Goal: Task Accomplishment & Management: Manage account settings

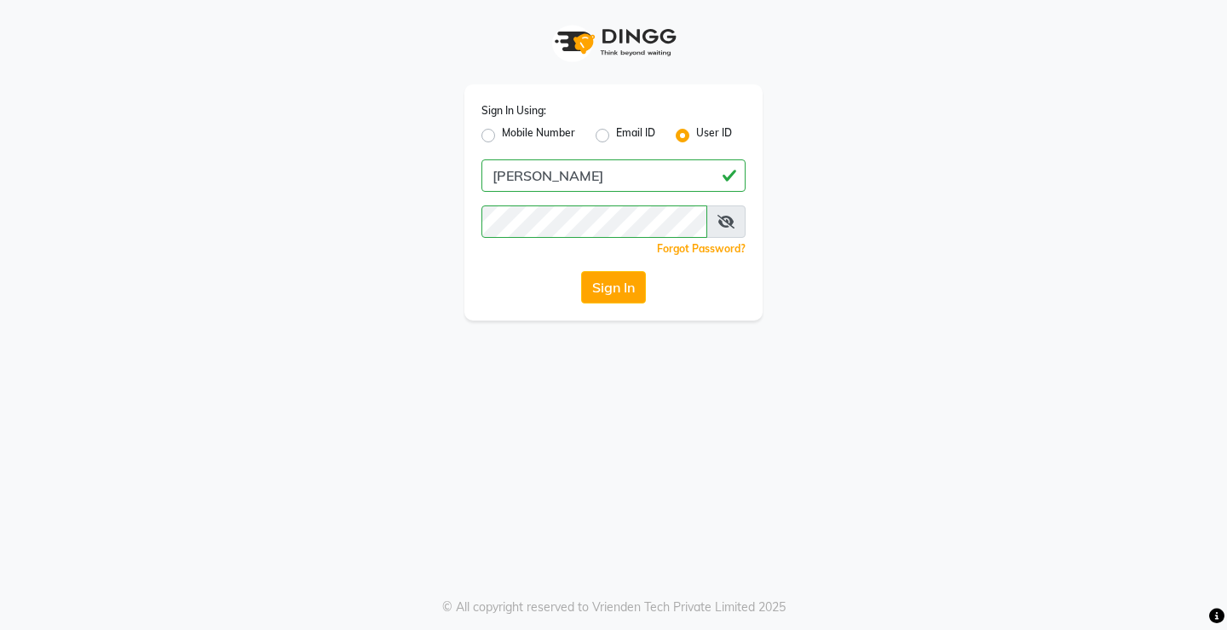
click at [609, 298] on button "Sign In" at bounding box center [613, 287] width 65 height 32
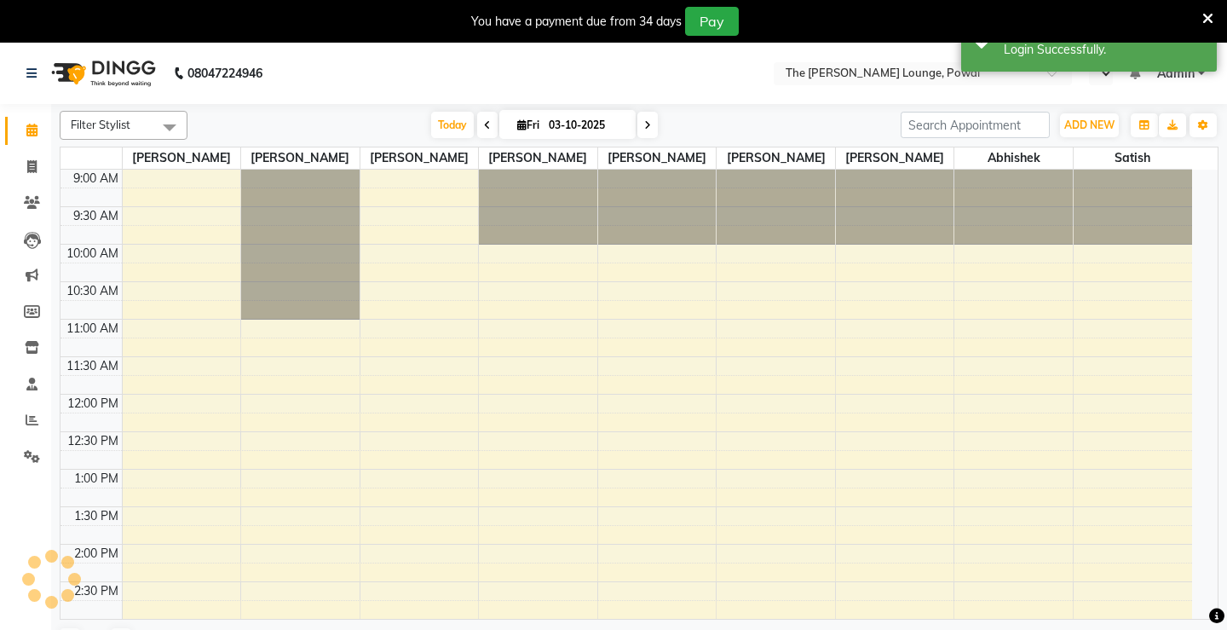
select select "en"
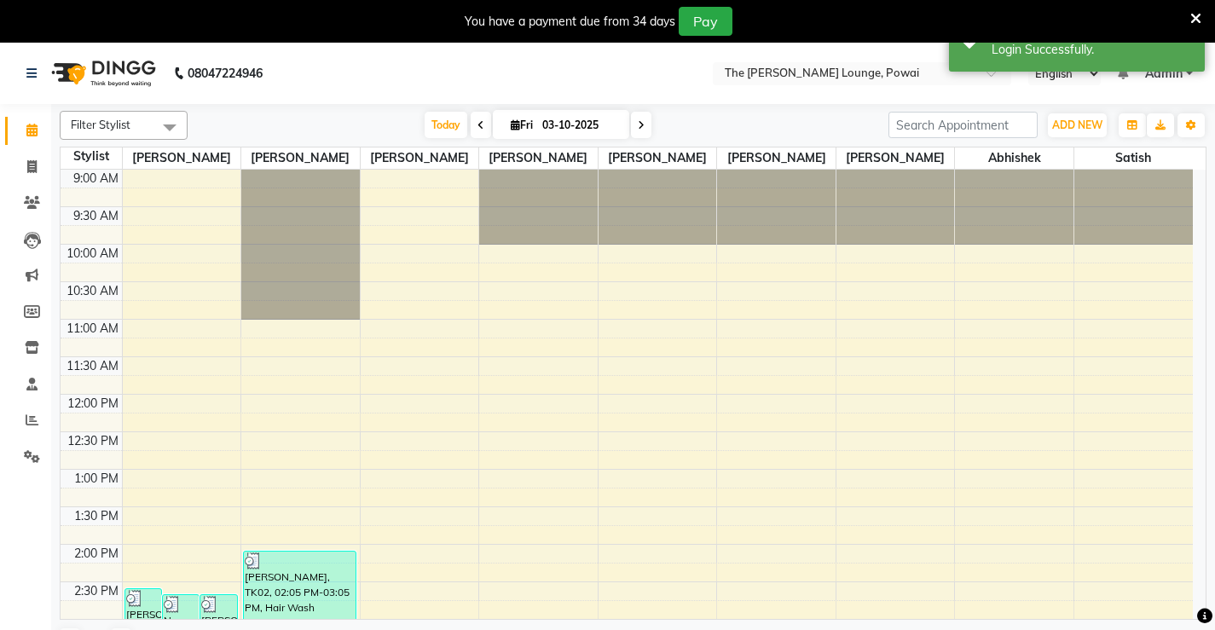
click at [1198, 13] on icon at bounding box center [1195, 18] width 11 height 15
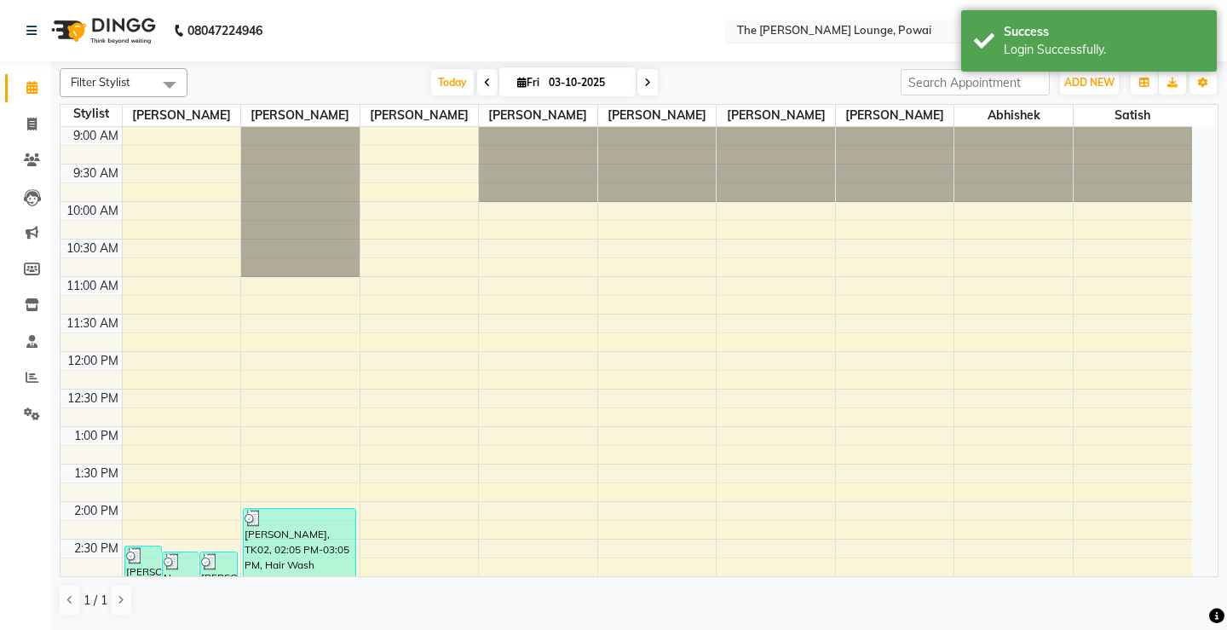
click at [878, 26] on input "text" at bounding box center [857, 32] width 247 height 17
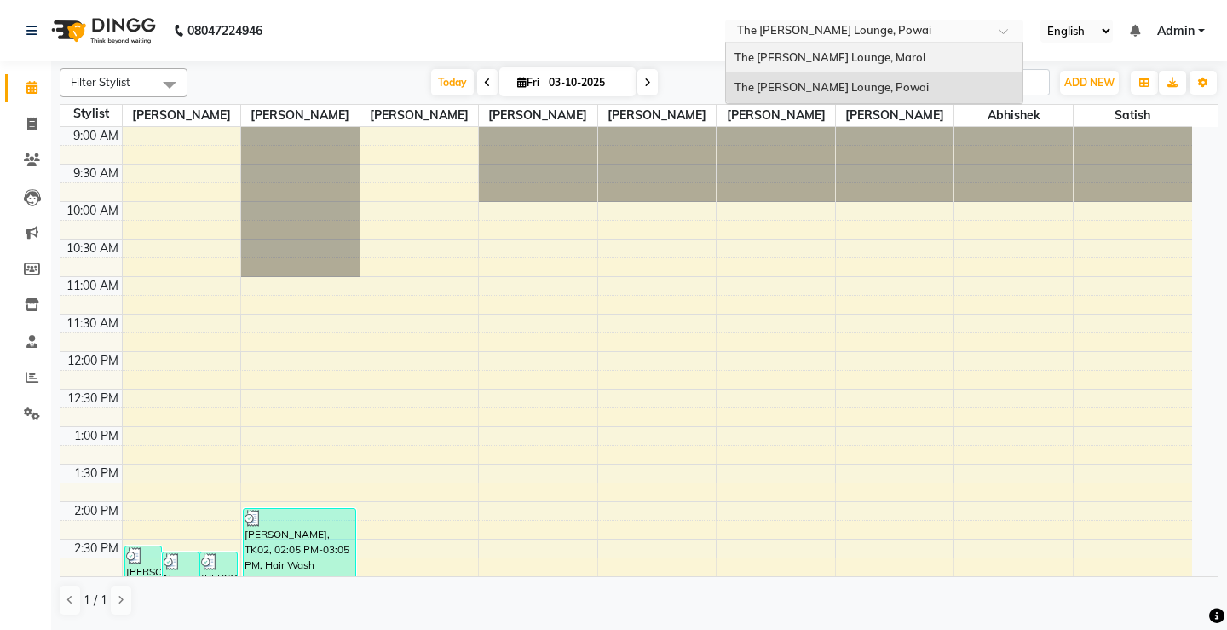
drag, startPoint x: 876, startPoint y: 49, endPoint x: 602, endPoint y: 11, distance: 277.0
click at [876, 49] on div "The [PERSON_NAME] Lounge, Marol" at bounding box center [874, 58] width 297 height 31
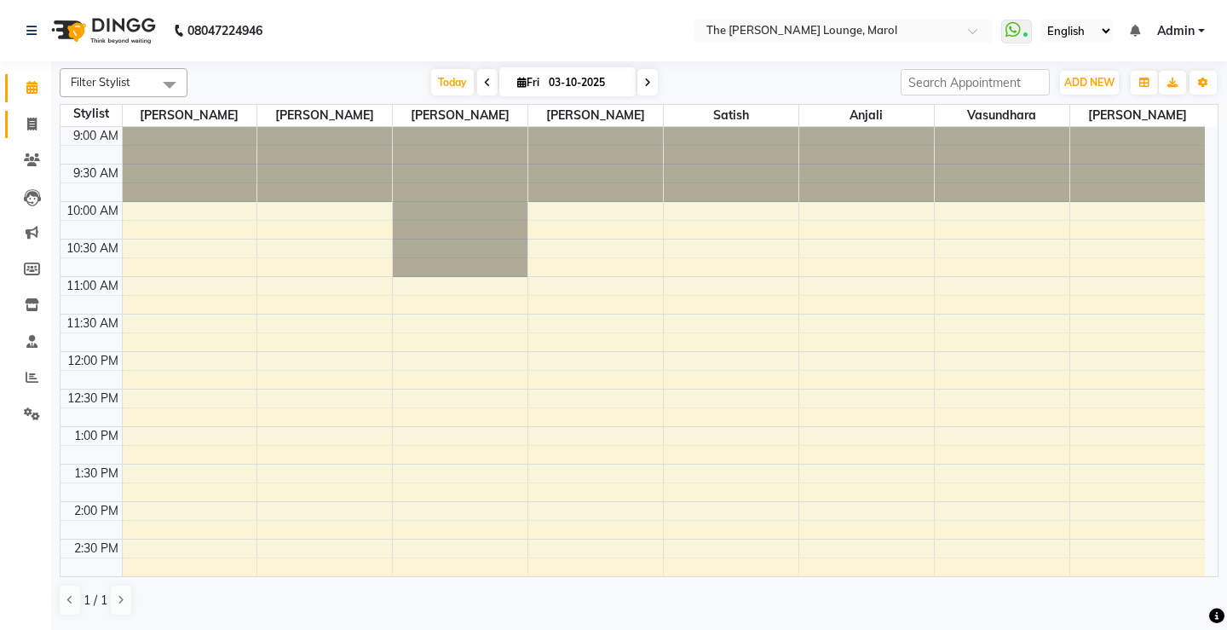
click at [33, 128] on icon at bounding box center [31, 124] width 9 height 13
select select "service"
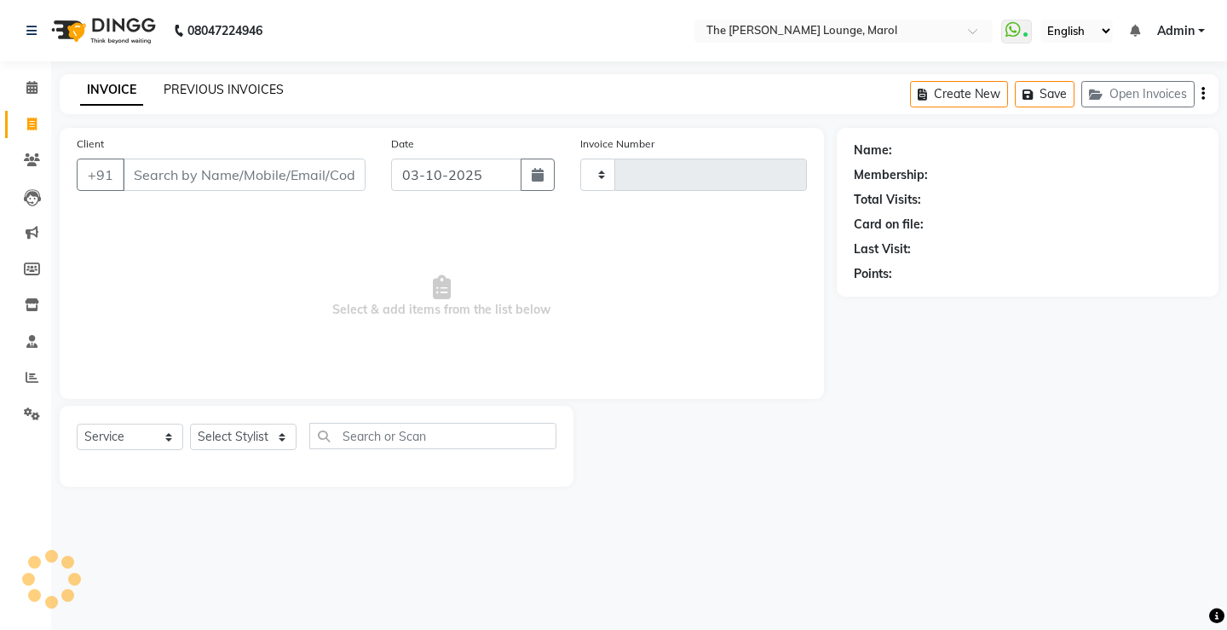
type input "2865"
select select "7188"
click at [182, 84] on link "PREVIOUS INVOICES" at bounding box center [224, 89] width 120 height 15
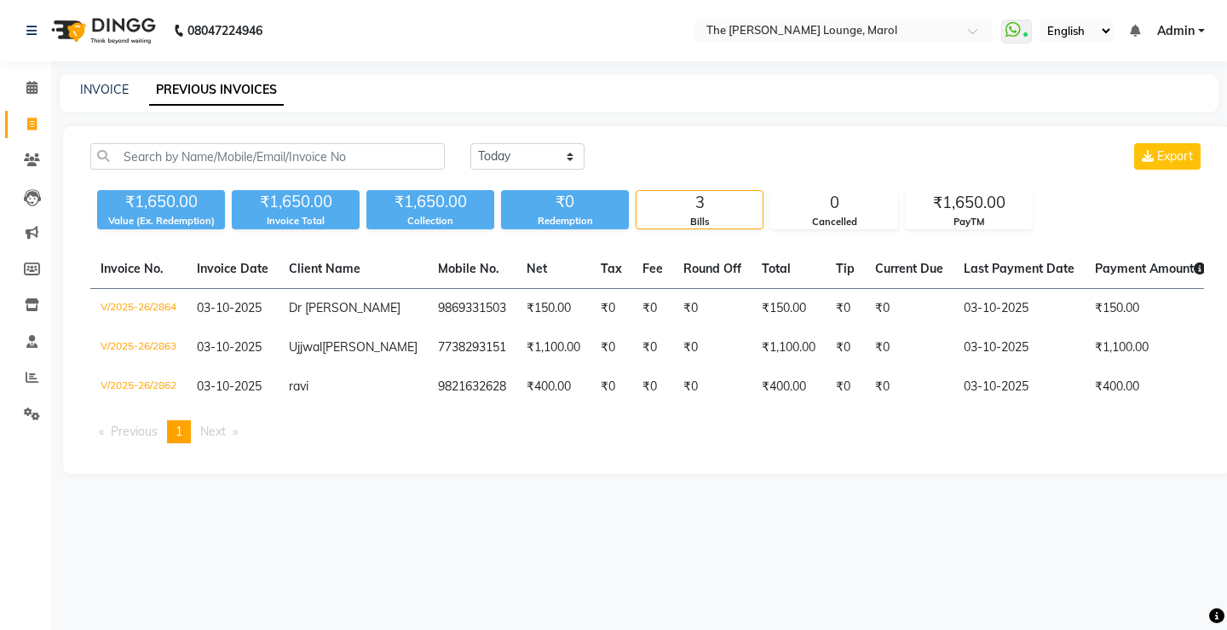
click at [103, 97] on div "INVOICE" at bounding box center [104, 90] width 49 height 18
click at [110, 90] on link "INVOICE" at bounding box center [104, 89] width 49 height 15
select select "service"
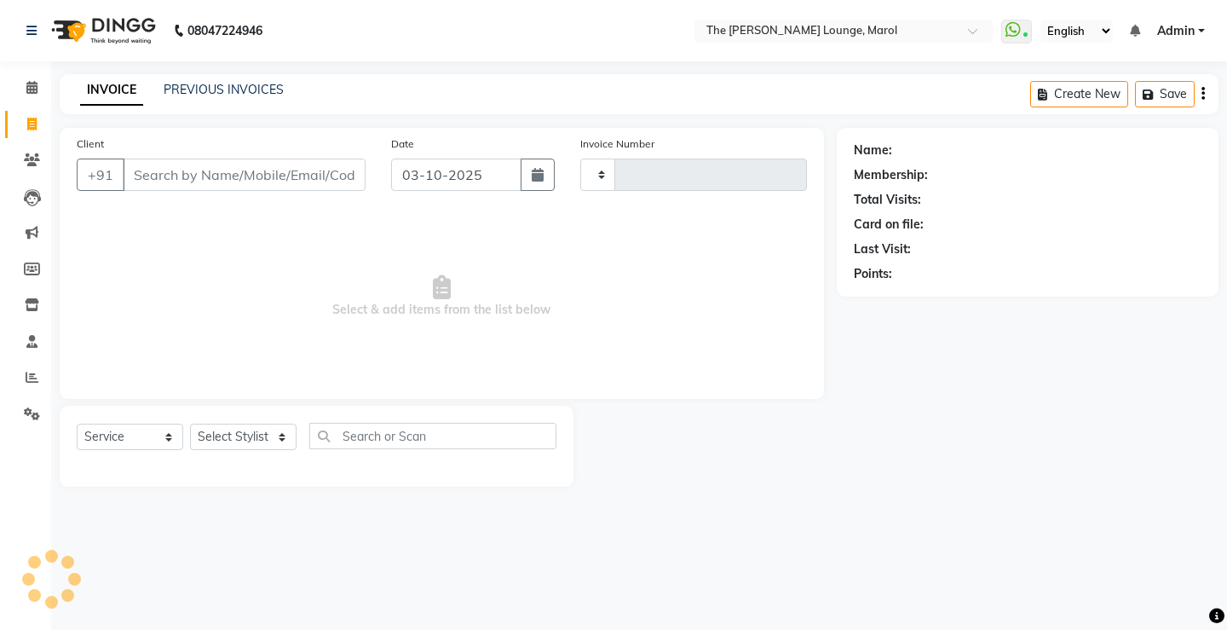
type input "2865"
select select "7188"
click at [213, 174] on input "Client" at bounding box center [244, 175] width 243 height 32
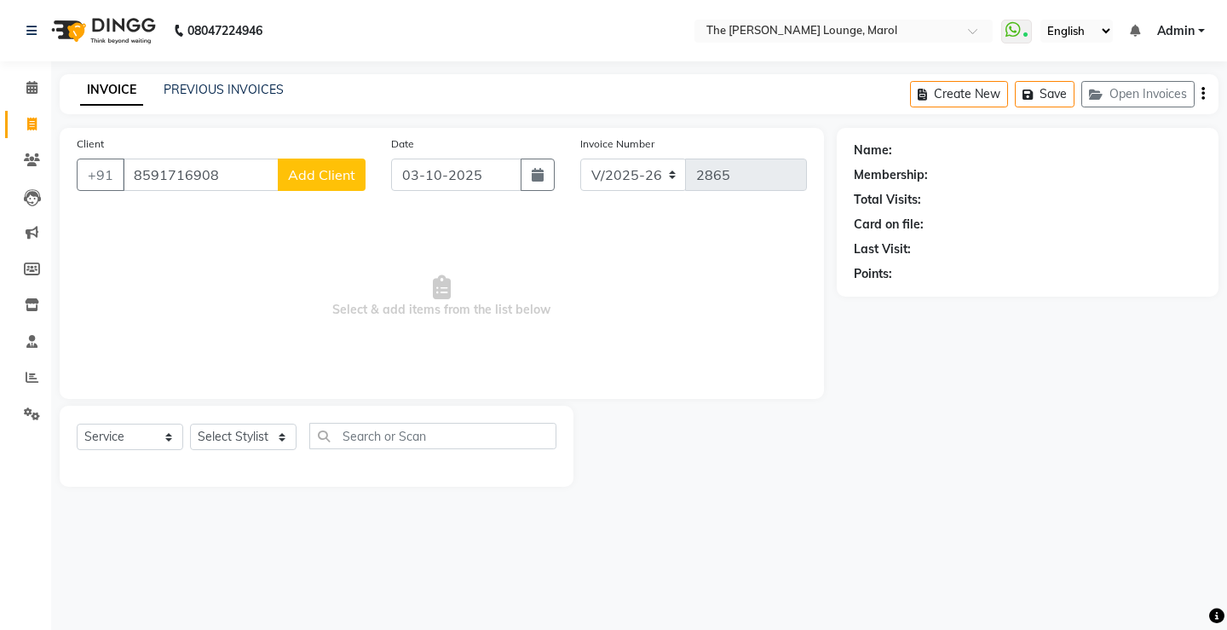
type input "8591716908"
click at [320, 173] on span "Add Client" at bounding box center [321, 174] width 67 height 17
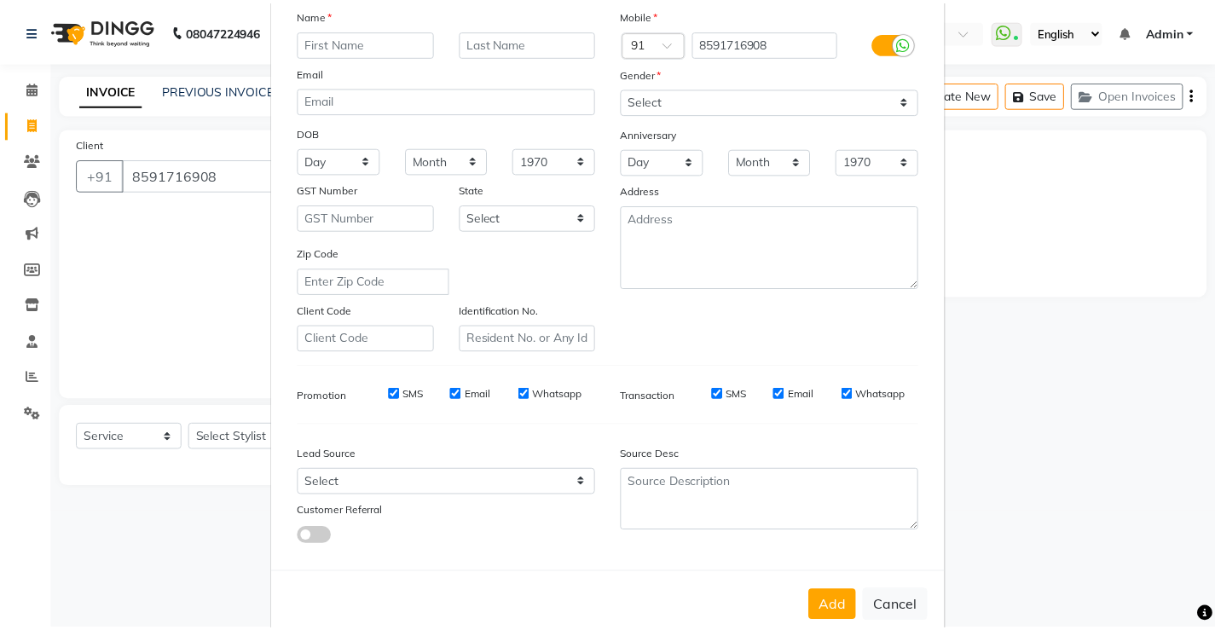
scroll to position [157, 0]
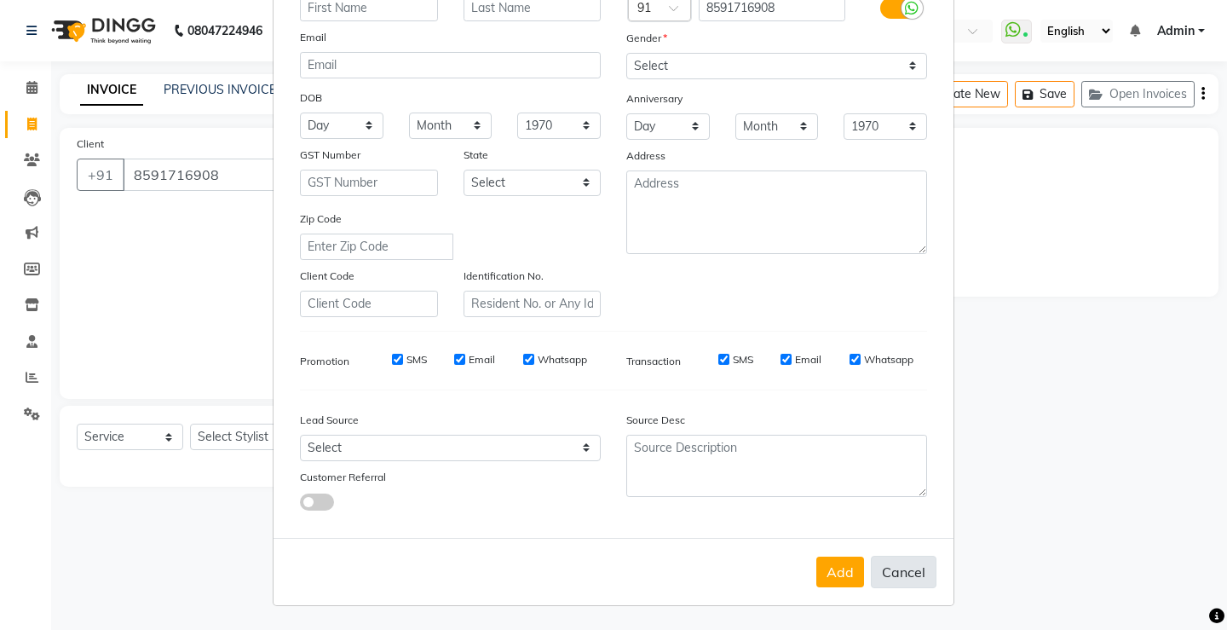
click at [892, 573] on button "Cancel" at bounding box center [904, 572] width 66 height 32
select select
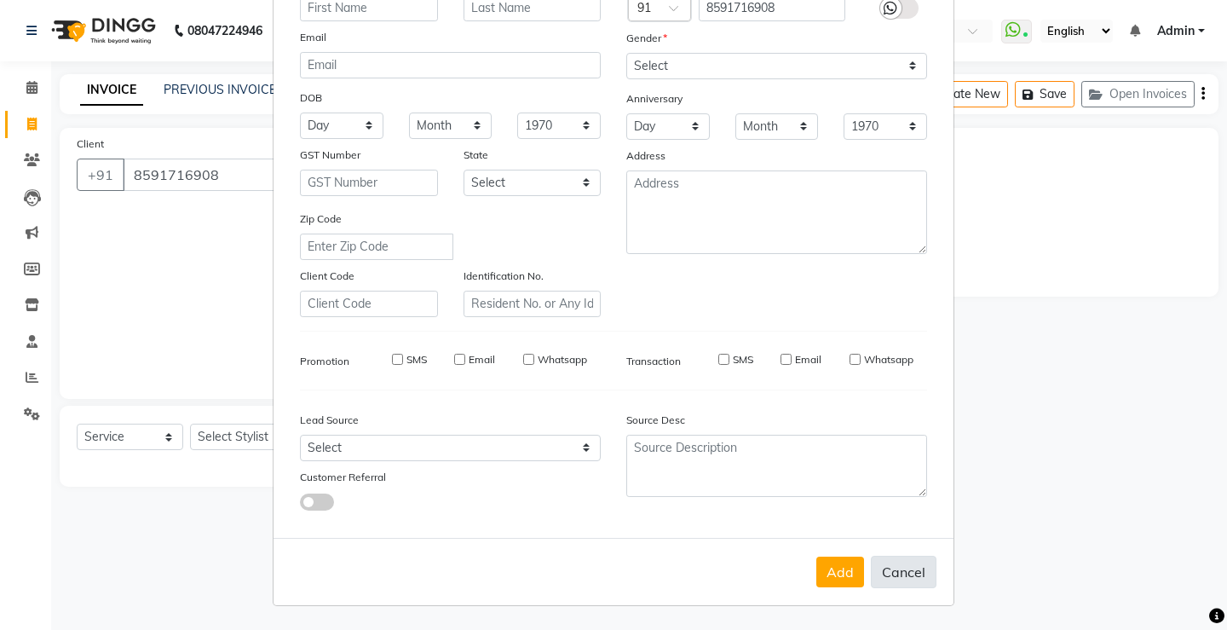
select select
checkbox input "false"
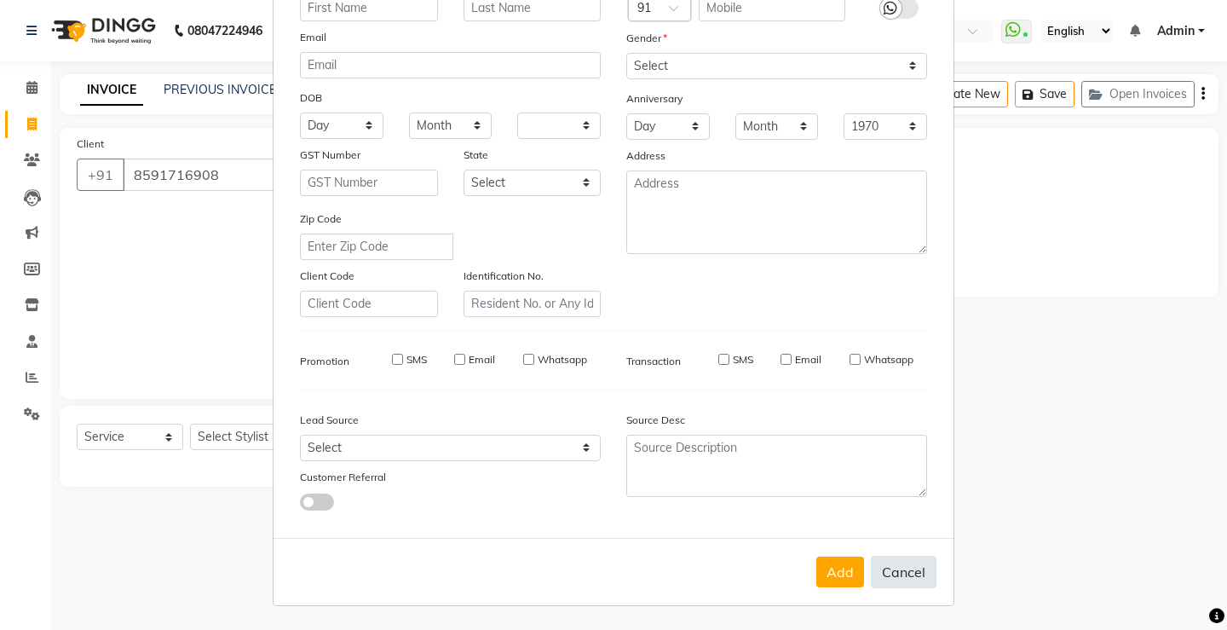
checkbox input "false"
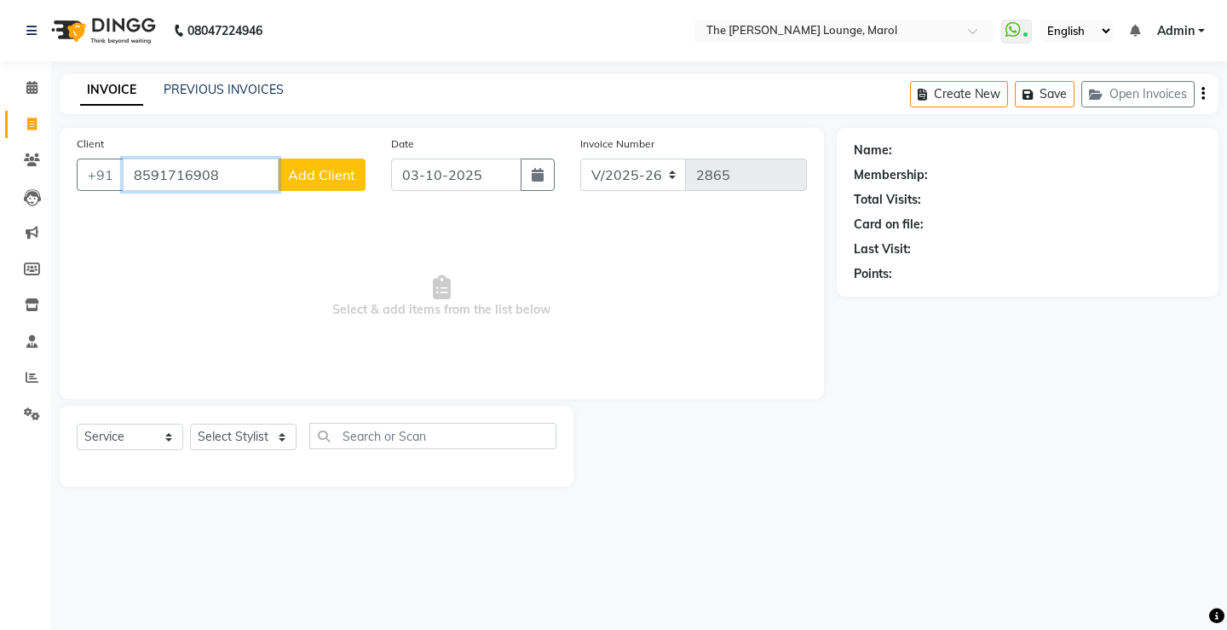
click at [234, 179] on input "8591716908" at bounding box center [201, 175] width 156 height 32
type input "8"
click at [269, 211] on span "859171" at bounding box center [285, 213] width 51 height 17
type input "8591719608"
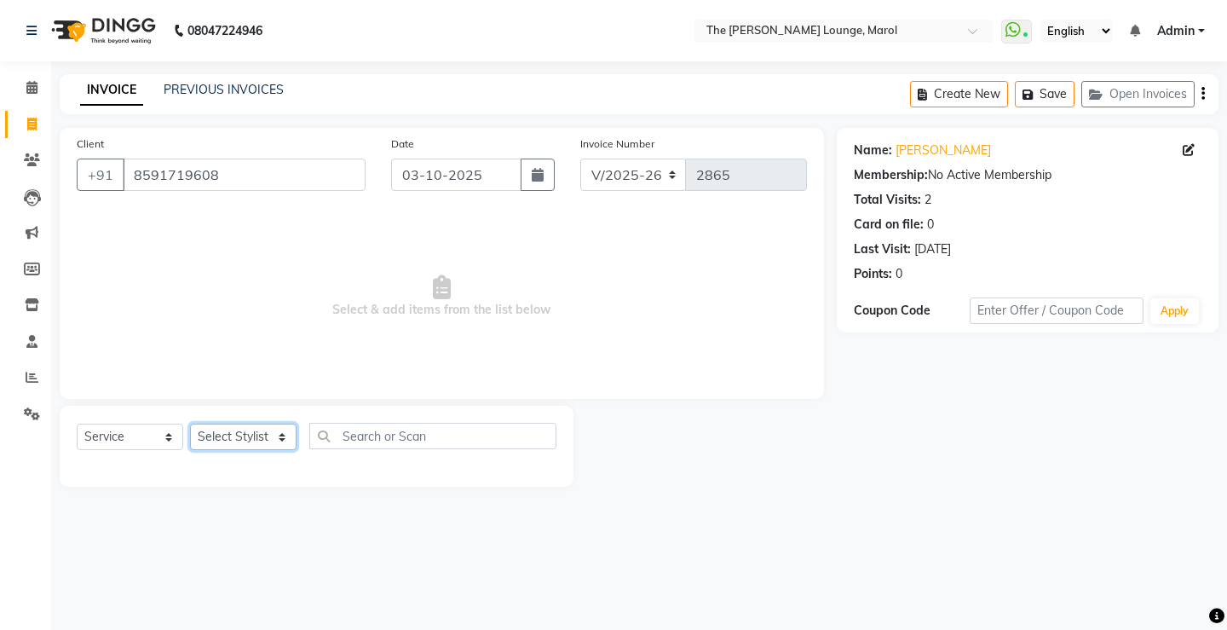
click at [251, 430] on select "Select Stylist [PERSON_NAME] [PERSON_NAME] [PERSON_NAME] [PERSON_NAME] [PERSON_…" at bounding box center [243, 437] width 107 height 26
select select "62819"
click at [190, 424] on select "Select Stylist [PERSON_NAME] [PERSON_NAME] [PERSON_NAME] [PERSON_NAME] [PERSON_…" at bounding box center [243, 437] width 107 height 26
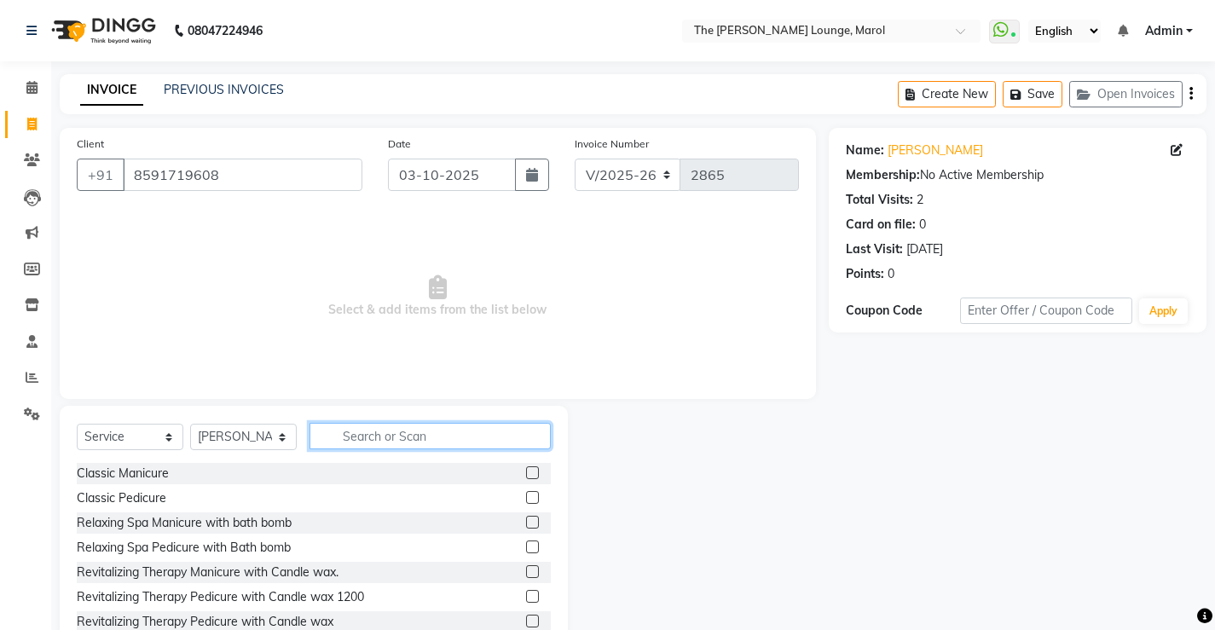
click at [365, 435] on input "text" at bounding box center [429, 436] width 241 height 26
type input "hair"
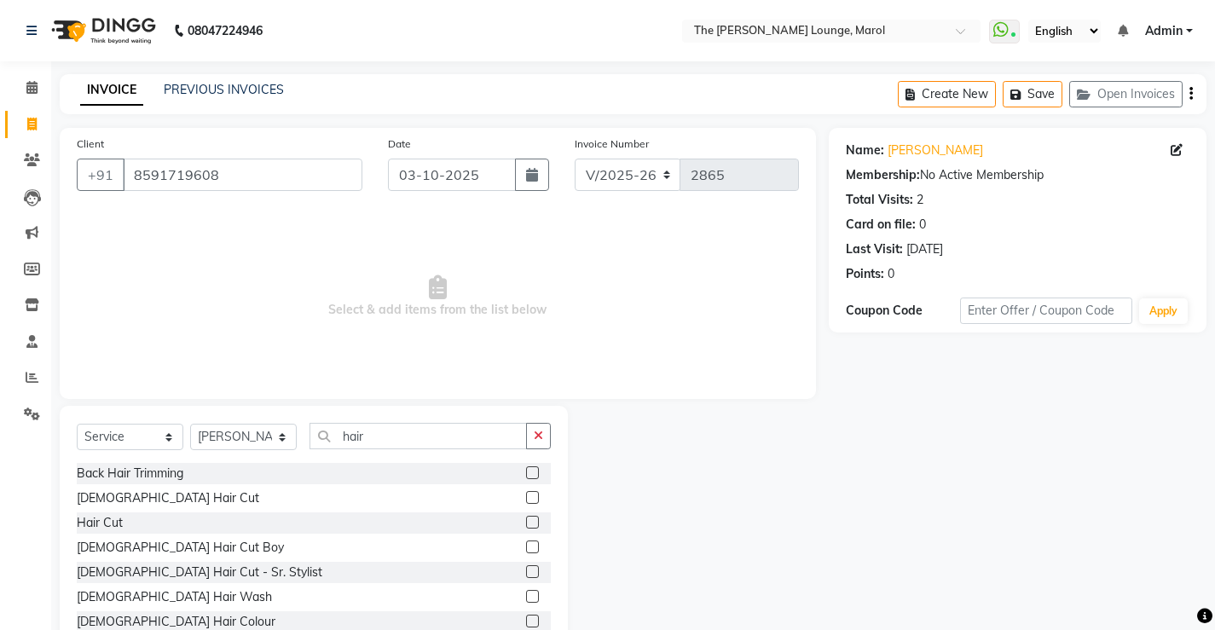
click at [526, 495] on label at bounding box center [532, 497] width 13 height 13
click at [526, 495] on input "checkbox" at bounding box center [531, 498] width 11 height 11
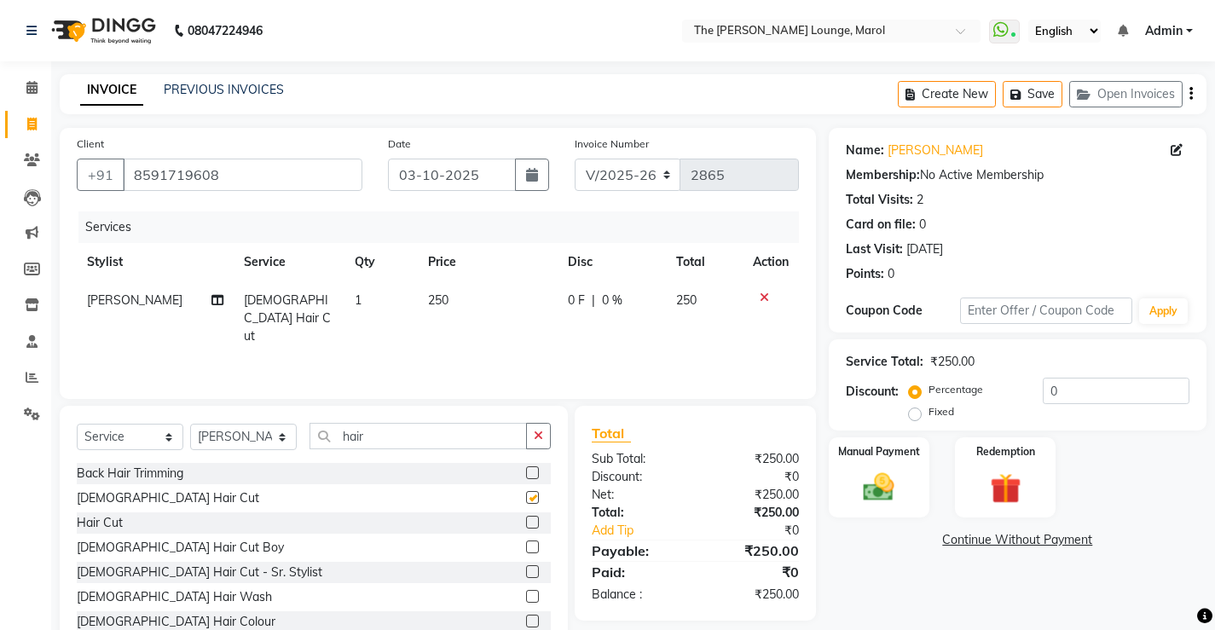
checkbox input "false"
click at [229, 436] on select "Select Stylist [PERSON_NAME] [PERSON_NAME] [PERSON_NAME] [PERSON_NAME] [PERSON_…" at bounding box center [243, 437] width 107 height 26
select select "64222"
click at [190, 424] on select "Select Stylist [PERSON_NAME] [PERSON_NAME] [PERSON_NAME] [PERSON_NAME] [PERSON_…" at bounding box center [243, 437] width 107 height 26
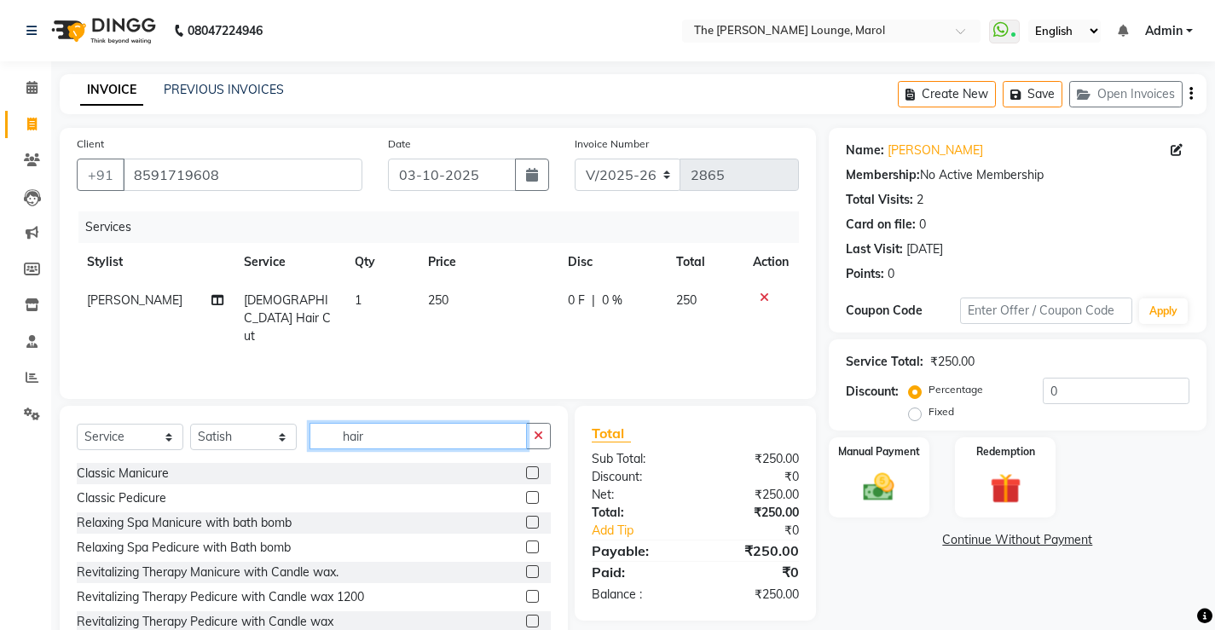
click at [475, 435] on input "hair" at bounding box center [417, 436] width 217 height 26
type input "hair"
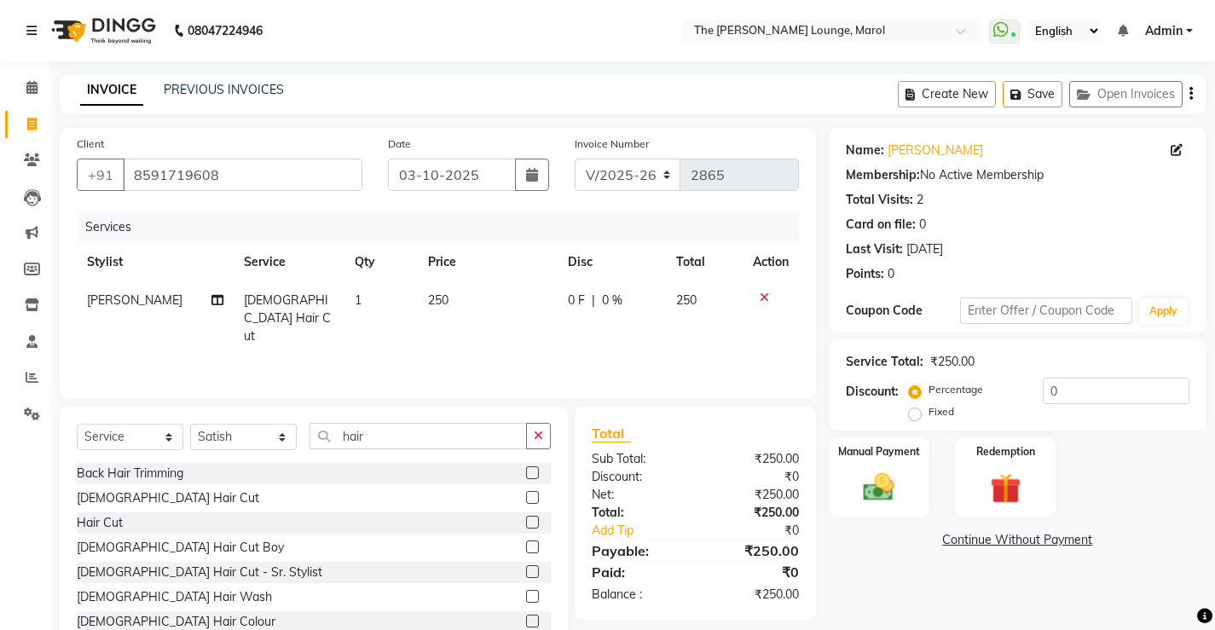
click at [526, 495] on label at bounding box center [532, 497] width 13 height 13
click at [526, 495] on input "checkbox" at bounding box center [531, 498] width 11 height 11
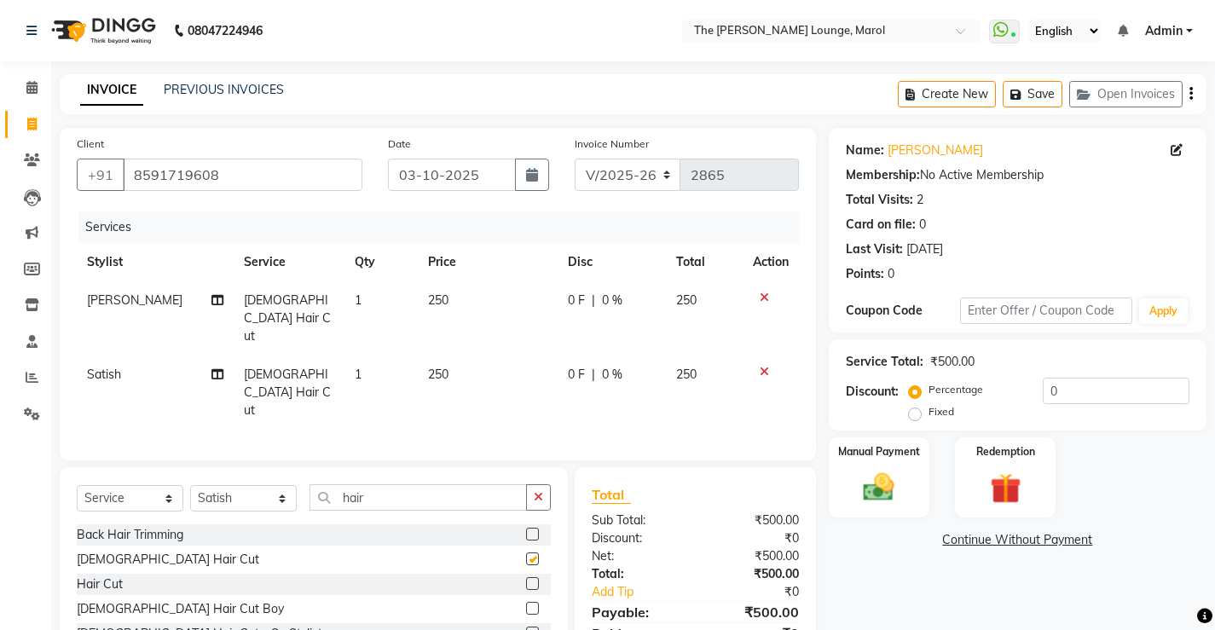
checkbox input "false"
click at [870, 479] on img at bounding box center [878, 487] width 52 height 37
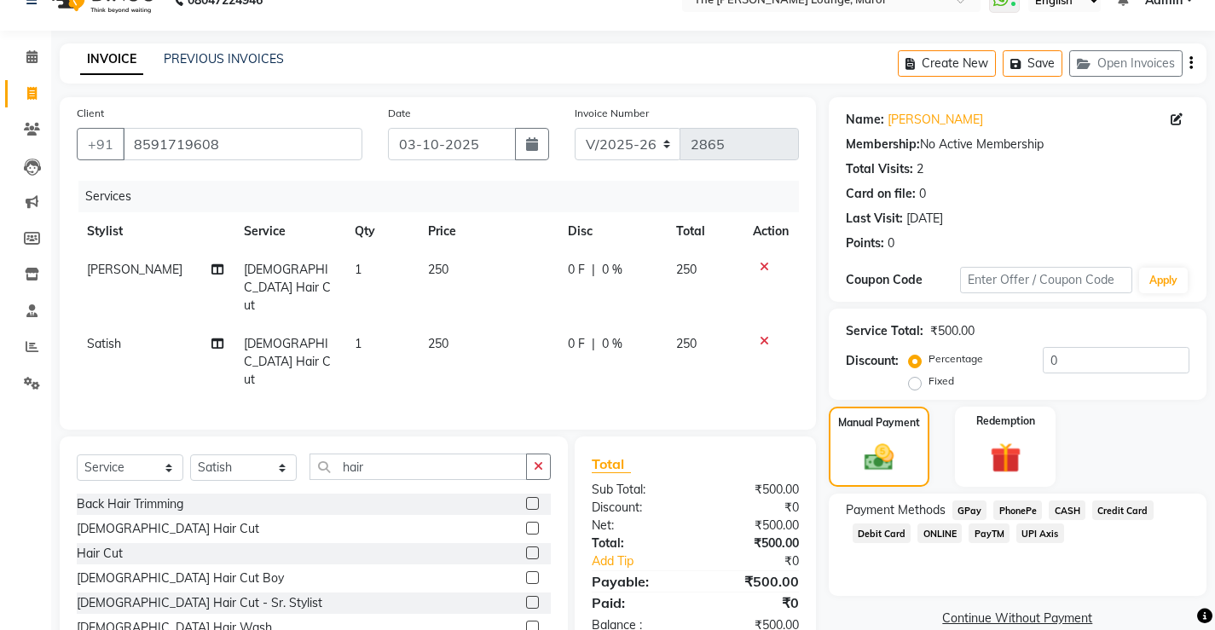
scroll to position [57, 0]
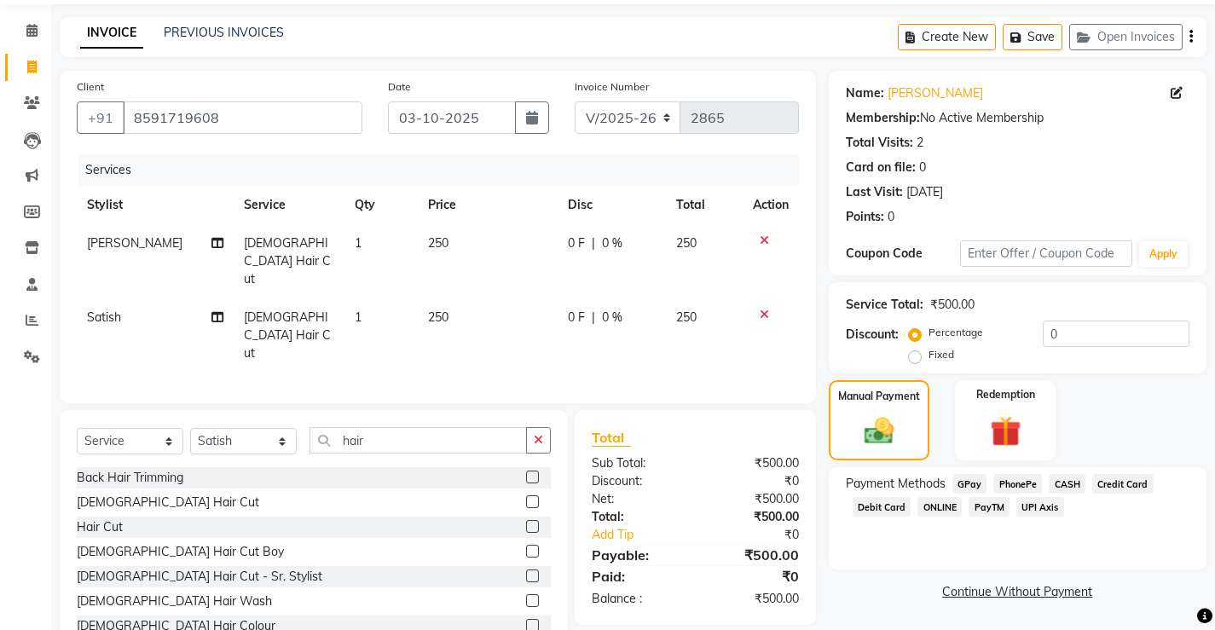
click at [991, 507] on span "PayTM" at bounding box center [988, 507] width 41 height 20
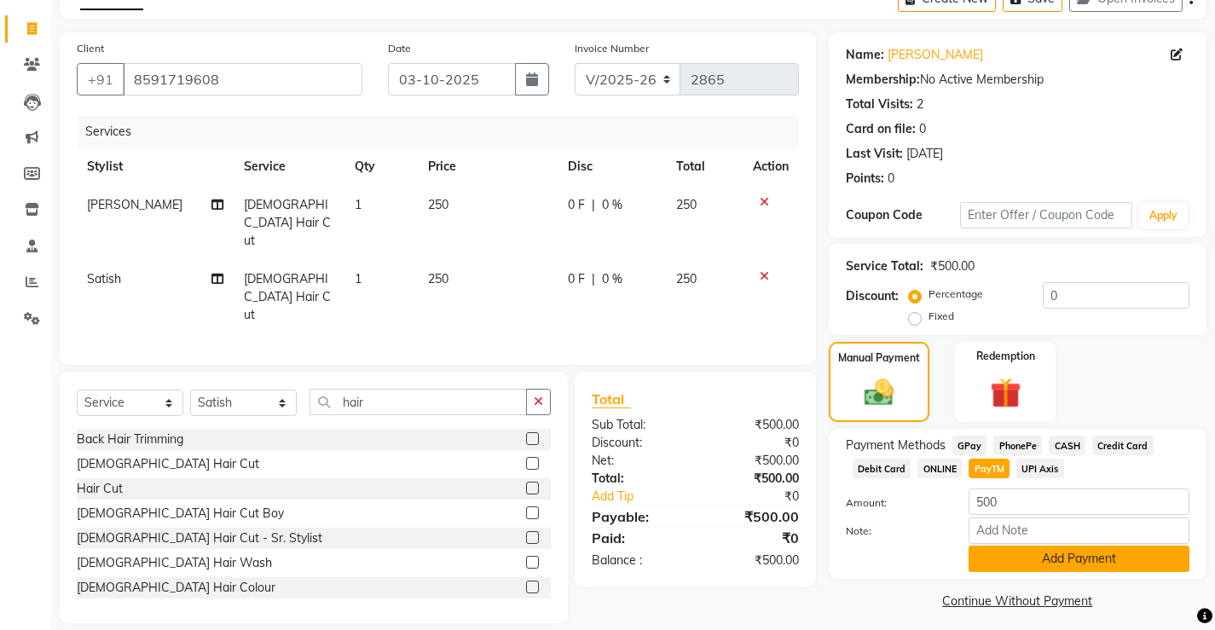
scroll to position [105, 0]
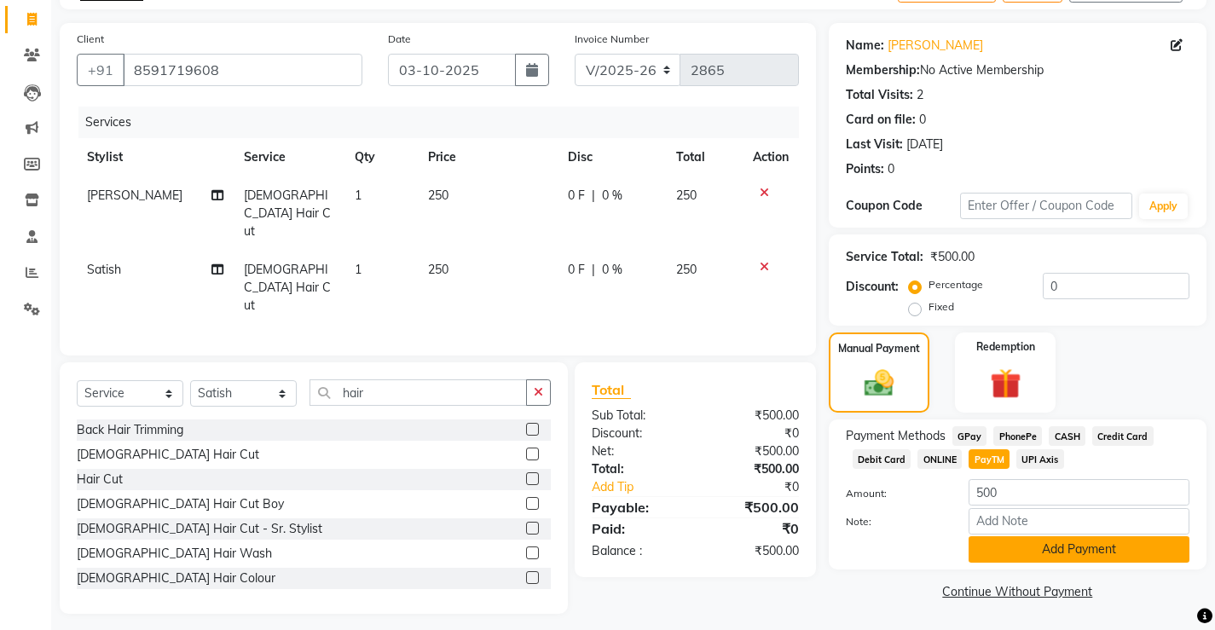
click at [999, 540] on button "Add Payment" at bounding box center [1078, 549] width 221 height 26
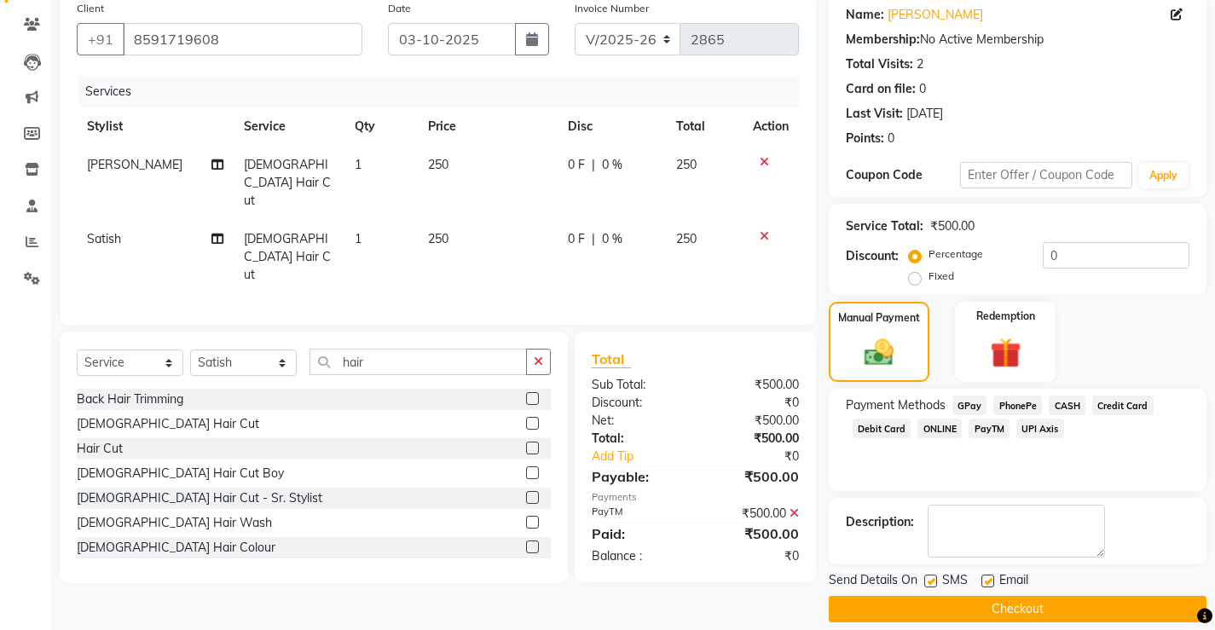
scroll to position [153, 0]
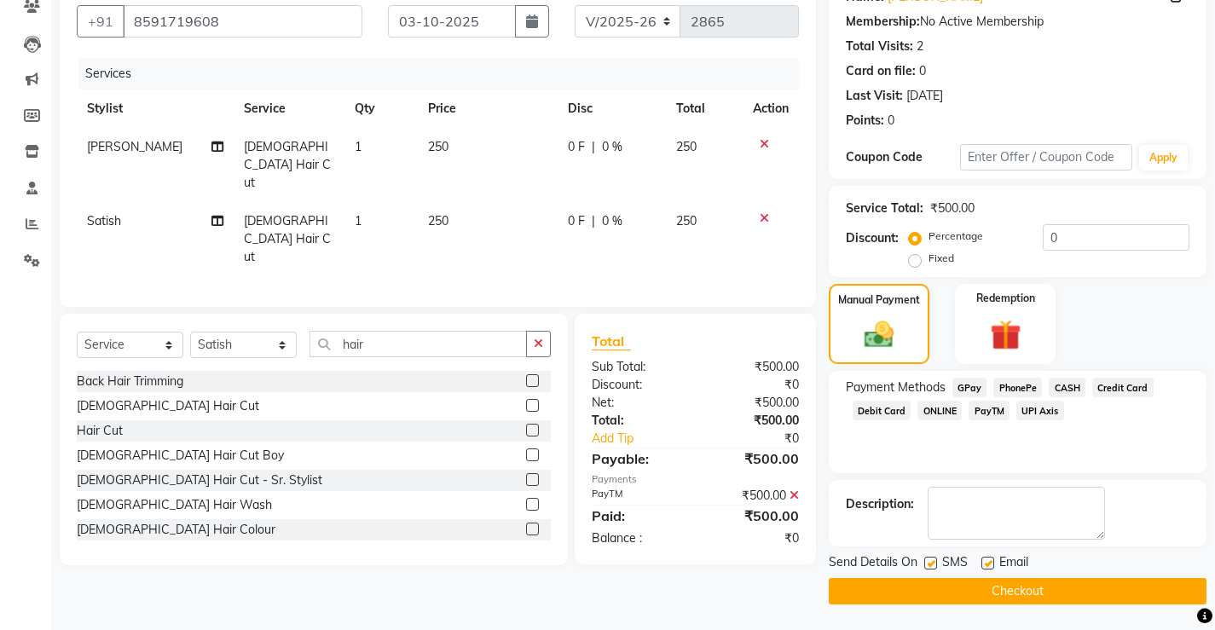
click at [986, 558] on label at bounding box center [987, 563] width 13 height 13
click at [986, 558] on input "checkbox" at bounding box center [986, 563] width 11 height 11
checkbox input "false"
click at [935, 559] on label at bounding box center [930, 563] width 13 height 13
click at [935, 559] on input "checkbox" at bounding box center [929, 563] width 11 height 11
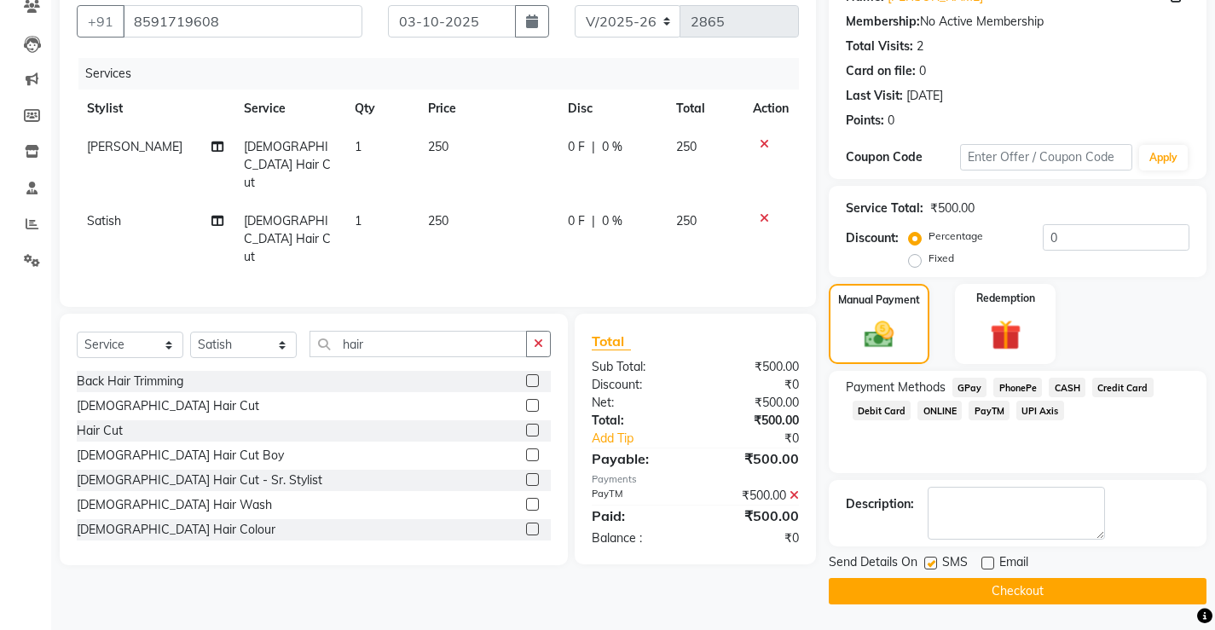
checkbox input "false"
click at [998, 586] on button "Checkout" at bounding box center [1018, 591] width 378 height 26
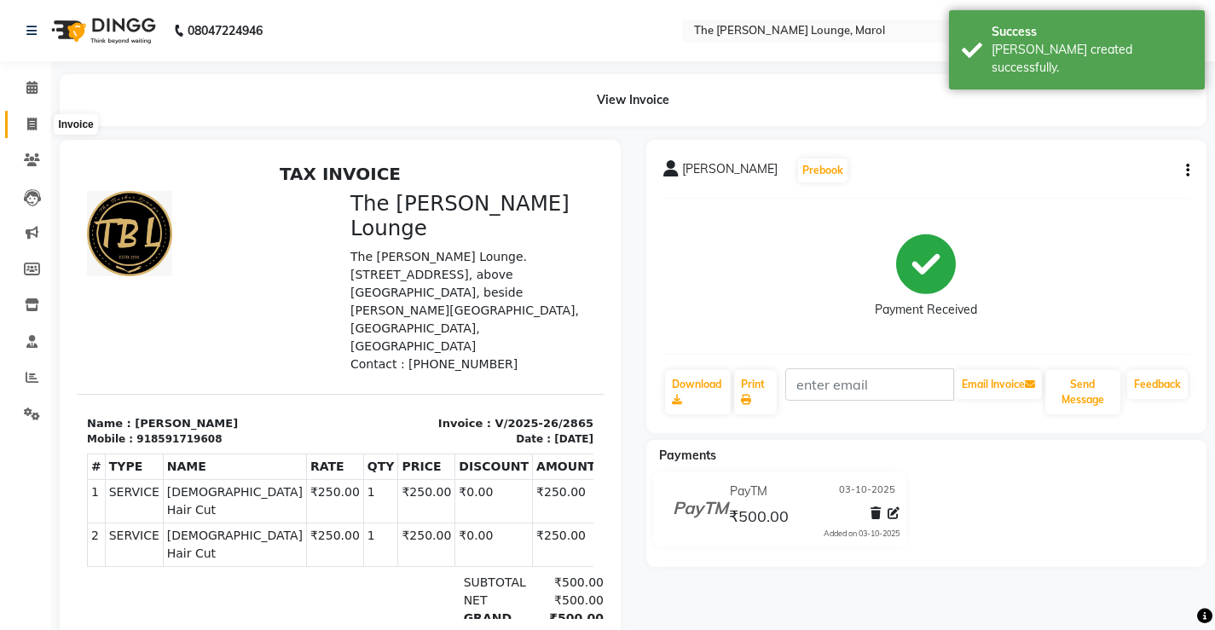
click at [39, 124] on span at bounding box center [32, 125] width 30 height 20
select select "7188"
select select "service"
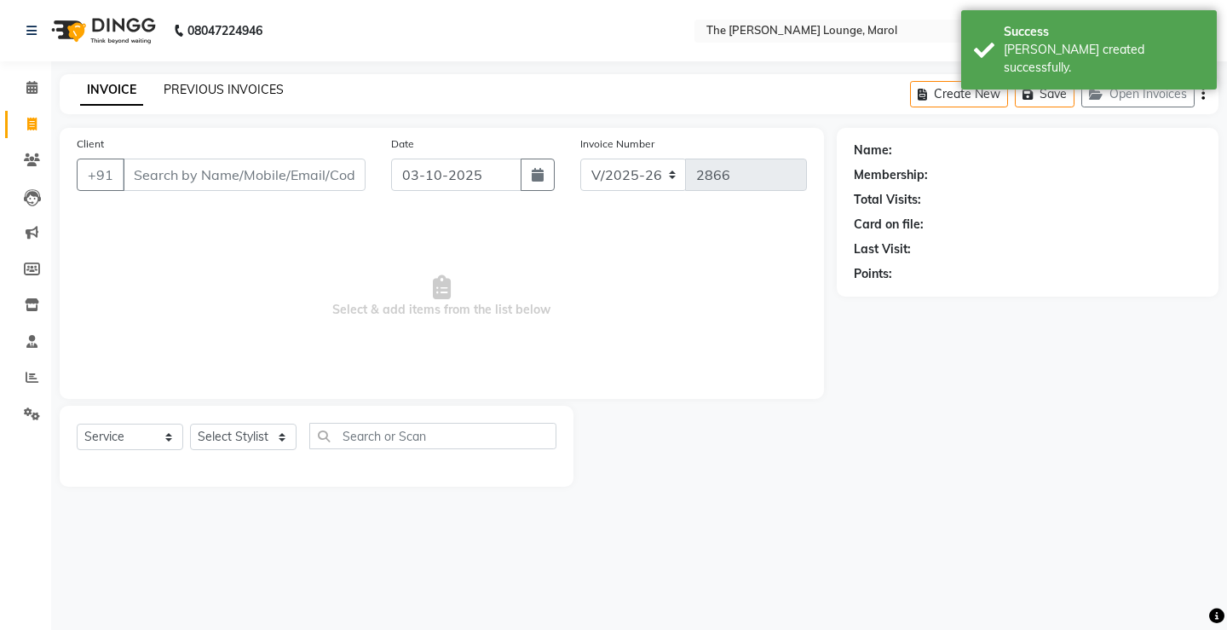
click at [227, 90] on link "PREVIOUS INVOICES" at bounding box center [224, 89] width 120 height 15
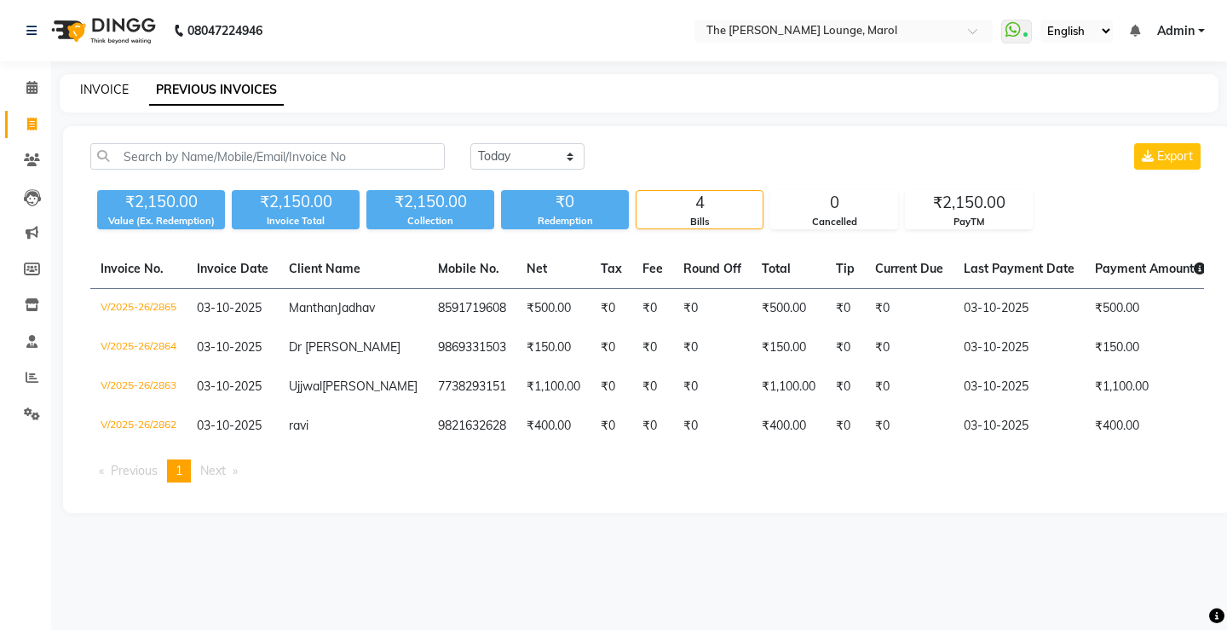
click at [105, 93] on link "INVOICE" at bounding box center [104, 89] width 49 height 15
select select "service"
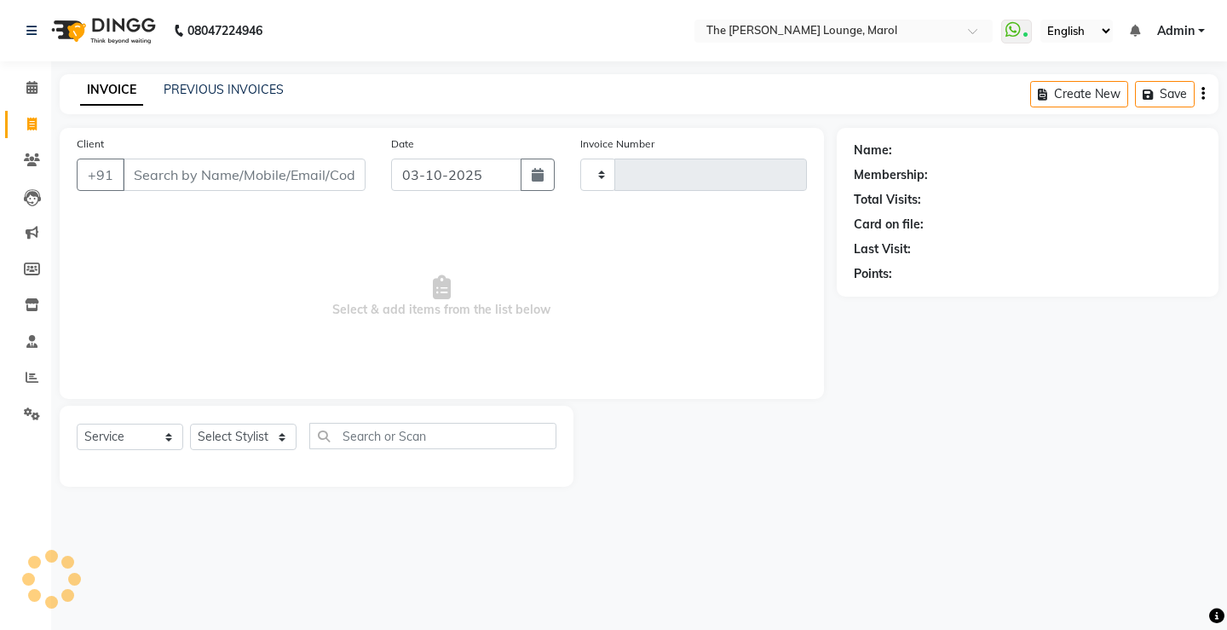
type input "2866"
select select "7188"
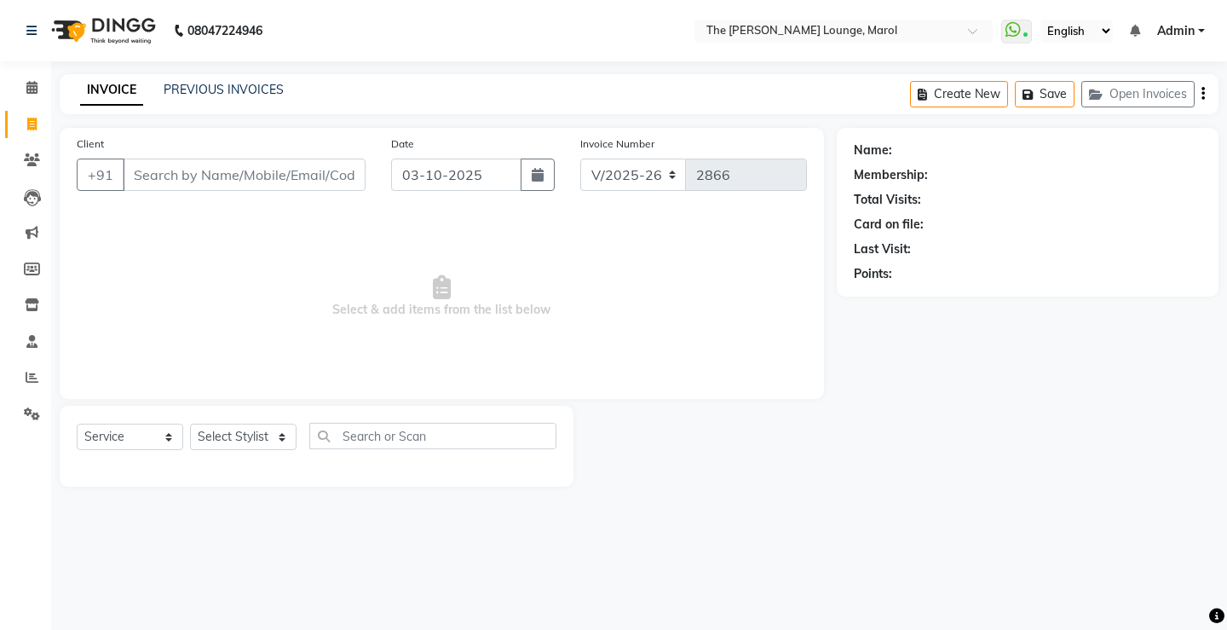
click at [160, 176] on input "Client" at bounding box center [244, 175] width 243 height 32
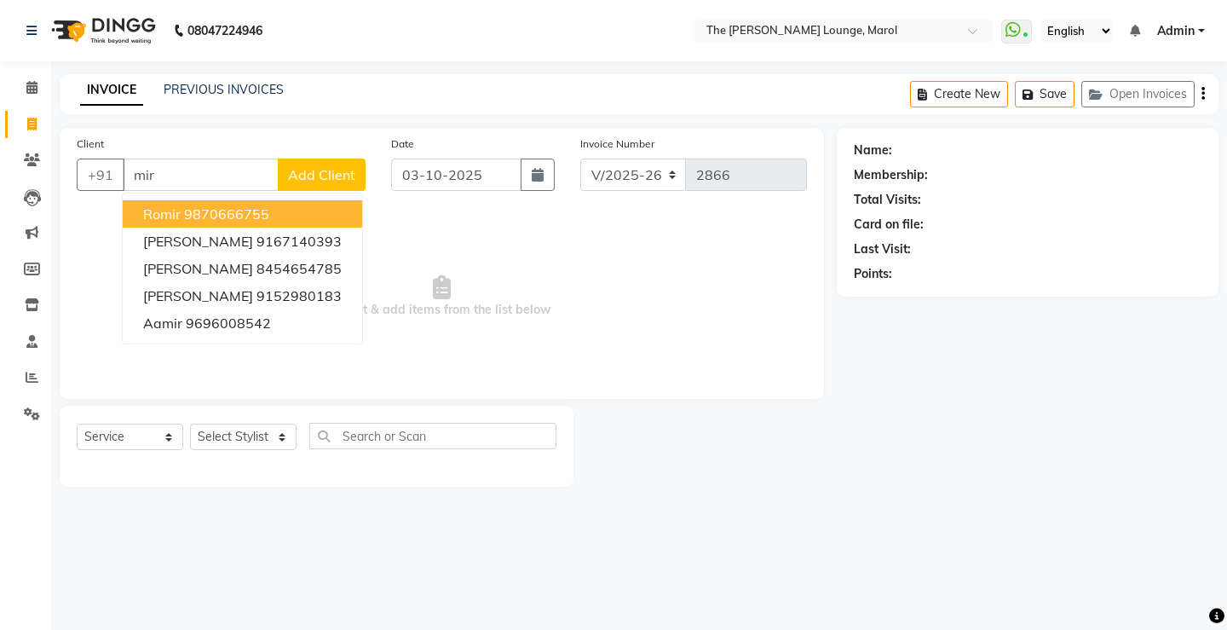
click at [211, 180] on input "mir" at bounding box center [201, 175] width 156 height 32
type input "m"
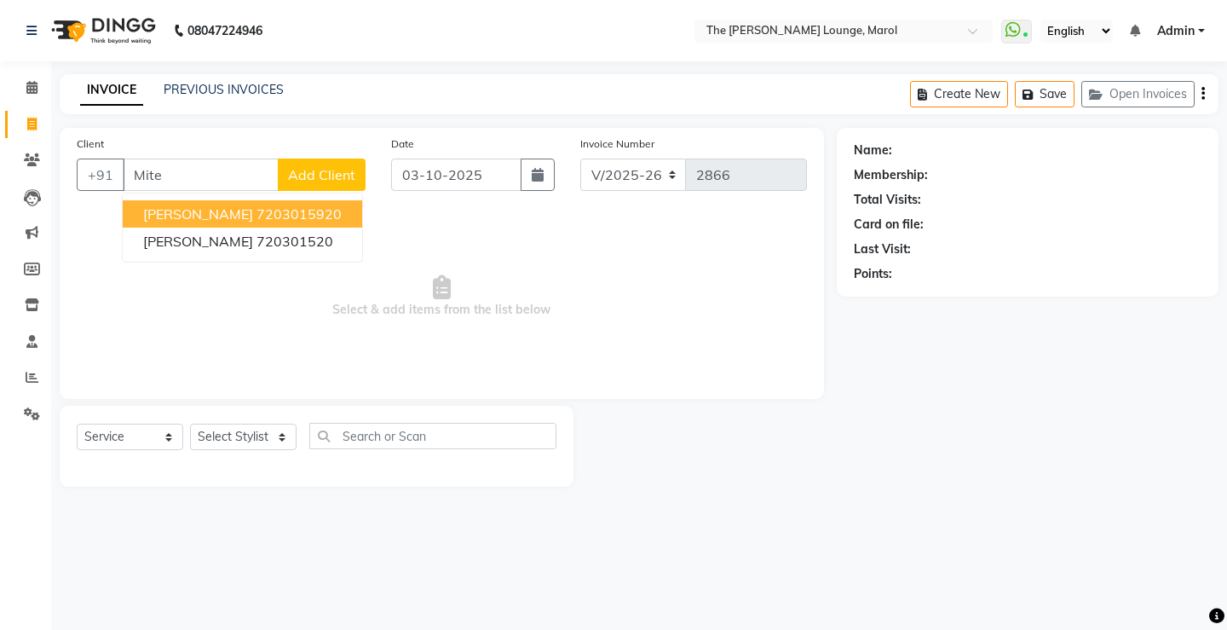
click at [282, 216] on ngb-highlight "7203015920" at bounding box center [299, 213] width 85 height 17
type input "7203015920"
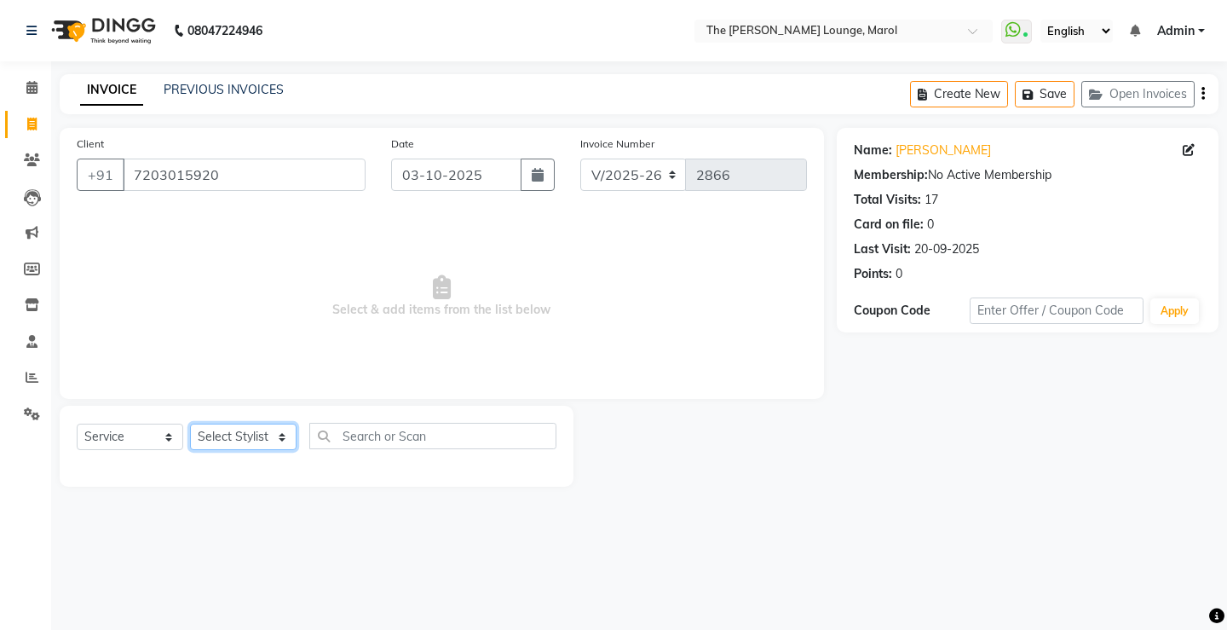
click at [270, 433] on select "Select Stylist [PERSON_NAME] [PERSON_NAME] [PERSON_NAME] [PERSON_NAME] [PERSON_…" at bounding box center [243, 437] width 107 height 26
select select "62819"
click at [190, 424] on select "Select Stylist [PERSON_NAME] [PERSON_NAME] [PERSON_NAME] [PERSON_NAME] [PERSON_…" at bounding box center [243, 437] width 107 height 26
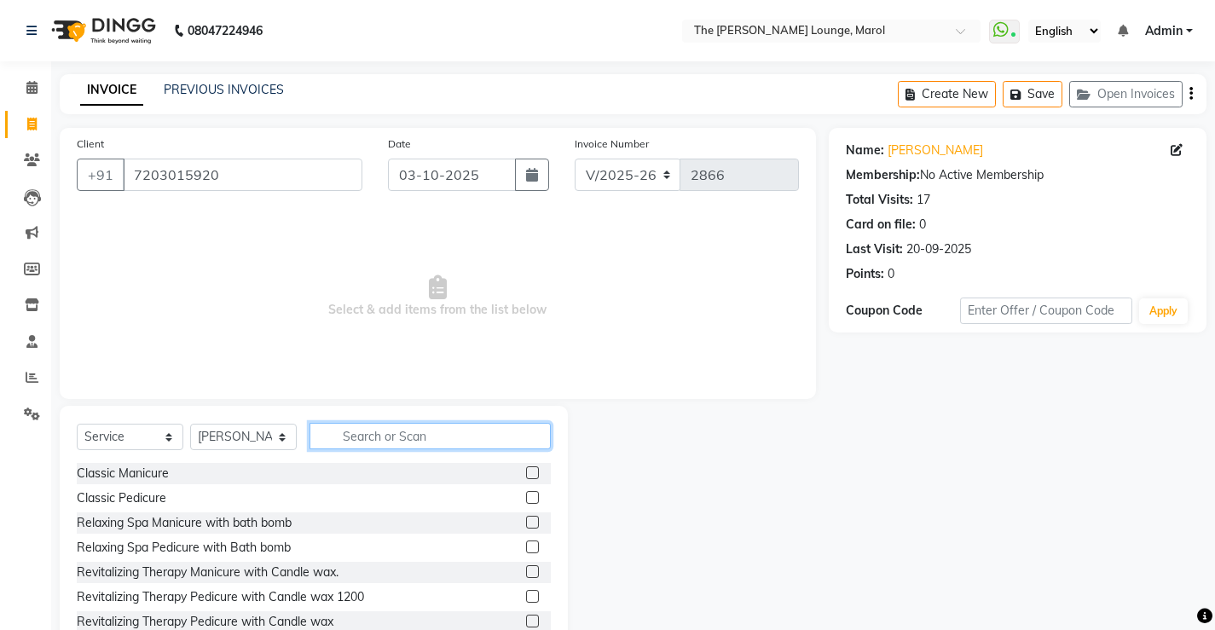
click at [359, 441] on input "text" at bounding box center [429, 436] width 241 height 26
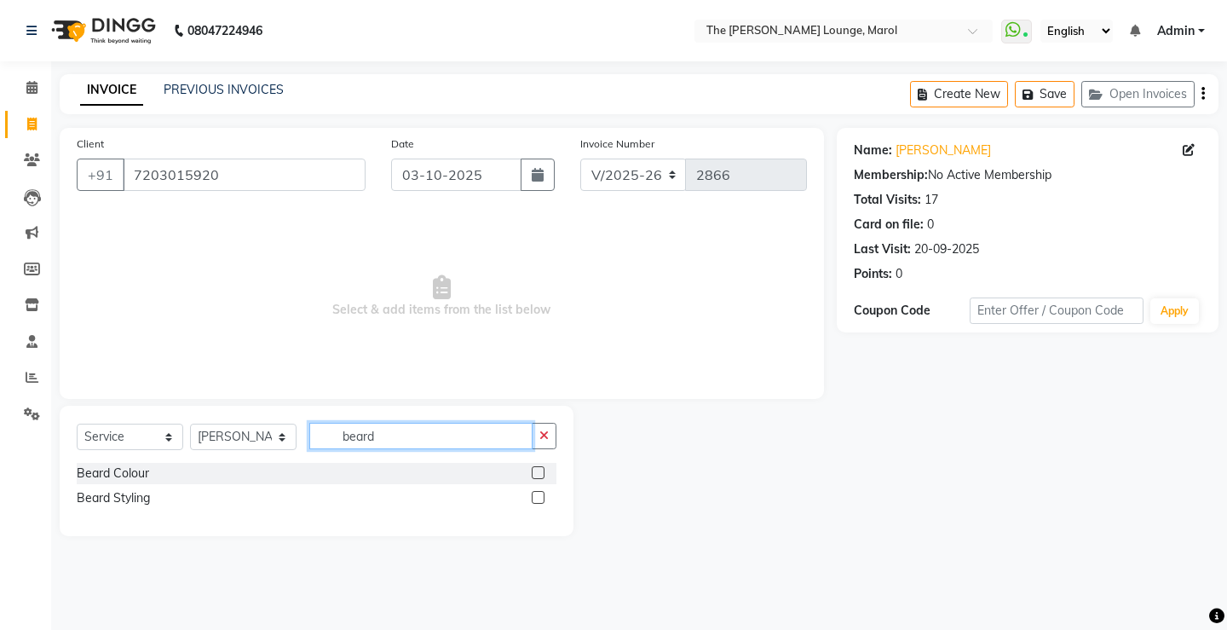
type input "beard"
click at [534, 497] on label at bounding box center [538, 497] width 13 height 13
click at [534, 497] on input "checkbox" at bounding box center [537, 498] width 11 height 11
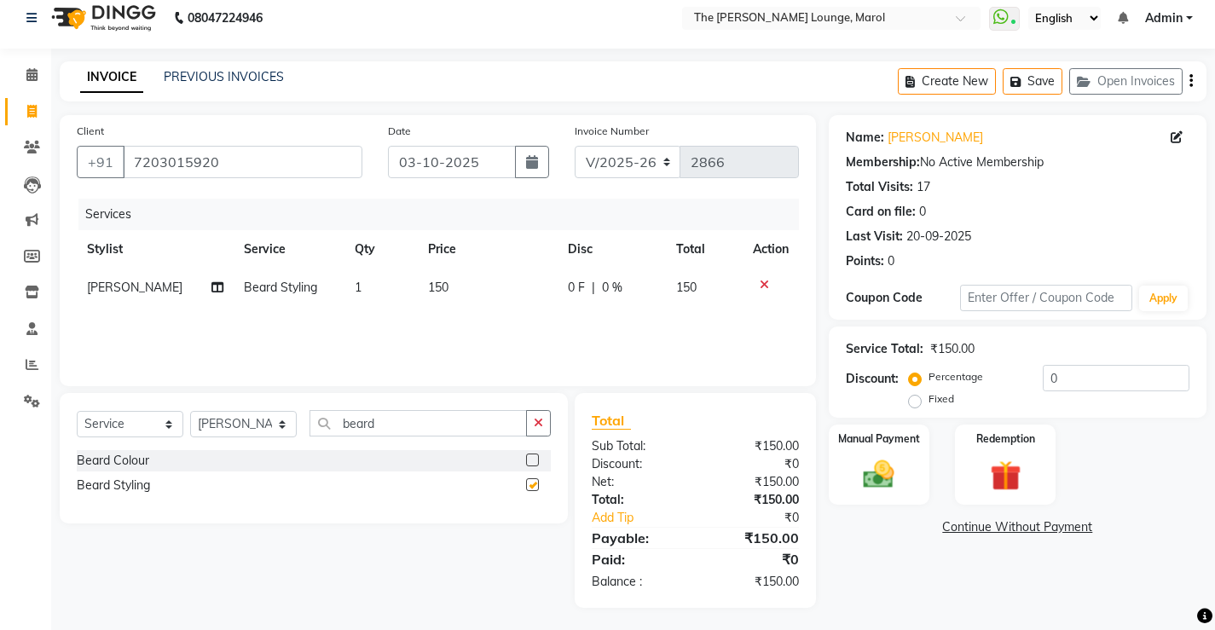
checkbox input "false"
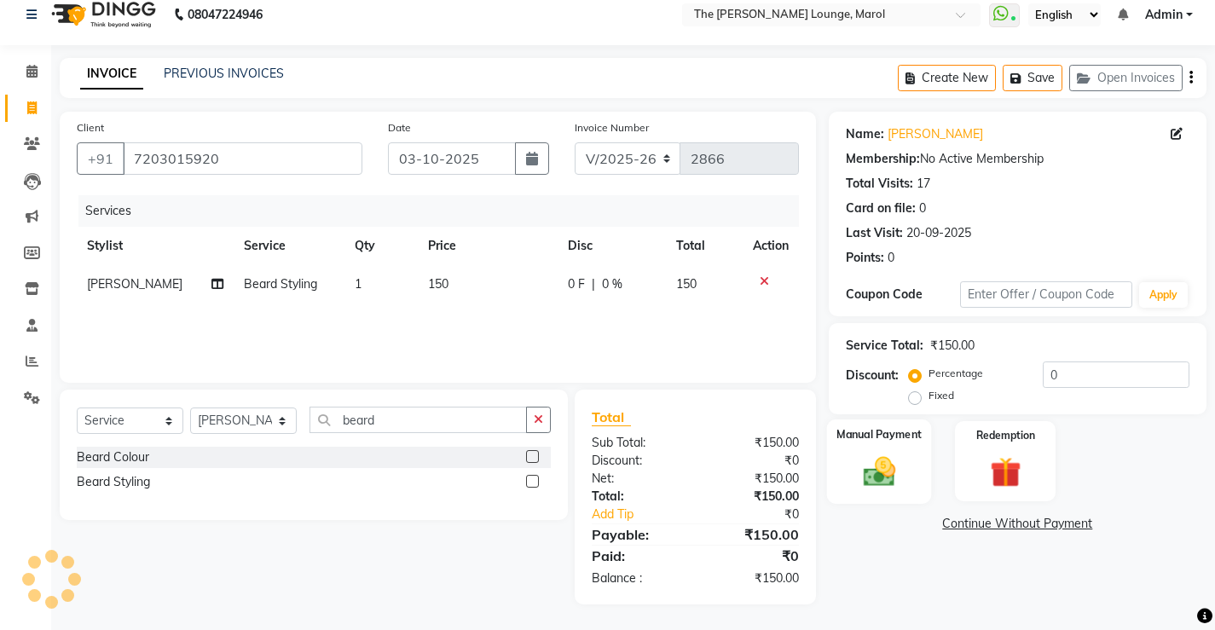
click at [880, 468] on img at bounding box center [878, 471] width 52 height 37
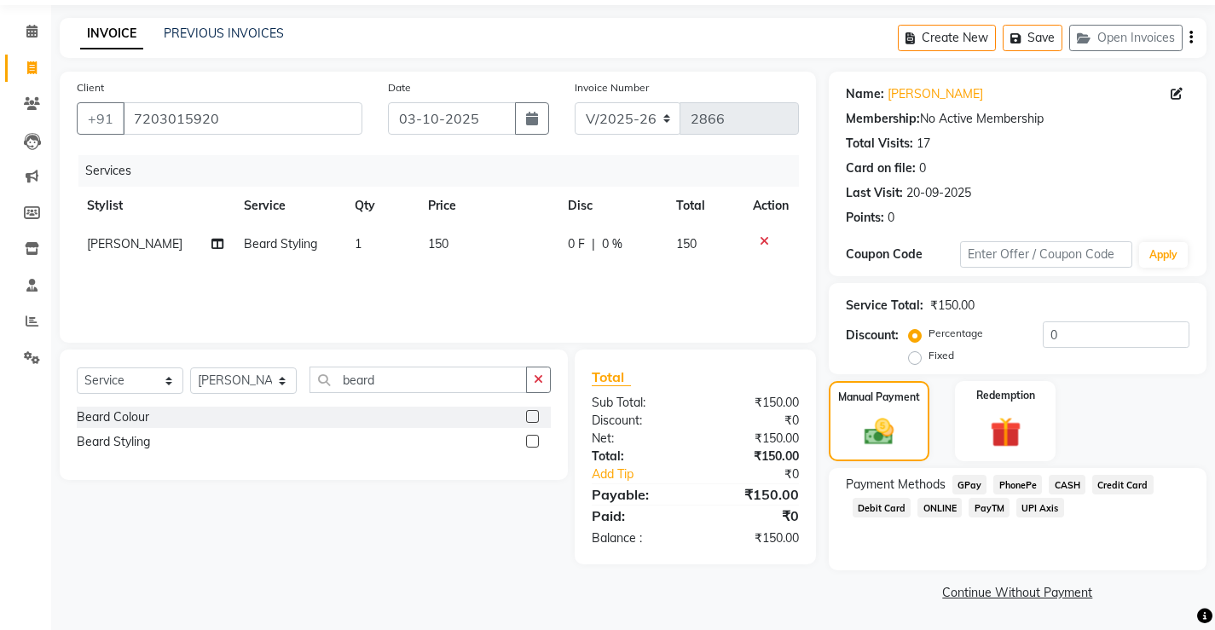
scroll to position [57, 0]
click at [988, 507] on span "PayTM" at bounding box center [988, 507] width 41 height 20
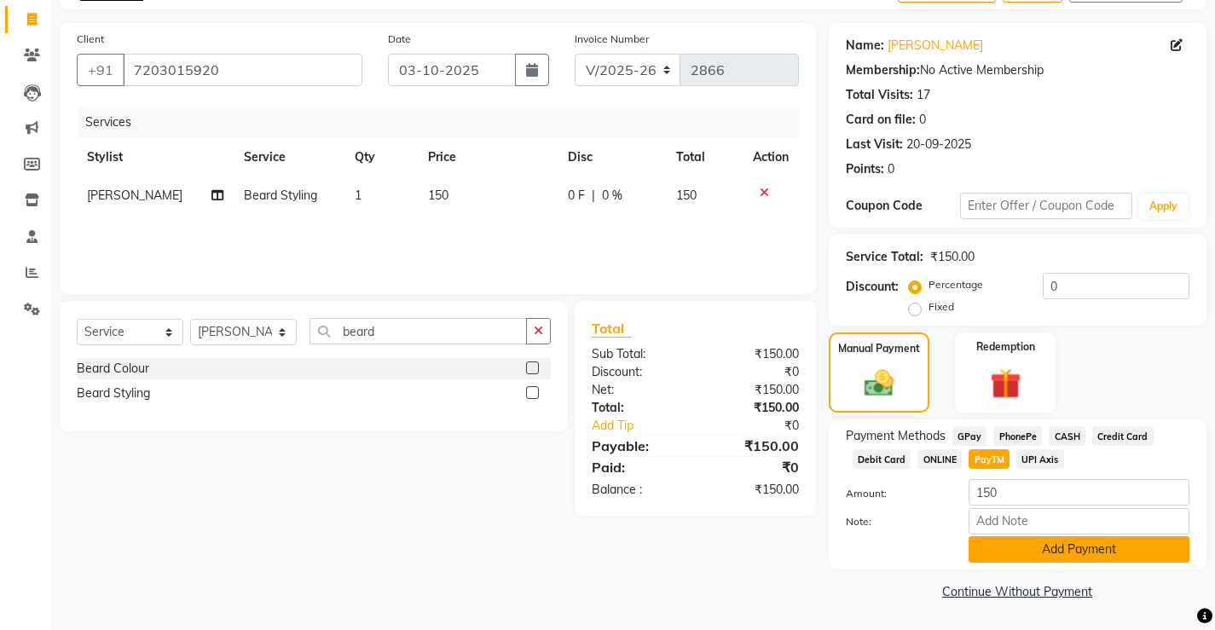
click at [997, 543] on button "Add Payment" at bounding box center [1078, 549] width 221 height 26
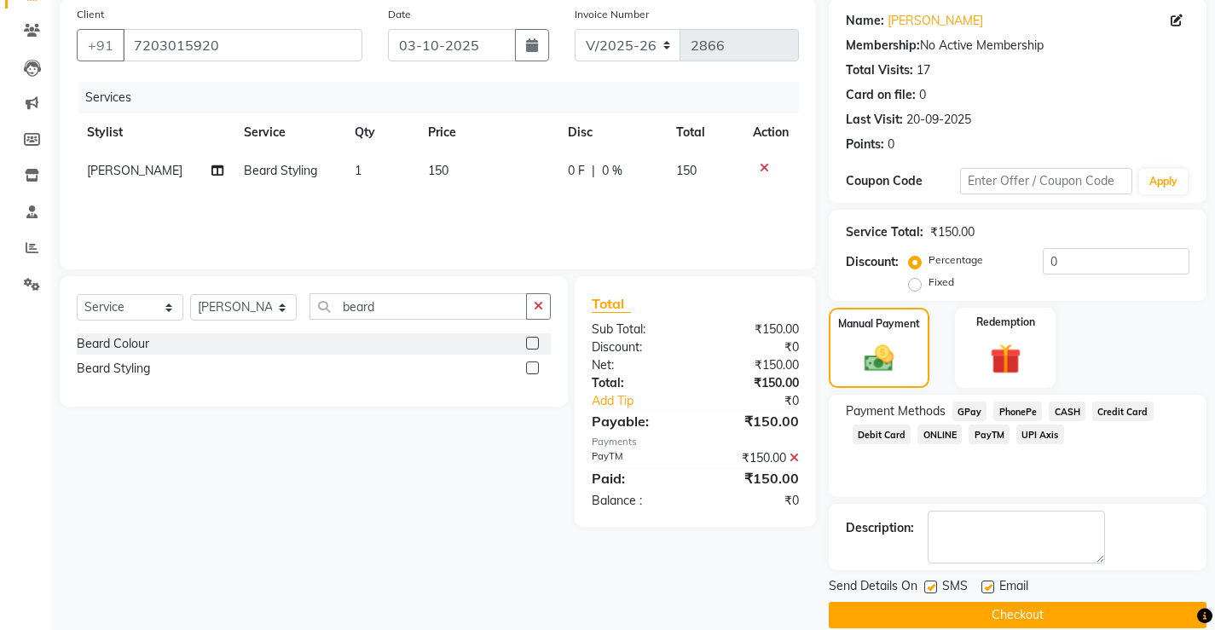
scroll to position [153, 0]
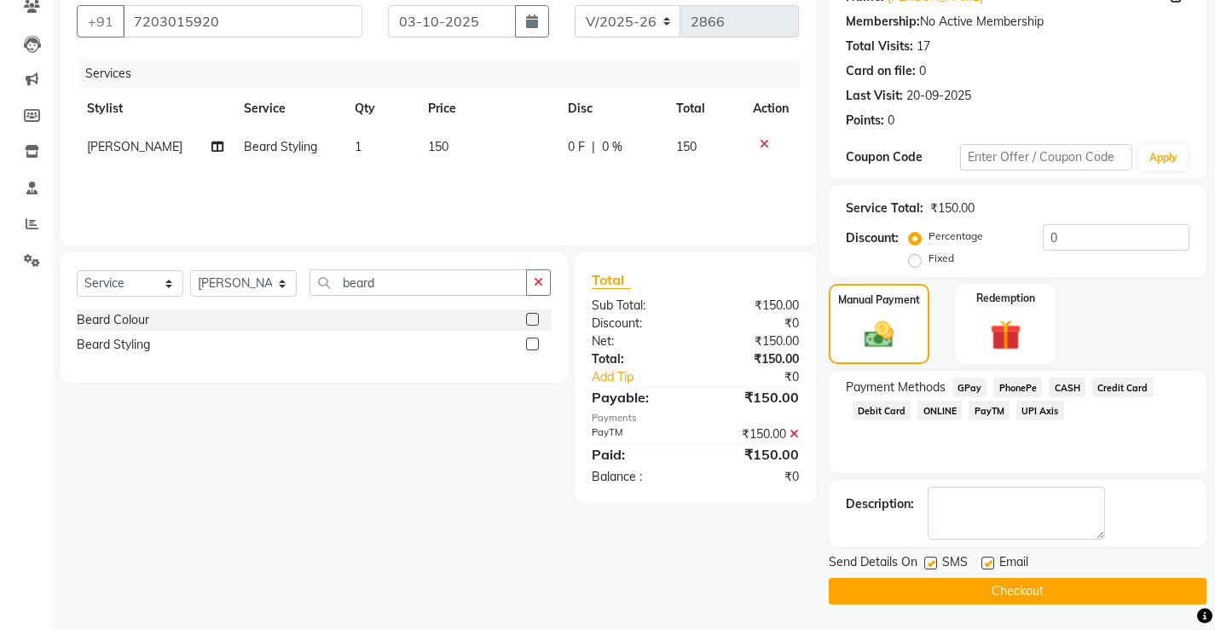
click at [965, 587] on button "Checkout" at bounding box center [1018, 591] width 378 height 26
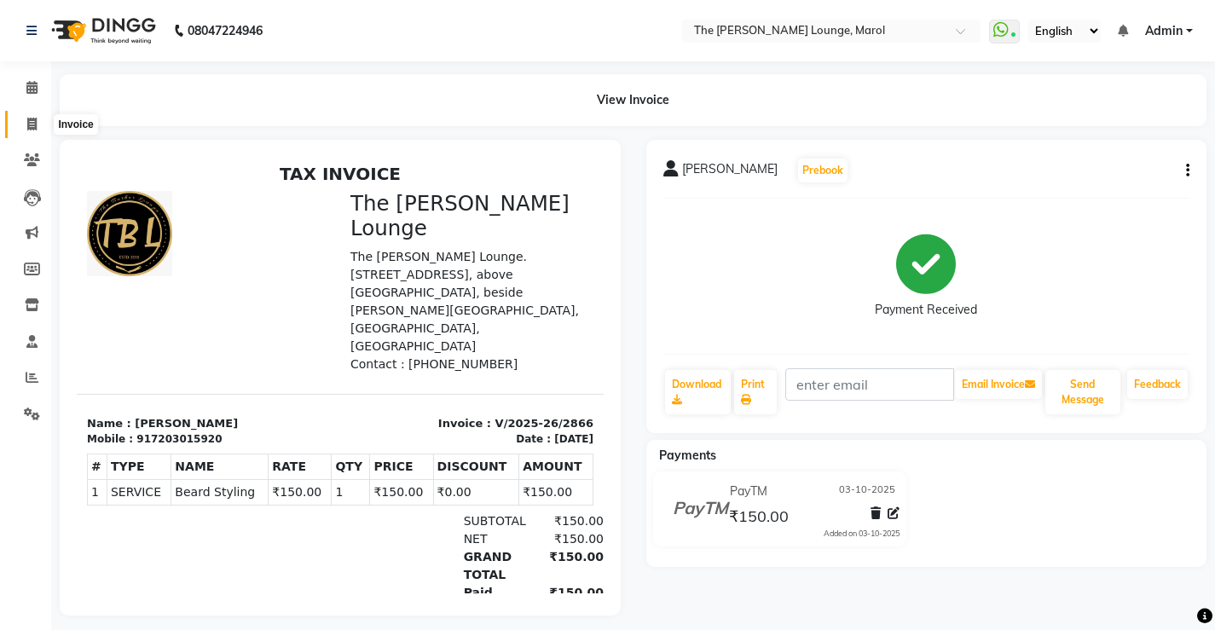
click at [34, 124] on icon at bounding box center [31, 124] width 9 height 13
select select "7188"
select select "service"
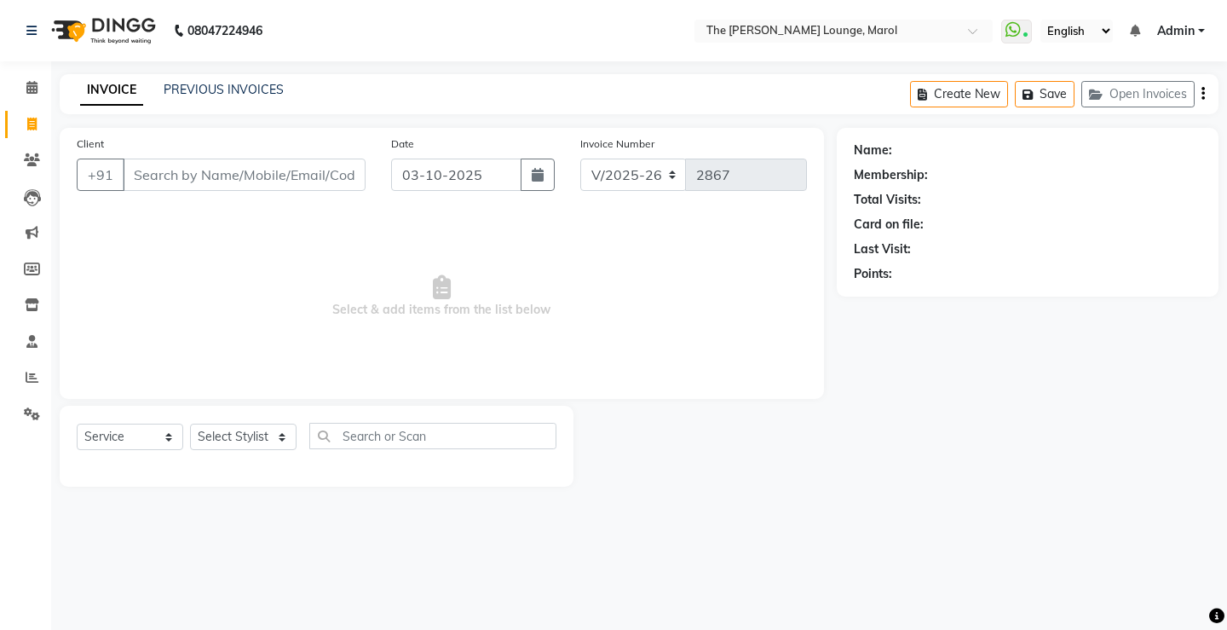
click at [181, 182] on input "Client" at bounding box center [244, 175] width 243 height 32
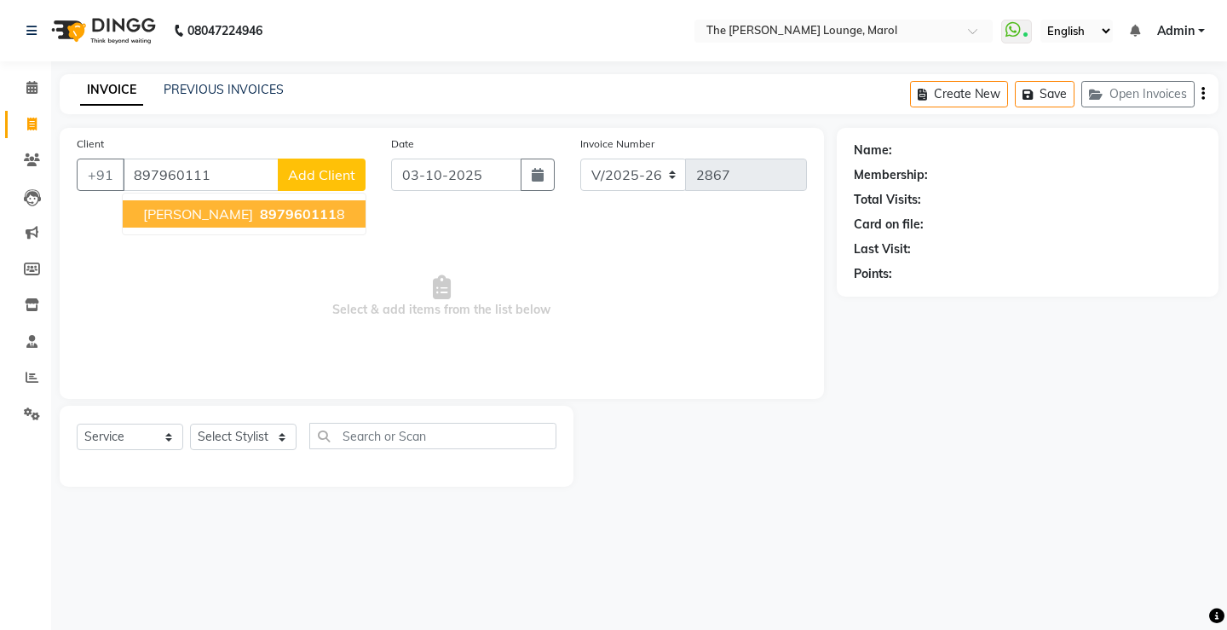
click at [176, 209] on span "Divyansh Singh" at bounding box center [198, 213] width 110 height 17
type input "8979601118"
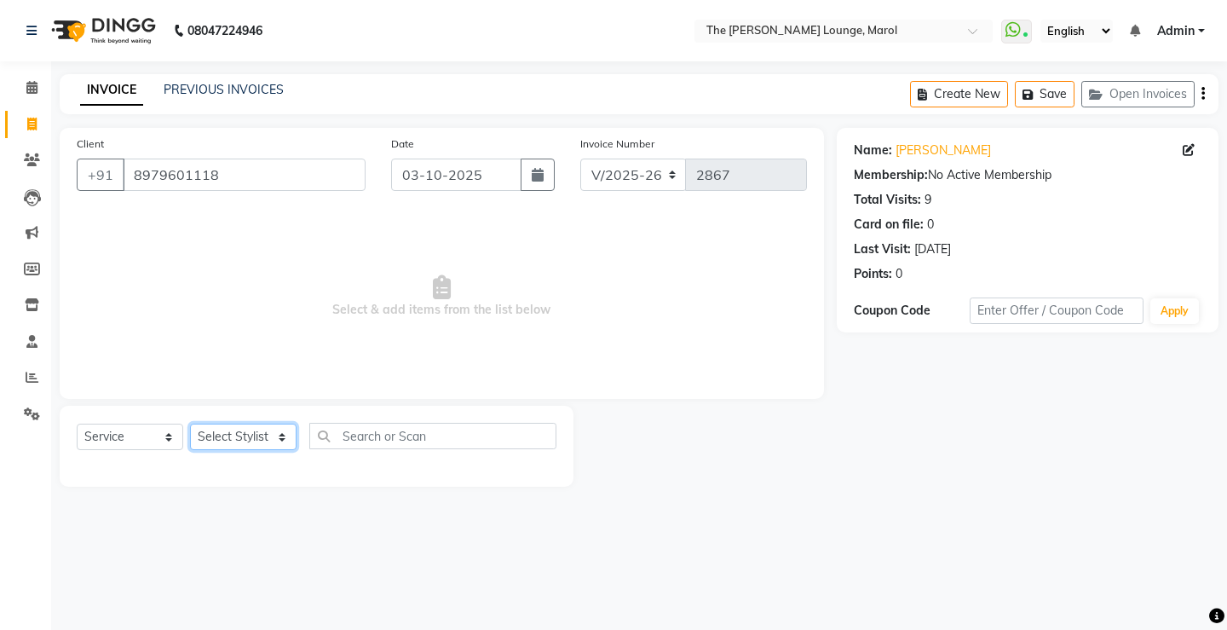
click at [237, 440] on select "Select Stylist [PERSON_NAME] [PERSON_NAME] [PERSON_NAME] [PERSON_NAME] [PERSON_…" at bounding box center [243, 437] width 107 height 26
select select "60180"
click at [190, 424] on select "Select Stylist [PERSON_NAME] [PERSON_NAME] [PERSON_NAME] [PERSON_NAME] [PERSON_…" at bounding box center [243, 437] width 107 height 26
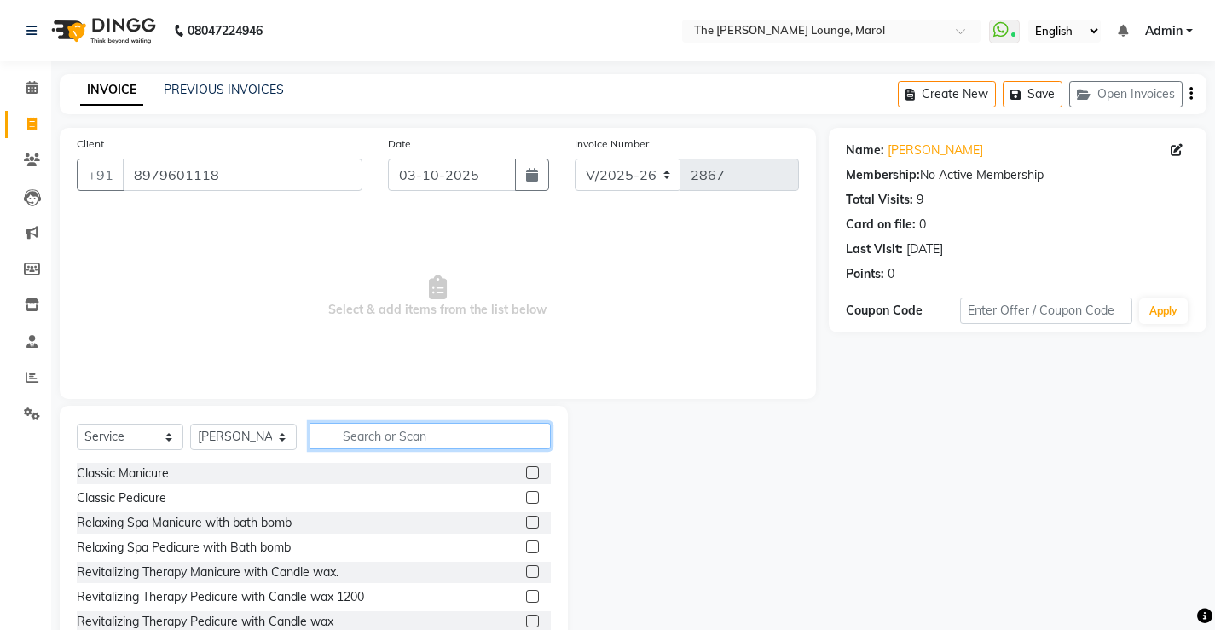
click at [360, 425] on input "text" at bounding box center [429, 436] width 241 height 26
type input "hair"
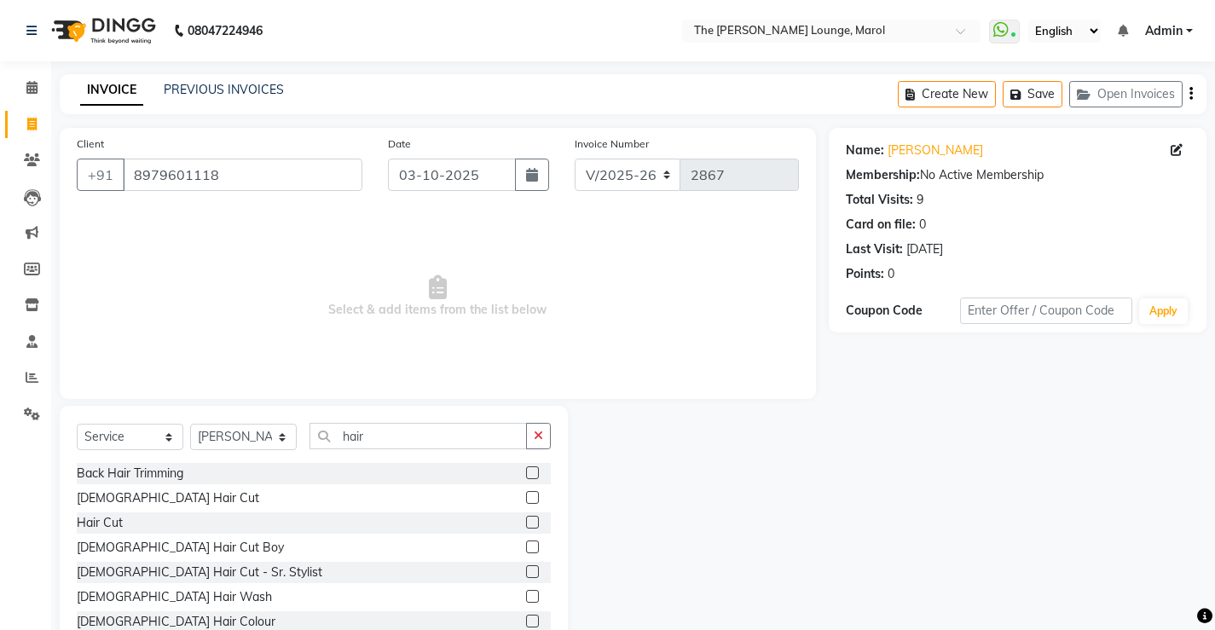
click at [526, 497] on label at bounding box center [532, 497] width 13 height 13
click at [526, 497] on input "checkbox" at bounding box center [531, 498] width 11 height 11
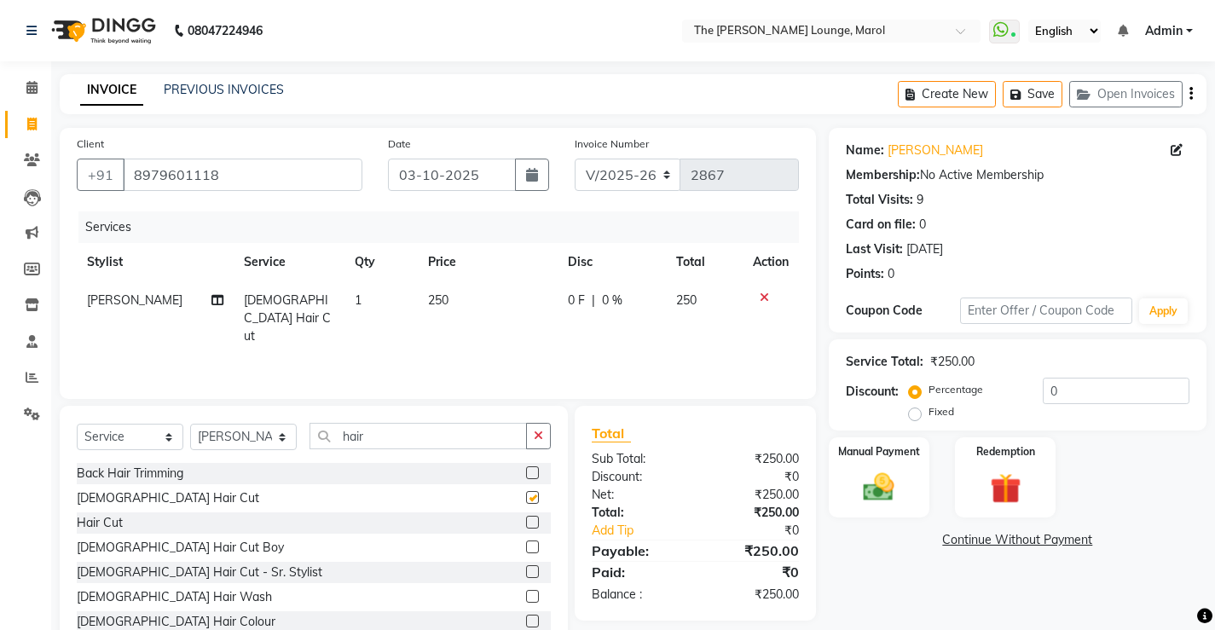
checkbox input "false"
click at [890, 471] on img at bounding box center [878, 487] width 52 height 37
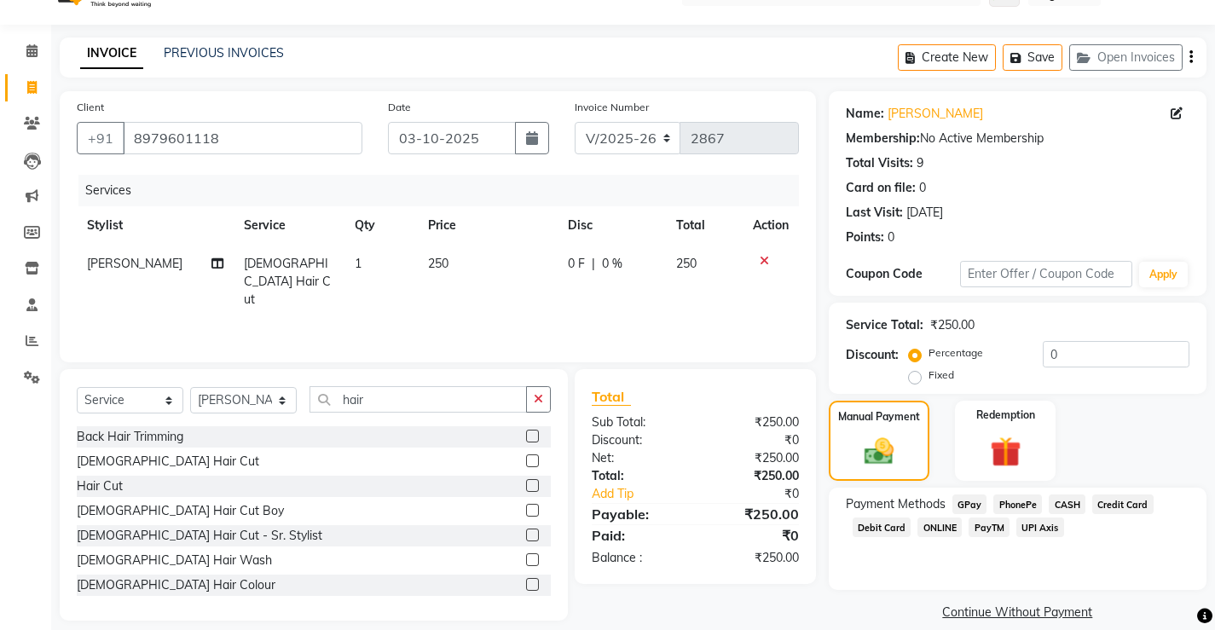
scroll to position [57, 0]
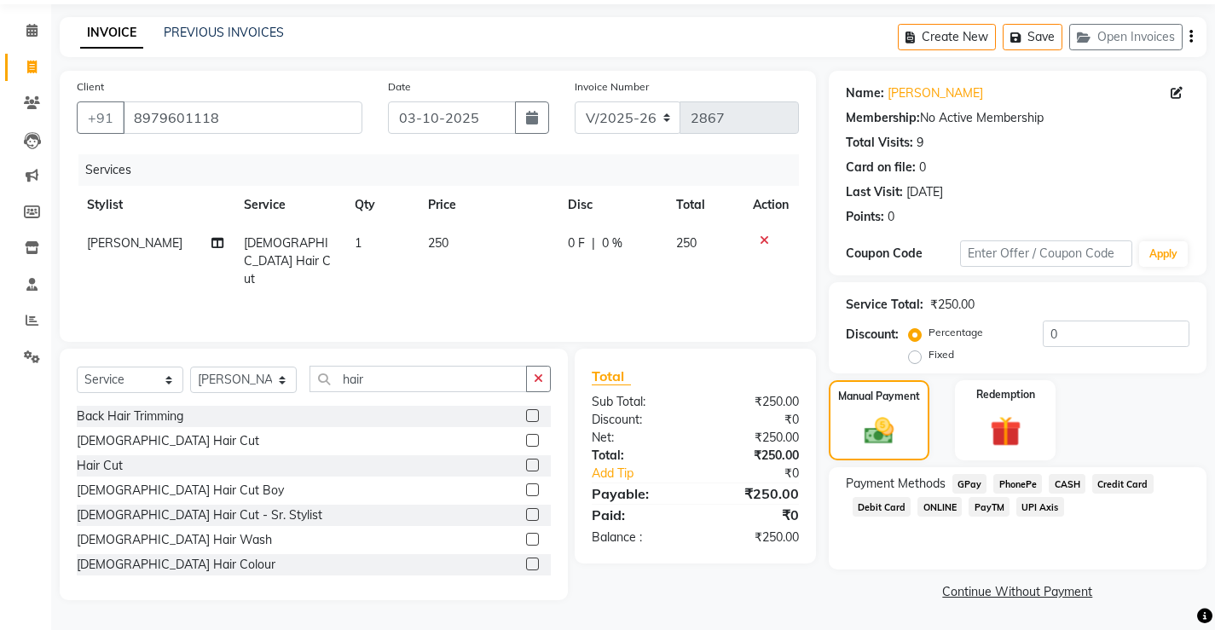
click at [985, 498] on span "PayTM" at bounding box center [988, 507] width 41 height 20
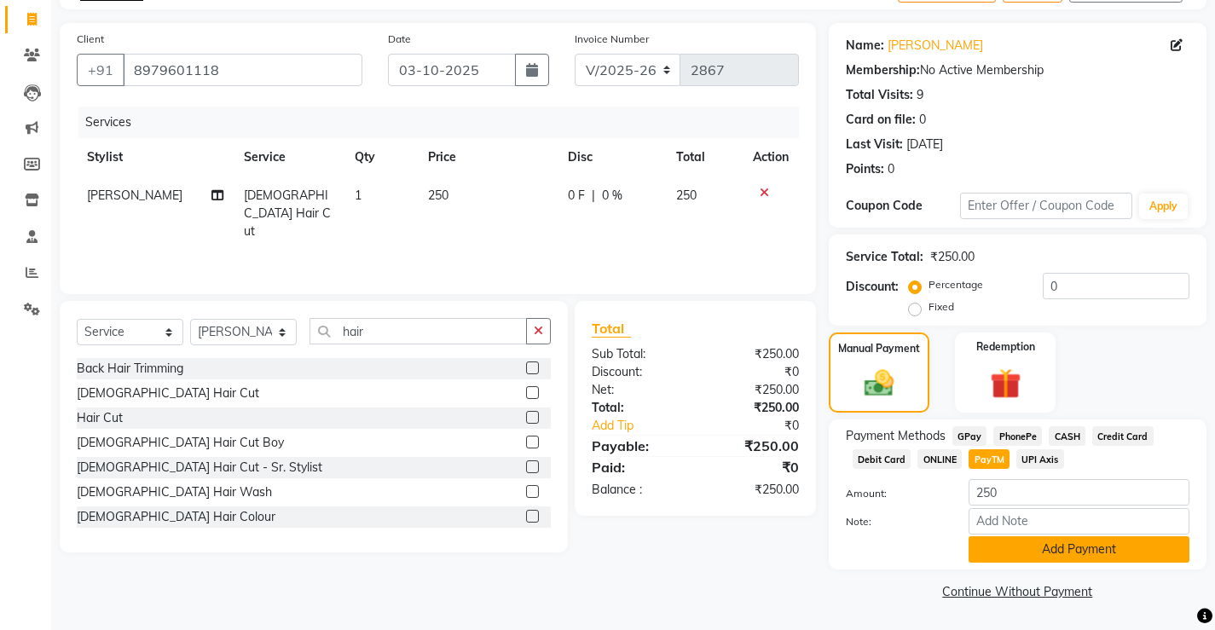
click at [1042, 550] on button "Add Payment" at bounding box center [1078, 549] width 221 height 26
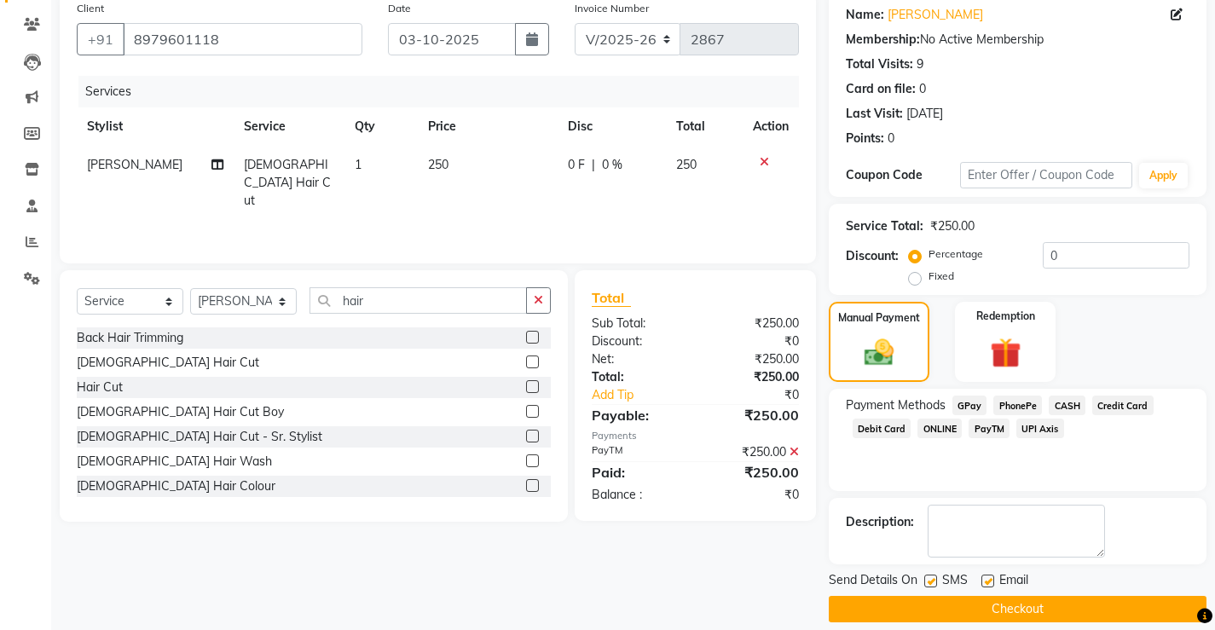
scroll to position [153, 0]
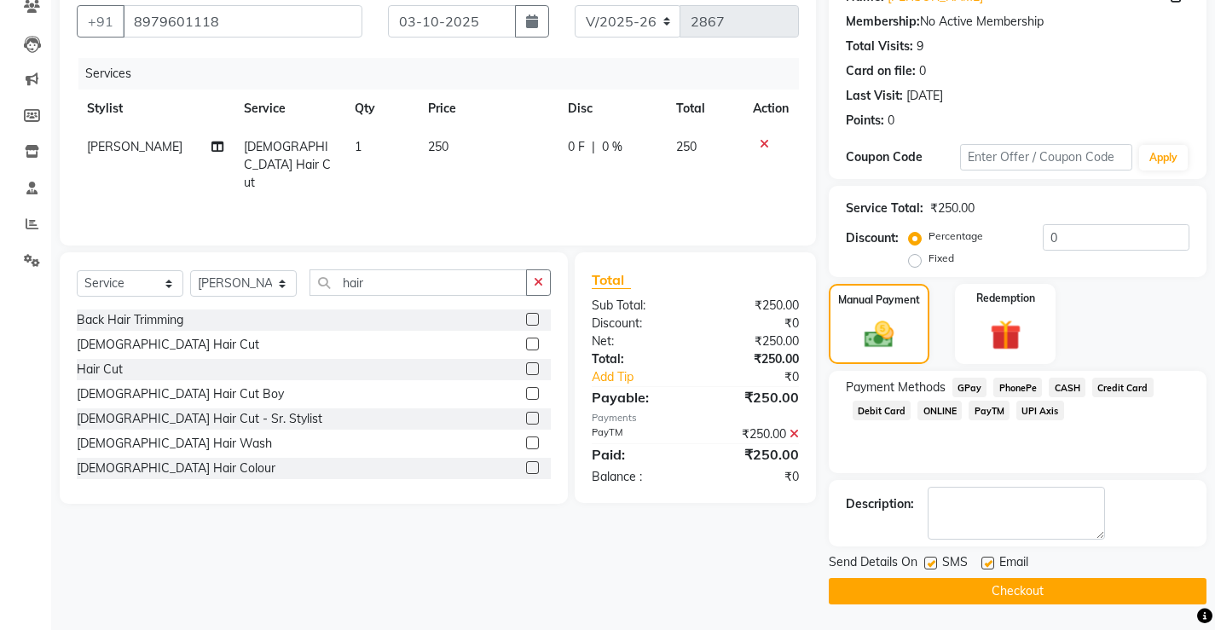
click at [1010, 592] on button "Checkout" at bounding box center [1018, 591] width 378 height 26
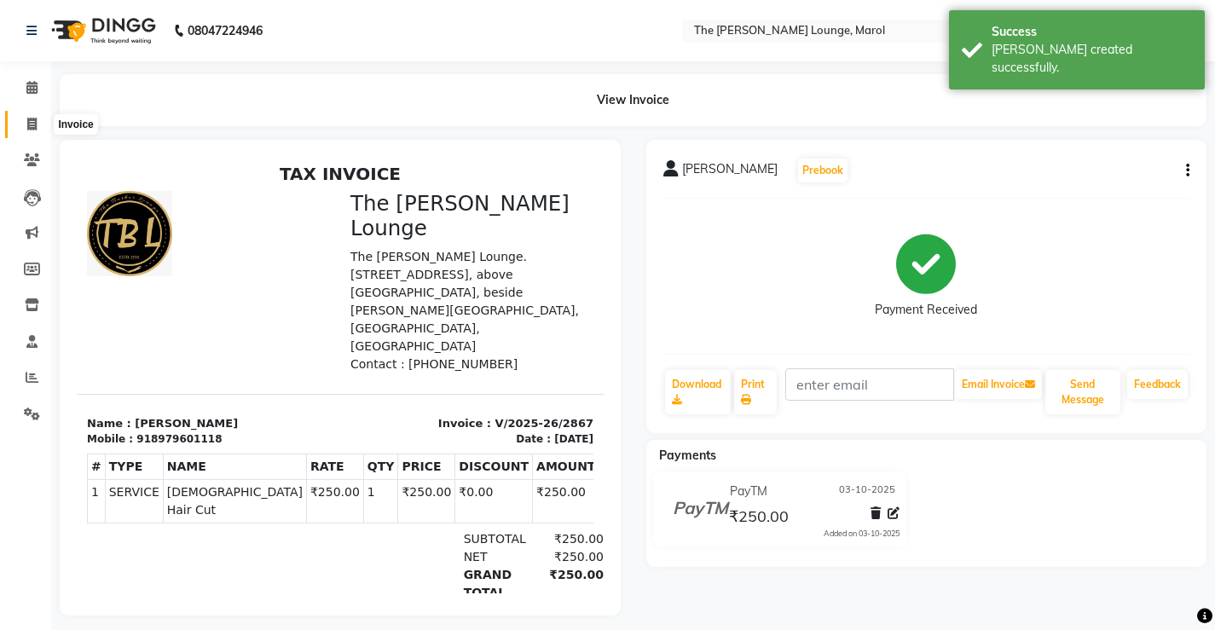
click at [30, 122] on icon at bounding box center [31, 124] width 9 height 13
select select "service"
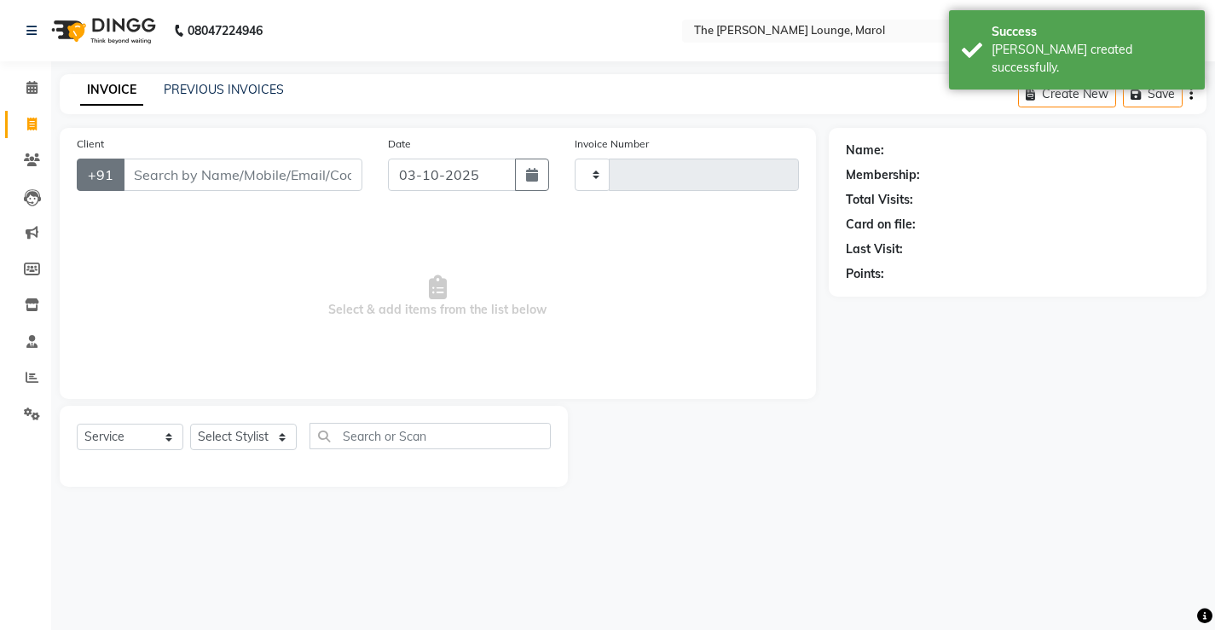
type input "2868"
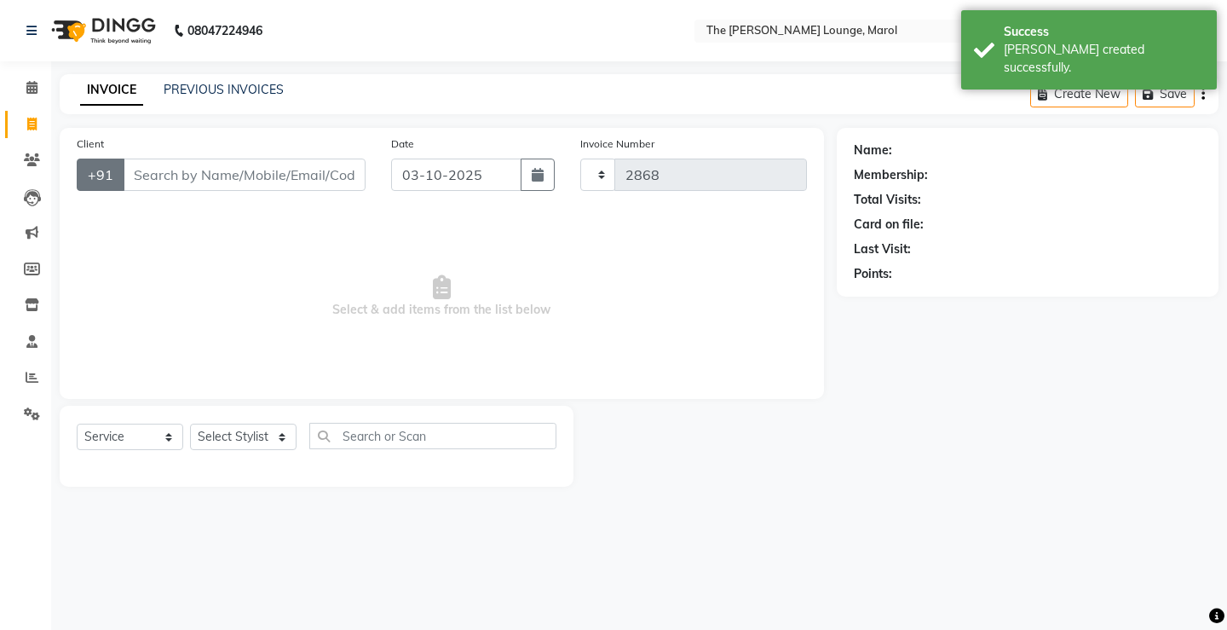
select select "7188"
click at [154, 176] on input "Client" at bounding box center [244, 175] width 243 height 32
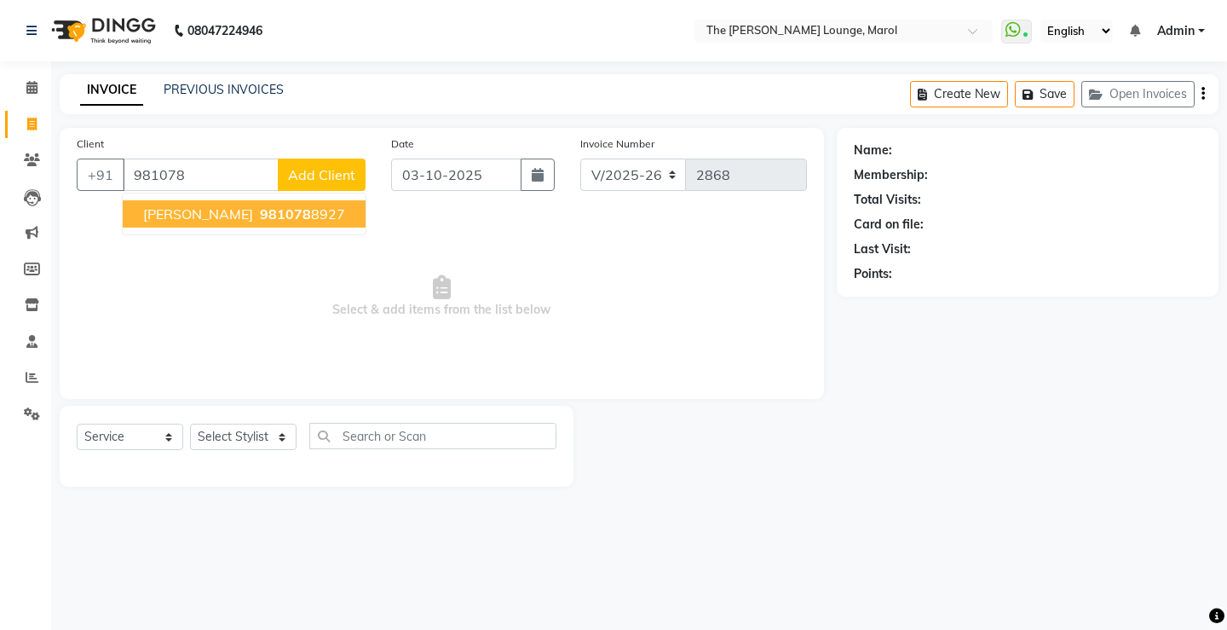
click at [205, 215] on span "Deepali Chatrath" at bounding box center [198, 213] width 110 height 17
type input "9810788927"
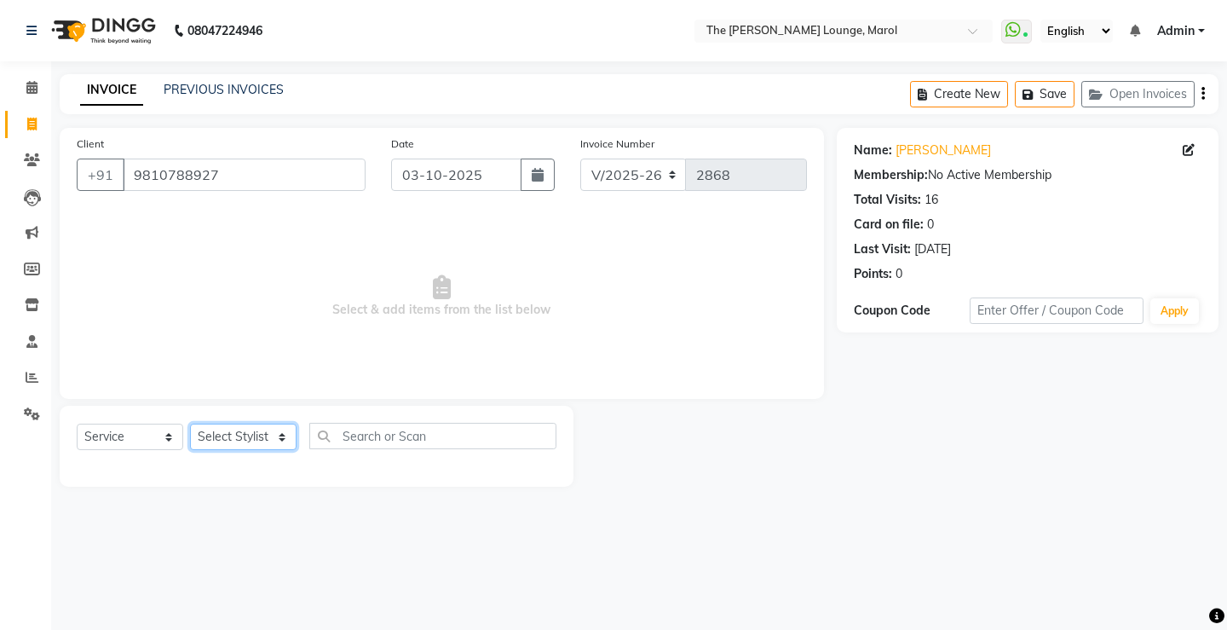
click at [227, 431] on select "Select Stylist [PERSON_NAME] [PERSON_NAME] [PERSON_NAME] [PERSON_NAME] [PERSON_…" at bounding box center [243, 437] width 107 height 26
select select "60183"
click at [190, 424] on select "Select Stylist [PERSON_NAME] [PERSON_NAME] [PERSON_NAME] [PERSON_NAME] [PERSON_…" at bounding box center [243, 437] width 107 height 26
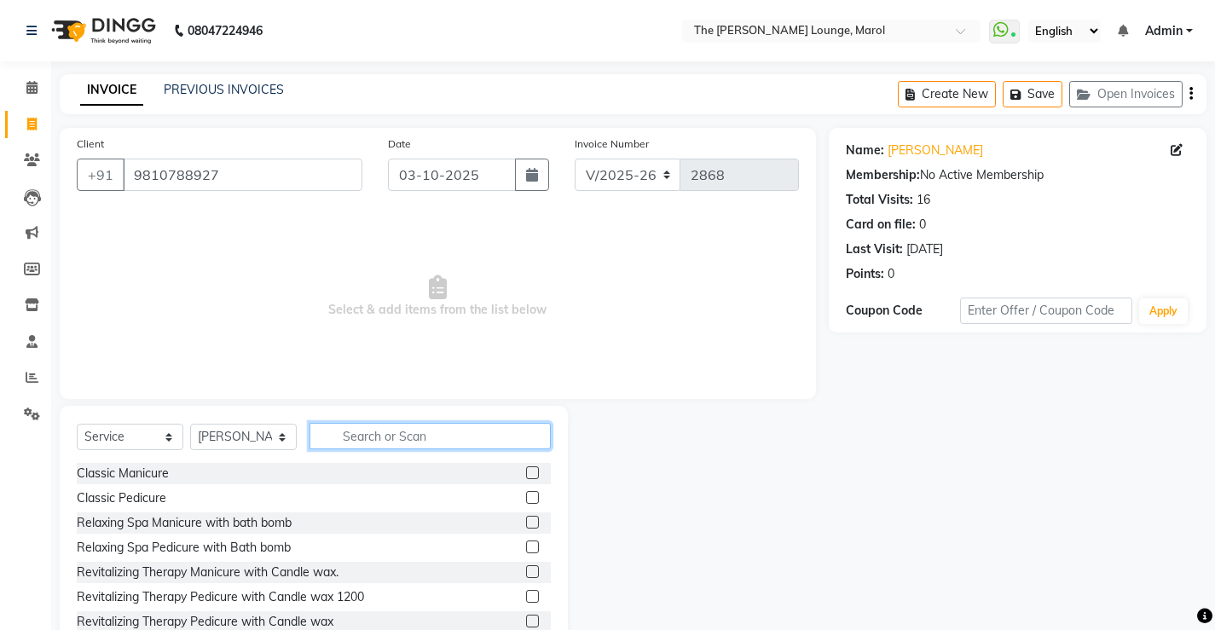
click at [344, 430] on input "text" at bounding box center [429, 436] width 241 height 26
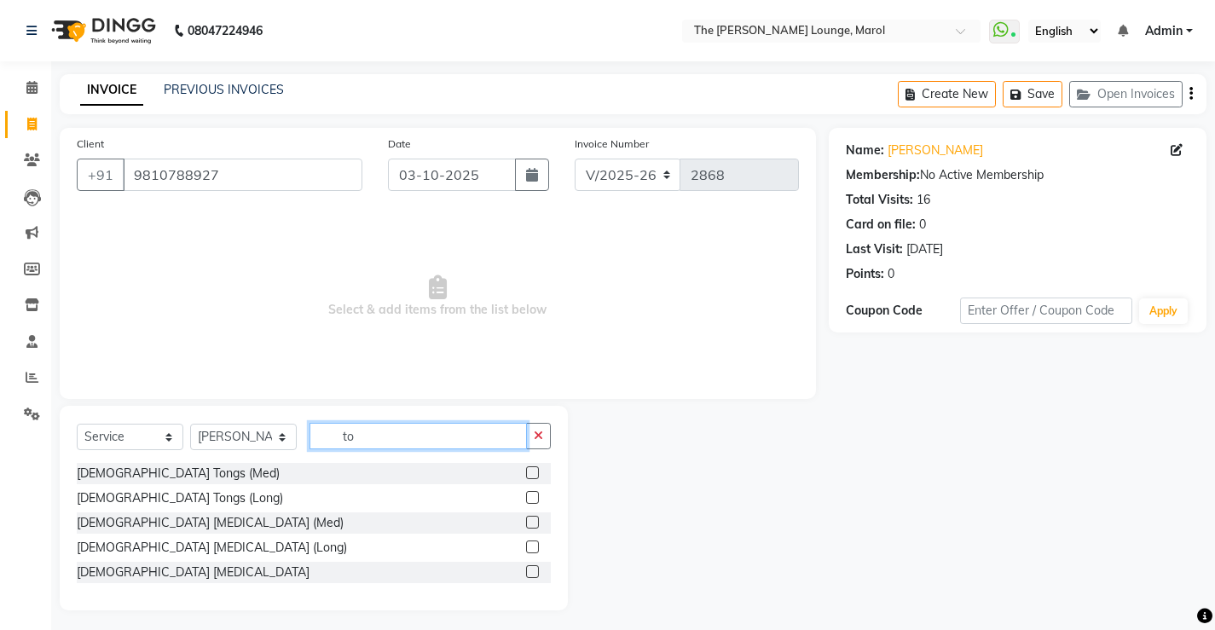
click at [396, 436] on input "to" at bounding box center [417, 436] width 217 height 26
type input "t"
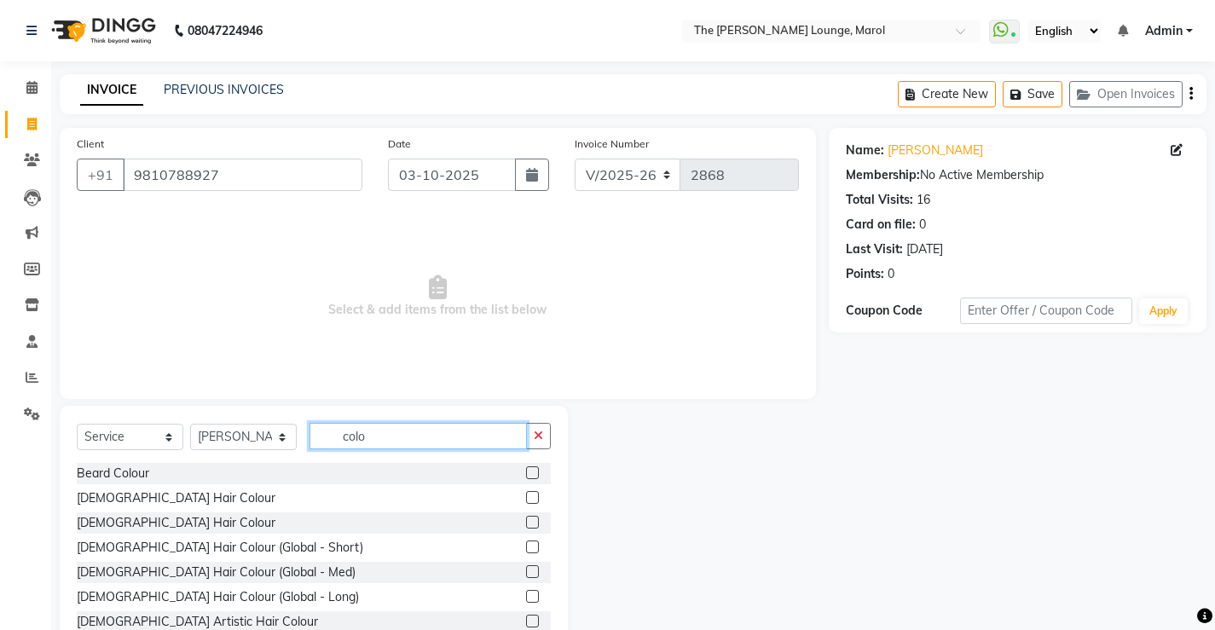
type input "colo"
click at [526, 522] on label at bounding box center [532, 522] width 13 height 13
click at [526, 522] on input "checkbox" at bounding box center [531, 522] width 11 height 11
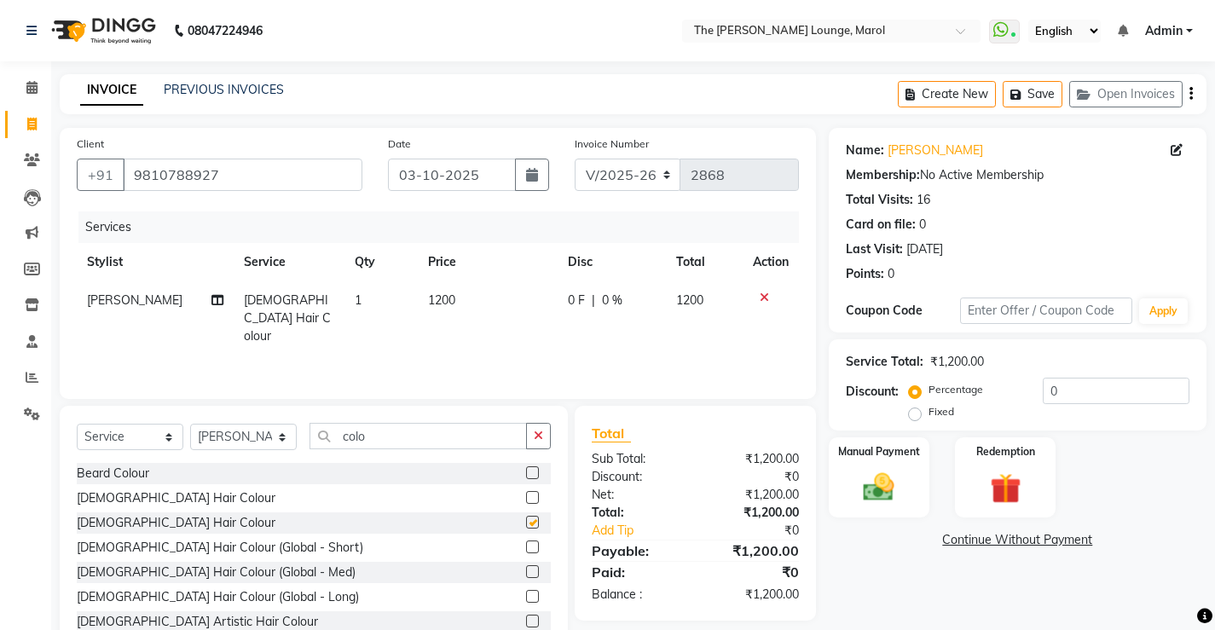
checkbox input "false"
click at [402, 441] on input "colo" at bounding box center [417, 436] width 217 height 26
type input "c"
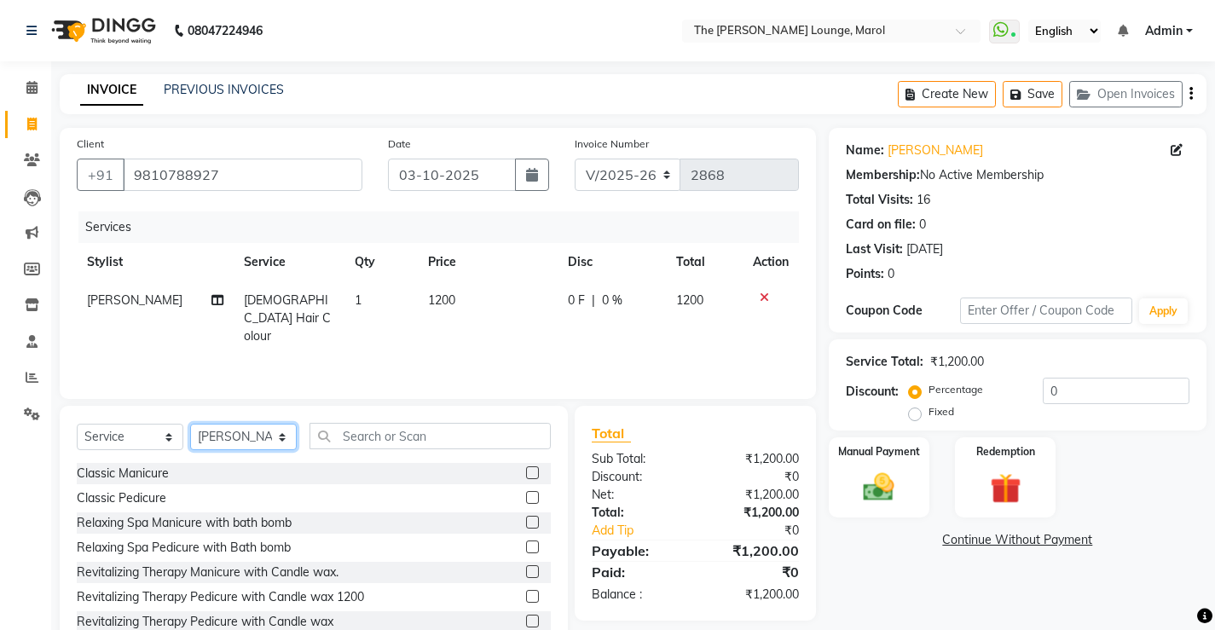
click at [251, 436] on select "Select Stylist [PERSON_NAME] [PERSON_NAME] [PERSON_NAME] [PERSON_NAME] [PERSON_…" at bounding box center [243, 437] width 107 height 26
select select "60187"
click at [190, 424] on select "Select Stylist [PERSON_NAME] [PERSON_NAME] [PERSON_NAME] [PERSON_NAME] [PERSON_…" at bounding box center [243, 437] width 107 height 26
click at [377, 438] on input "text" at bounding box center [429, 436] width 241 height 26
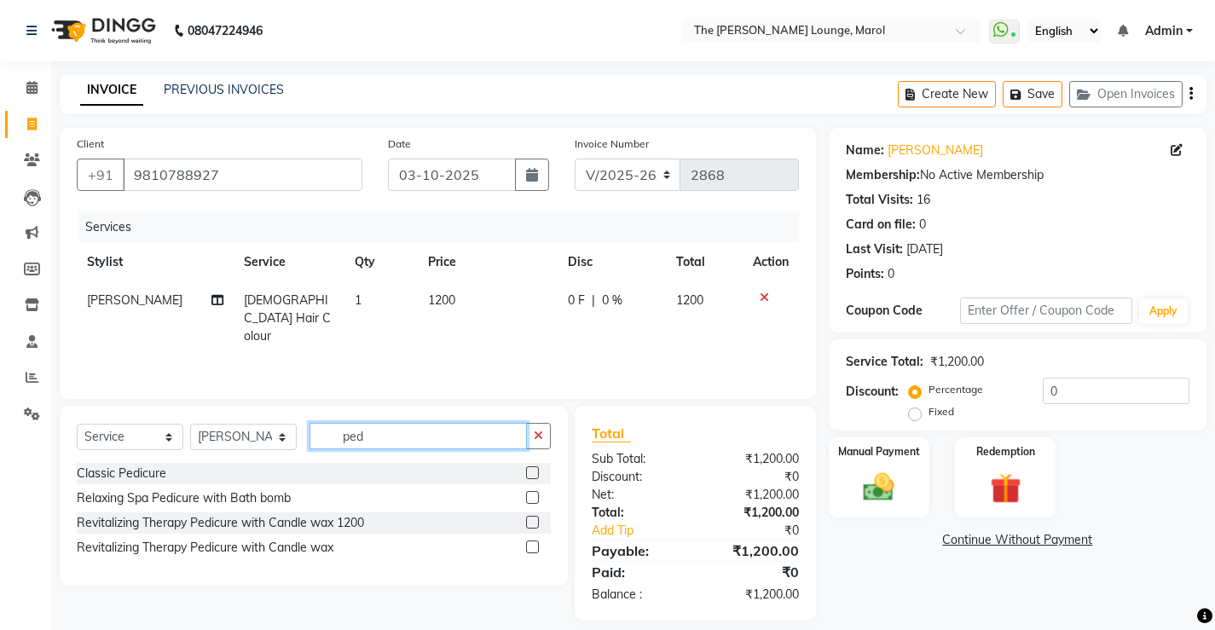
type input "ped"
click at [536, 473] on label at bounding box center [532, 472] width 13 height 13
click at [536, 473] on input "checkbox" at bounding box center [531, 473] width 11 height 11
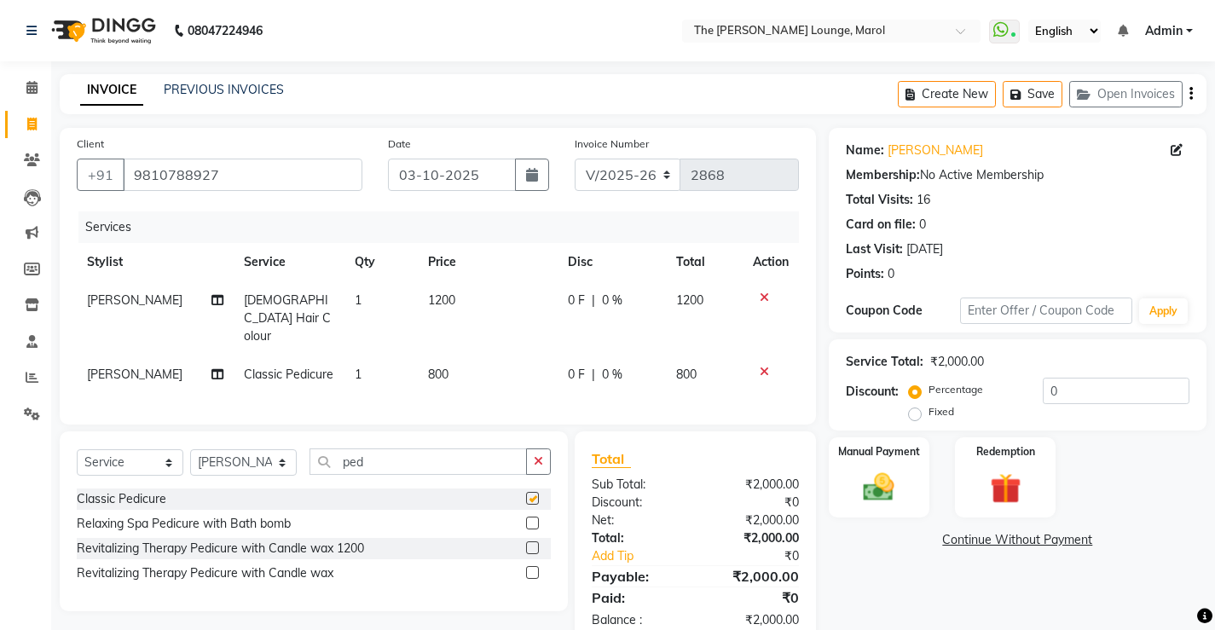
checkbox input "false"
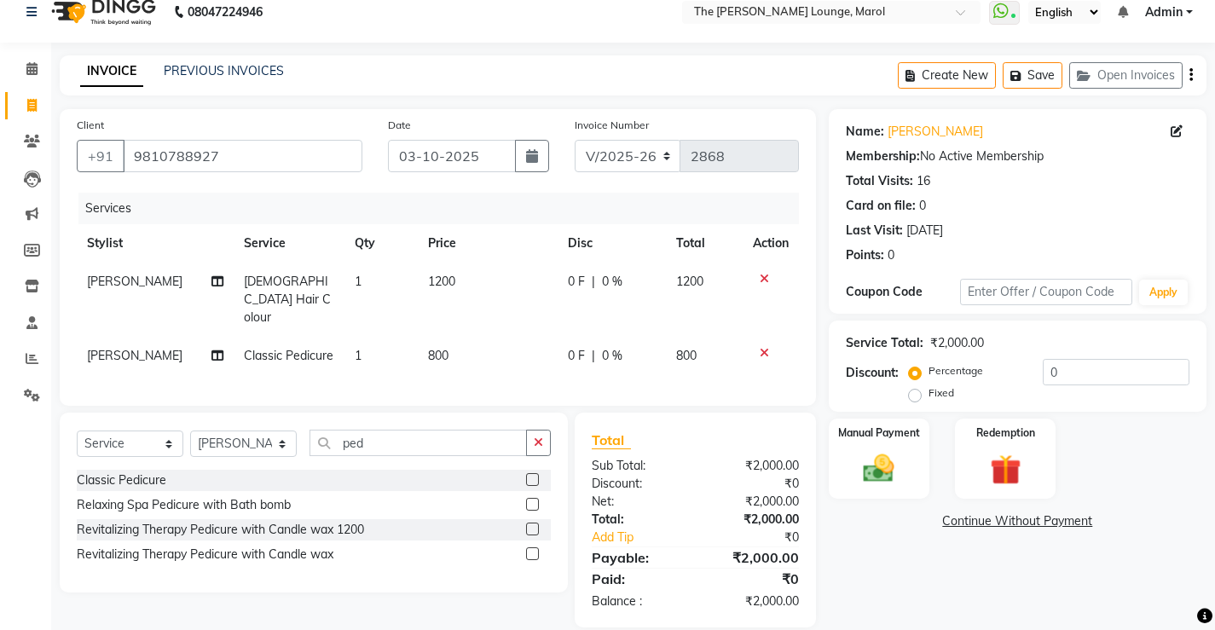
scroll to position [37, 0]
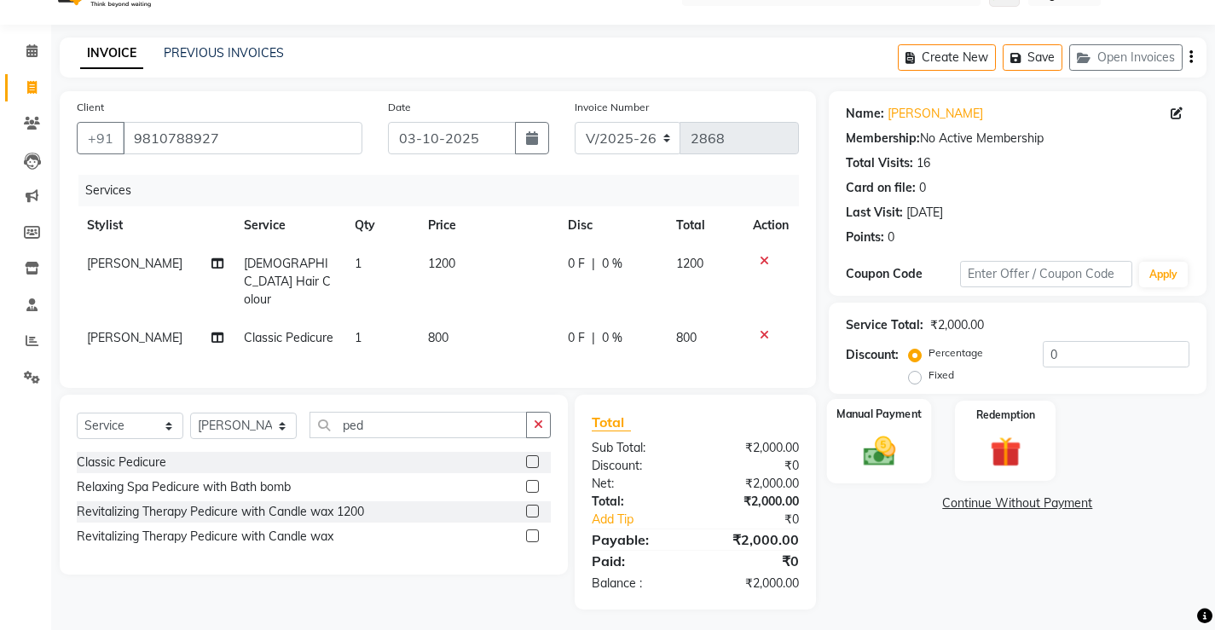
click at [899, 449] on img at bounding box center [878, 450] width 52 height 37
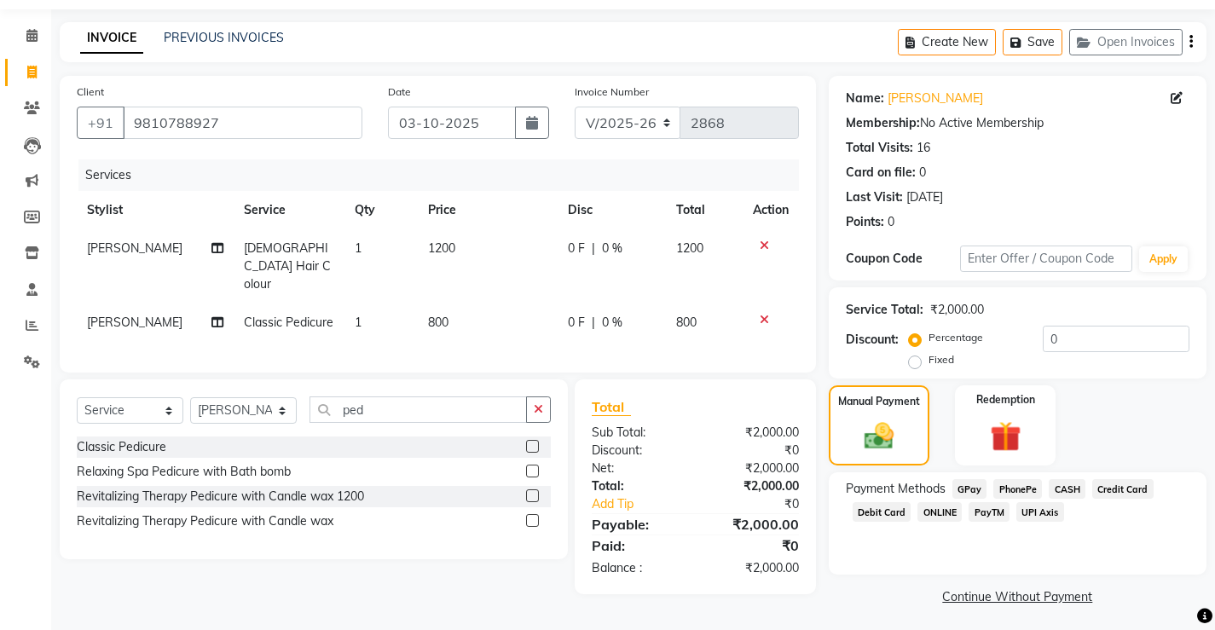
scroll to position [57, 0]
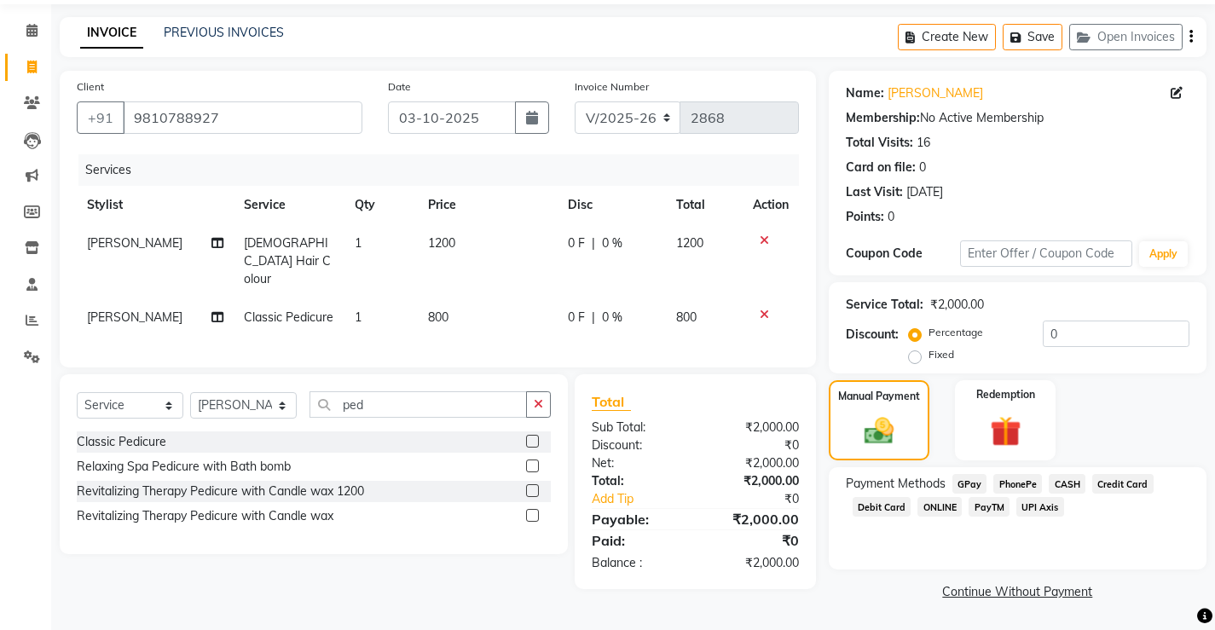
click at [981, 508] on span "PayTM" at bounding box center [988, 507] width 41 height 20
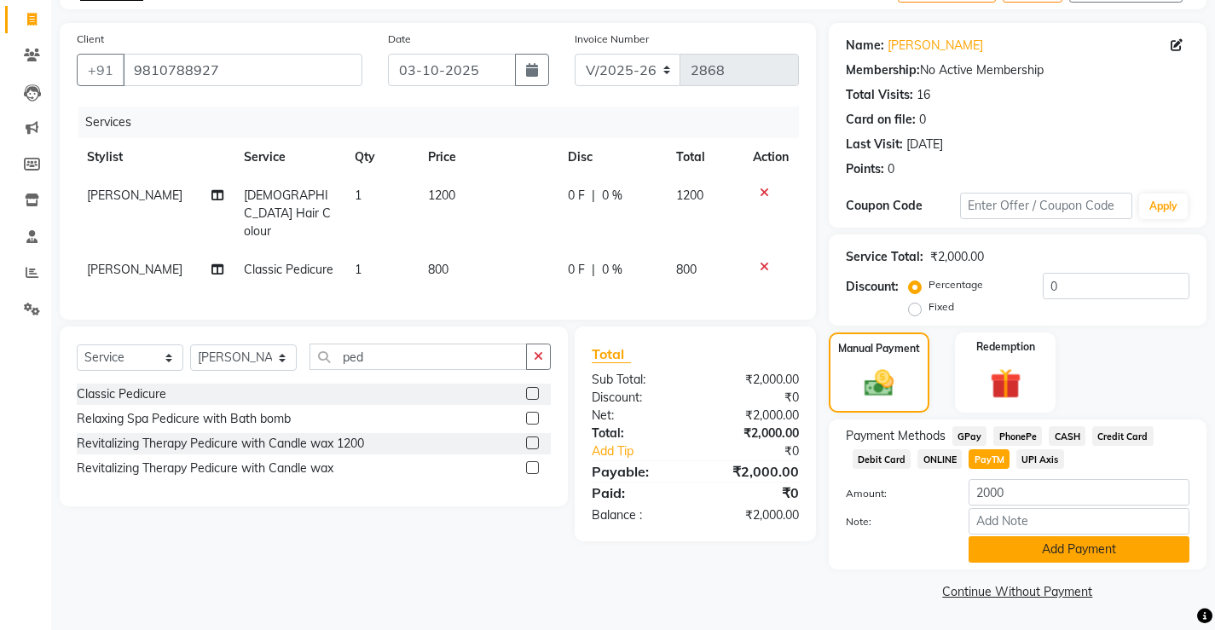
click at [997, 546] on button "Add Payment" at bounding box center [1078, 549] width 221 height 26
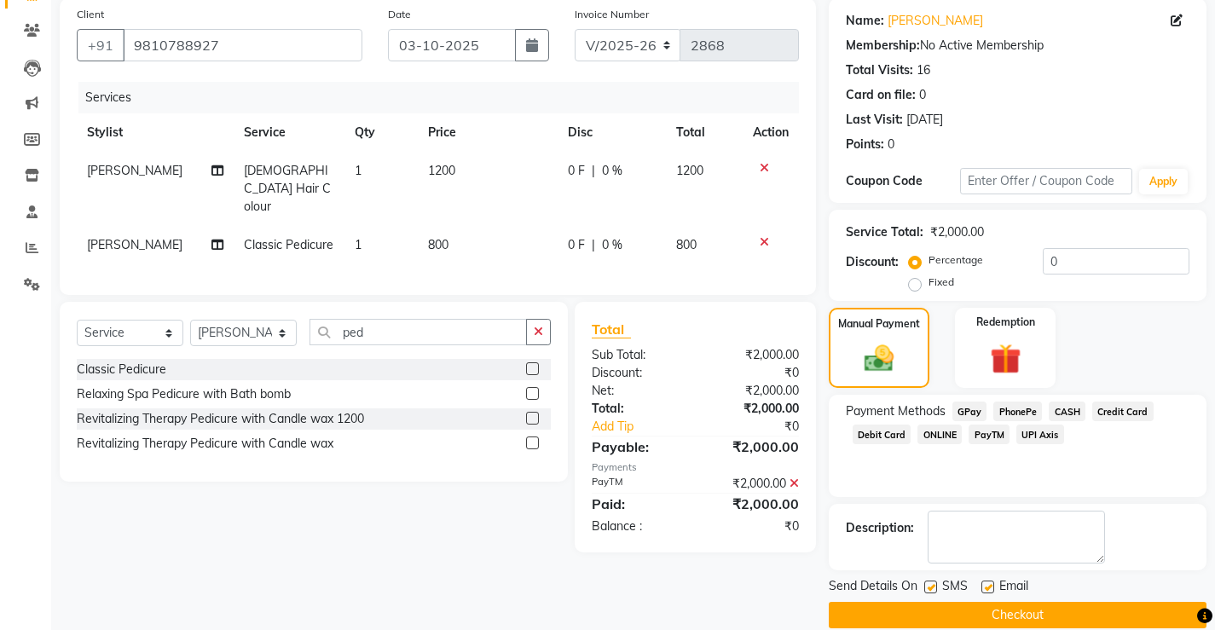
scroll to position [153, 0]
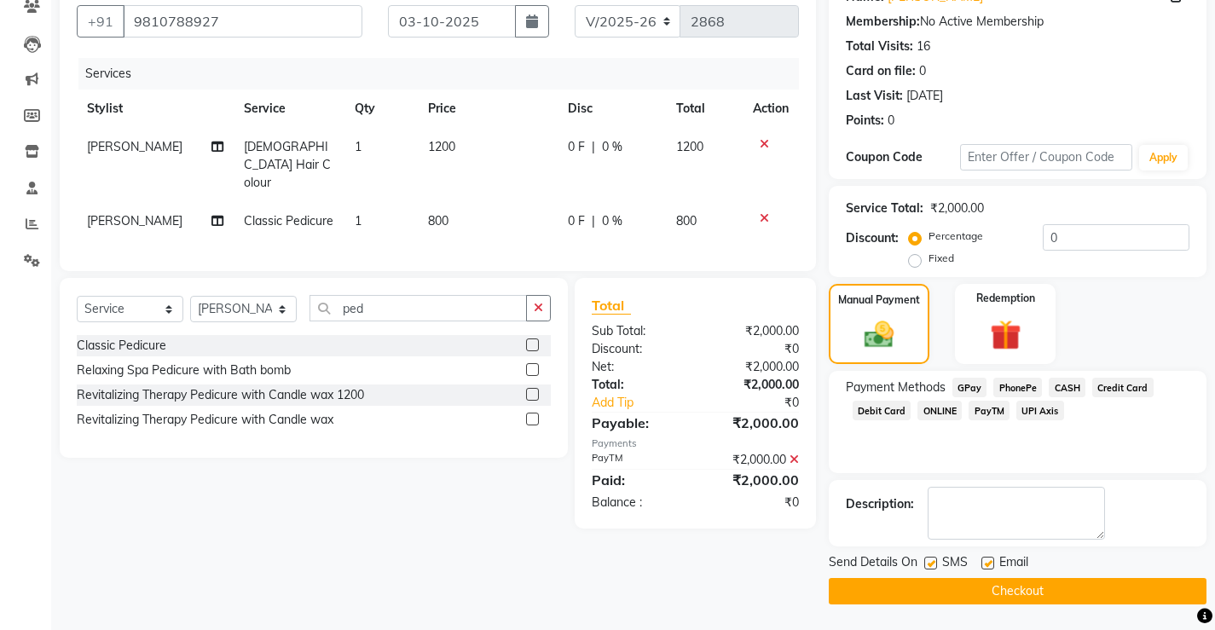
click at [979, 581] on button "Checkout" at bounding box center [1018, 591] width 378 height 26
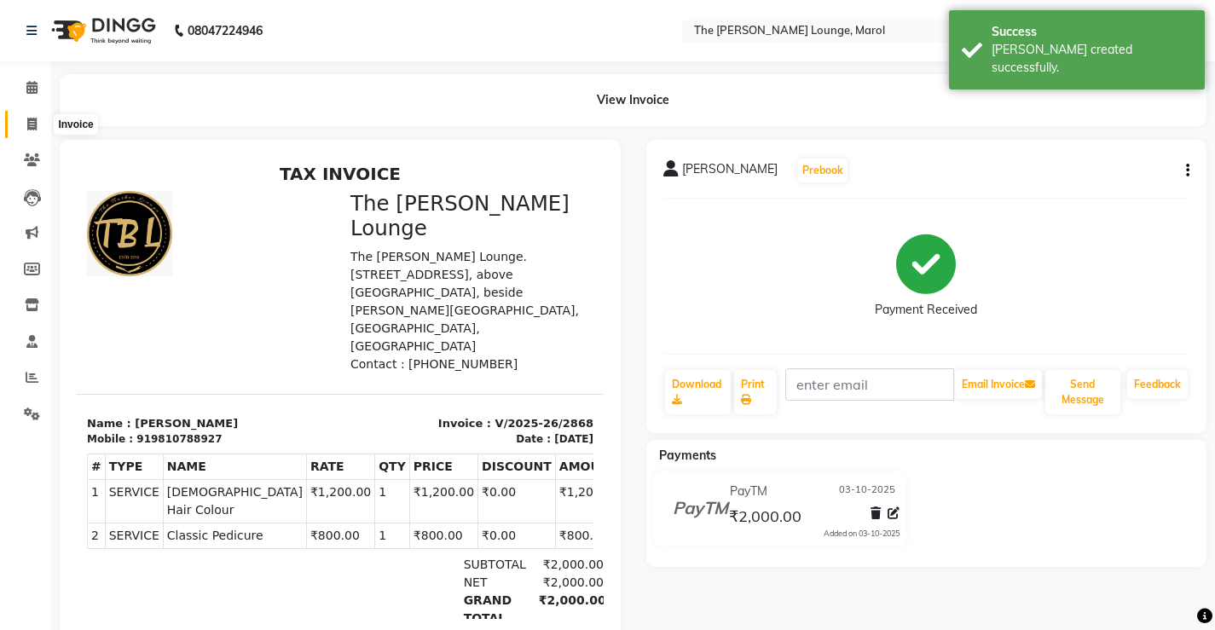
click at [31, 122] on icon at bounding box center [31, 124] width 9 height 13
select select "7188"
select select "service"
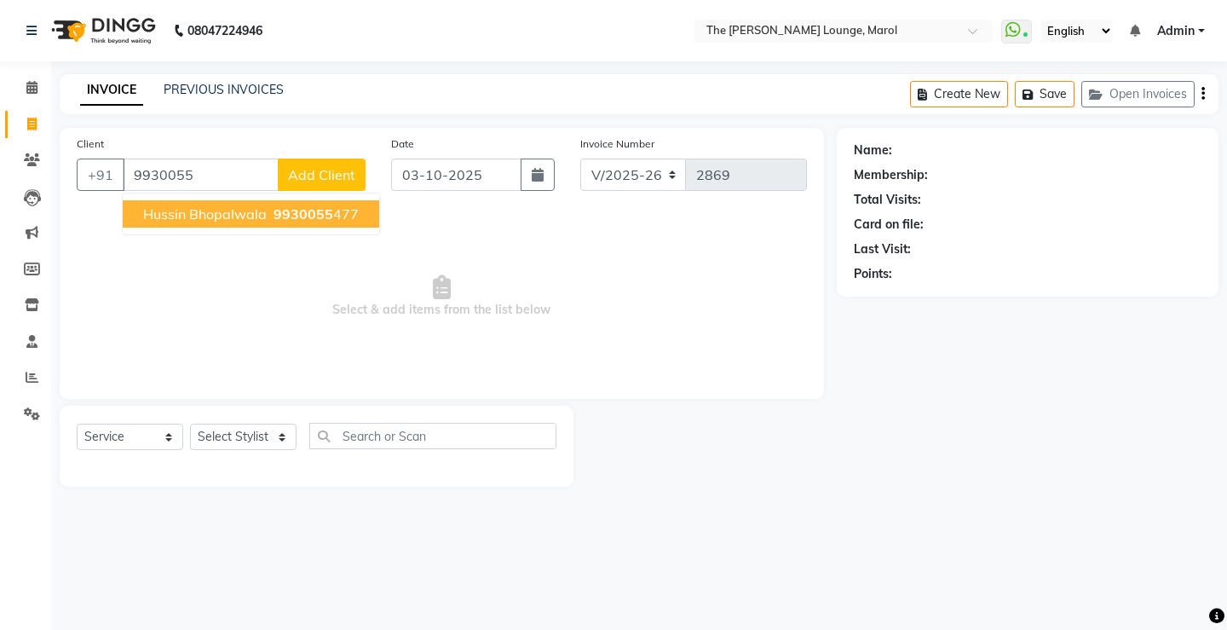
click at [188, 216] on span "Hussin Bhopalwala" at bounding box center [205, 213] width 124 height 17
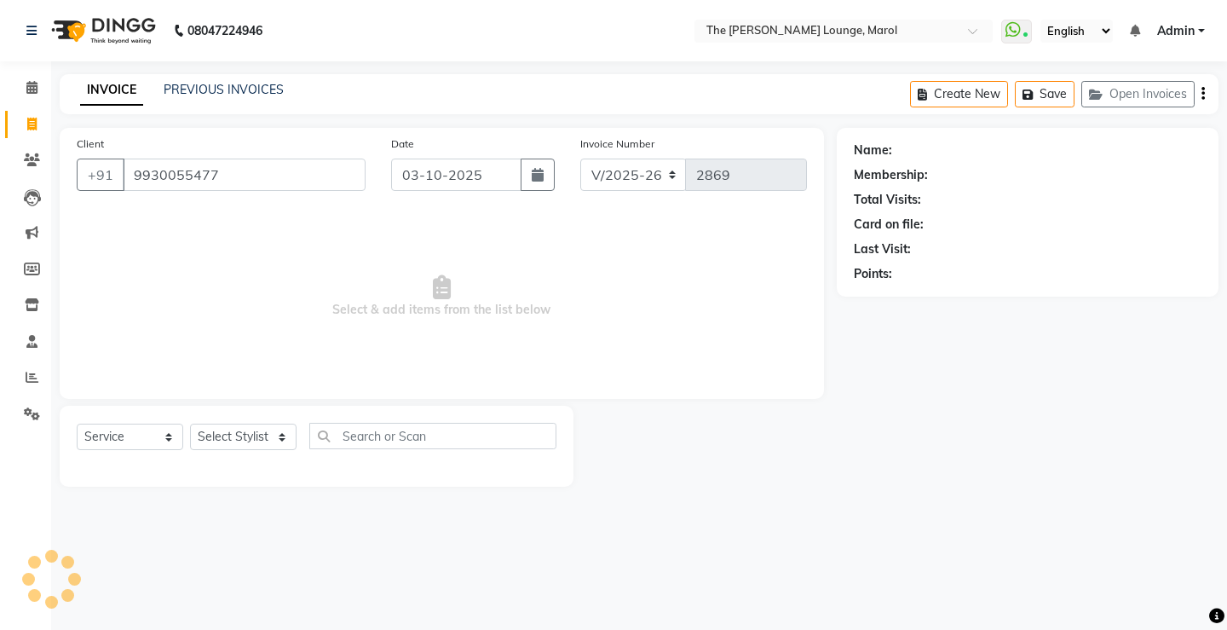
type input "9930055477"
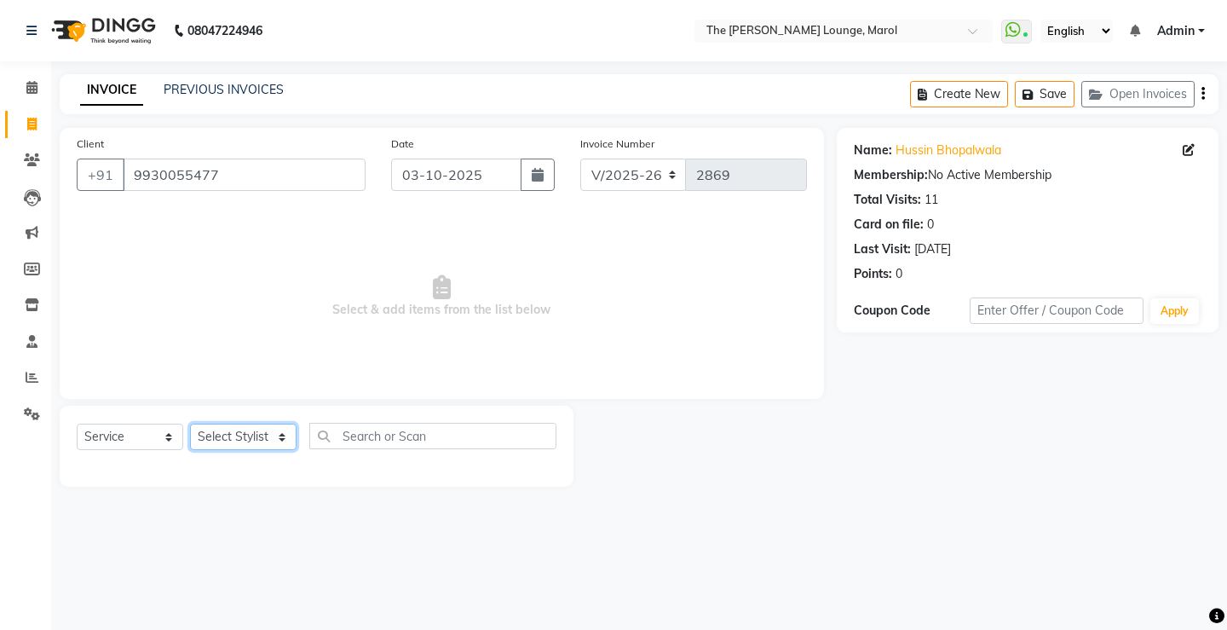
click at [255, 438] on select "Select Stylist [PERSON_NAME] [PERSON_NAME] [PERSON_NAME] [PERSON_NAME] [PERSON_…" at bounding box center [243, 437] width 107 height 26
select select "84749"
click at [190, 424] on select "Select Stylist [PERSON_NAME] [PERSON_NAME] [PERSON_NAME] [PERSON_NAME] [PERSON_…" at bounding box center [243, 437] width 107 height 26
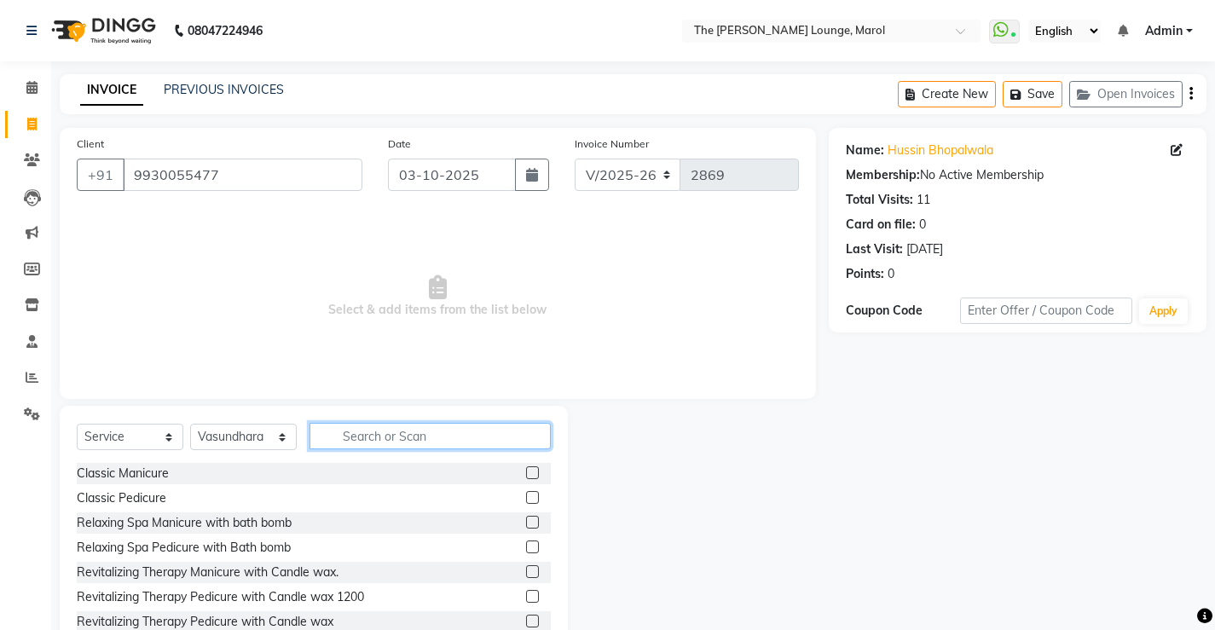
click at [340, 435] on input "text" at bounding box center [429, 436] width 241 height 26
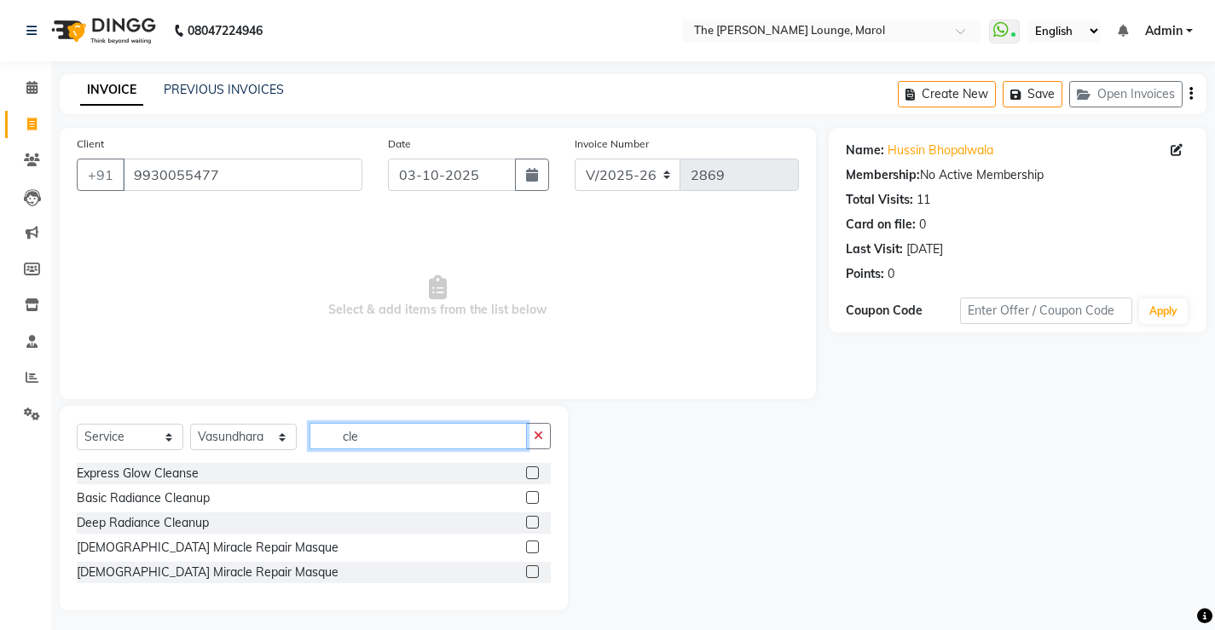
type input "cle"
drag, startPoint x: 533, startPoint y: 471, endPoint x: 537, endPoint y: 478, distance: 8.8
click at [537, 478] on label at bounding box center [532, 472] width 13 height 13
click at [537, 478] on input "checkbox" at bounding box center [531, 473] width 11 height 11
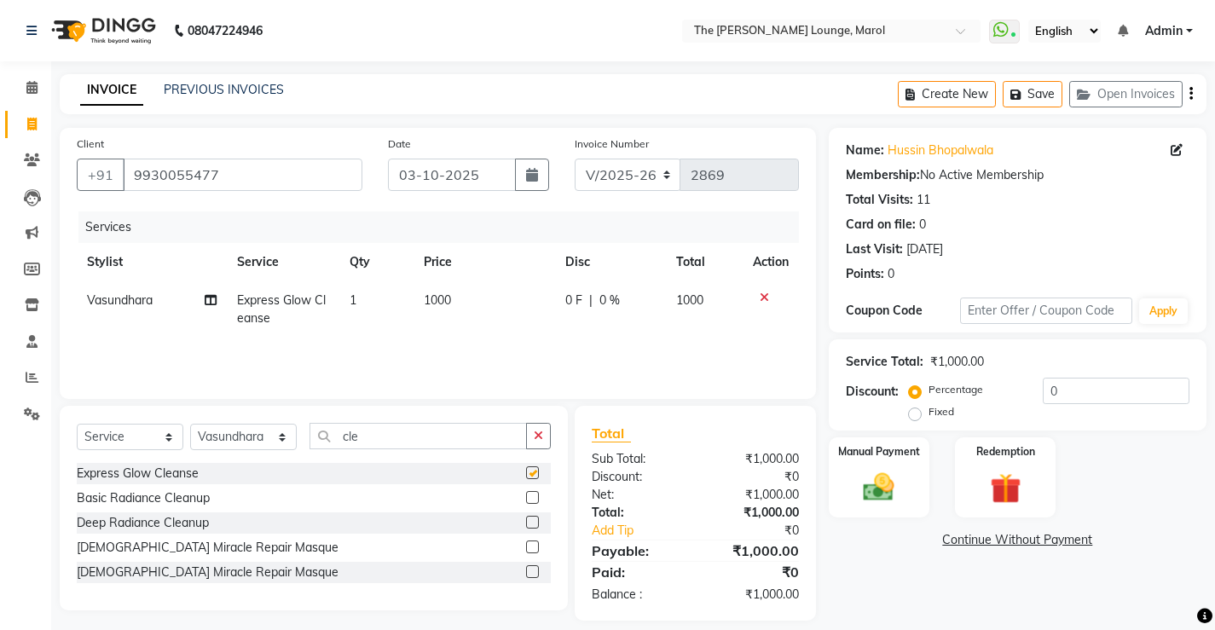
checkbox input "false"
click at [442, 308] on td "1000" at bounding box center [483, 309] width 141 height 56
select select "84749"
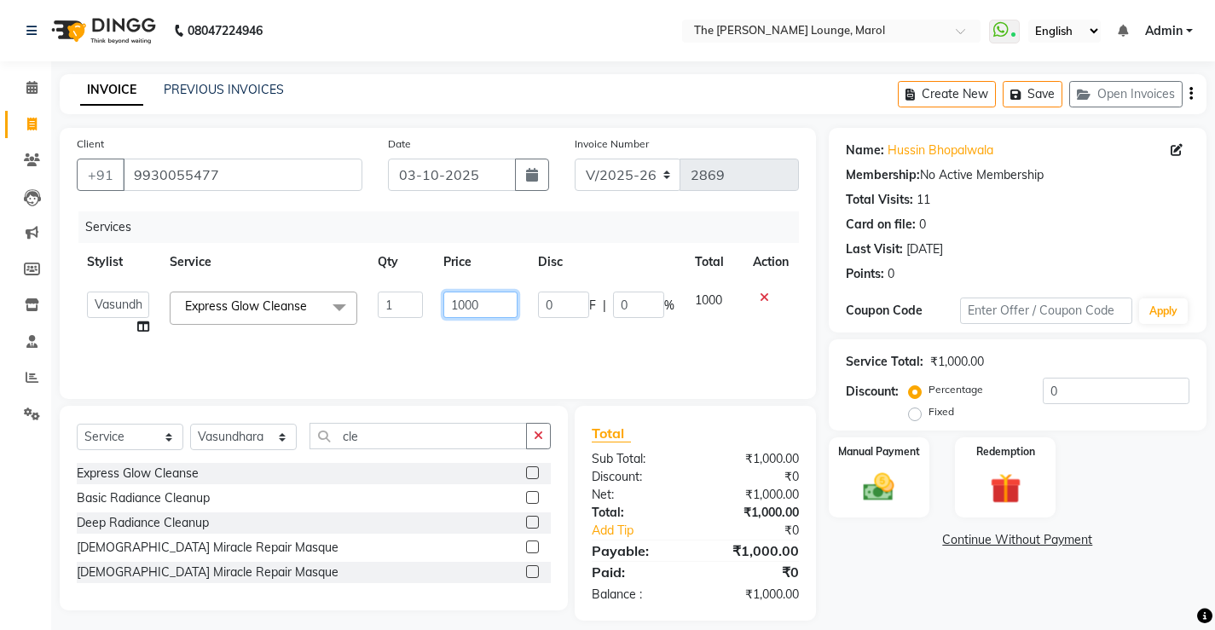
drag, startPoint x: 480, startPoint y: 311, endPoint x: 489, endPoint y: 306, distance: 10.7
click at [486, 308] on input "1000" at bounding box center [480, 305] width 74 height 26
type input "1"
type input "1100"
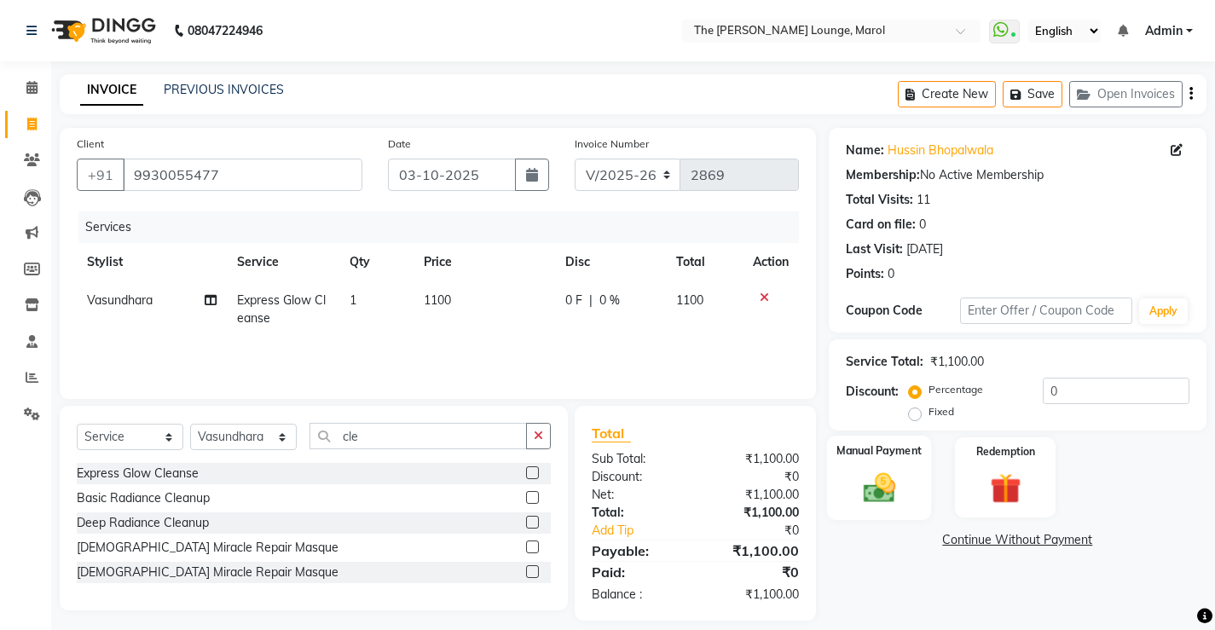
click at [869, 459] on label "Manual Payment" at bounding box center [878, 450] width 85 height 16
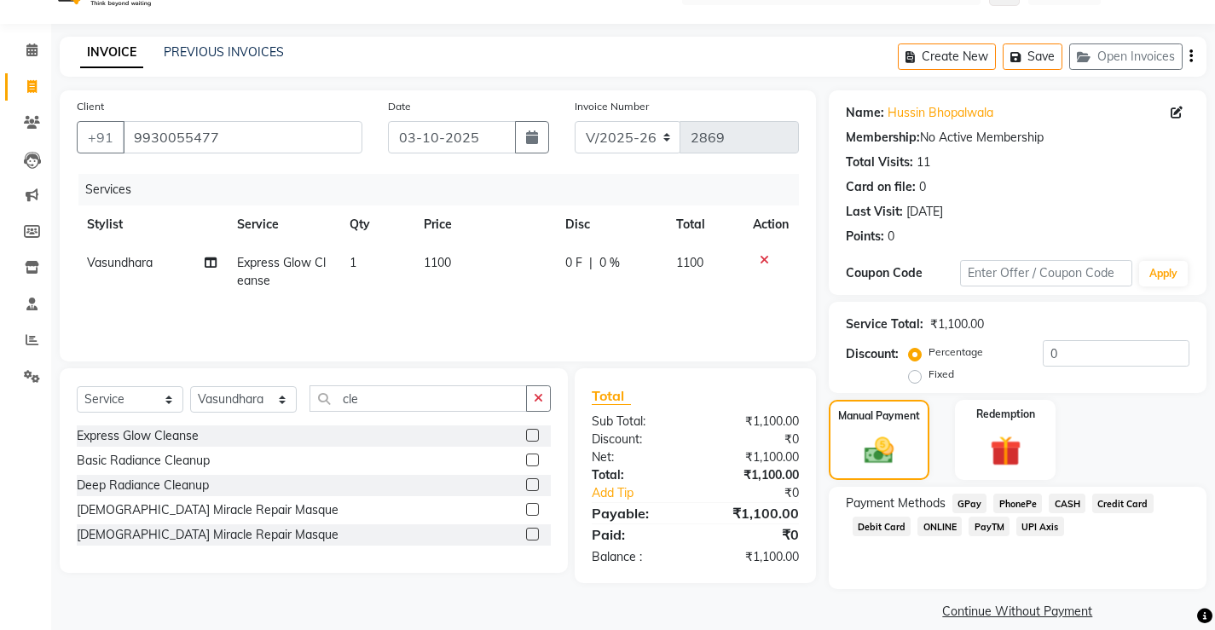
scroll to position [57, 0]
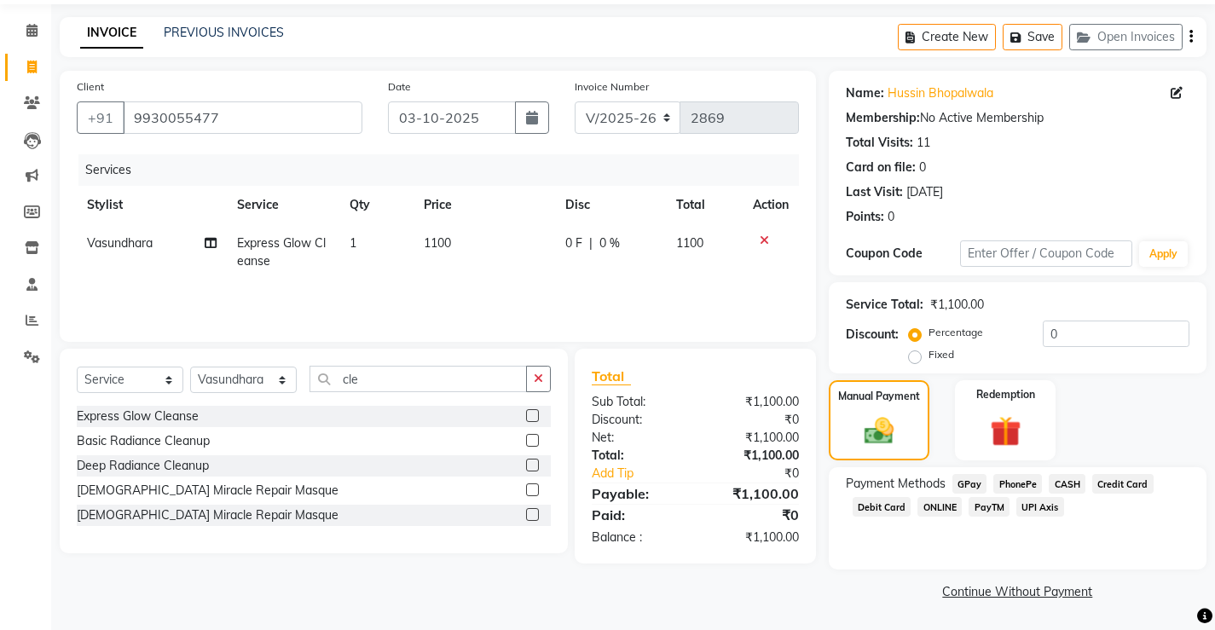
click at [1073, 478] on span "CASH" at bounding box center [1066, 484] width 37 height 20
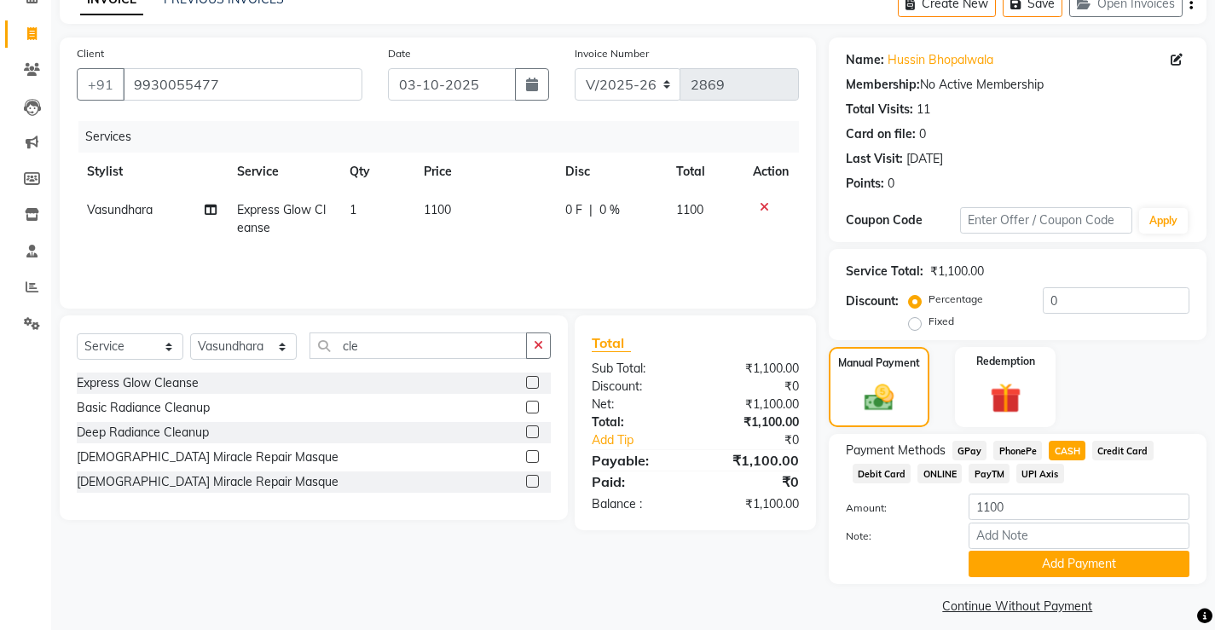
scroll to position [105, 0]
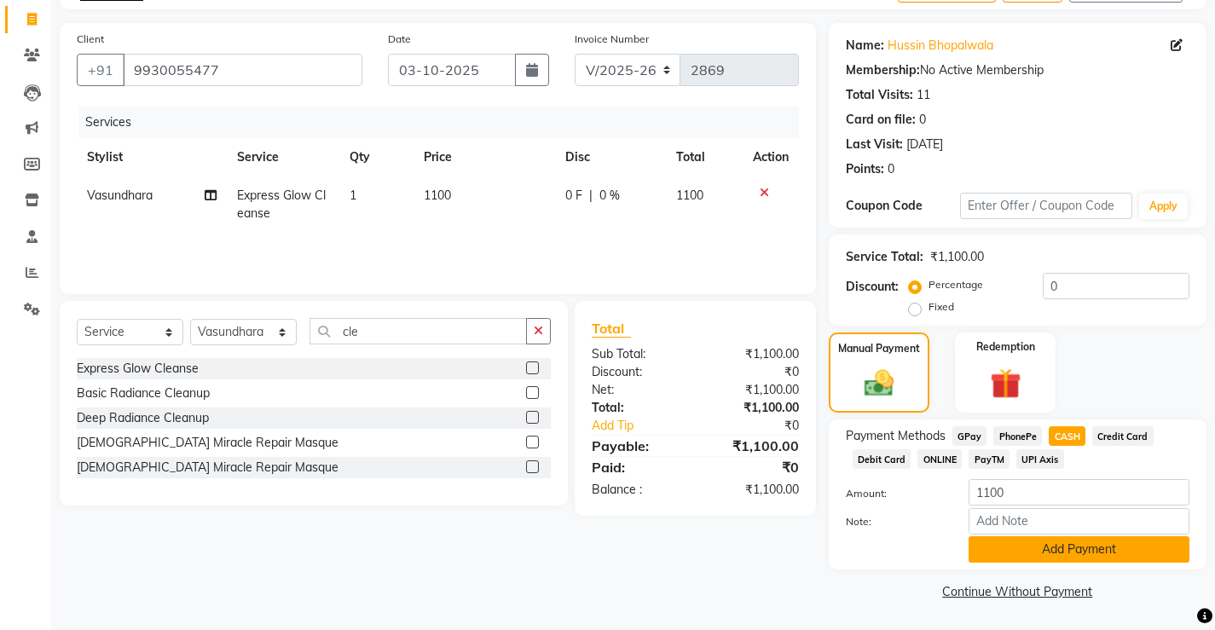
click at [1071, 548] on button "Add Payment" at bounding box center [1078, 549] width 221 height 26
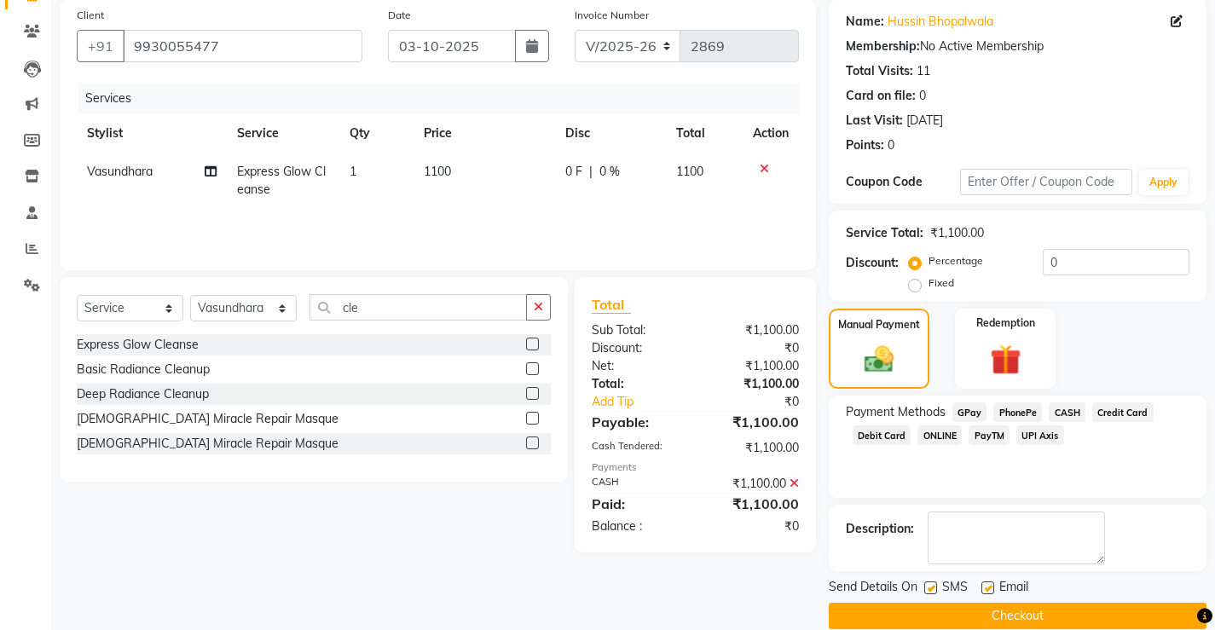
scroll to position [153, 0]
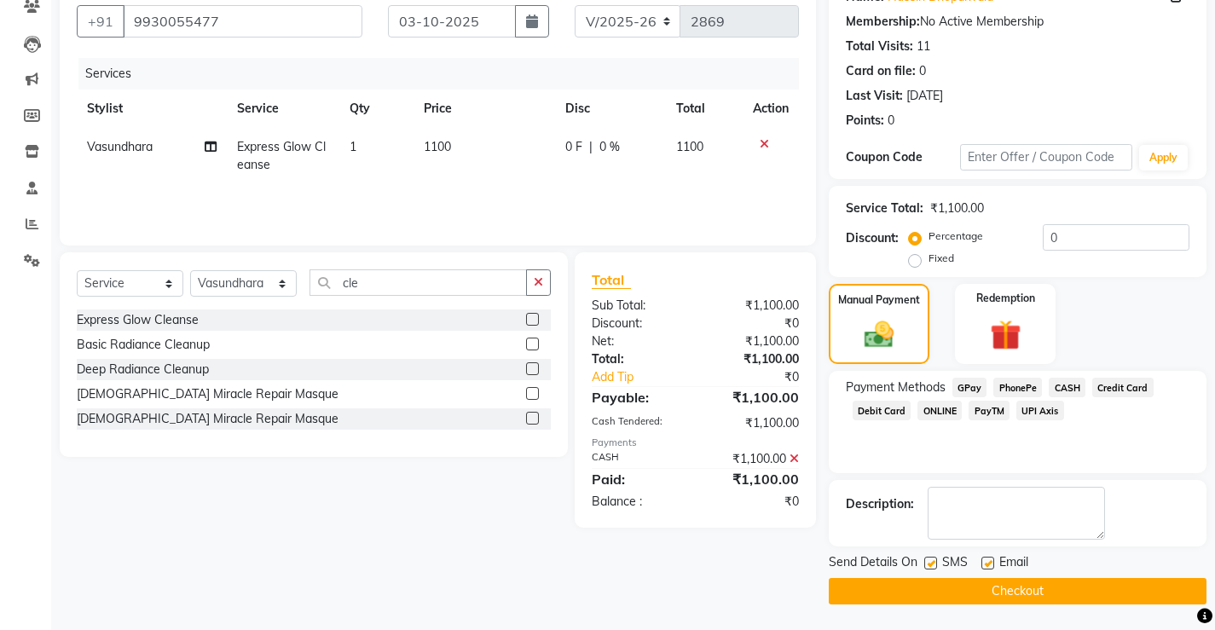
click at [990, 561] on label at bounding box center [987, 563] width 13 height 13
click at [990, 561] on input "checkbox" at bounding box center [986, 563] width 11 height 11
checkbox input "false"
click at [934, 561] on label at bounding box center [930, 563] width 13 height 13
click at [934, 561] on input "checkbox" at bounding box center [929, 563] width 11 height 11
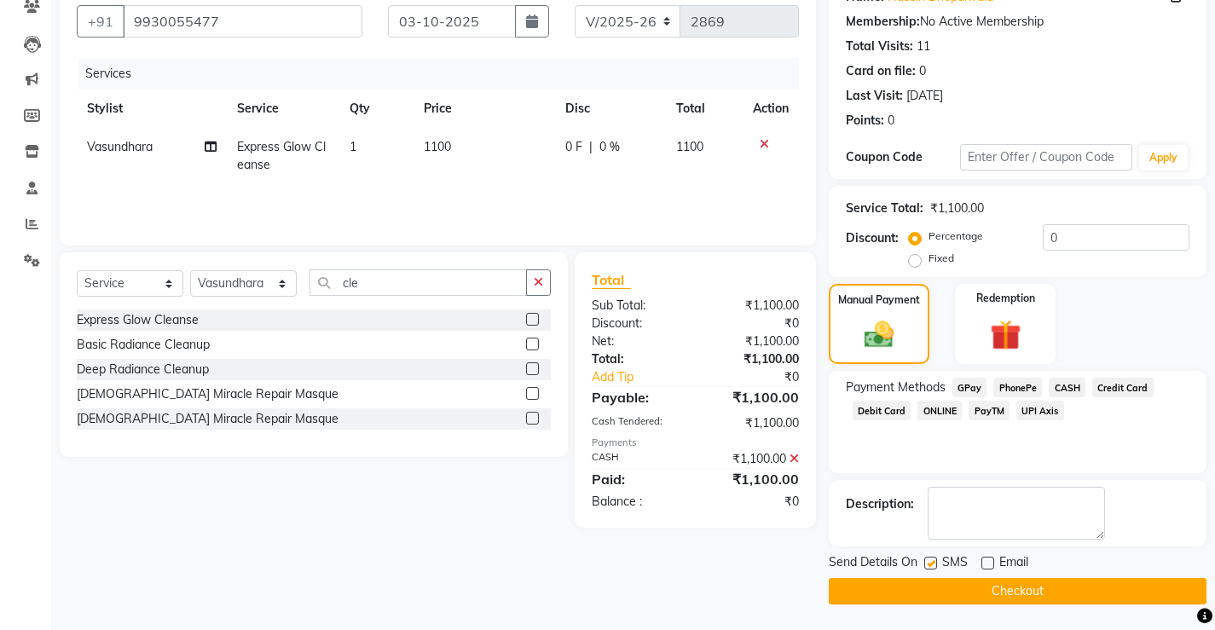
checkbox input "false"
click at [955, 579] on button "Checkout" at bounding box center [1018, 591] width 378 height 26
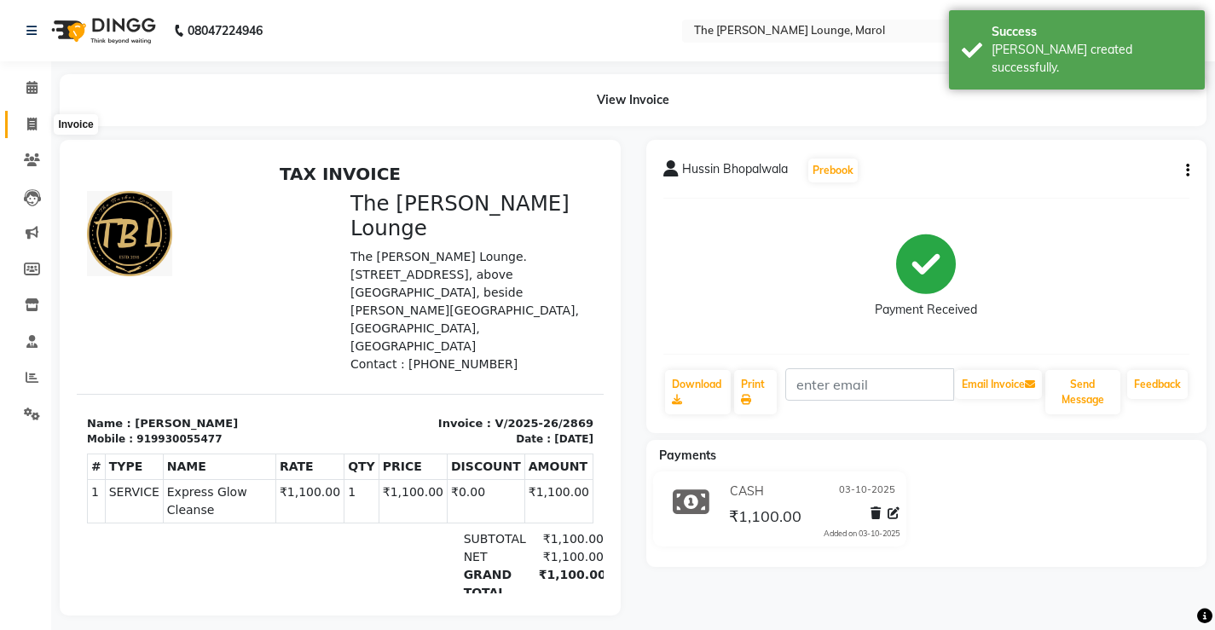
click at [30, 127] on icon at bounding box center [31, 124] width 9 height 13
select select "7188"
select select "service"
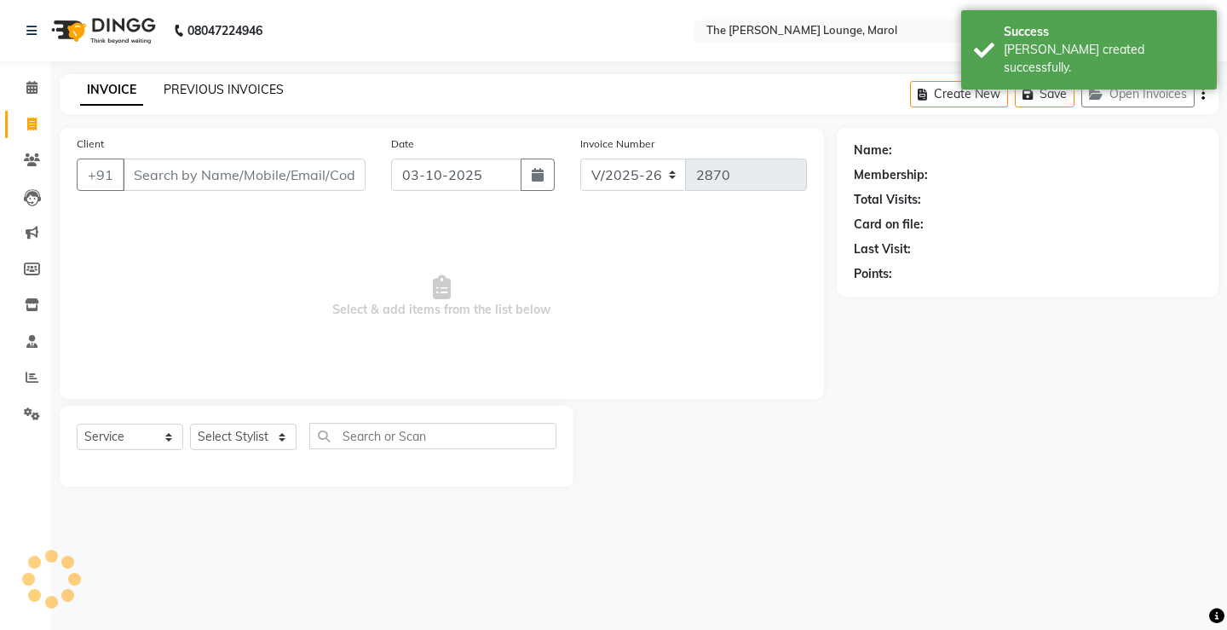
click at [247, 86] on link "PREVIOUS INVOICES" at bounding box center [224, 89] width 120 height 15
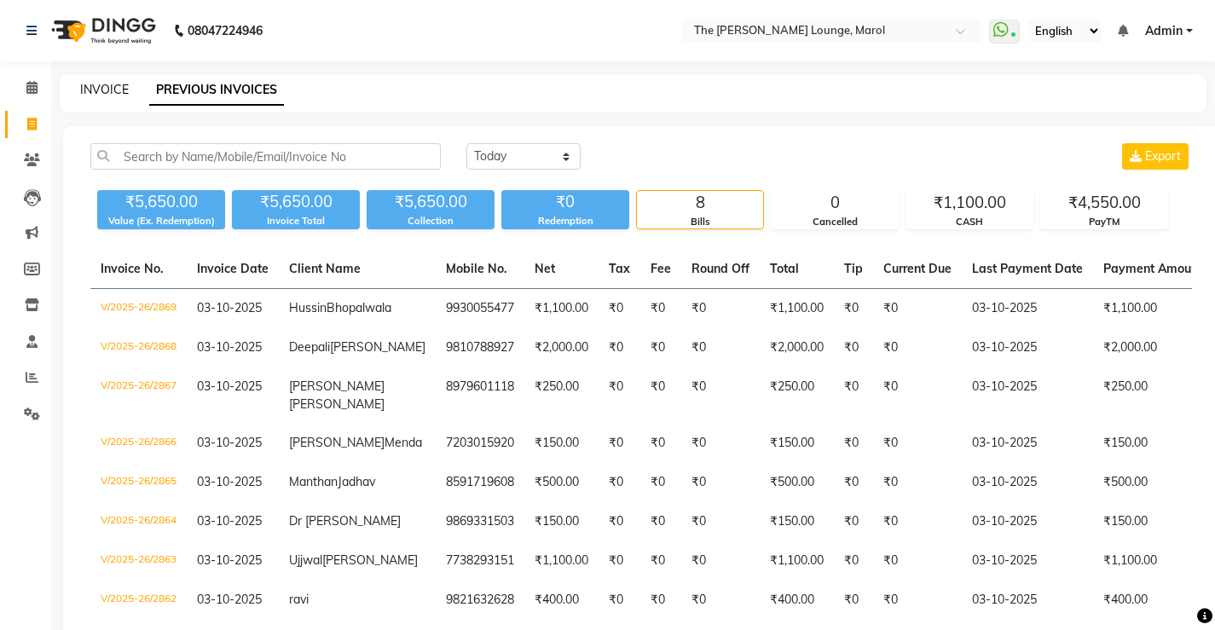
click at [113, 91] on link "INVOICE" at bounding box center [104, 89] width 49 height 15
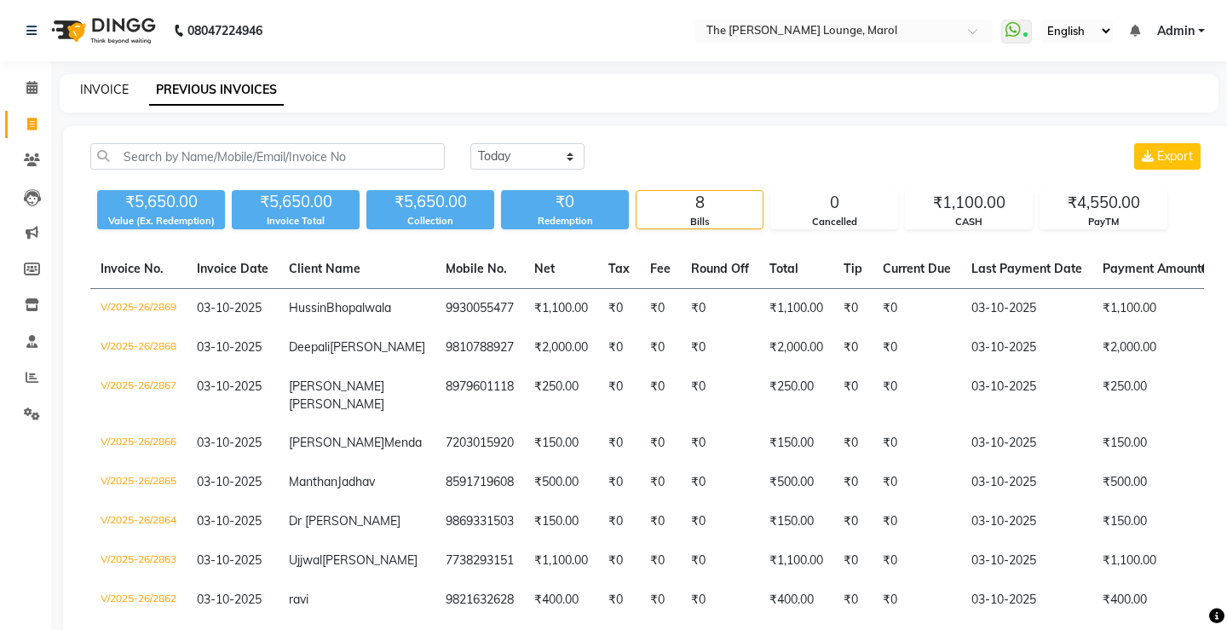
select select "7188"
select select "service"
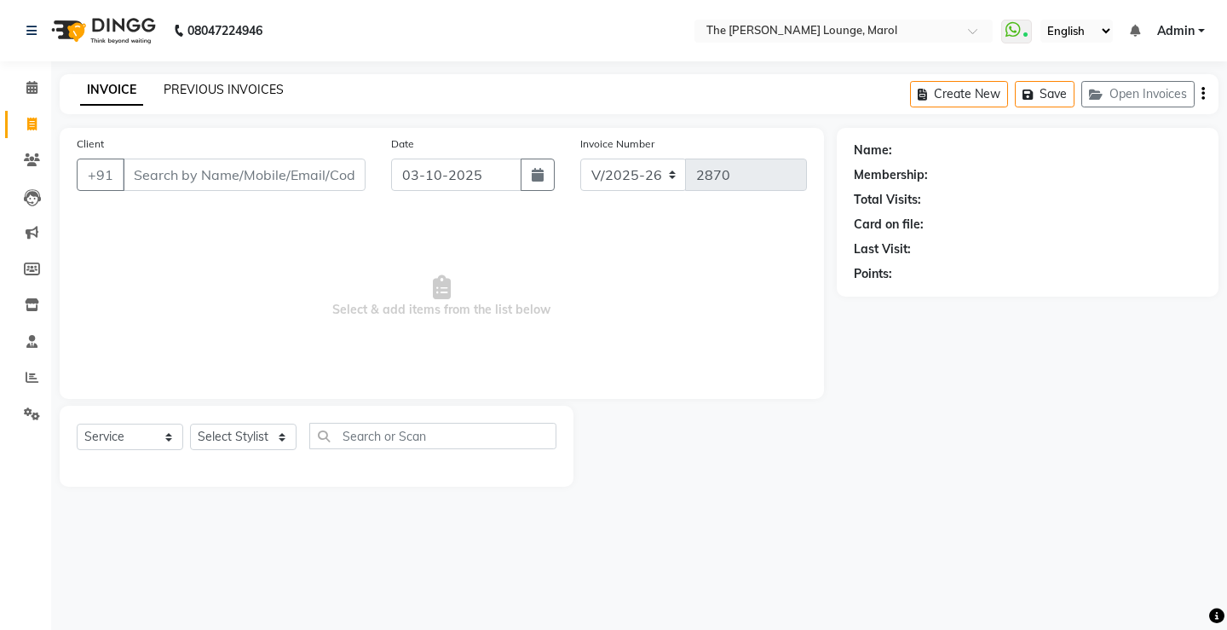
click at [232, 86] on link "PREVIOUS INVOICES" at bounding box center [224, 89] width 120 height 15
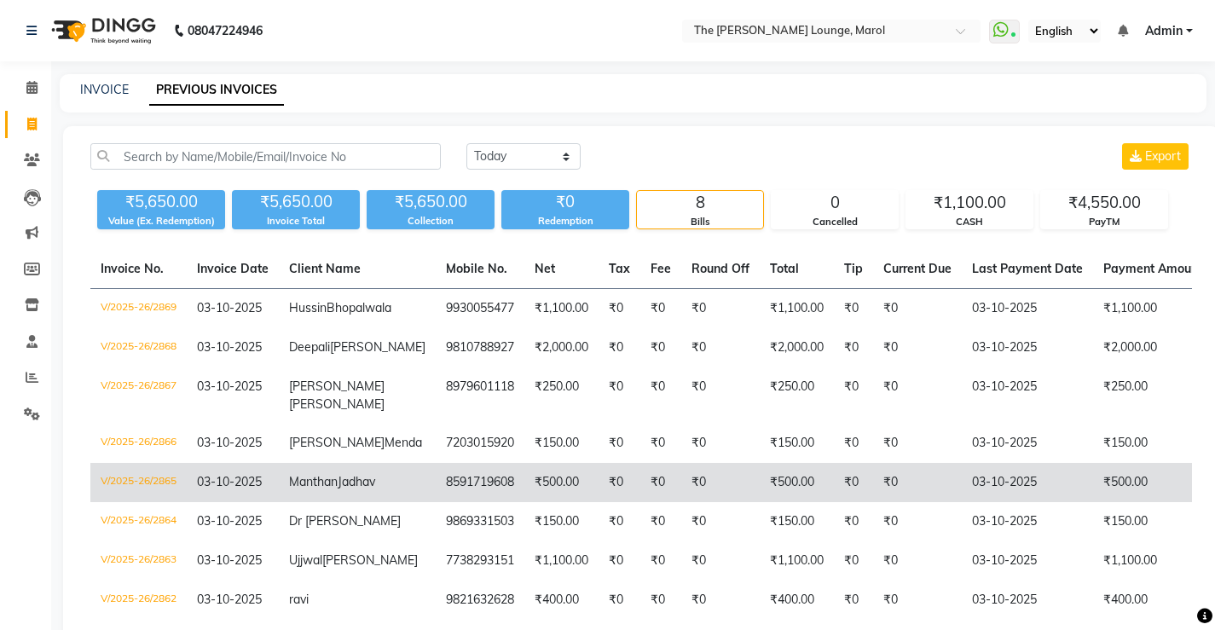
click at [524, 502] on td "₹500.00" at bounding box center [561, 482] width 74 height 39
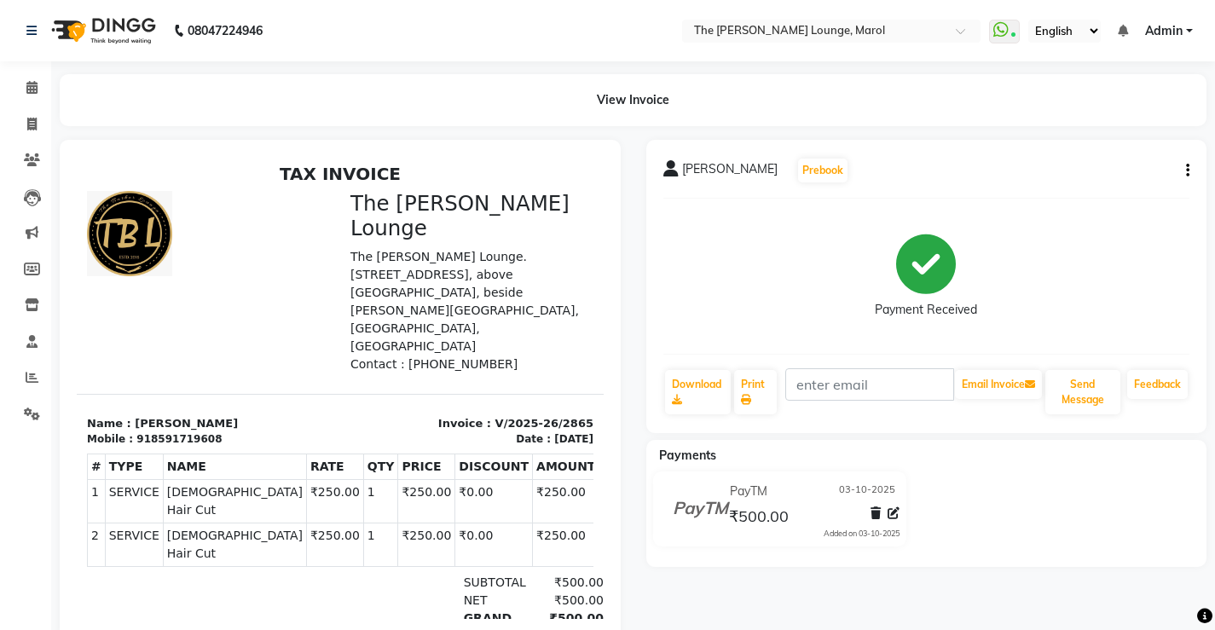
click at [1187, 170] on icon "button" at bounding box center [1187, 170] width 3 height 1
click at [1054, 194] on div "Edit Invoice" at bounding box center [1102, 192] width 117 height 21
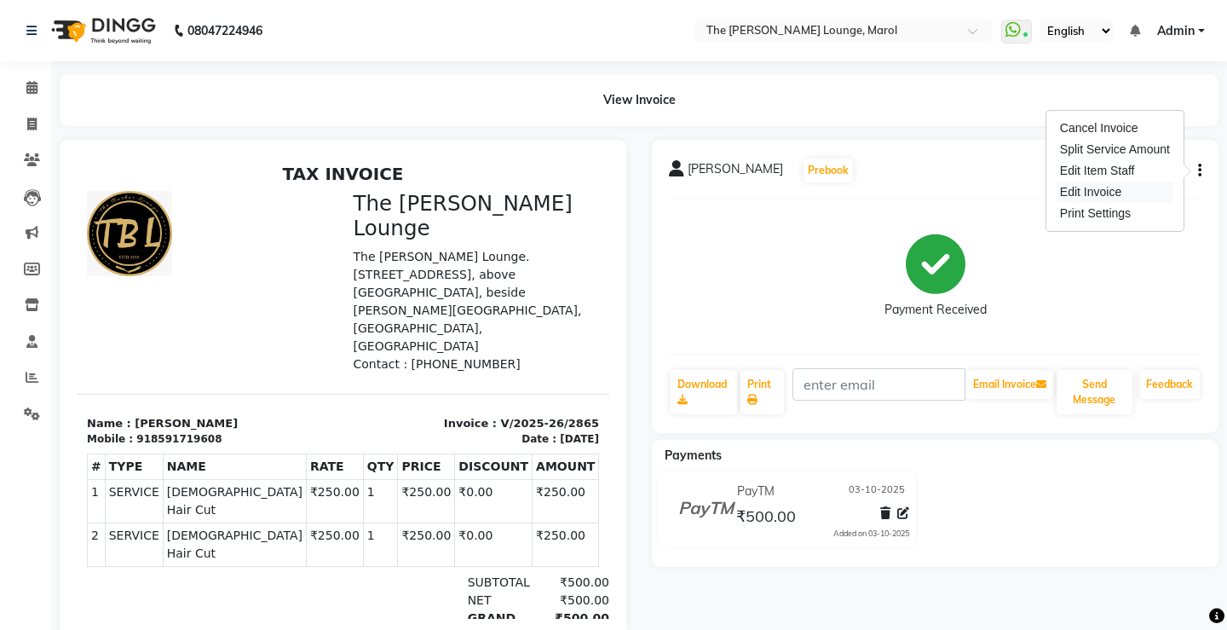
select select "service"
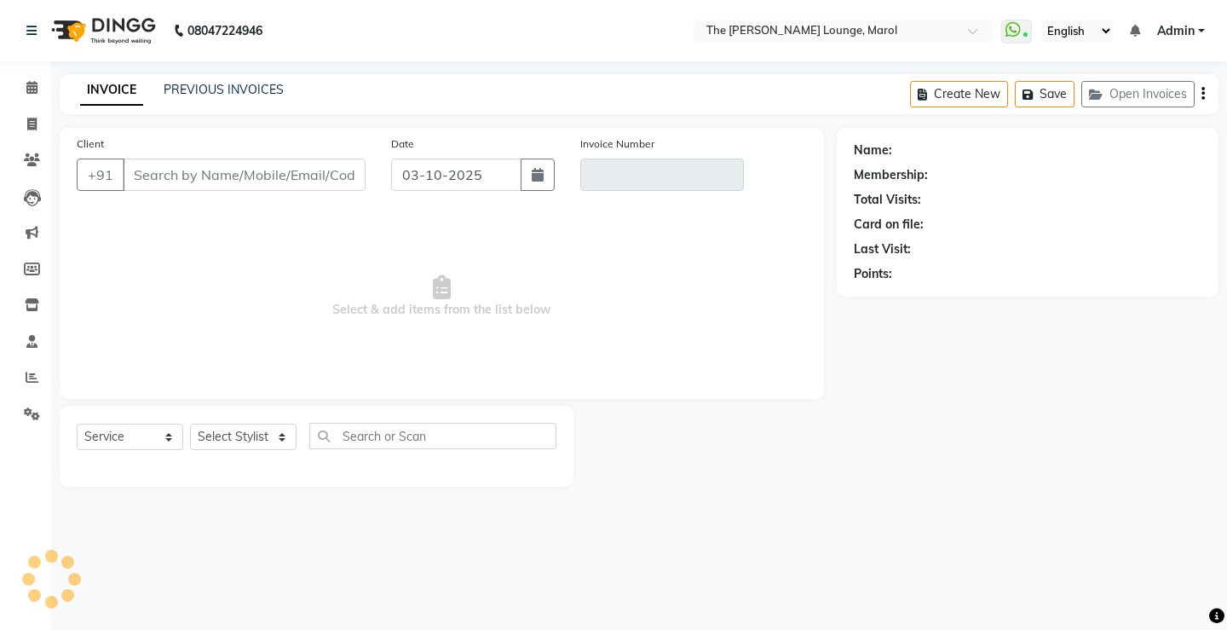
type input "8591719608"
type input "V/2025-26/2865"
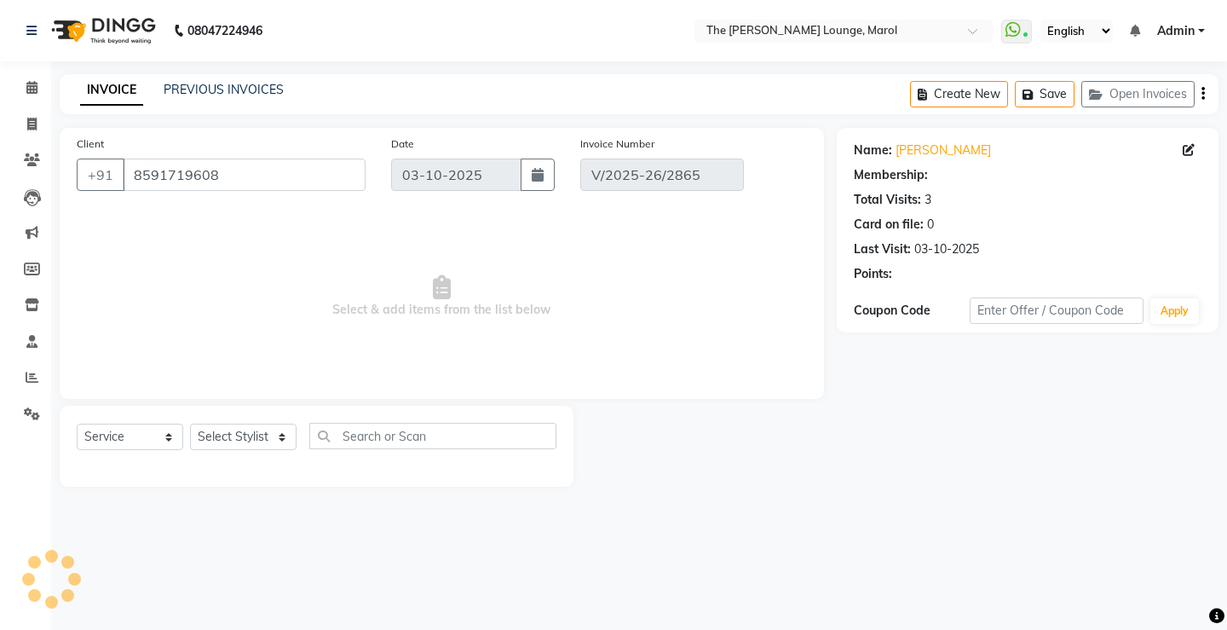
select select "select"
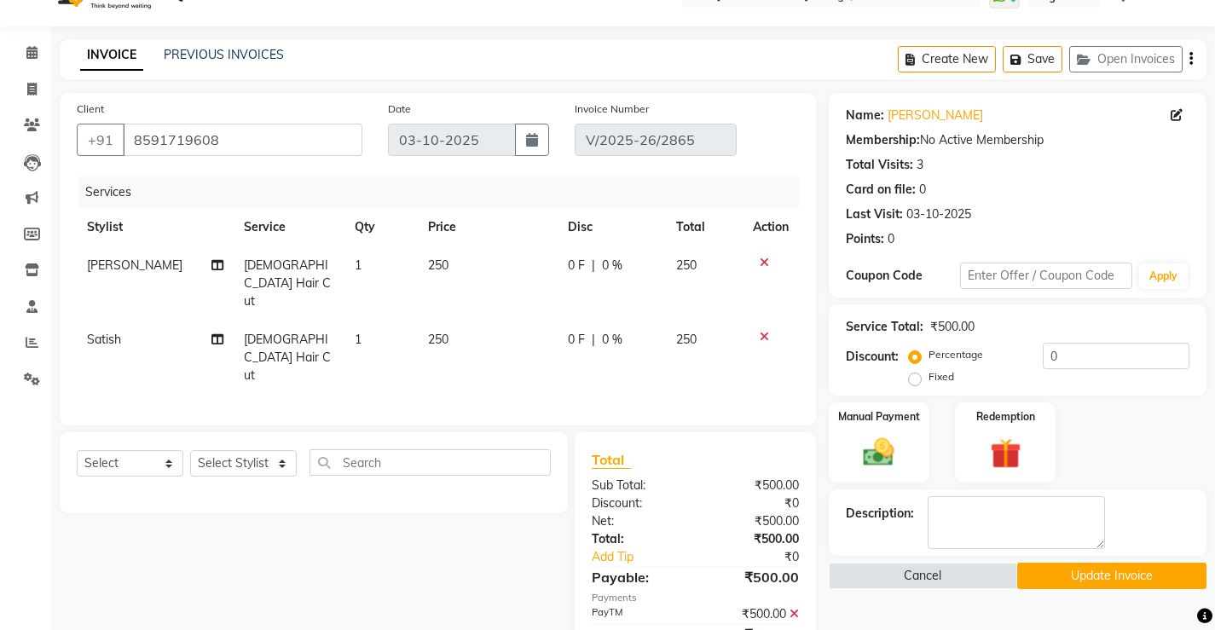
scroll to position [55, 0]
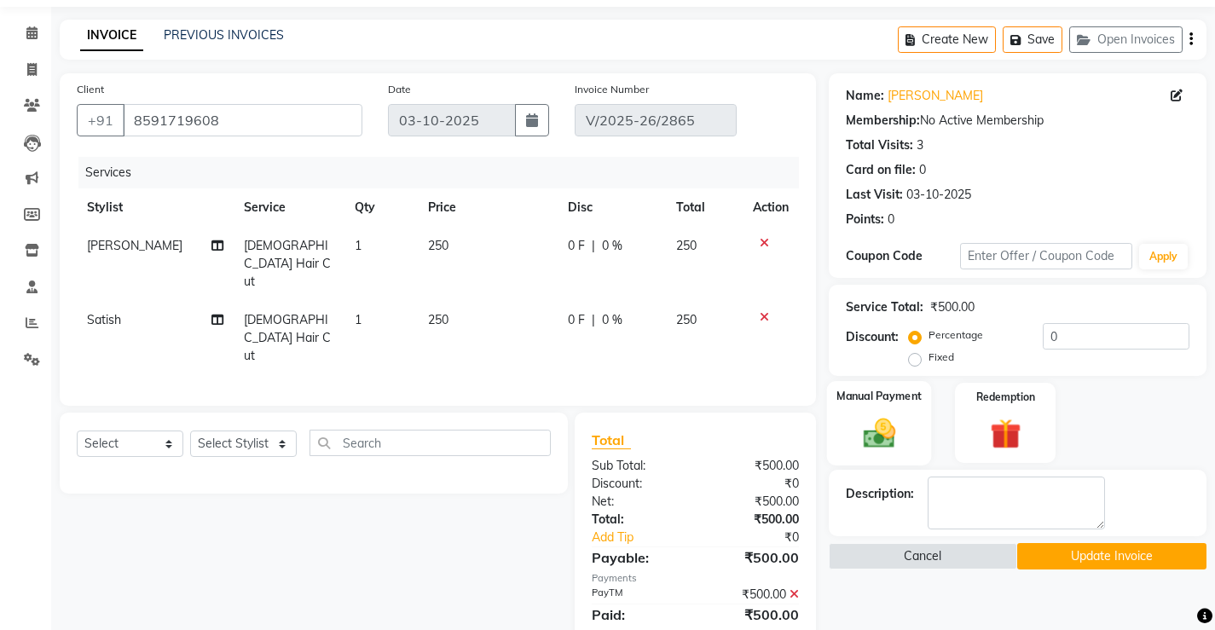
click at [903, 407] on div "Manual Payment" at bounding box center [878, 423] width 105 height 84
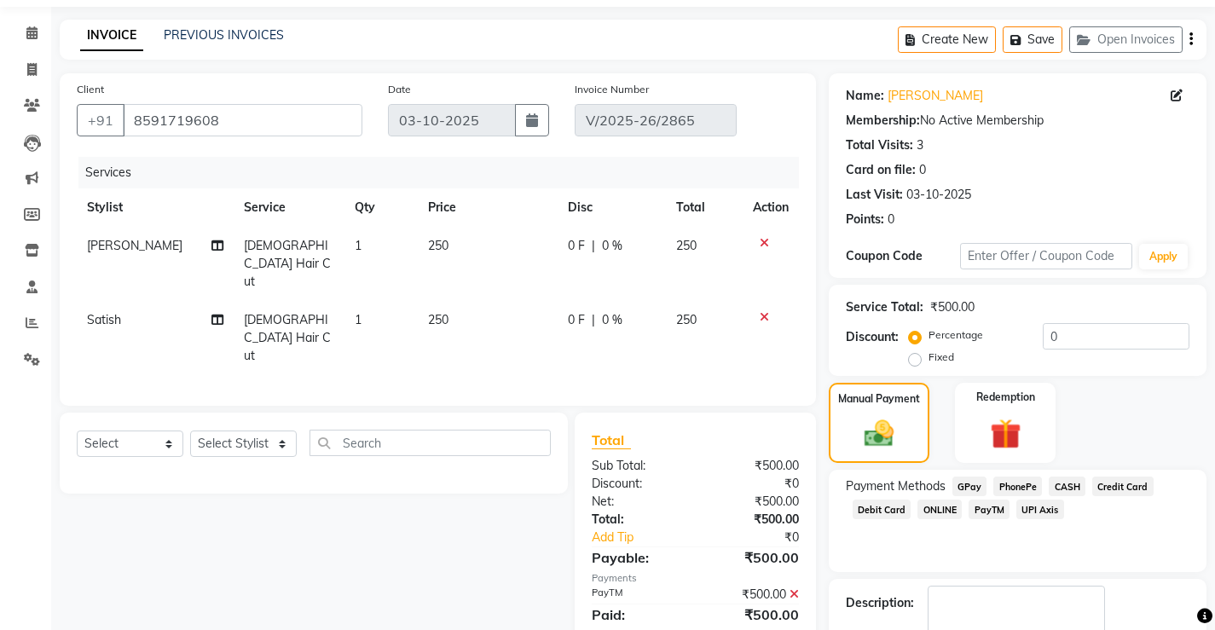
click at [1065, 481] on span "CASH" at bounding box center [1066, 486] width 37 height 20
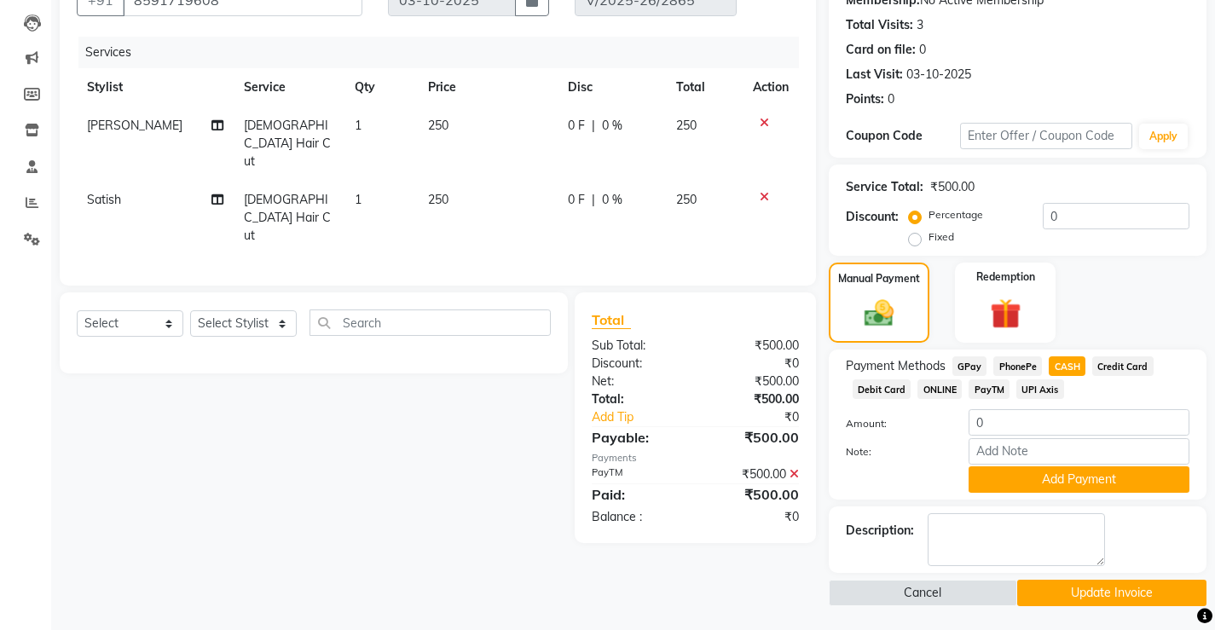
scroll to position [176, 0]
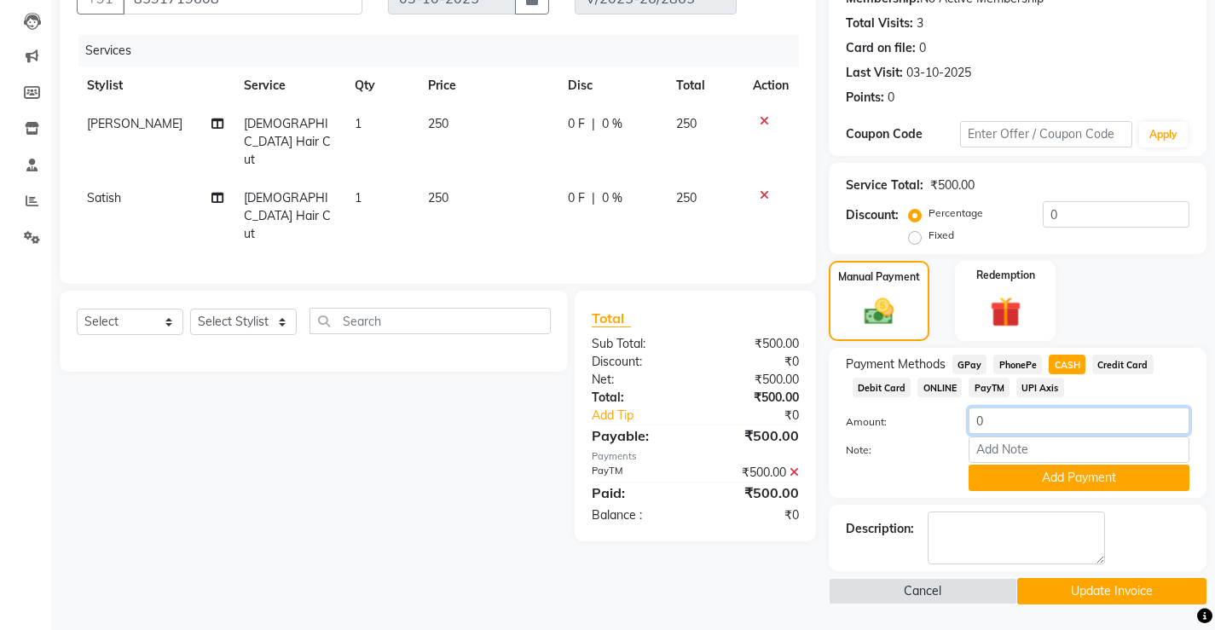
click at [1001, 419] on input "0" at bounding box center [1078, 420] width 221 height 26
type input "500"
click at [1002, 476] on button "Add Payment" at bounding box center [1078, 478] width 221 height 26
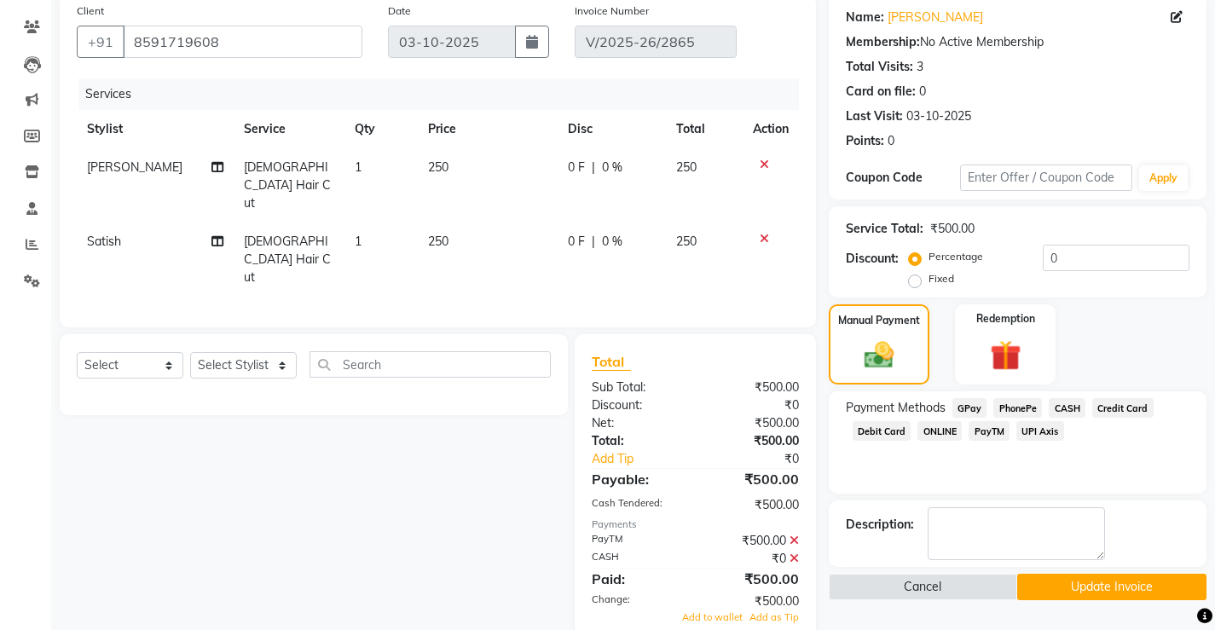
click at [790, 534] on icon at bounding box center [793, 540] width 9 height 12
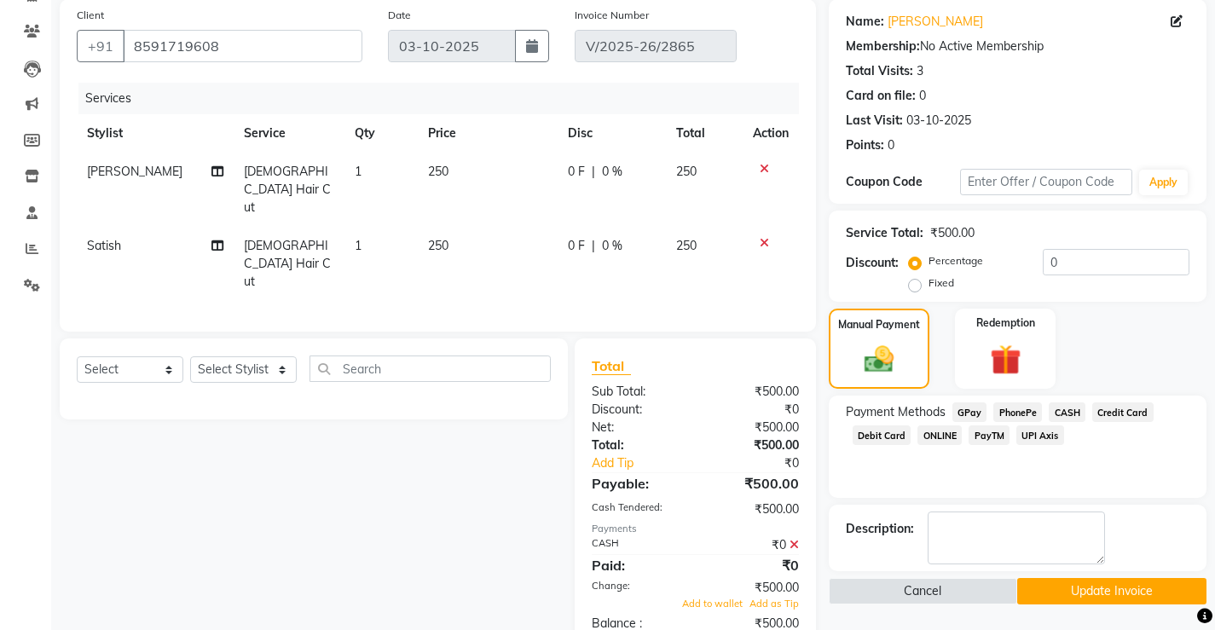
click at [795, 539] on icon at bounding box center [793, 545] width 9 height 12
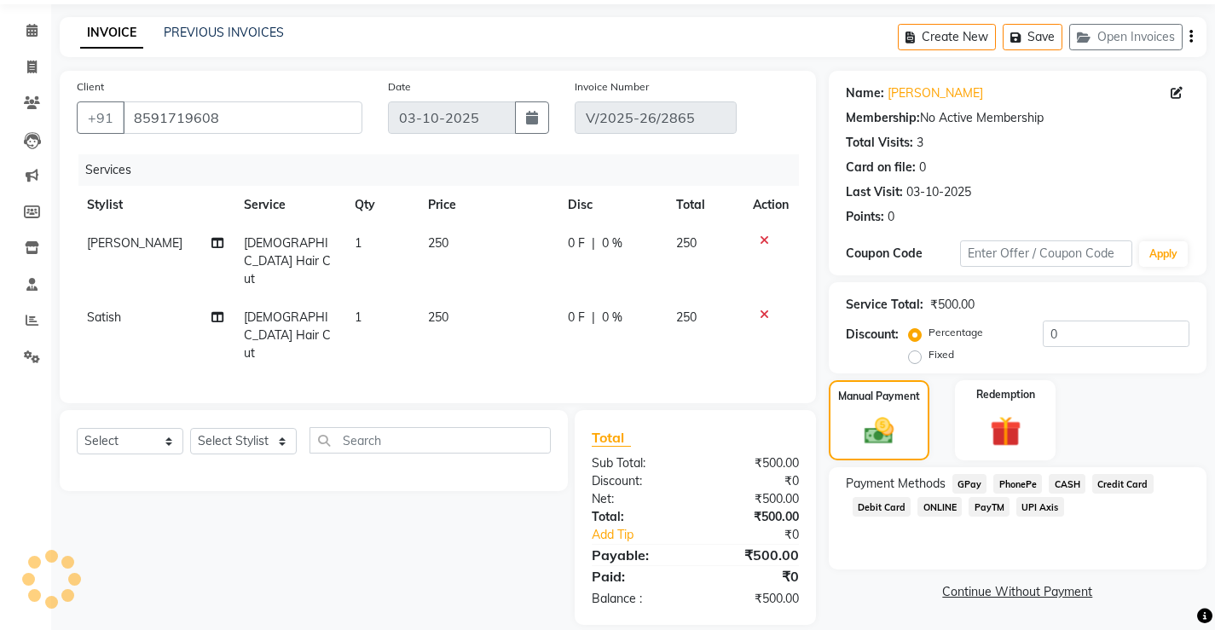
click at [1063, 478] on span "CASH" at bounding box center [1066, 484] width 37 height 20
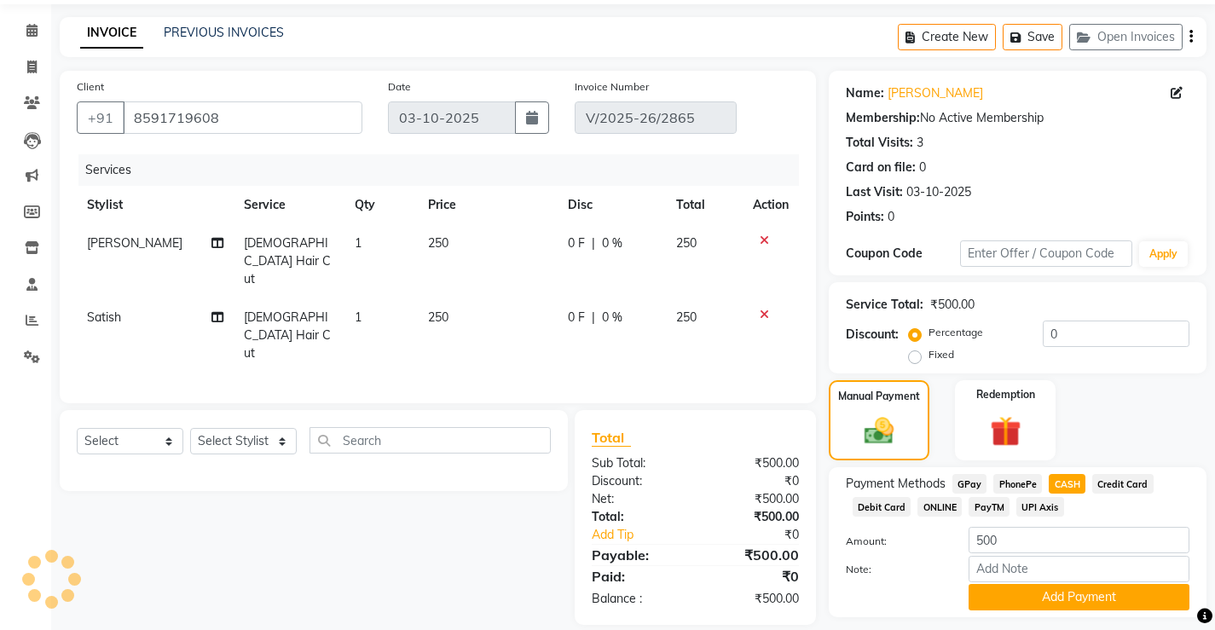
scroll to position [105, 0]
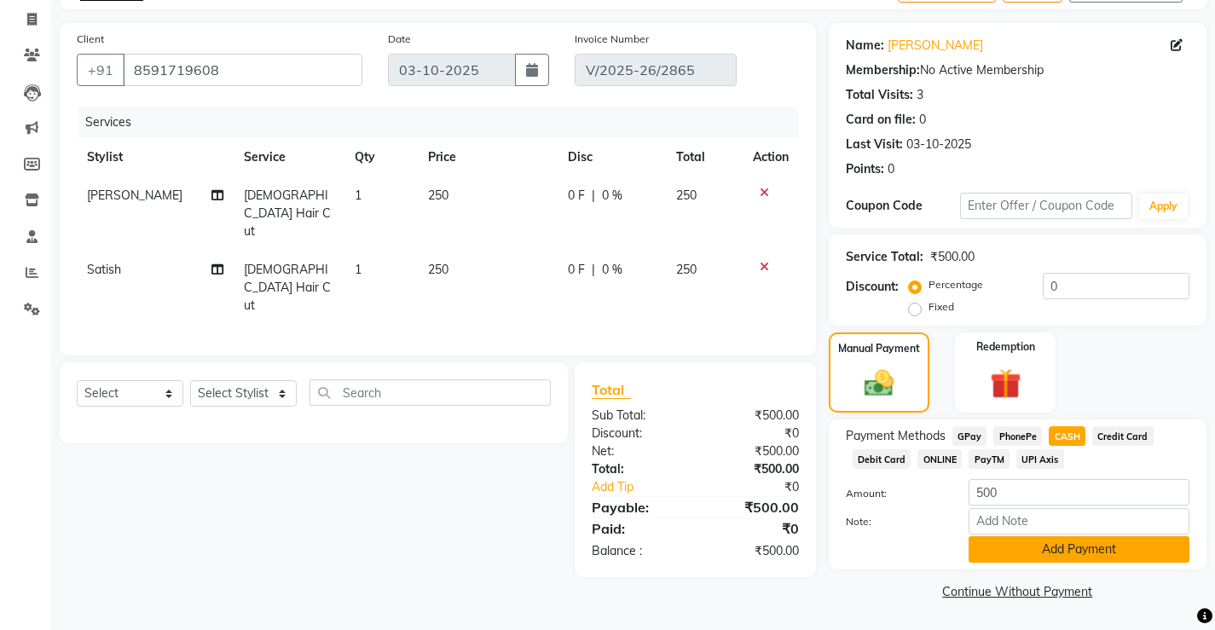
click at [1045, 543] on button "Add Payment" at bounding box center [1078, 549] width 221 height 26
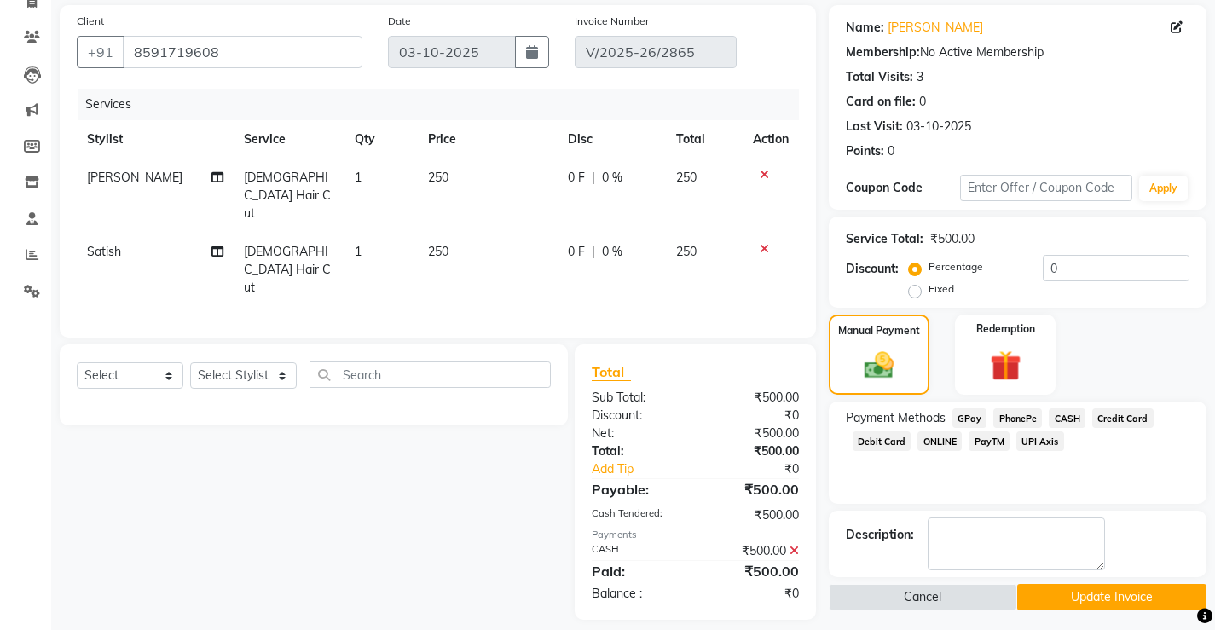
scroll to position [129, 0]
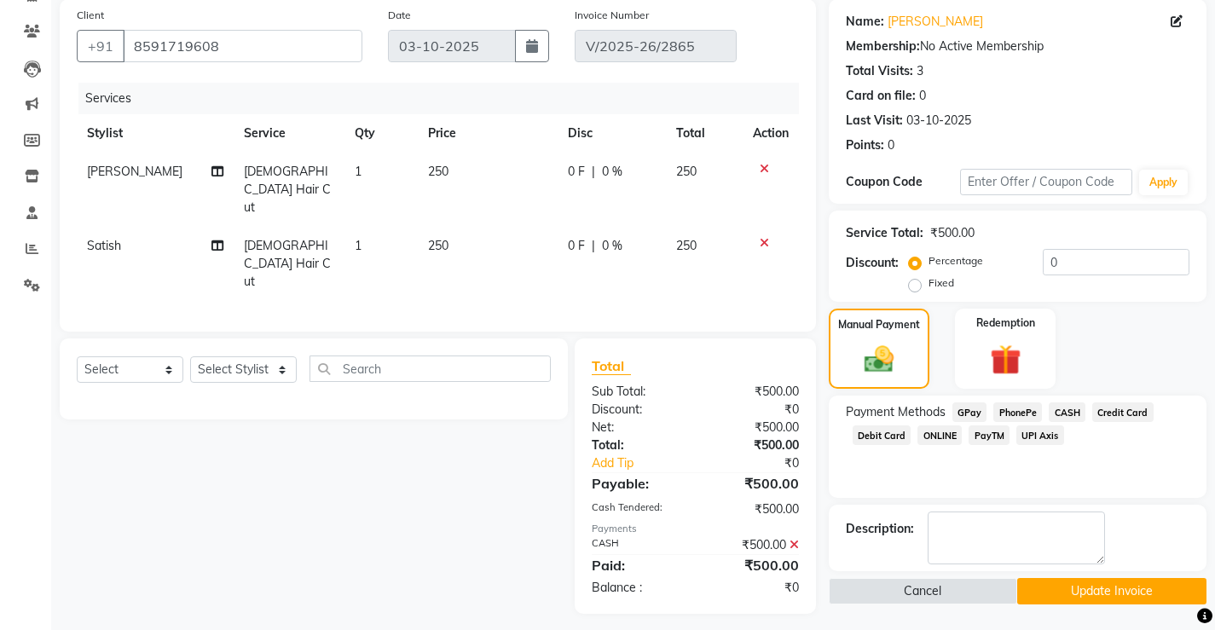
click at [1080, 586] on button "Update Invoice" at bounding box center [1111, 591] width 189 height 26
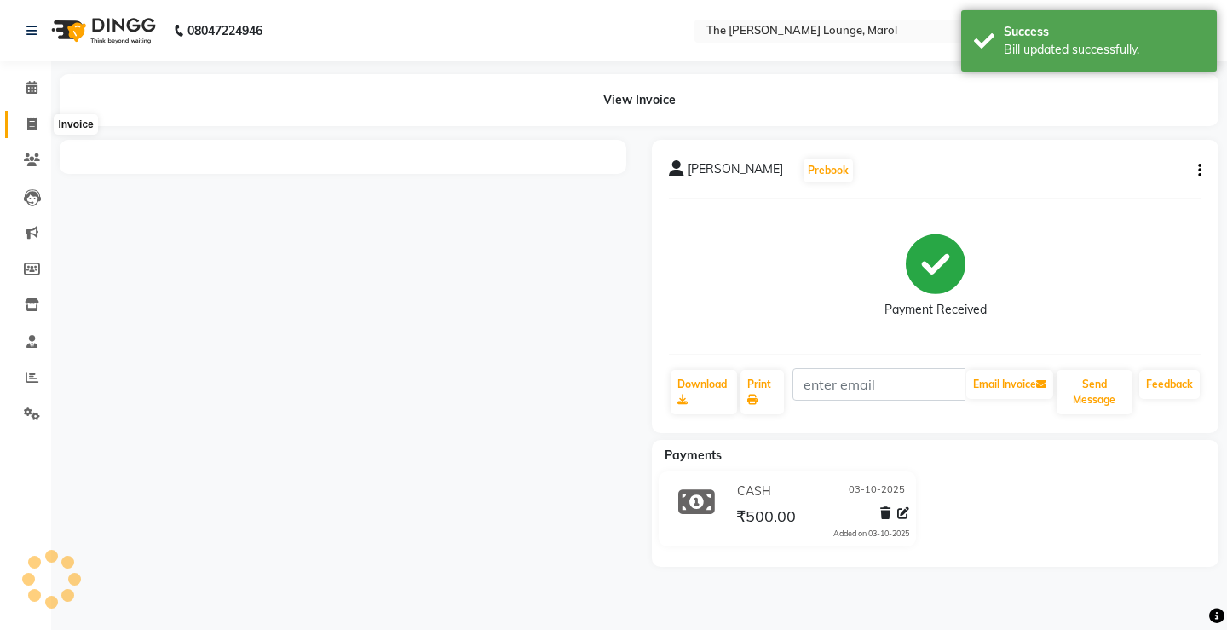
click at [29, 118] on icon at bounding box center [31, 124] width 9 height 13
select select "service"
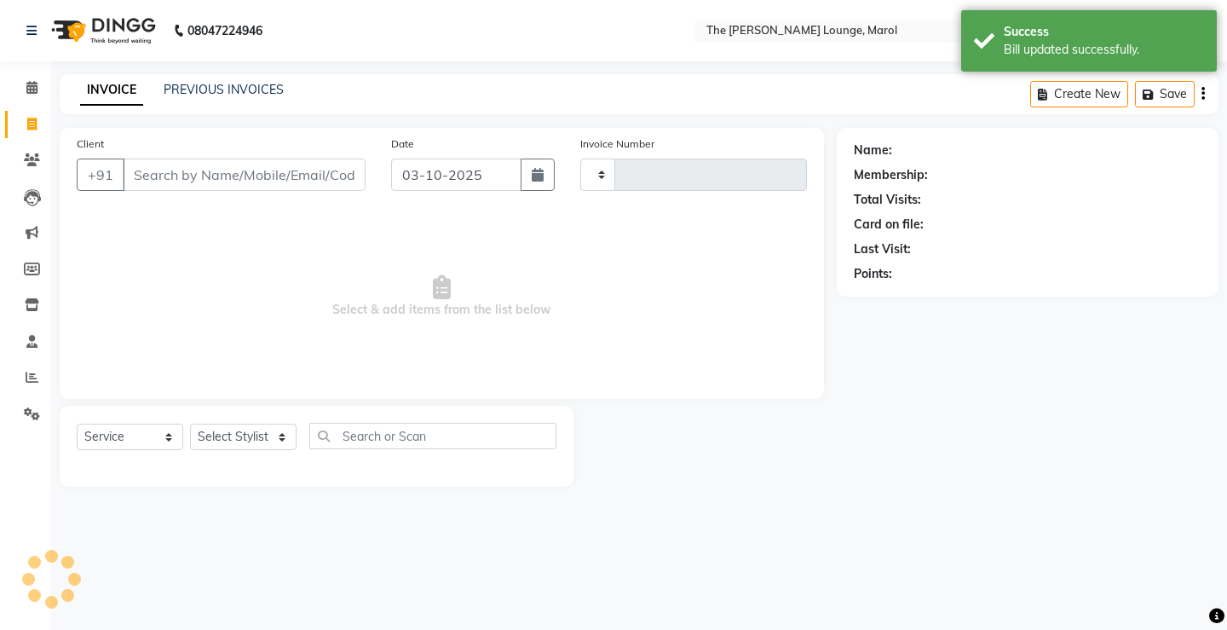
type input "2870"
select select "7188"
click at [240, 85] on link "PREVIOUS INVOICES" at bounding box center [224, 89] width 120 height 15
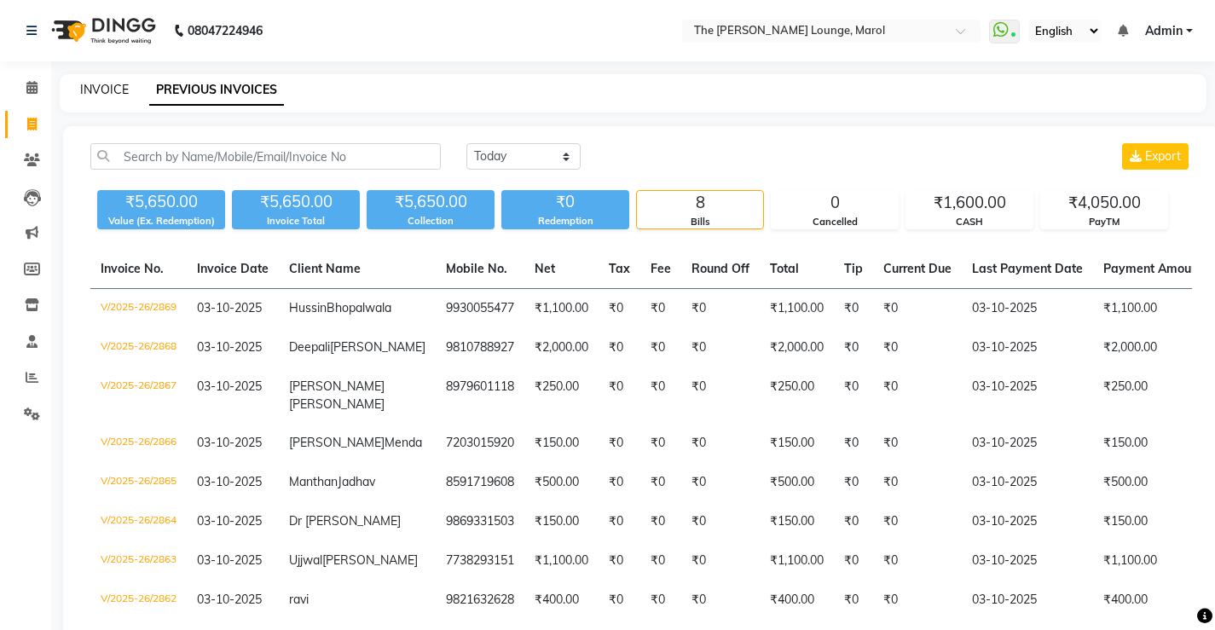
click at [113, 89] on link "INVOICE" at bounding box center [104, 89] width 49 height 15
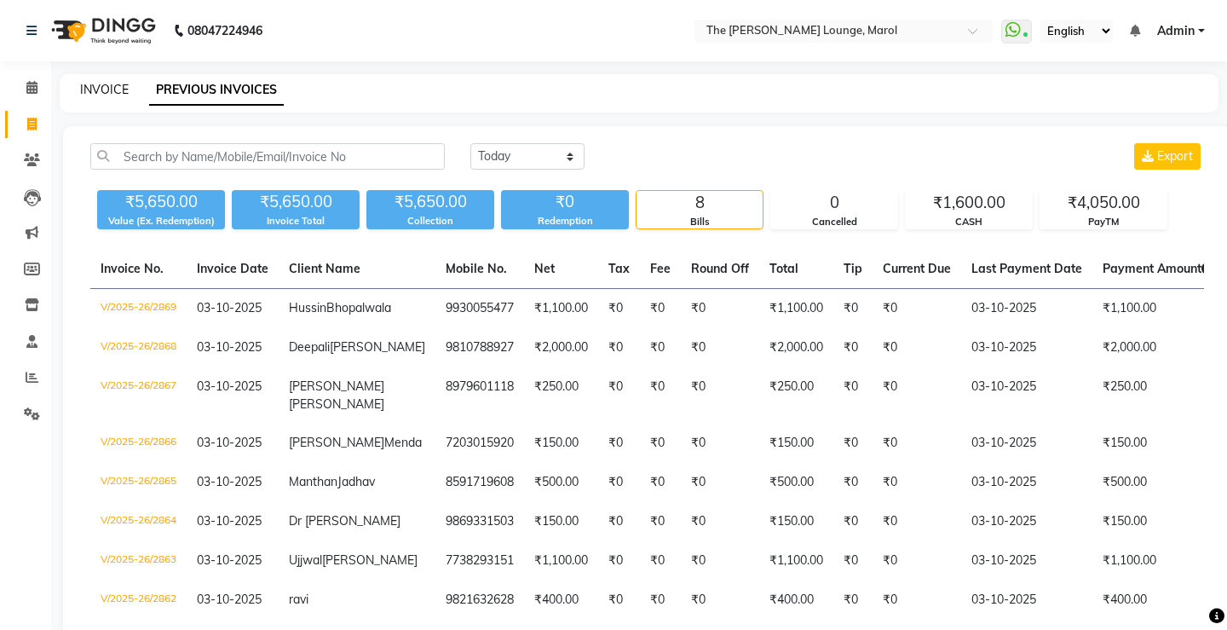
select select "7188"
select select "service"
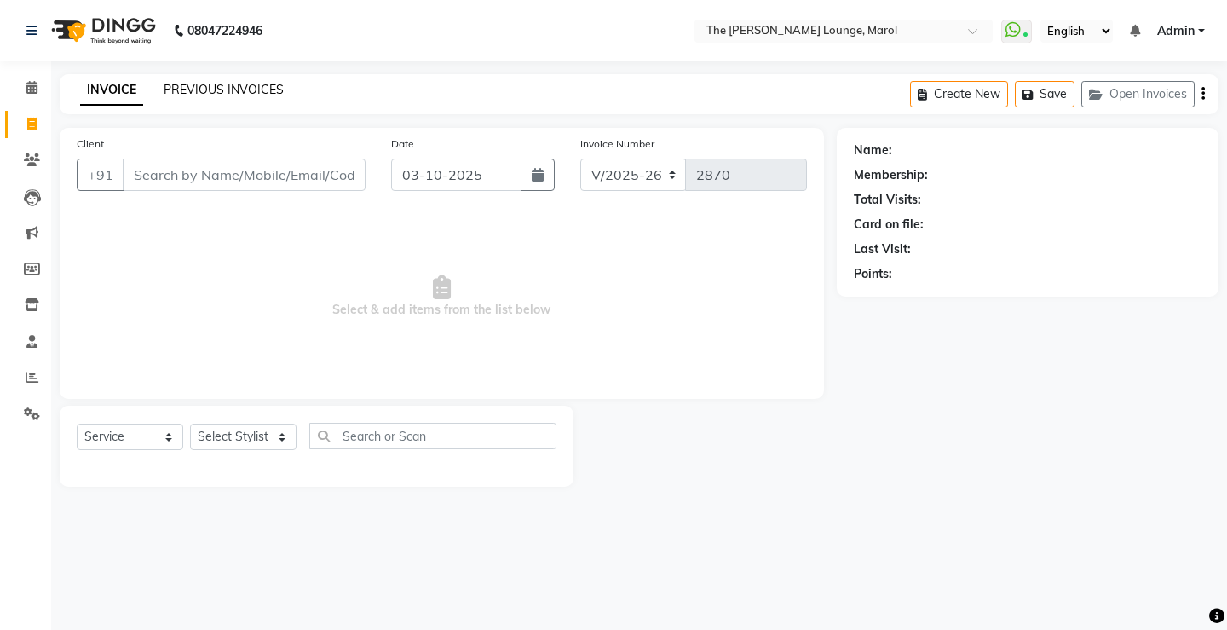
click at [218, 89] on link "PREVIOUS INVOICES" at bounding box center [224, 89] width 120 height 15
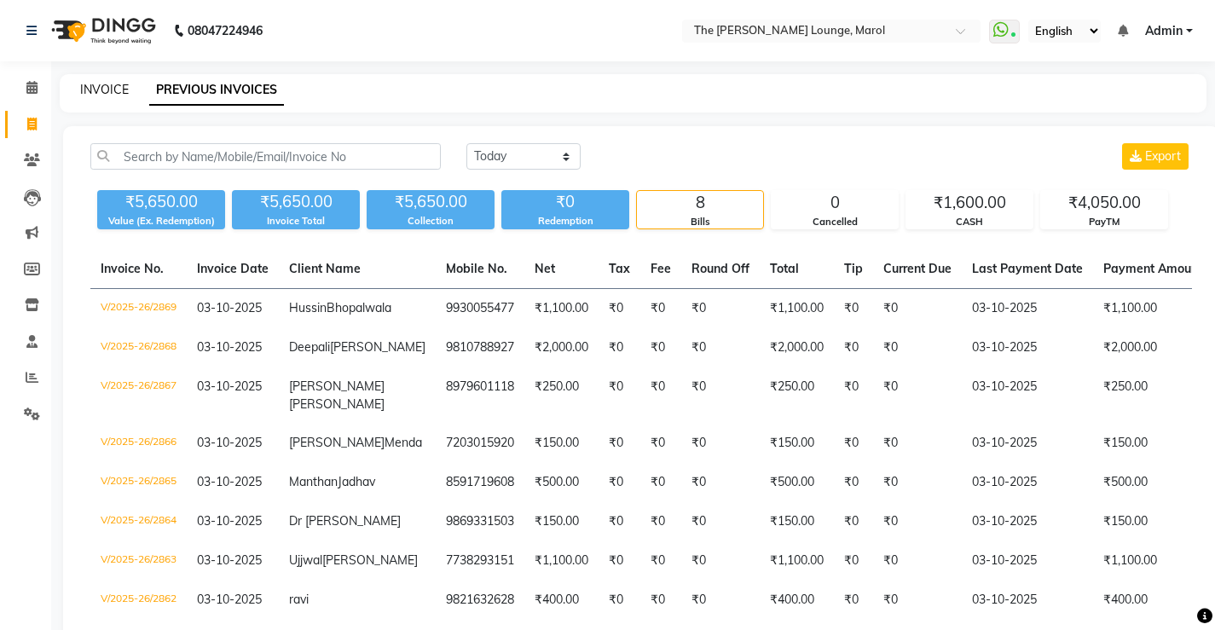
click at [110, 95] on link "INVOICE" at bounding box center [104, 89] width 49 height 15
select select "service"
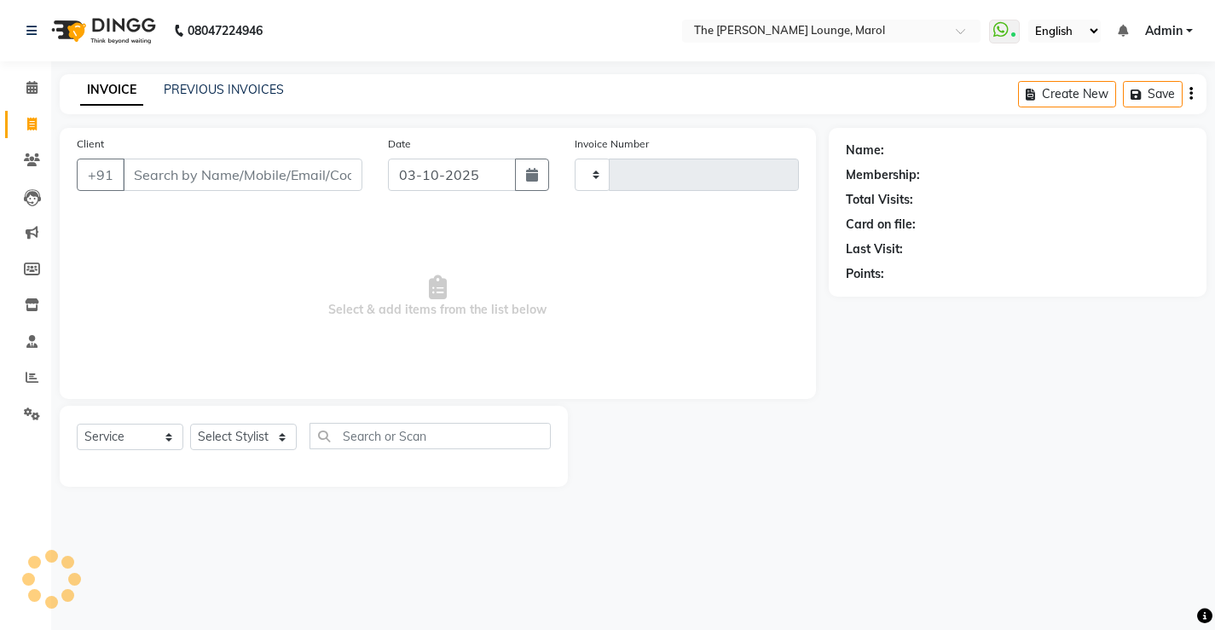
type input "2870"
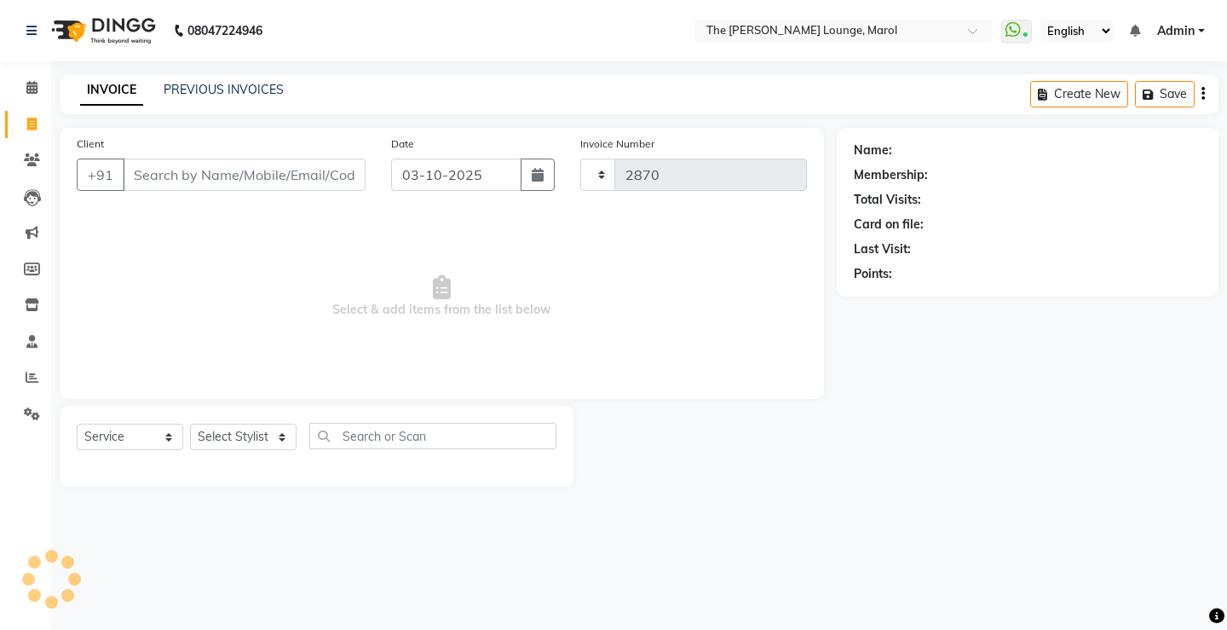
select select "7188"
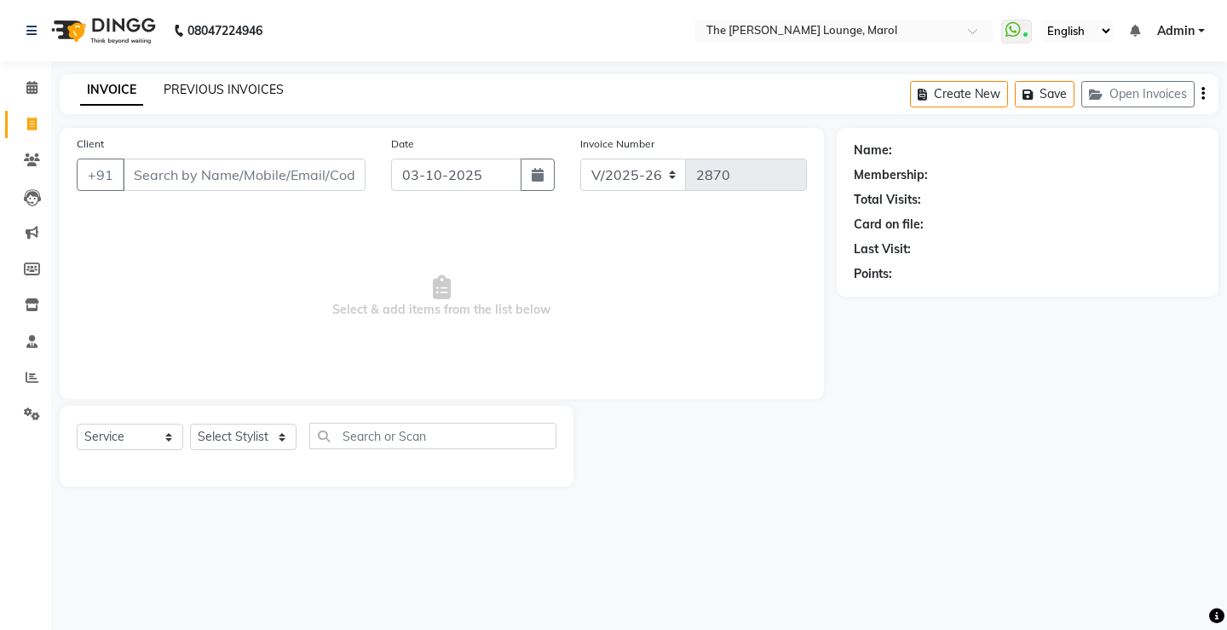
click at [259, 83] on link "PREVIOUS INVOICES" at bounding box center [224, 89] width 120 height 15
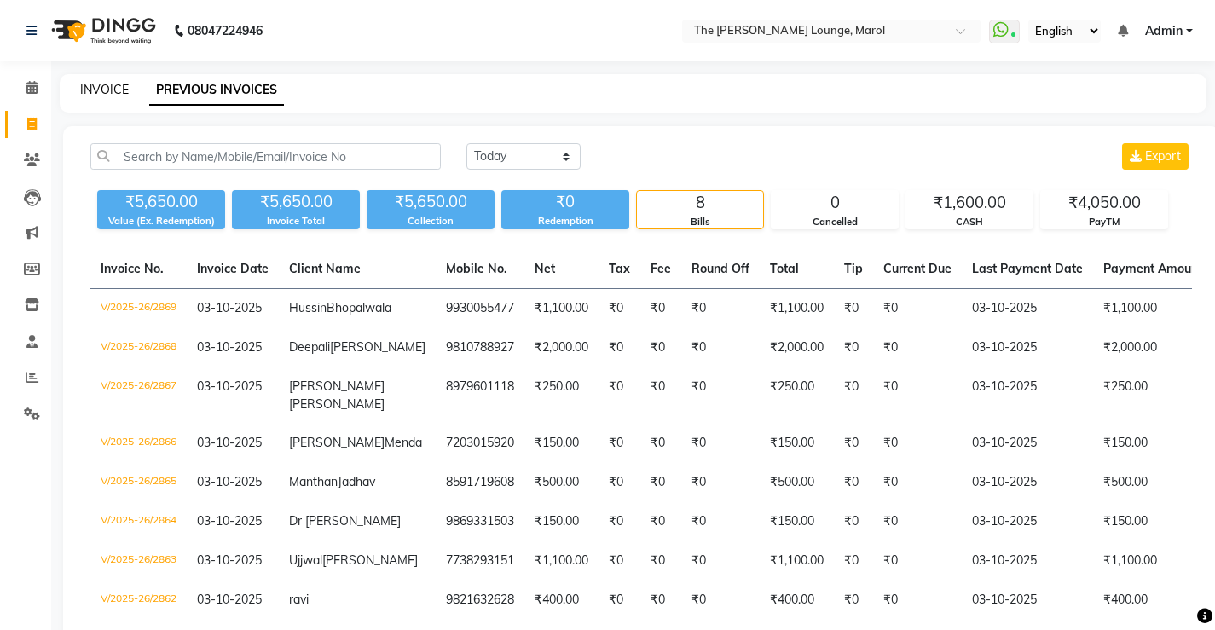
click at [95, 82] on link "INVOICE" at bounding box center [104, 89] width 49 height 15
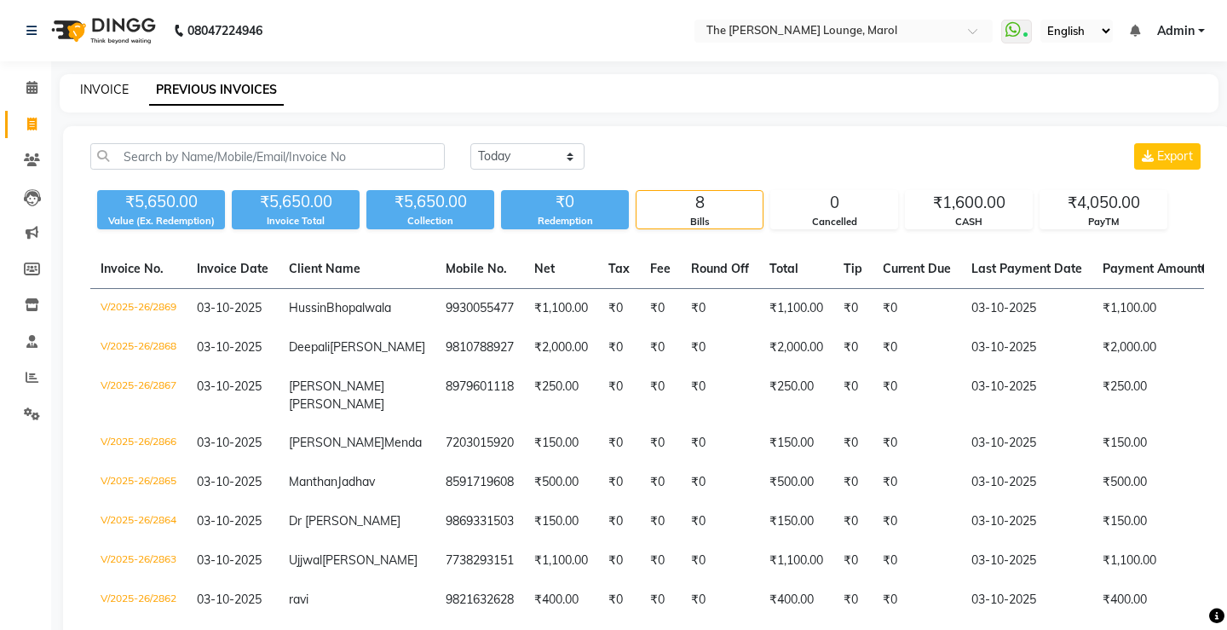
select select "7188"
select select "service"
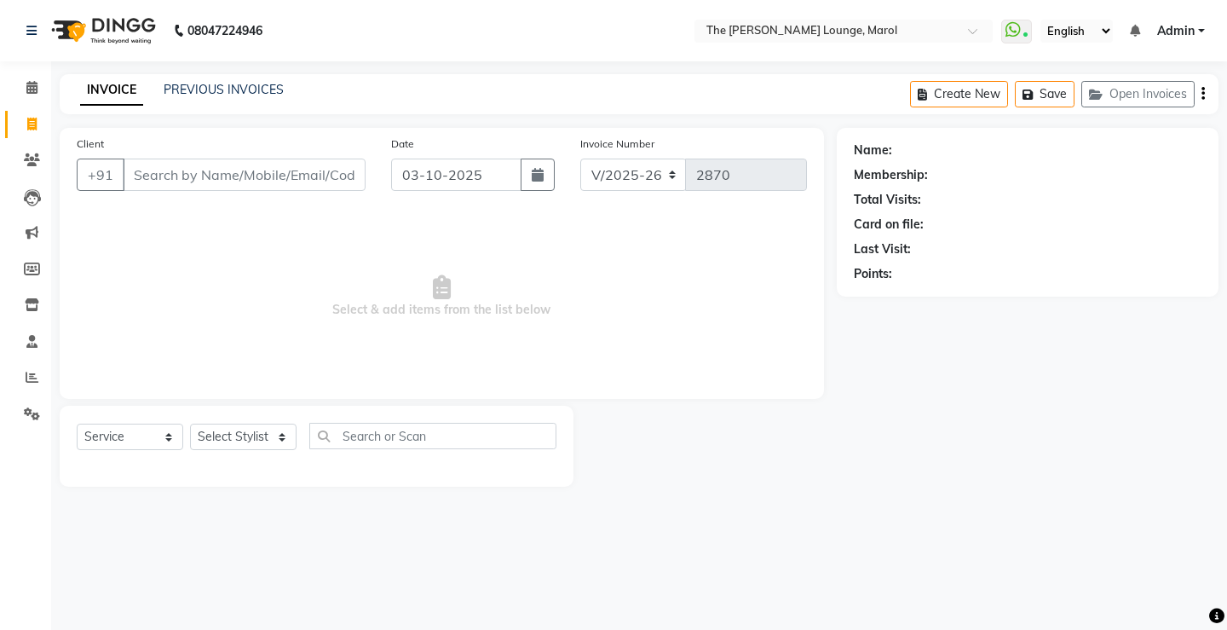
click at [172, 178] on input "Client" at bounding box center [244, 175] width 243 height 32
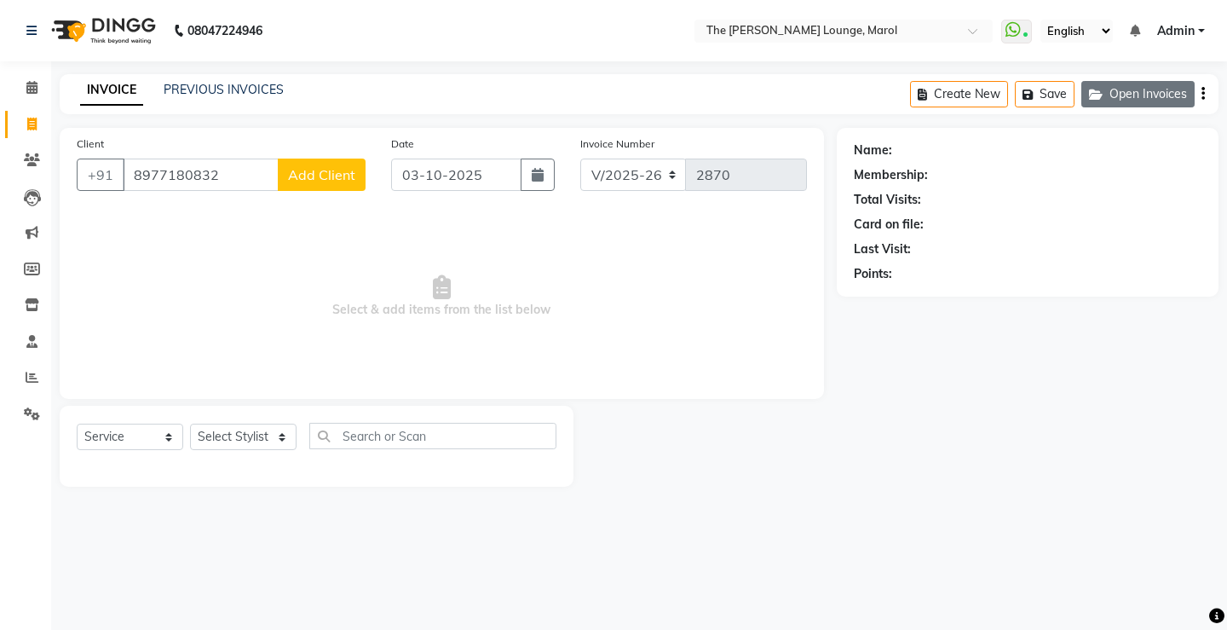
type input "8977180832"
click at [1154, 95] on button "Open Invoices" at bounding box center [1138, 94] width 113 height 26
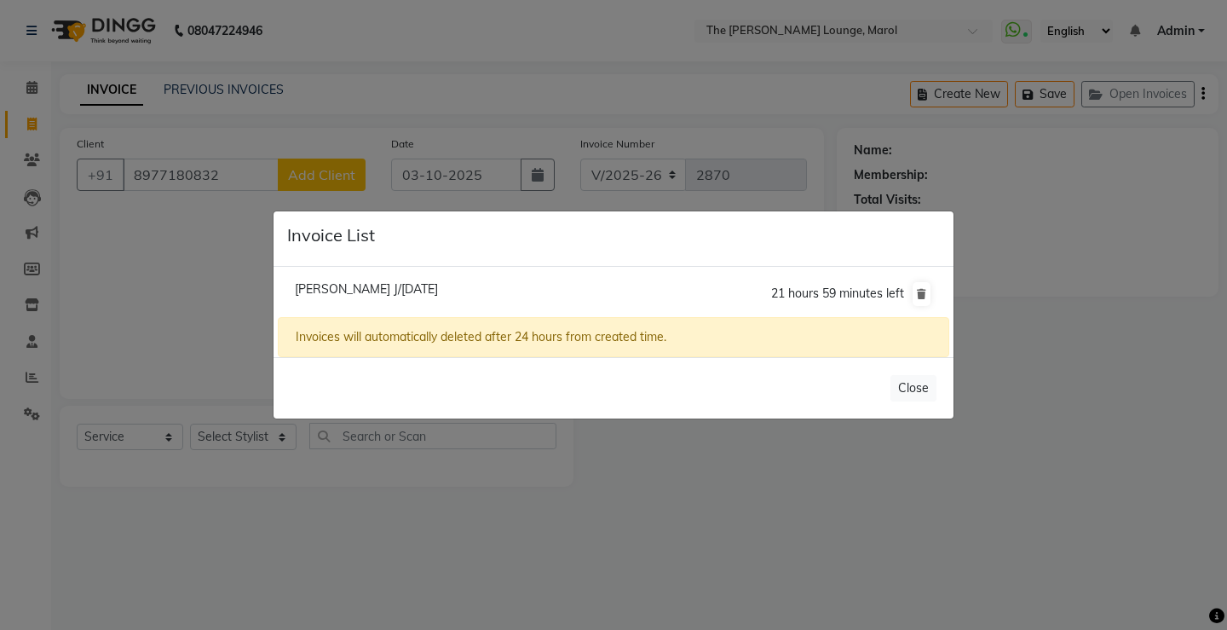
click at [938, 414] on div "Close" at bounding box center [614, 387] width 680 height 61
click at [918, 393] on button "Close" at bounding box center [914, 388] width 46 height 26
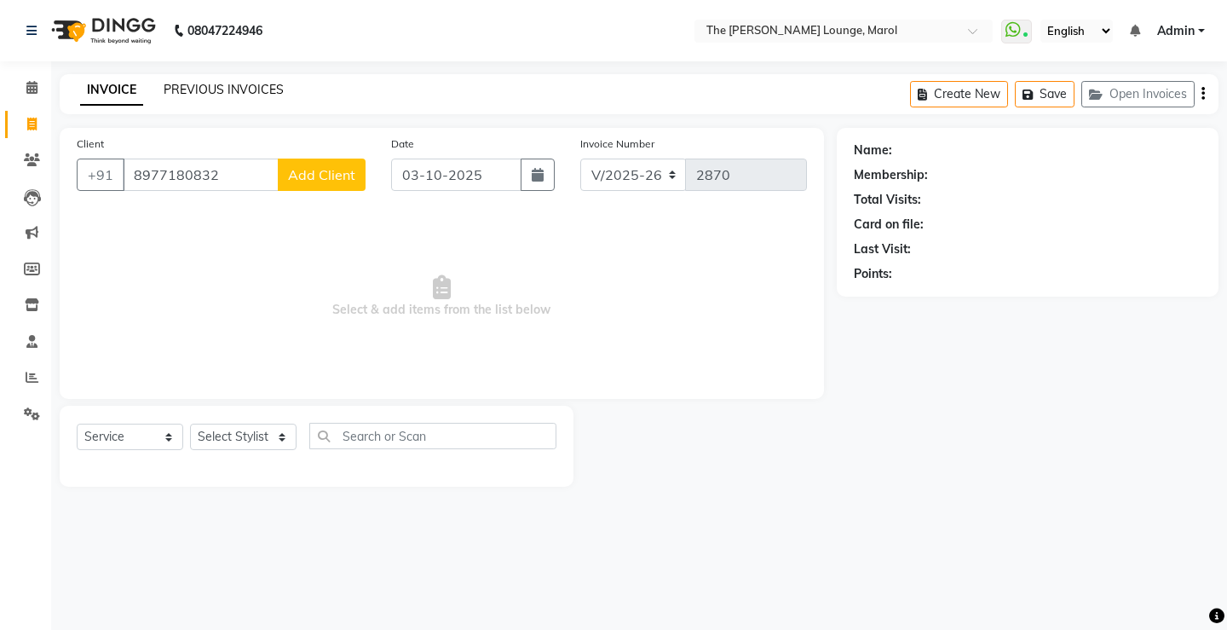
click at [241, 90] on link "PREVIOUS INVOICES" at bounding box center [224, 89] width 120 height 15
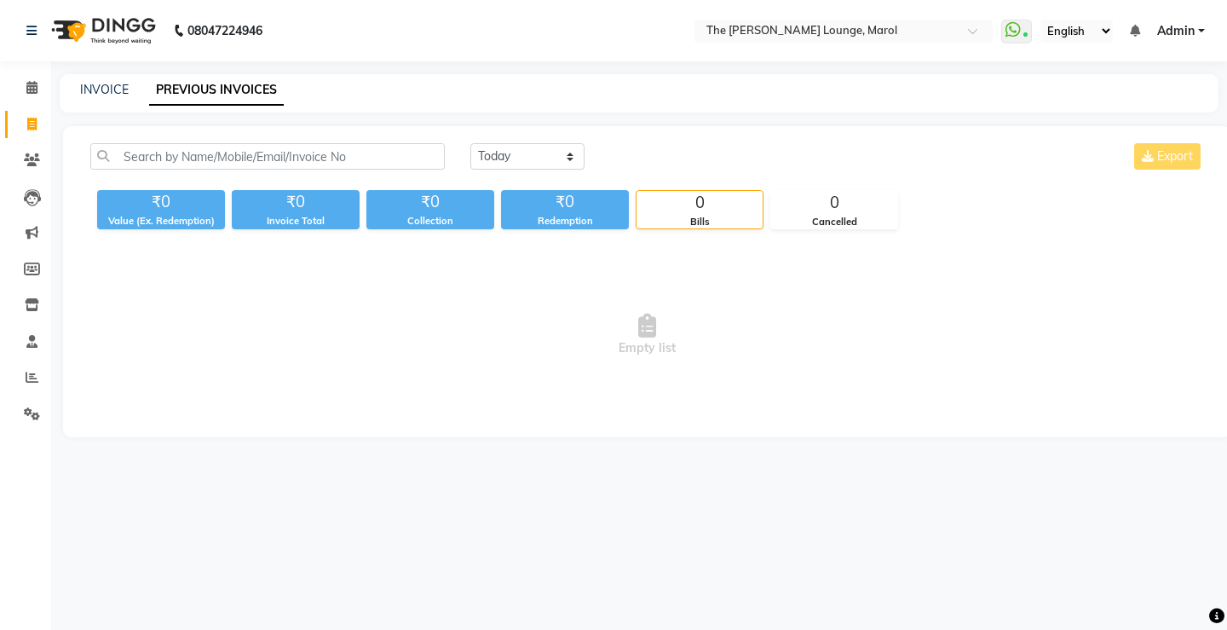
click at [211, 93] on link "PREVIOUS INVOICES" at bounding box center [216, 90] width 135 height 31
click at [115, 90] on link "INVOICE" at bounding box center [104, 89] width 49 height 15
select select "service"
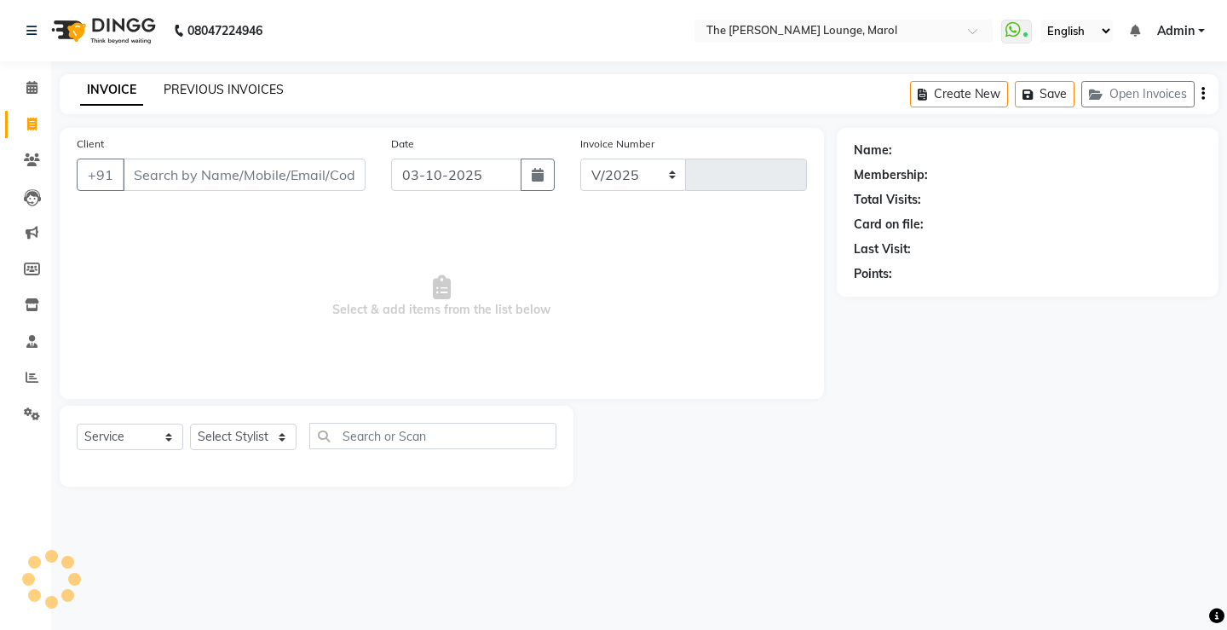
select select "7188"
type input "2870"
click at [177, 84] on link "PREVIOUS INVOICES" at bounding box center [224, 89] width 120 height 15
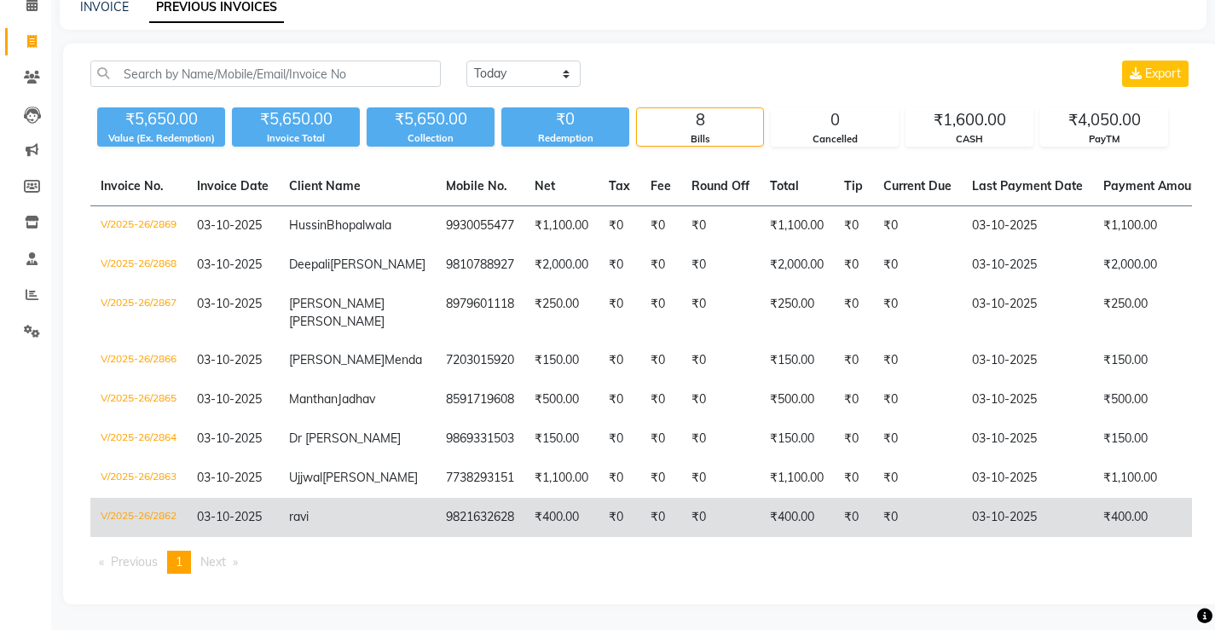
scroll to position [181, 0]
click at [524, 498] on td "₹400.00" at bounding box center [561, 517] width 74 height 39
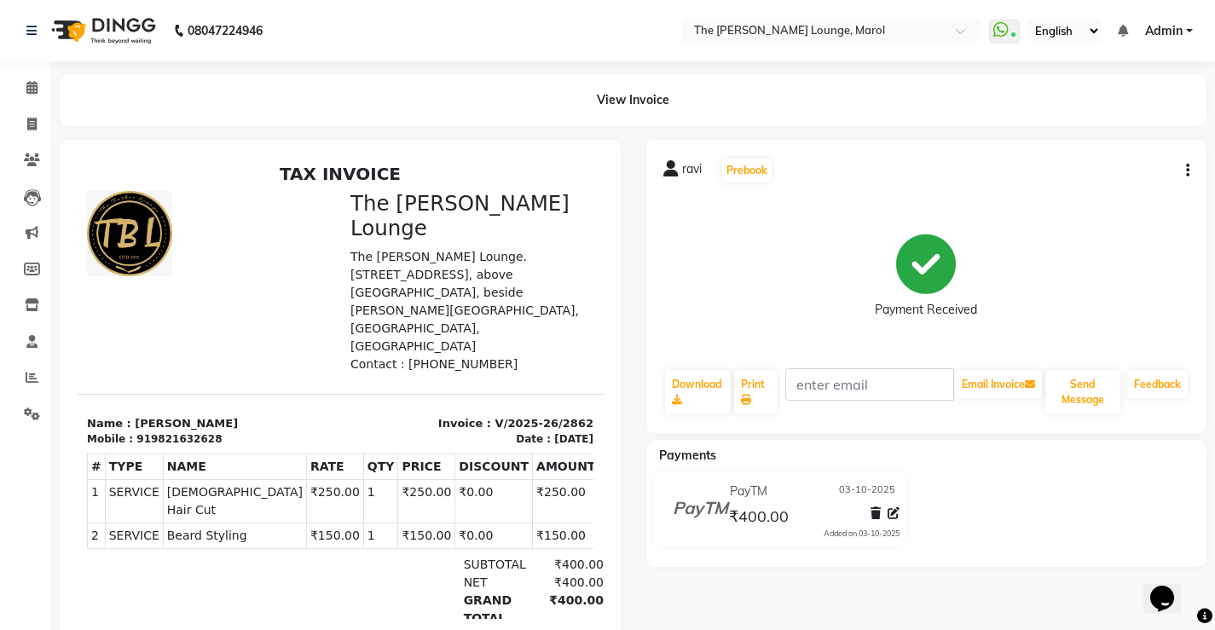
click at [1184, 166] on button "button" at bounding box center [1184, 171] width 10 height 18
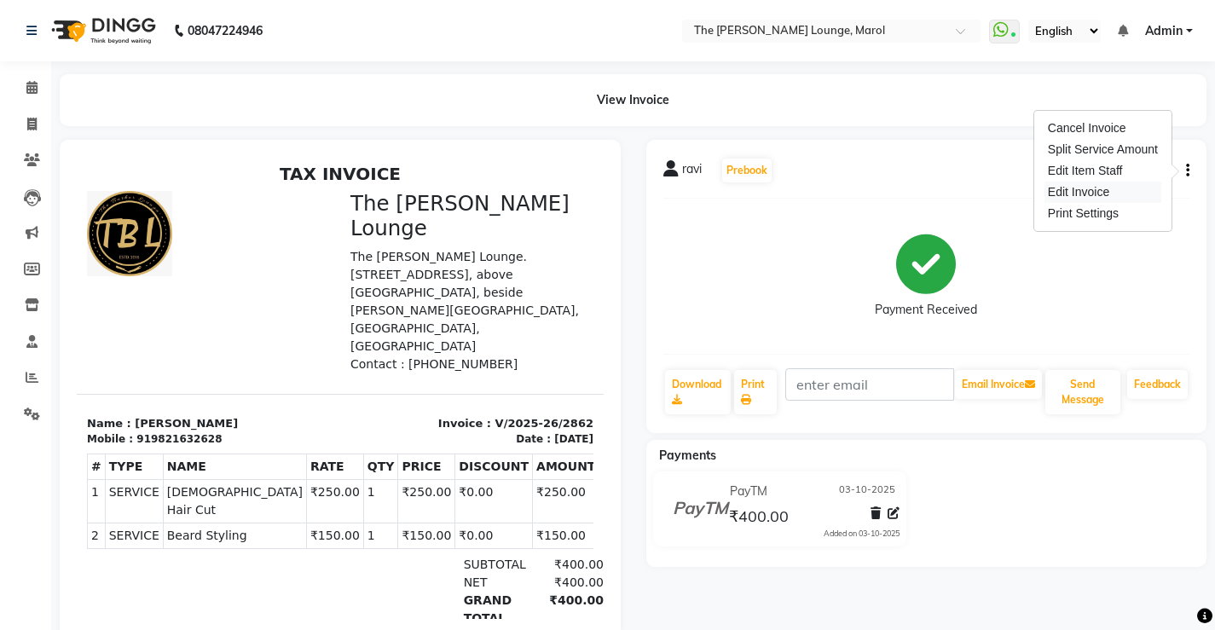
click at [1094, 195] on div "Edit Invoice" at bounding box center [1102, 192] width 117 height 21
select select "service"
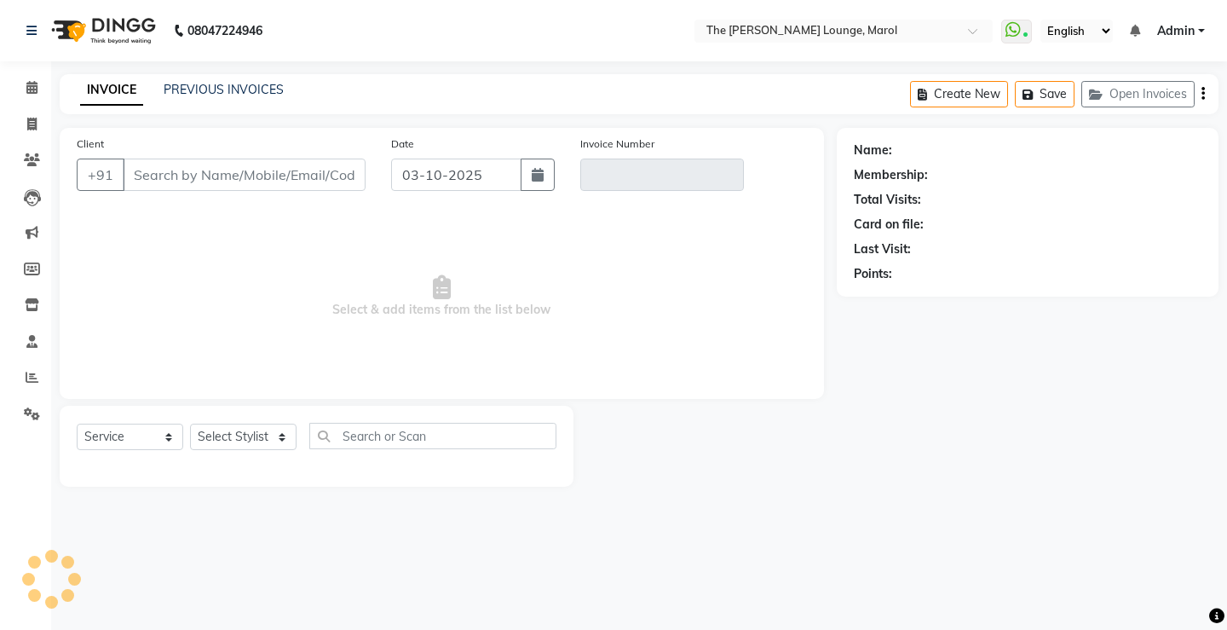
type input "9821632628"
type input "V/2025-26/2862"
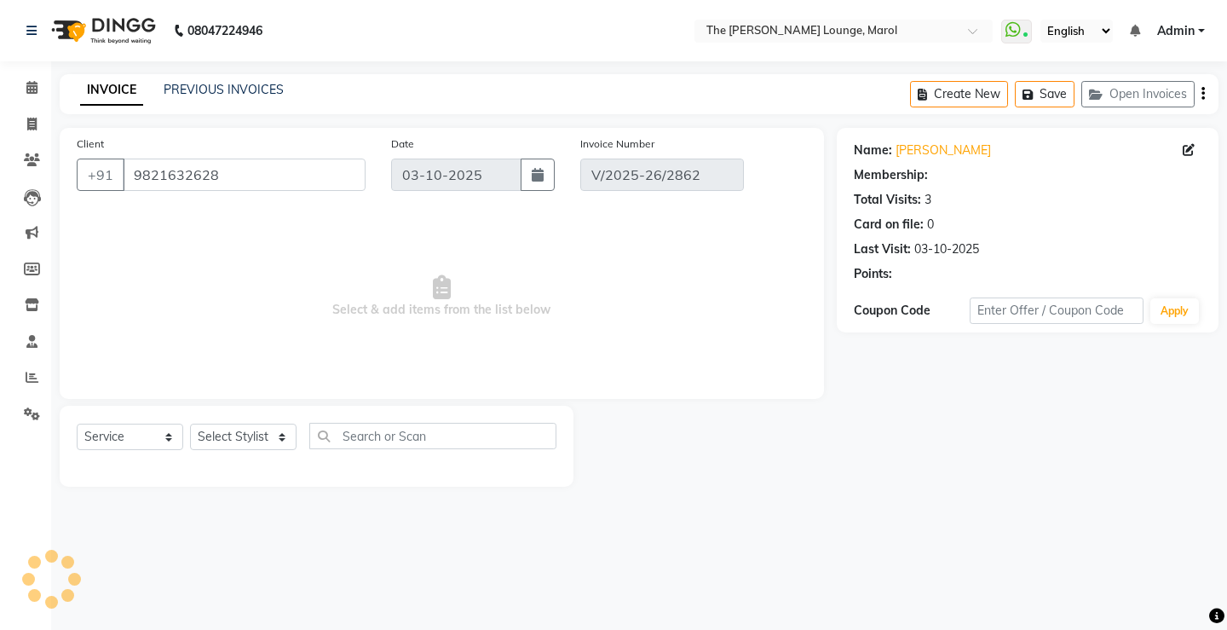
select select "select"
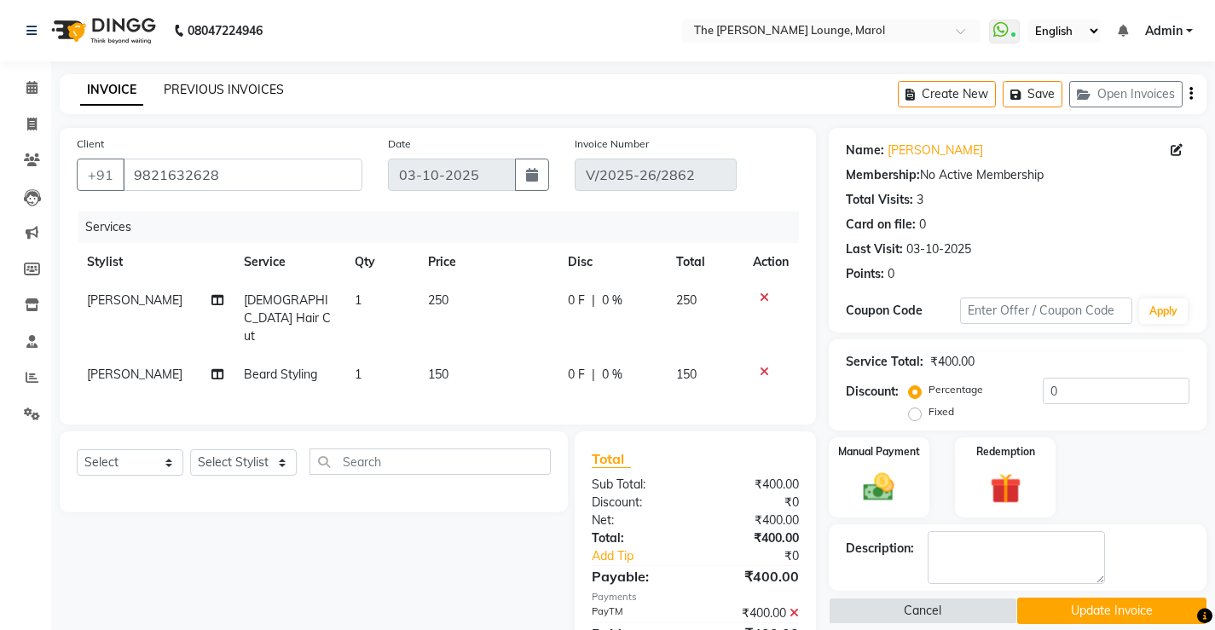
click at [206, 86] on link "PREVIOUS INVOICES" at bounding box center [224, 89] width 120 height 15
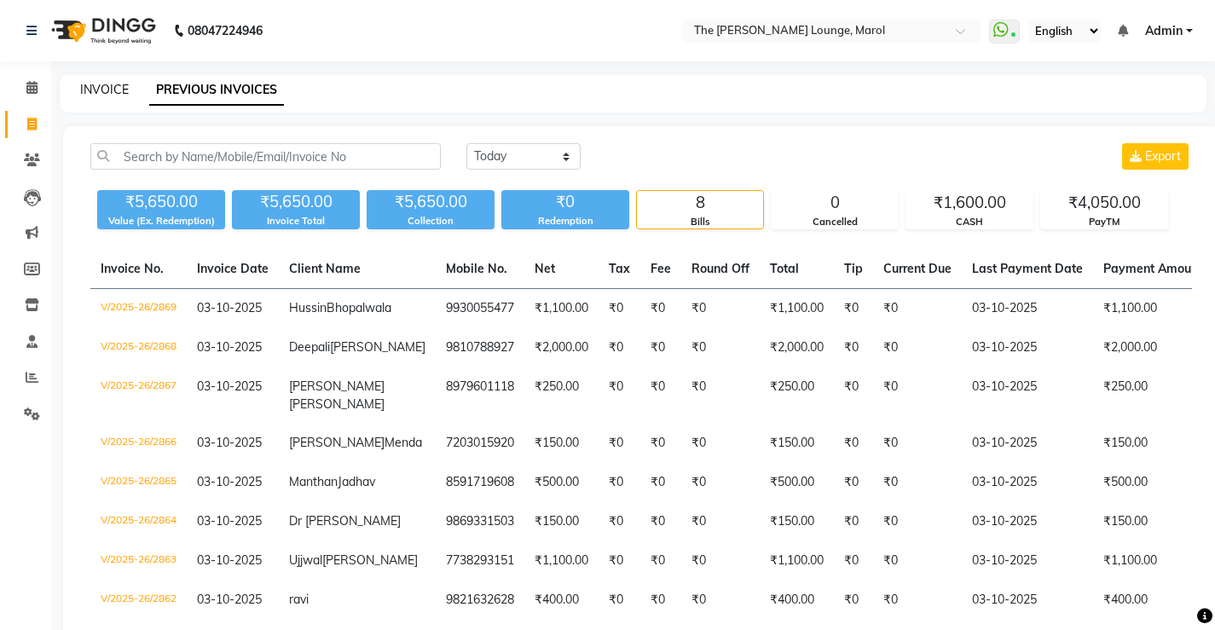
click at [99, 90] on link "INVOICE" at bounding box center [104, 89] width 49 height 15
select select "7188"
select select "service"
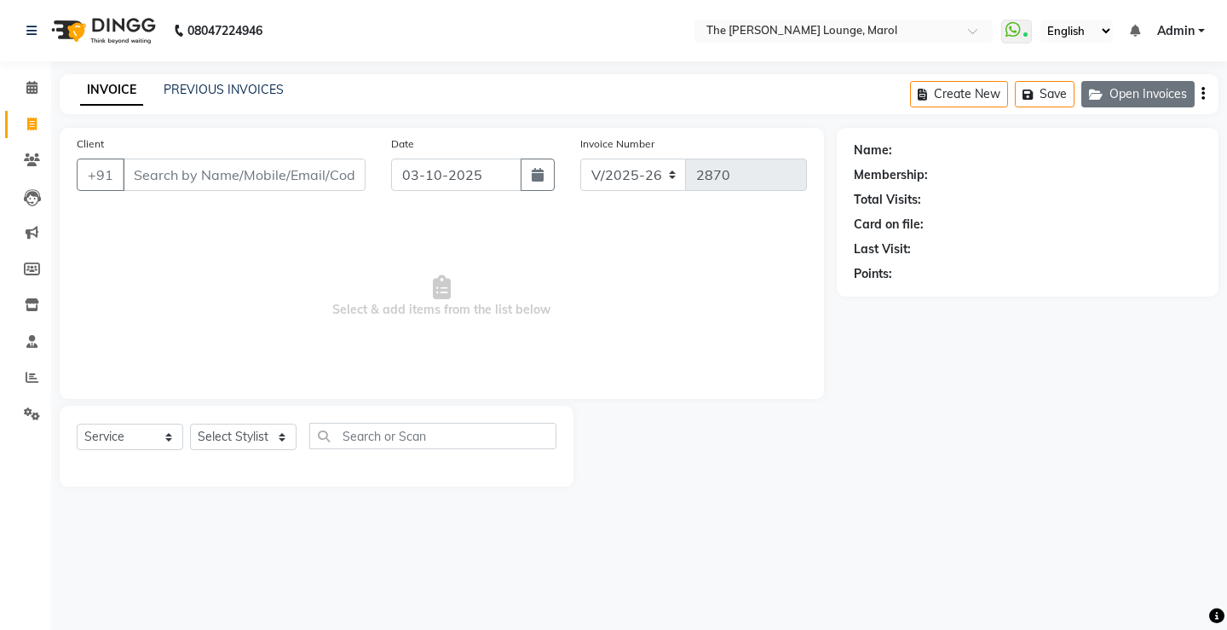
click at [1130, 93] on button "Open Invoices" at bounding box center [1138, 94] width 113 height 26
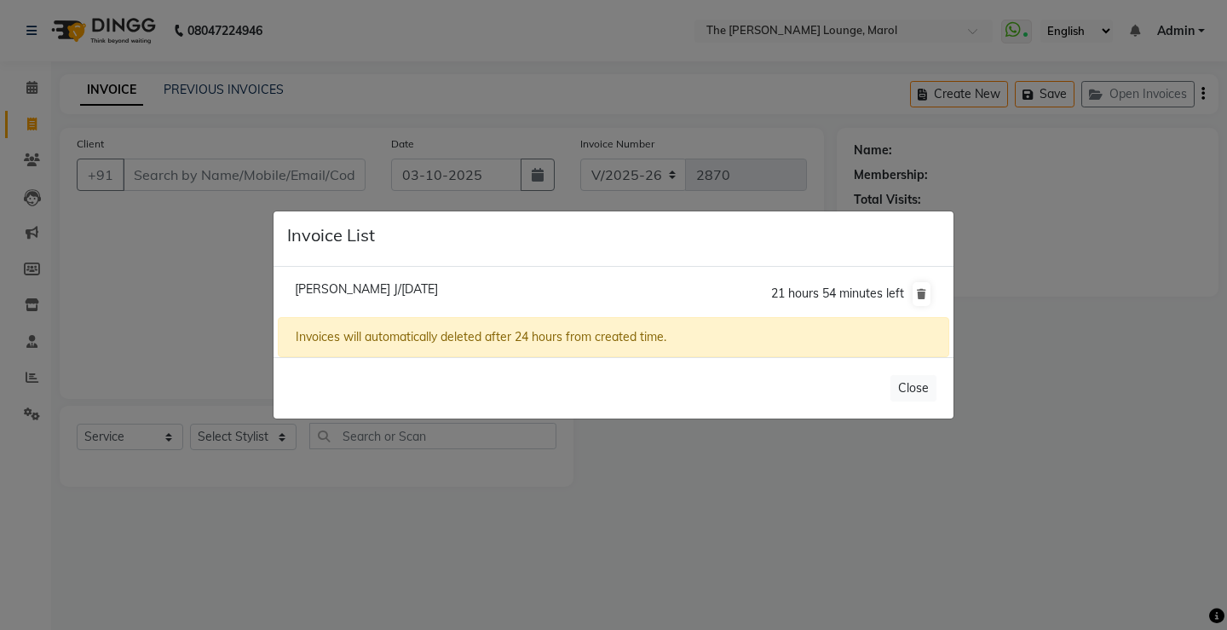
click at [428, 289] on span "Sarvesh J/03 October 2025" at bounding box center [366, 288] width 143 height 15
type input "9833510387"
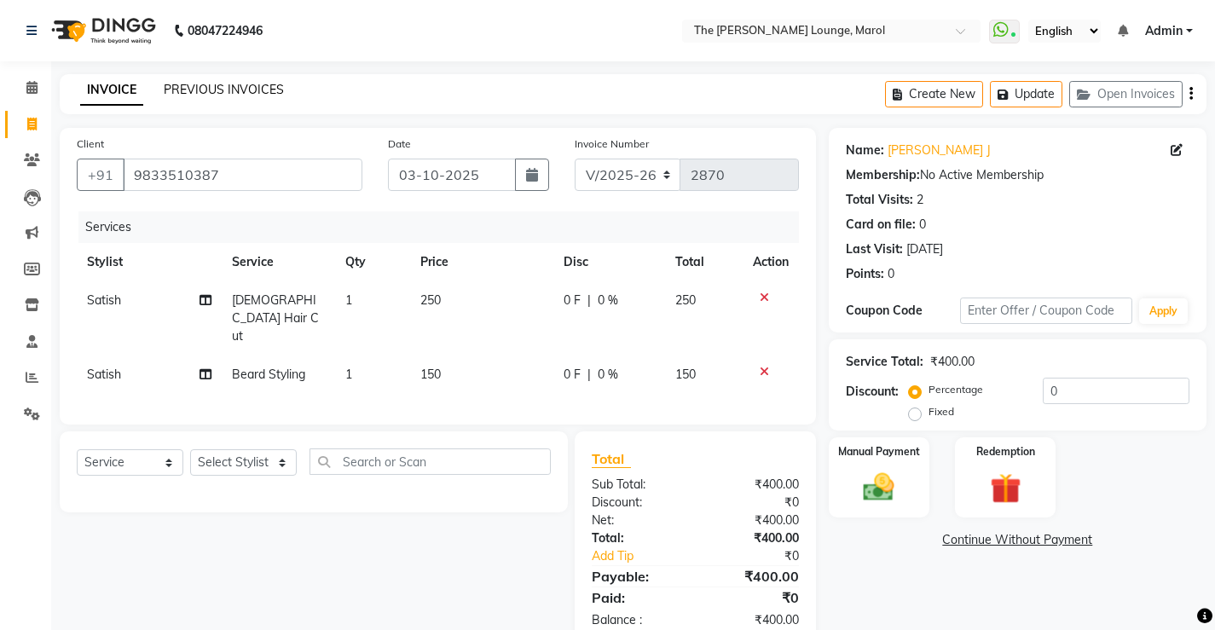
click at [192, 89] on link "PREVIOUS INVOICES" at bounding box center [224, 89] width 120 height 15
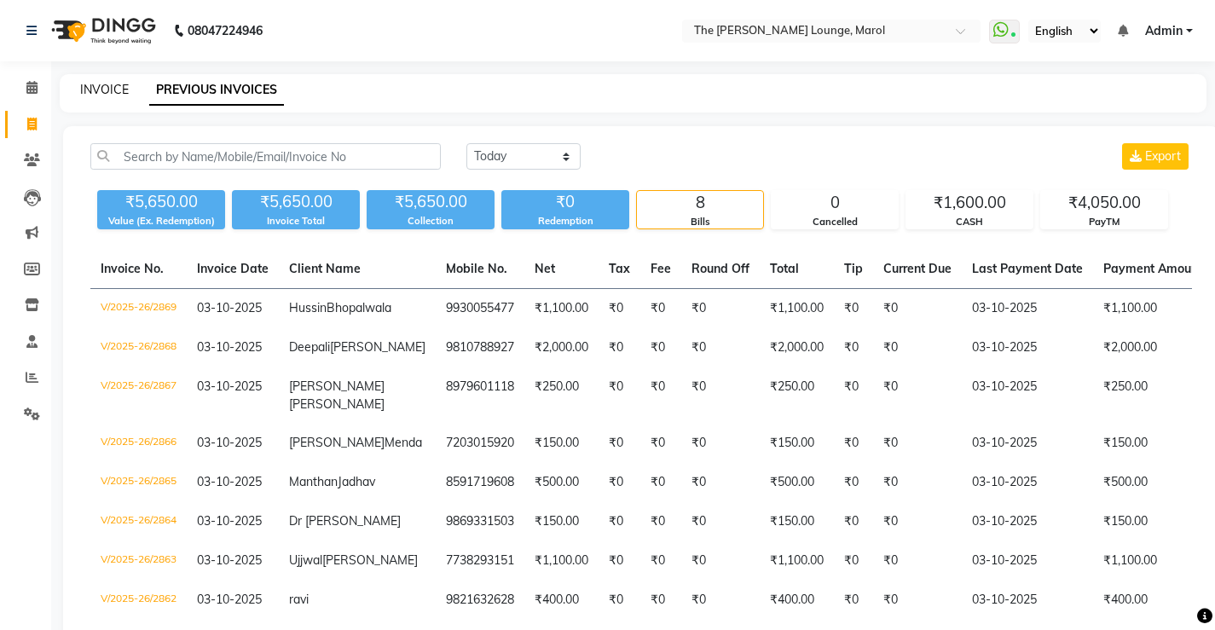
click at [118, 90] on link "INVOICE" at bounding box center [104, 89] width 49 height 15
select select "7188"
select select "service"
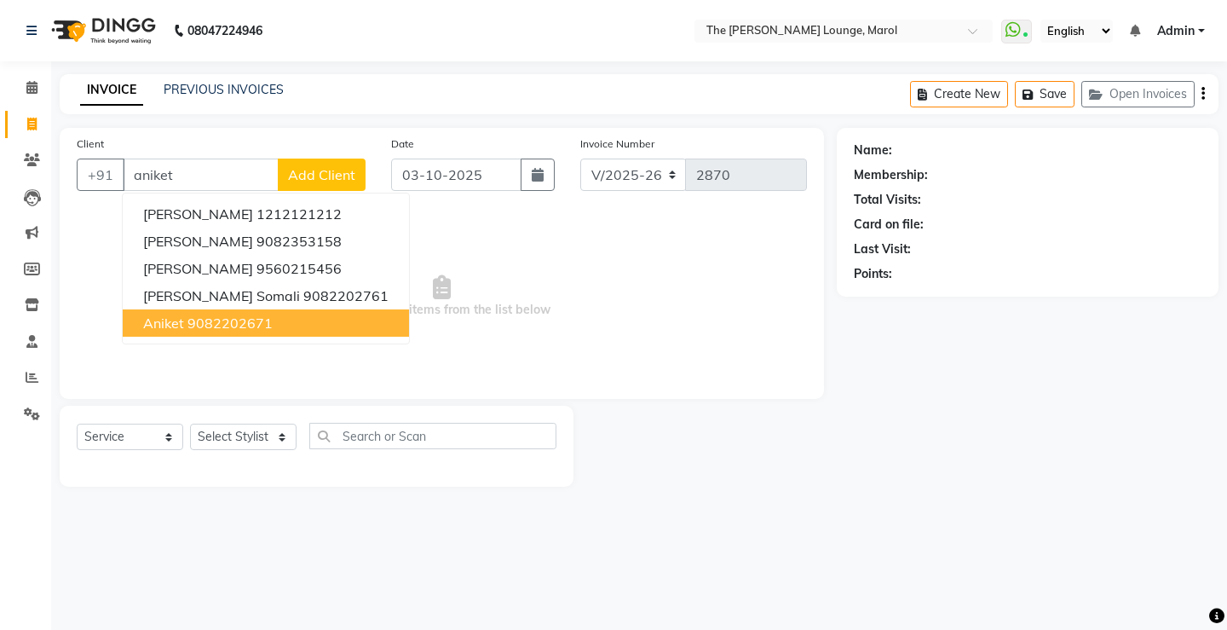
click at [188, 322] on ngb-highlight "9082202671" at bounding box center [230, 323] width 85 height 17
type input "9082202671"
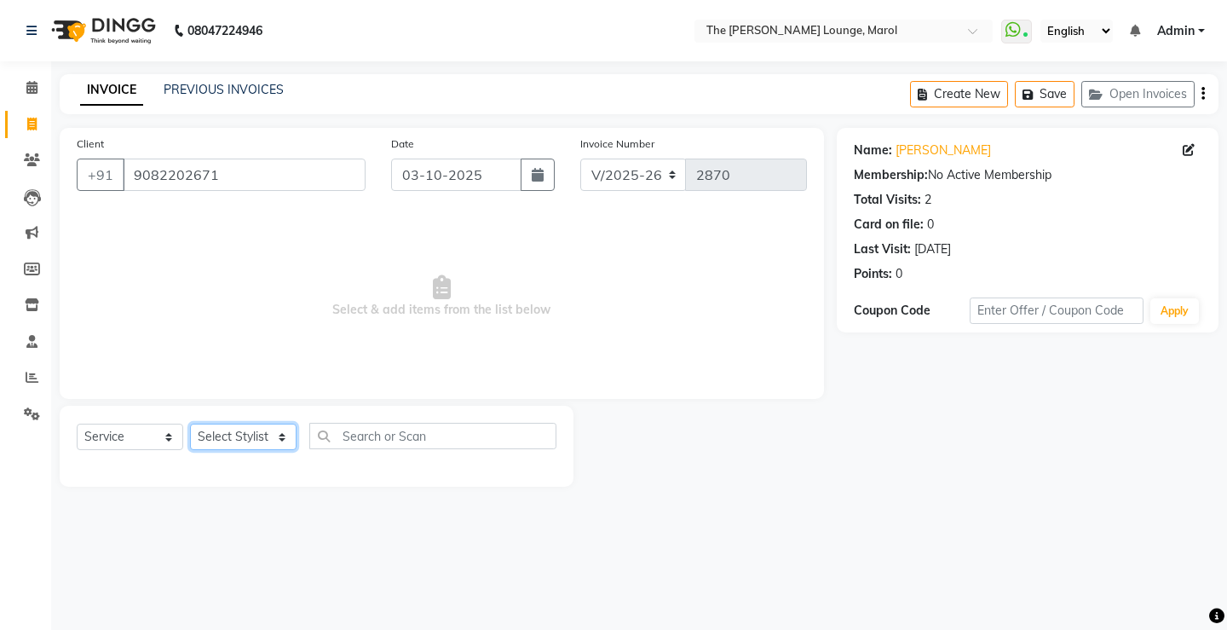
click at [257, 436] on select "Select Stylist Abhishek Sigh Anjali Jafar Salmani Ketan Shinde Mohsin Akhtar Sa…" at bounding box center [243, 437] width 107 height 26
select select "64222"
click at [190, 424] on select "Select Stylist Abhishek Sigh Anjali Jafar Salmani Ketan Shinde Mohsin Akhtar Sa…" at bounding box center [243, 437] width 107 height 26
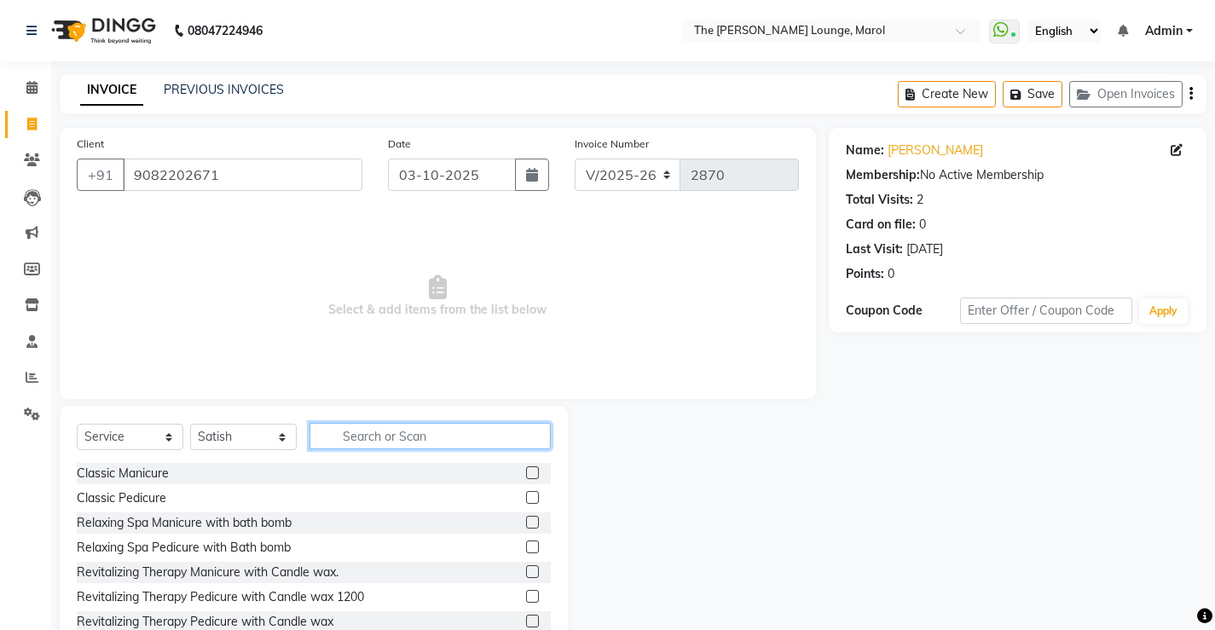
click at [351, 430] on input "text" at bounding box center [429, 436] width 241 height 26
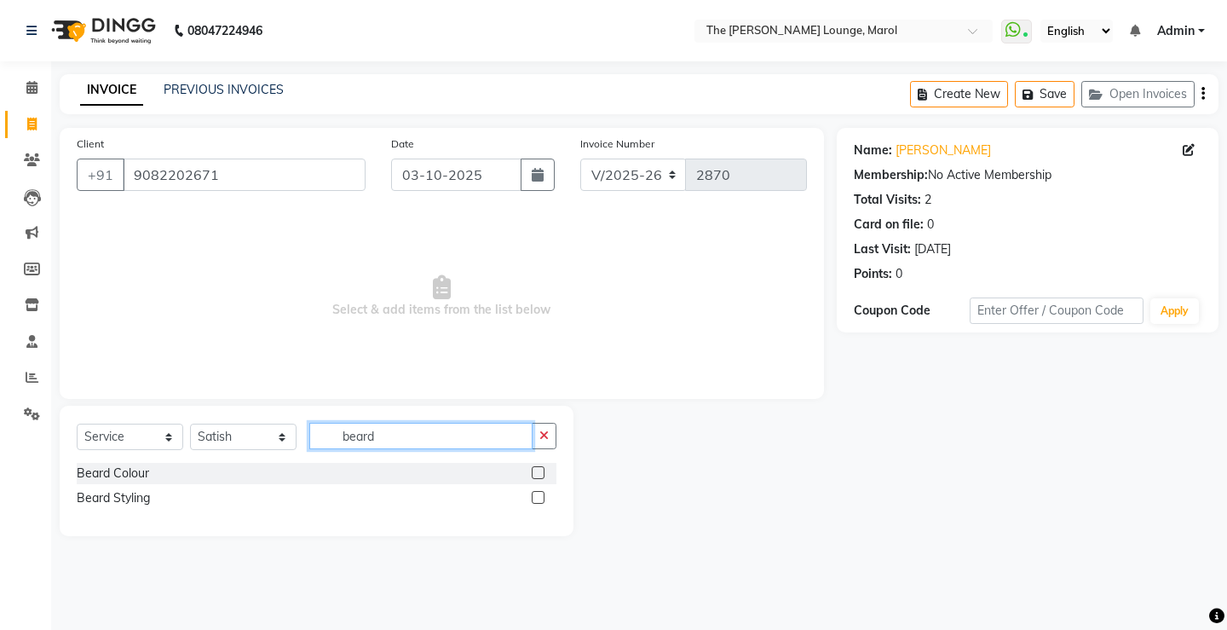
type input "beard"
click at [538, 498] on label at bounding box center [538, 497] width 13 height 13
click at [538, 498] on input "checkbox" at bounding box center [537, 498] width 11 height 11
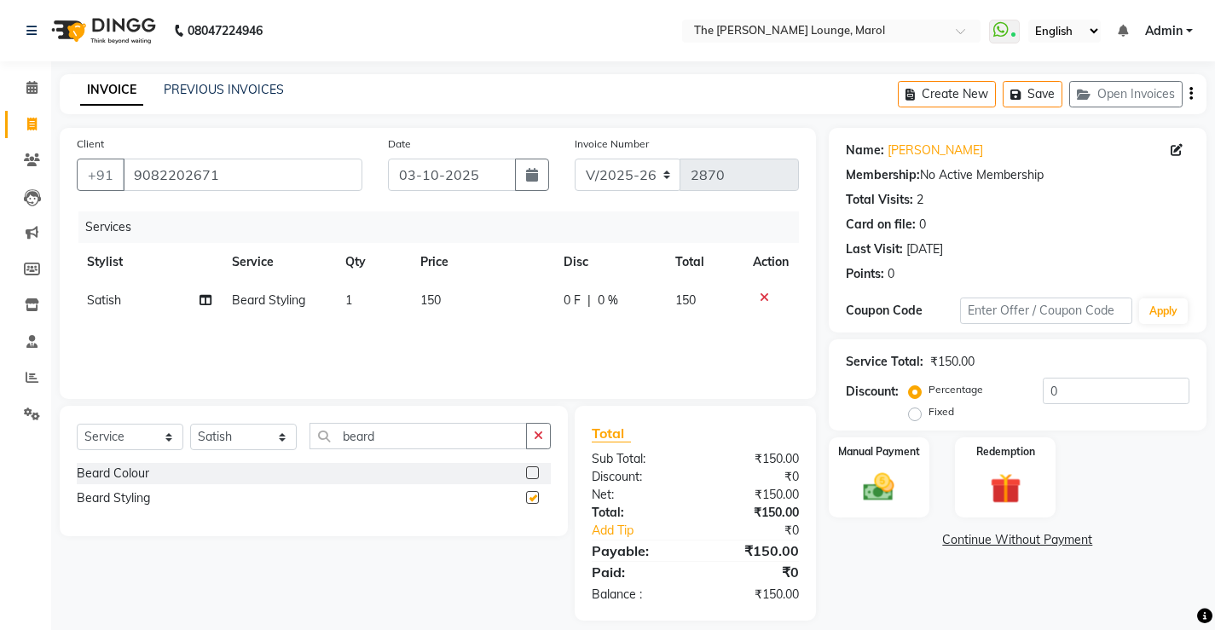
checkbox input "false"
click at [545, 440] on div "Select Service Product Membership Package Voucher Prepaid Gift Card Select Styl…" at bounding box center [314, 471] width 508 height 130
click at [890, 481] on img at bounding box center [878, 487] width 52 height 37
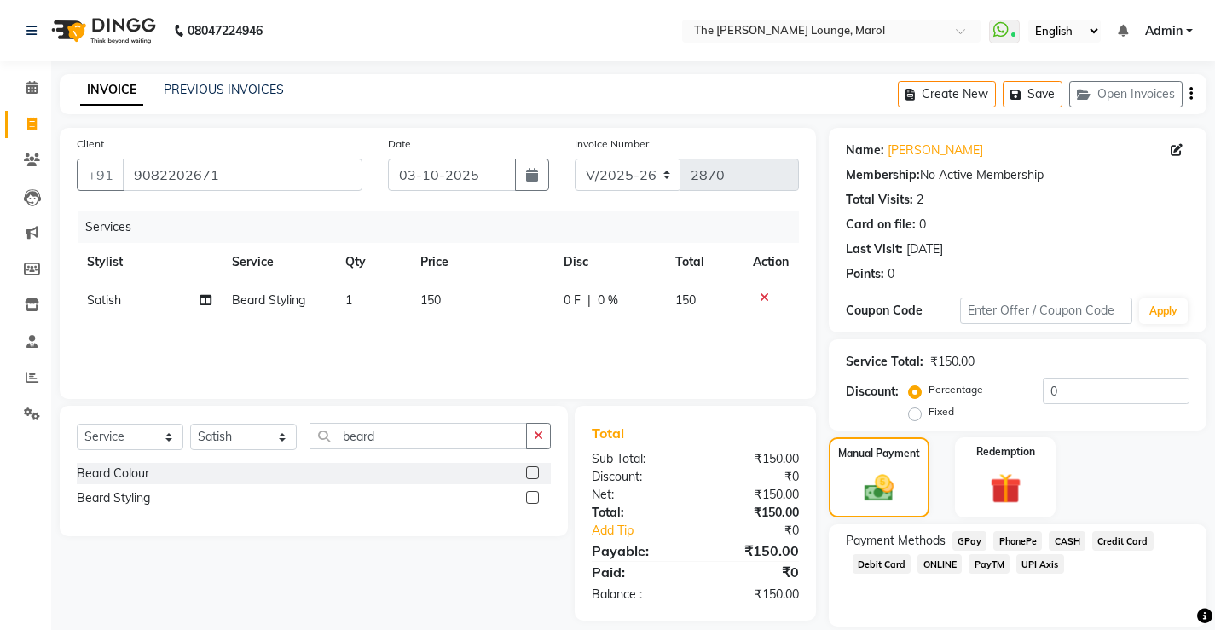
click at [990, 563] on span "PayTM" at bounding box center [988, 564] width 41 height 20
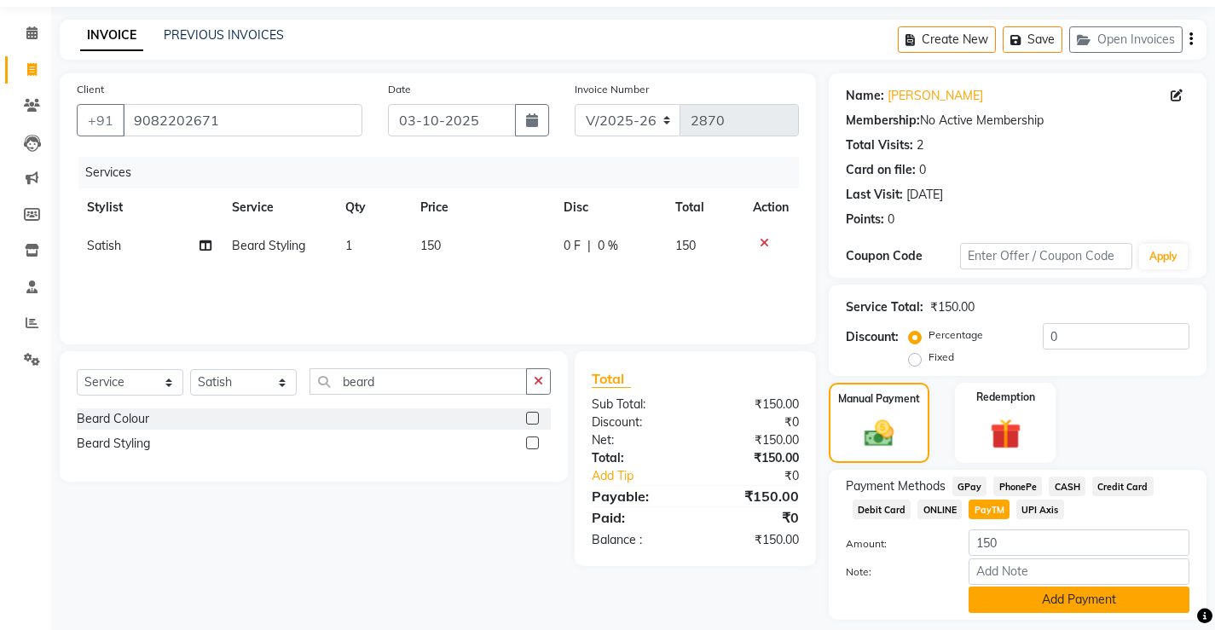
scroll to position [85, 0]
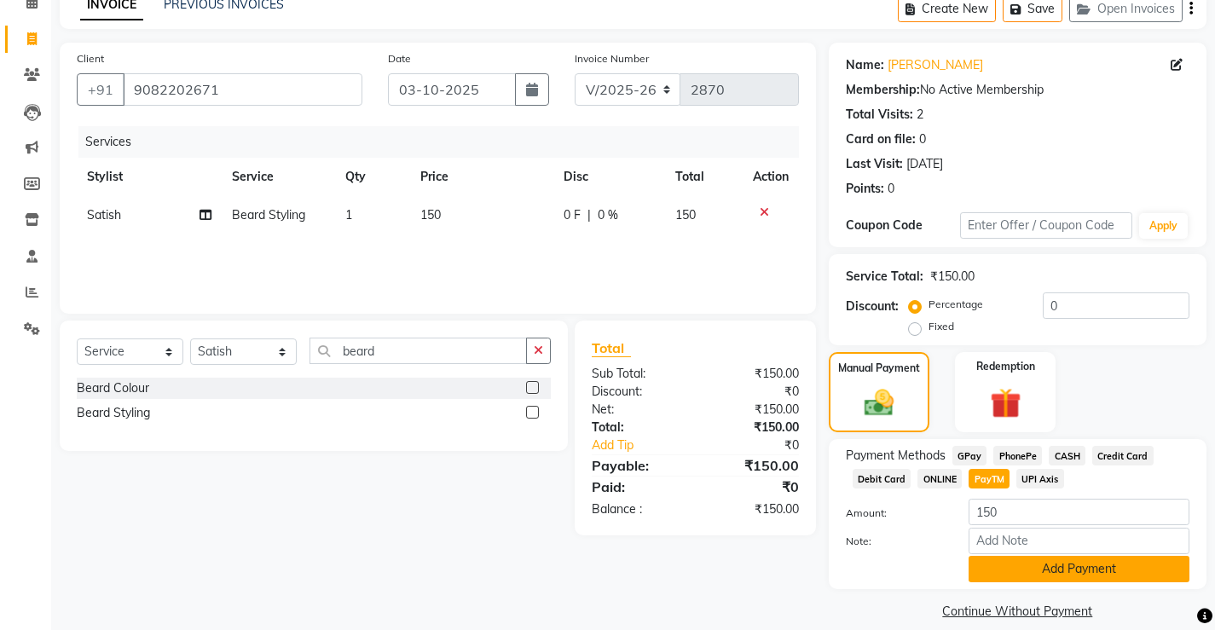
click at [987, 563] on button "Add Payment" at bounding box center [1078, 569] width 221 height 26
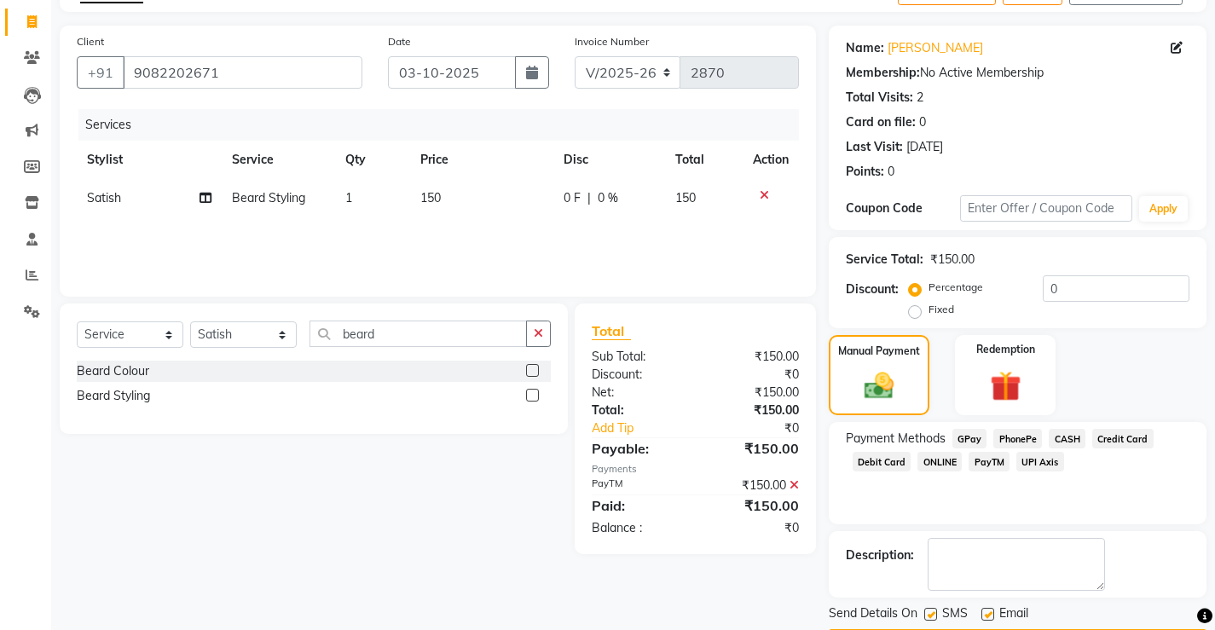
scroll to position [153, 0]
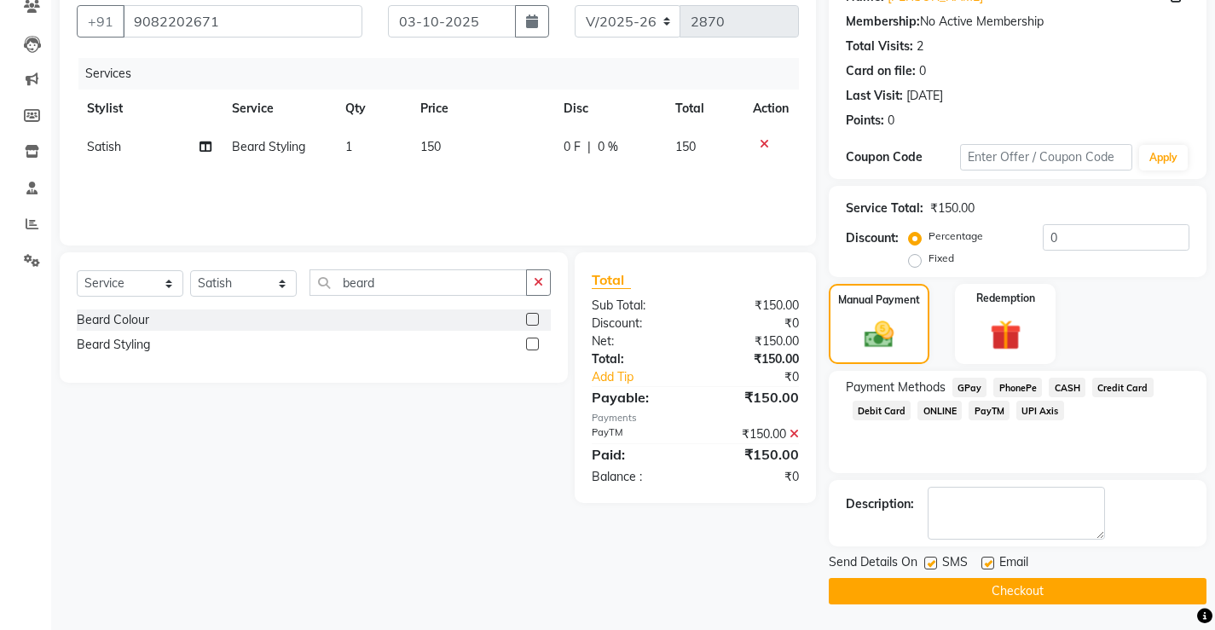
click at [966, 581] on button "Checkout" at bounding box center [1018, 591] width 378 height 26
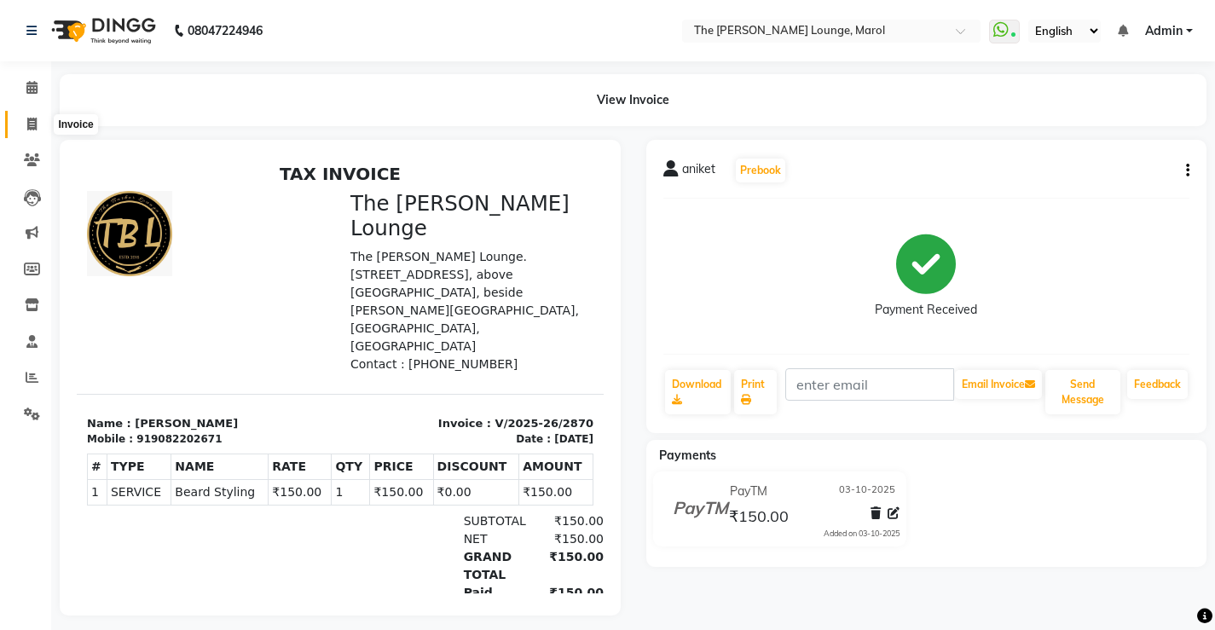
drag, startPoint x: 16, startPoint y: 128, endPoint x: 25, endPoint y: 124, distance: 9.5
click at [18, 128] on link "Invoice" at bounding box center [25, 125] width 41 height 28
select select "7188"
select select "service"
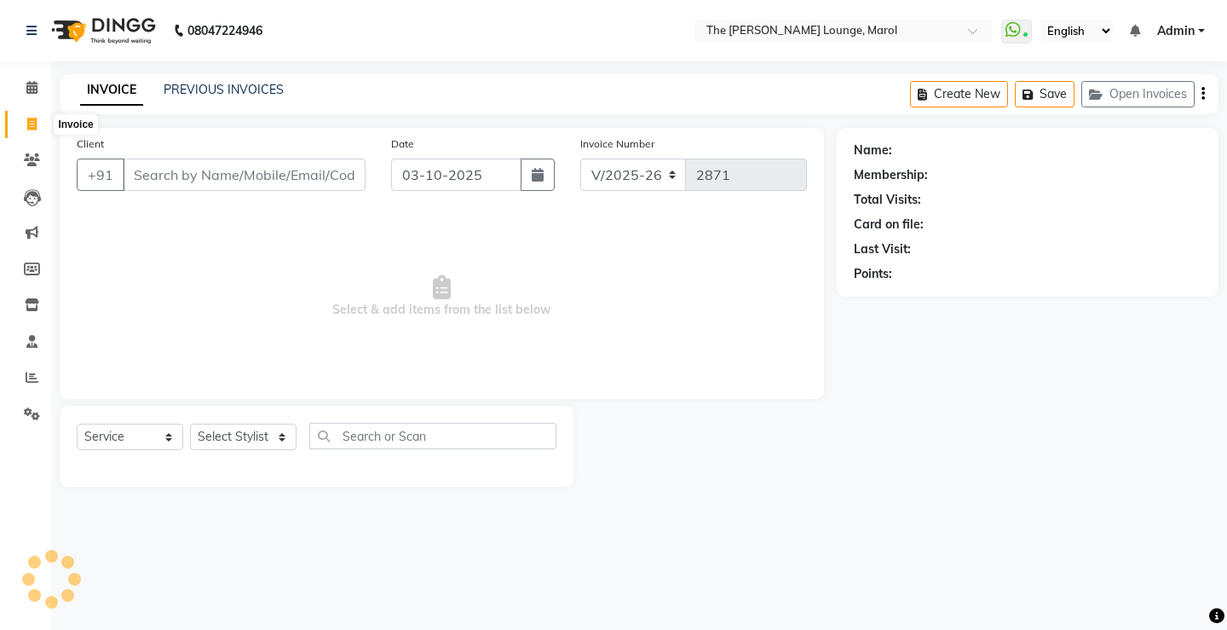
click at [27, 123] on icon at bounding box center [31, 124] width 9 height 13
select select "service"
select select "7188"
type input "2871"
click at [147, 167] on input "Client" at bounding box center [244, 175] width 243 height 32
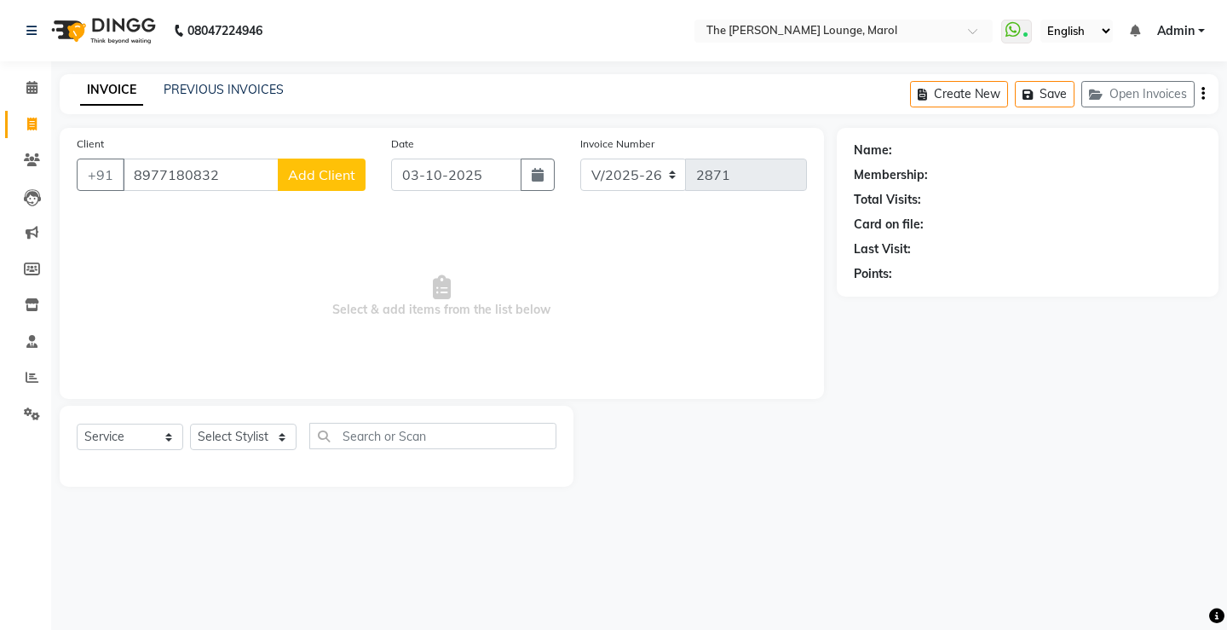
type input "8977180832"
click at [295, 181] on span "Add Client" at bounding box center [321, 174] width 67 height 17
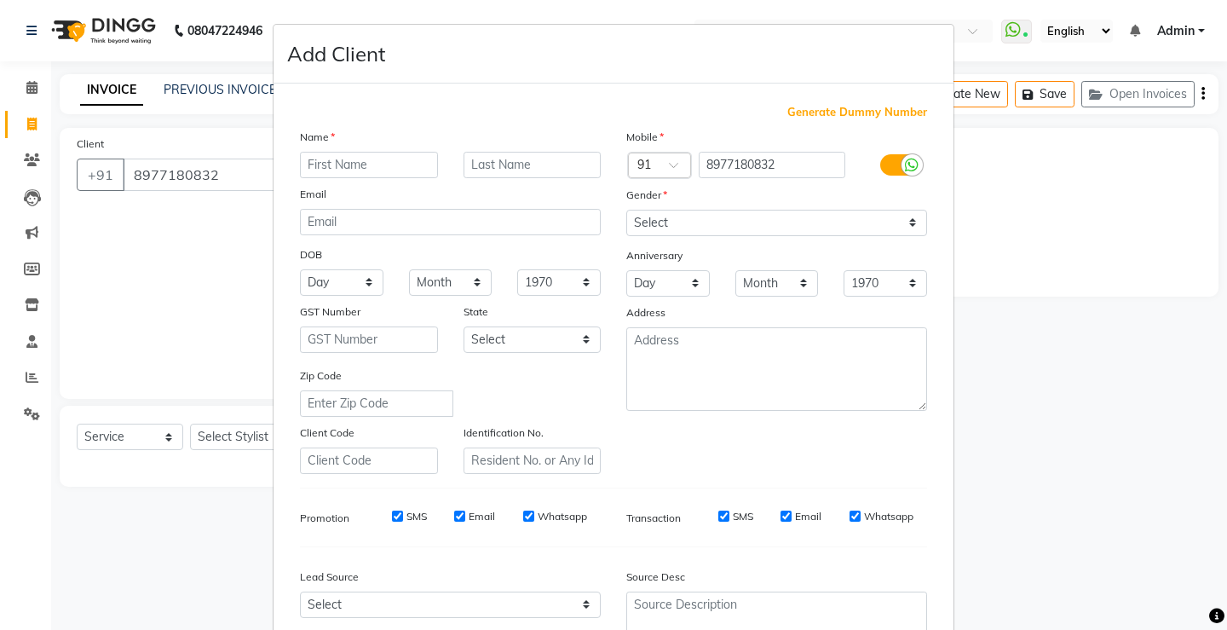
click at [334, 163] on input "text" at bounding box center [369, 165] width 138 height 26
type input "p"
type input "Parthin"
click at [712, 211] on select "Select [DEMOGRAPHIC_DATA] [DEMOGRAPHIC_DATA] Other Prefer Not To Say" at bounding box center [777, 223] width 301 height 26
select select "[DEMOGRAPHIC_DATA]"
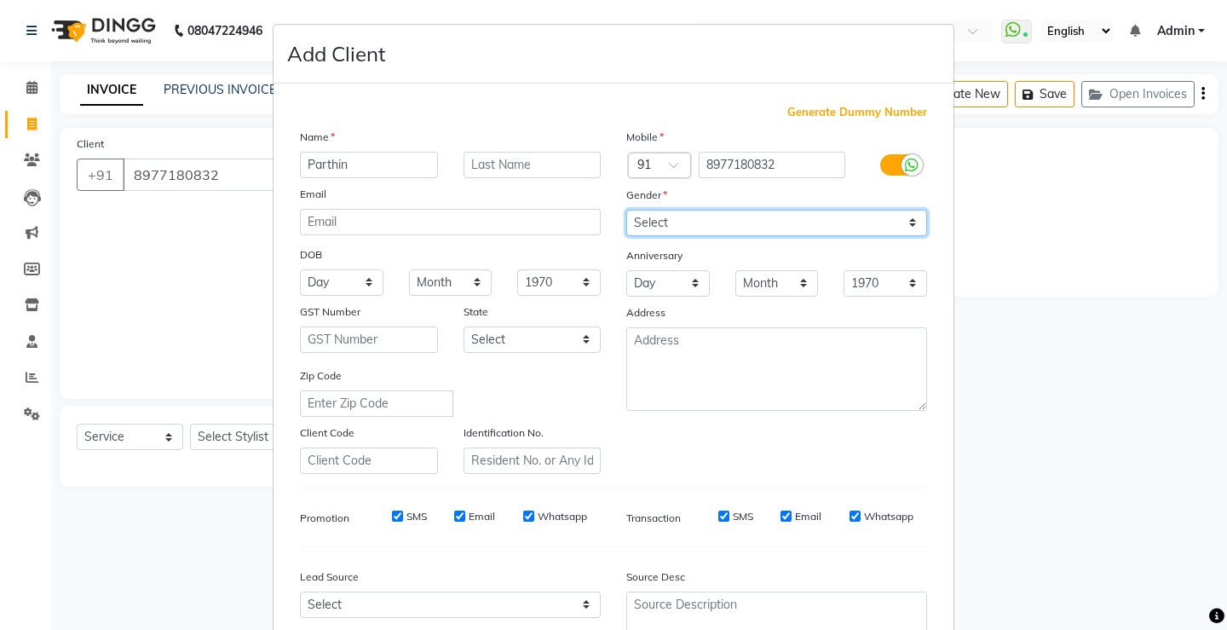
click at [627, 210] on select "Select [DEMOGRAPHIC_DATA] [DEMOGRAPHIC_DATA] Other Prefer Not To Say" at bounding box center [777, 223] width 301 height 26
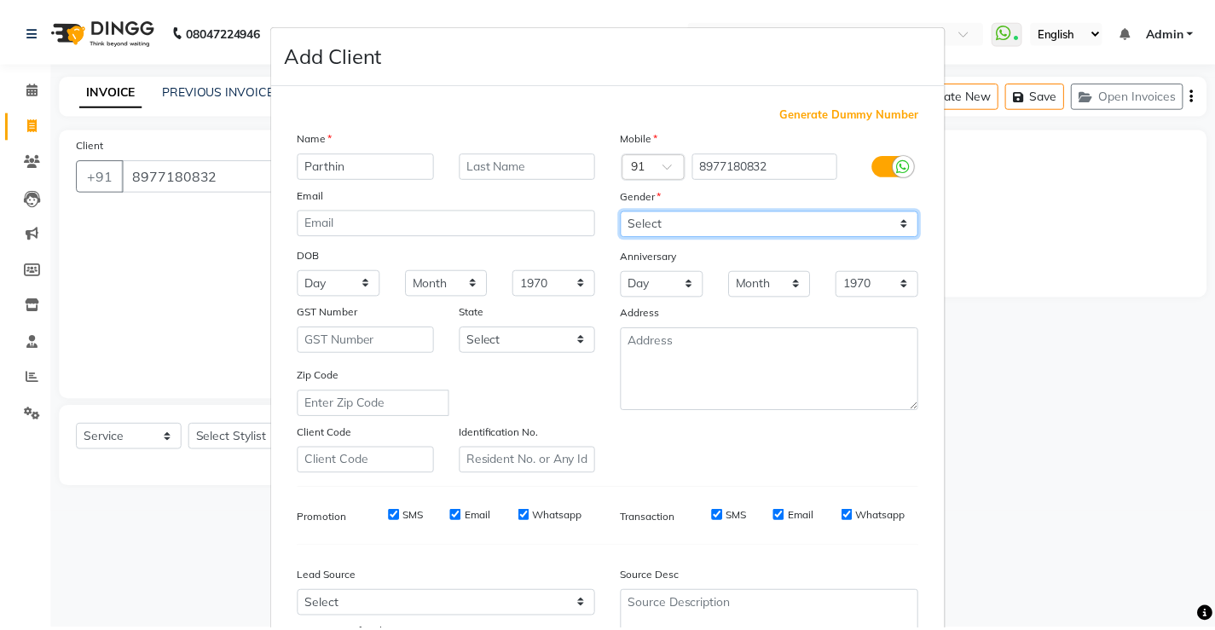
scroll to position [157, 0]
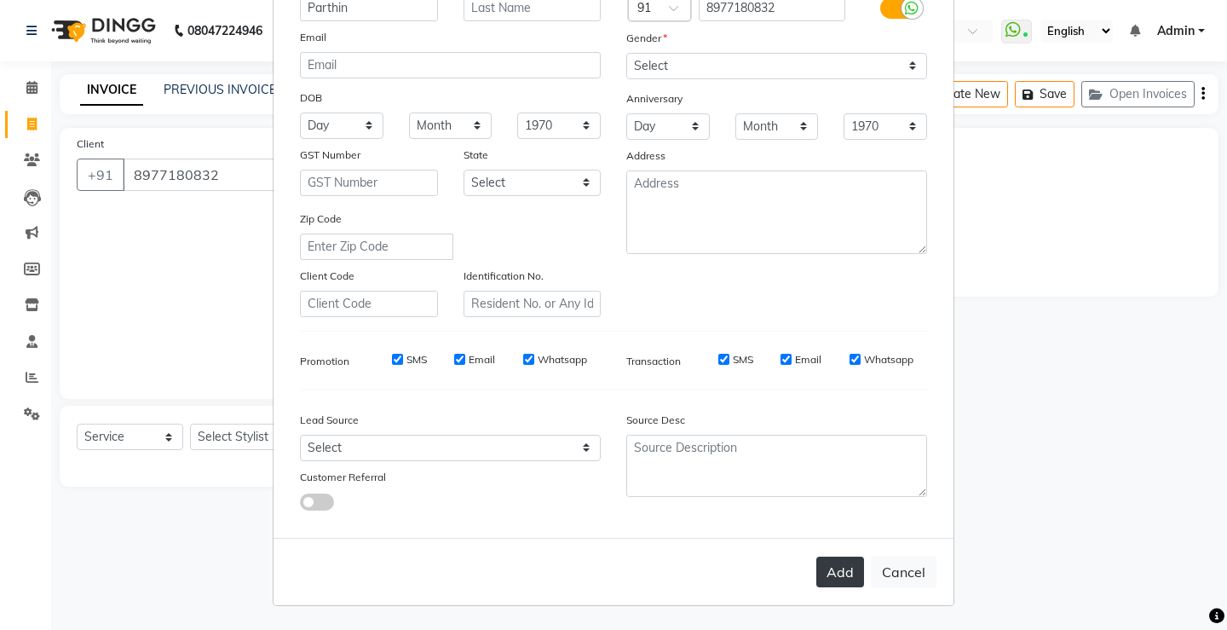
click at [846, 570] on button "Add" at bounding box center [841, 572] width 48 height 31
select select
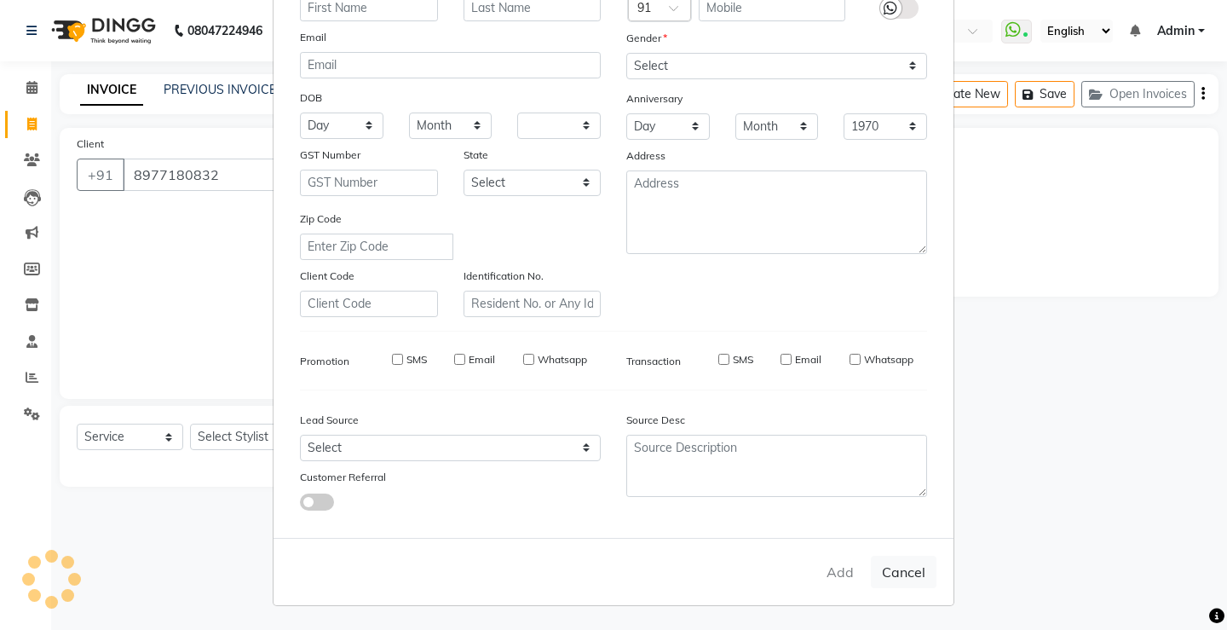
select select
checkbox input "false"
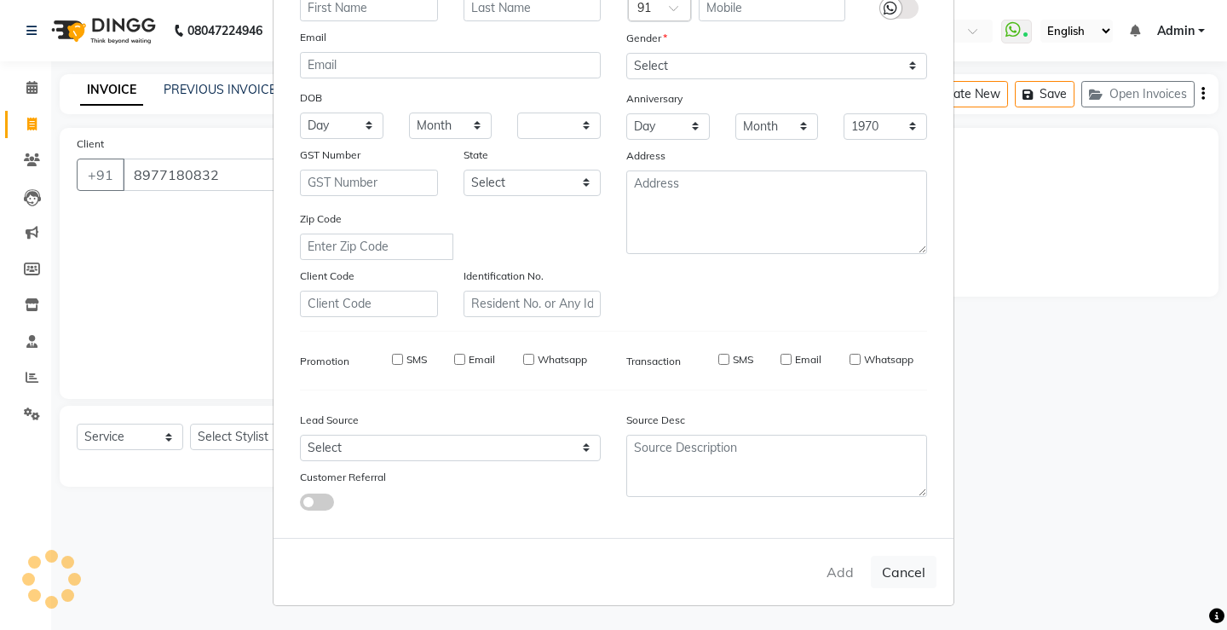
checkbox input "false"
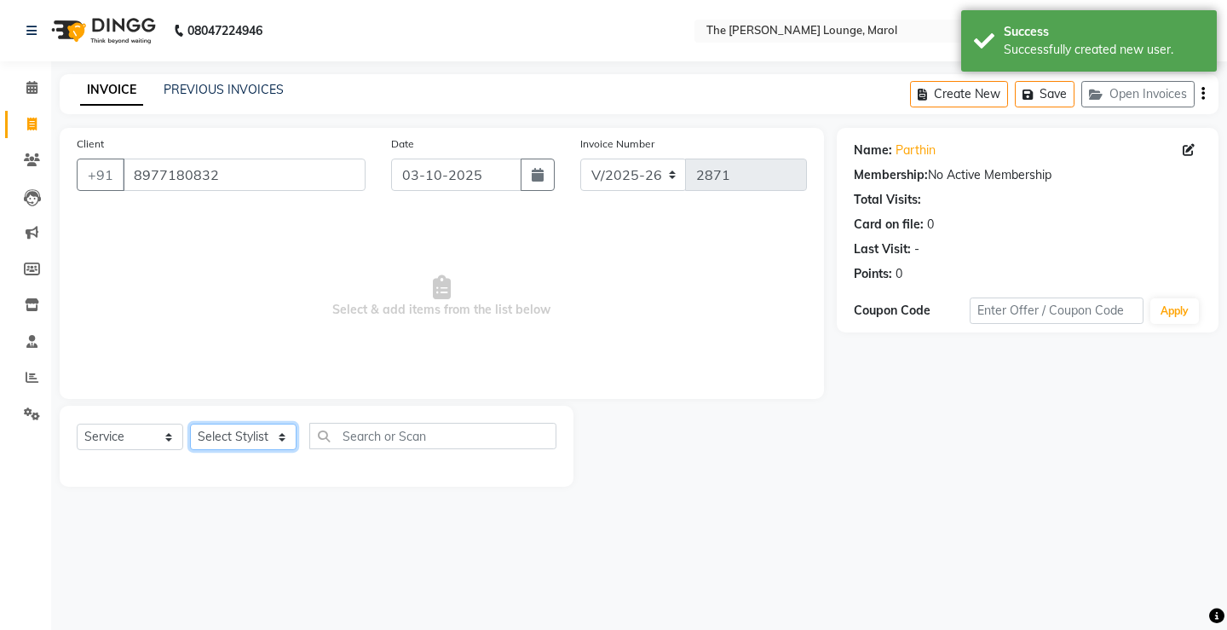
click at [276, 441] on select "Select Stylist [PERSON_NAME] [PERSON_NAME] [PERSON_NAME] [PERSON_NAME] [PERSON_…" at bounding box center [243, 437] width 107 height 26
select select "62819"
click at [190, 424] on select "Select Stylist [PERSON_NAME] [PERSON_NAME] [PERSON_NAME] [PERSON_NAME] [PERSON_…" at bounding box center [243, 437] width 107 height 26
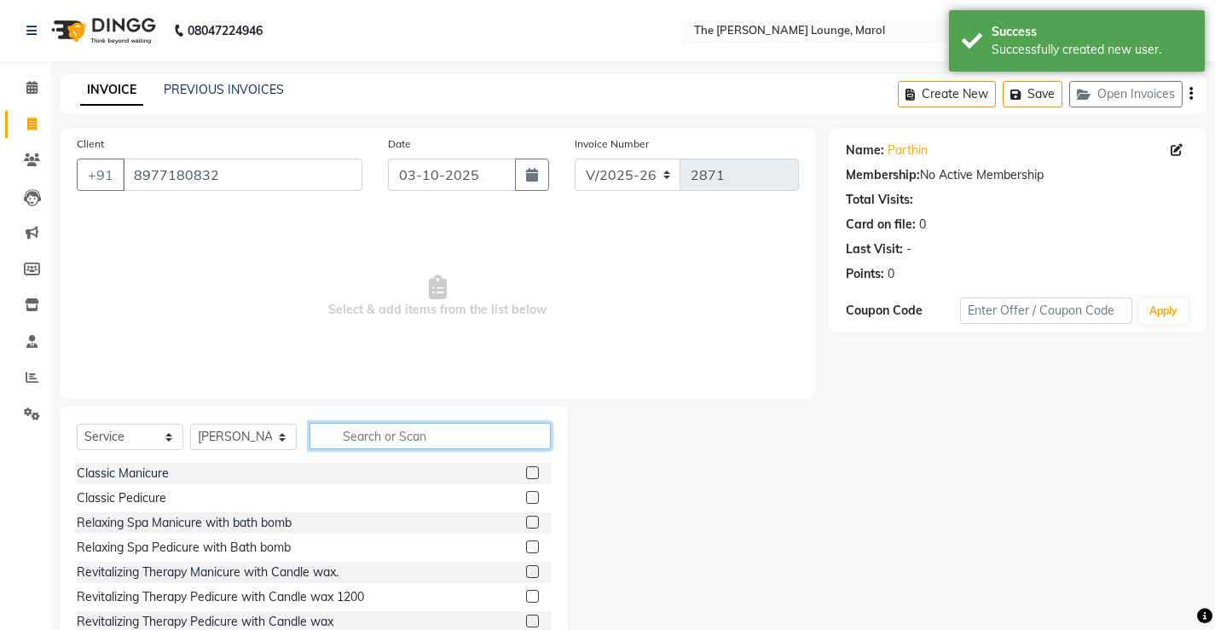
click at [361, 431] on input "text" at bounding box center [429, 436] width 241 height 26
type input "hair"
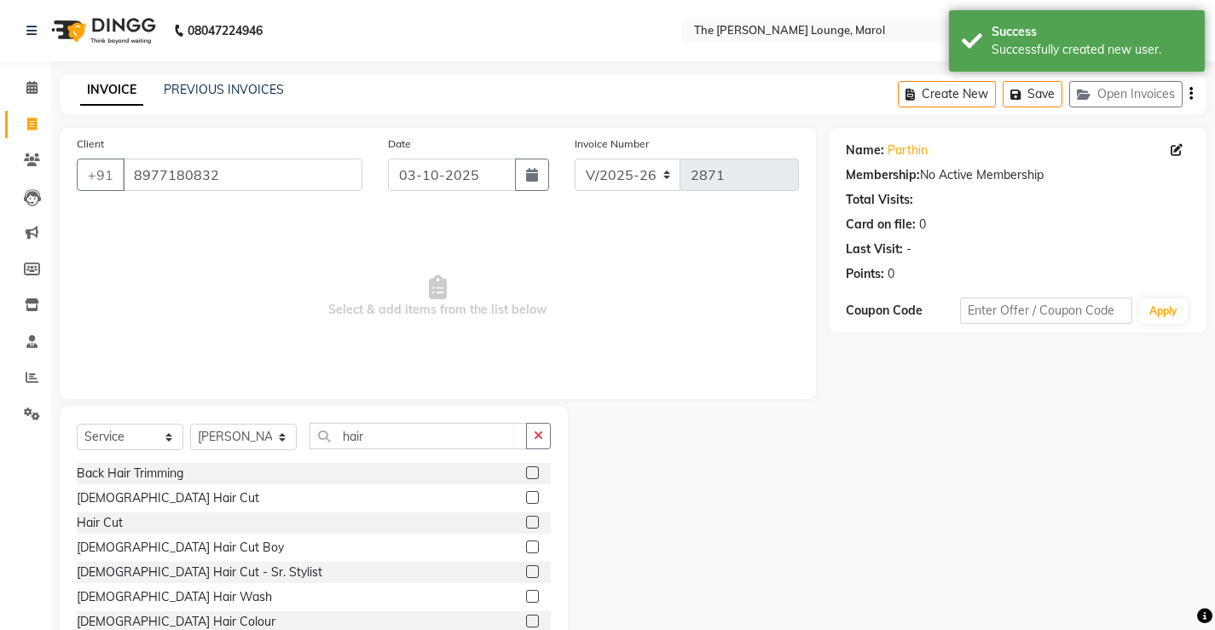
click at [526, 497] on label at bounding box center [532, 497] width 13 height 13
click at [526, 497] on input "checkbox" at bounding box center [531, 498] width 11 height 11
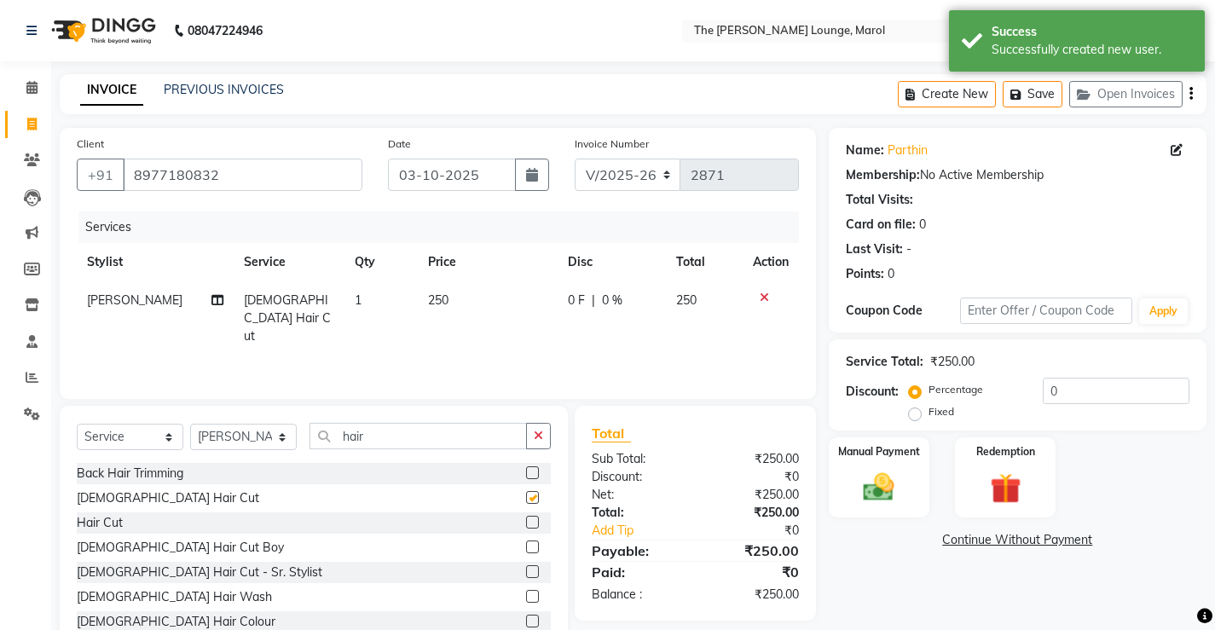
checkbox input "false"
click at [902, 502] on img at bounding box center [878, 487] width 52 height 37
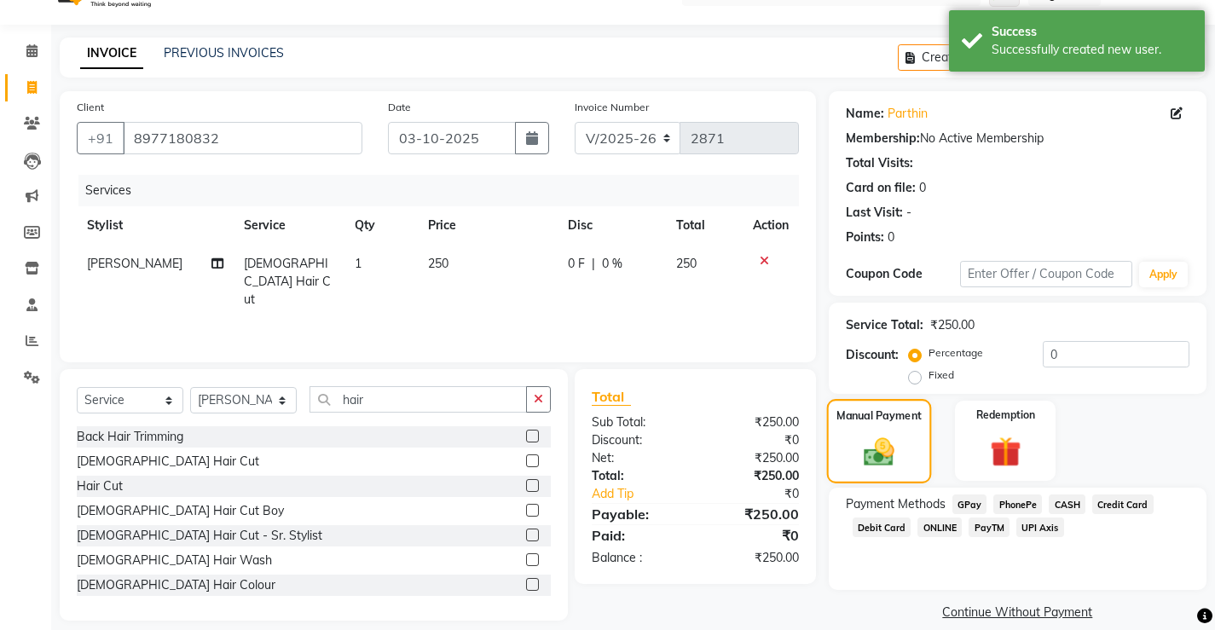
scroll to position [57, 0]
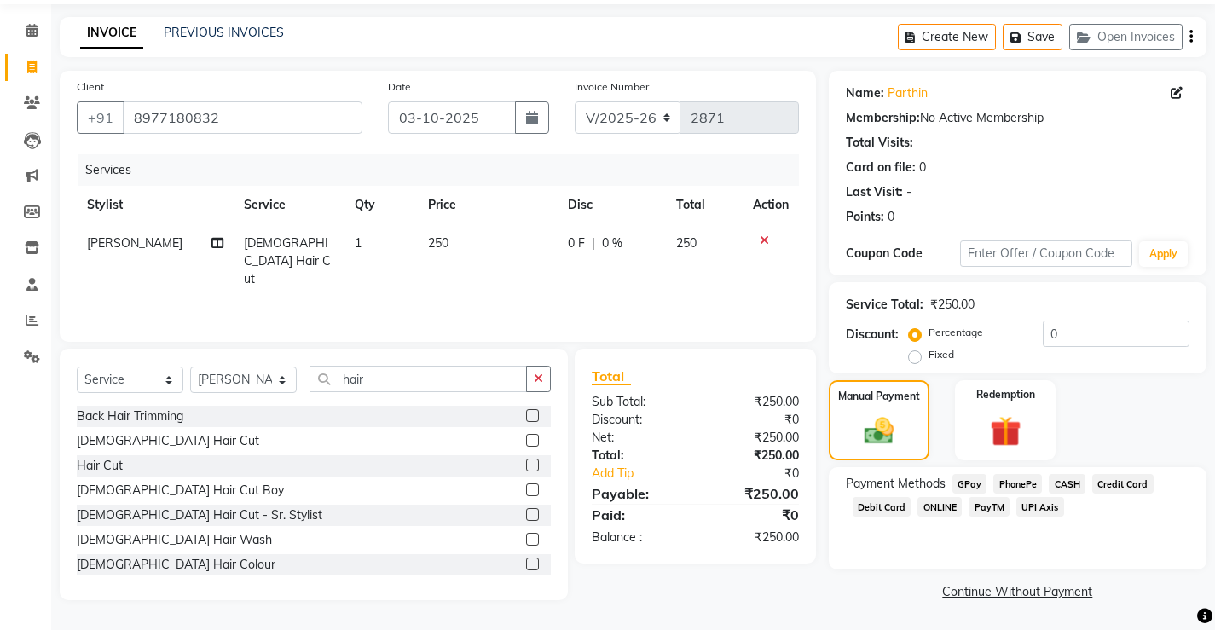
click at [983, 508] on span "PayTM" at bounding box center [988, 507] width 41 height 20
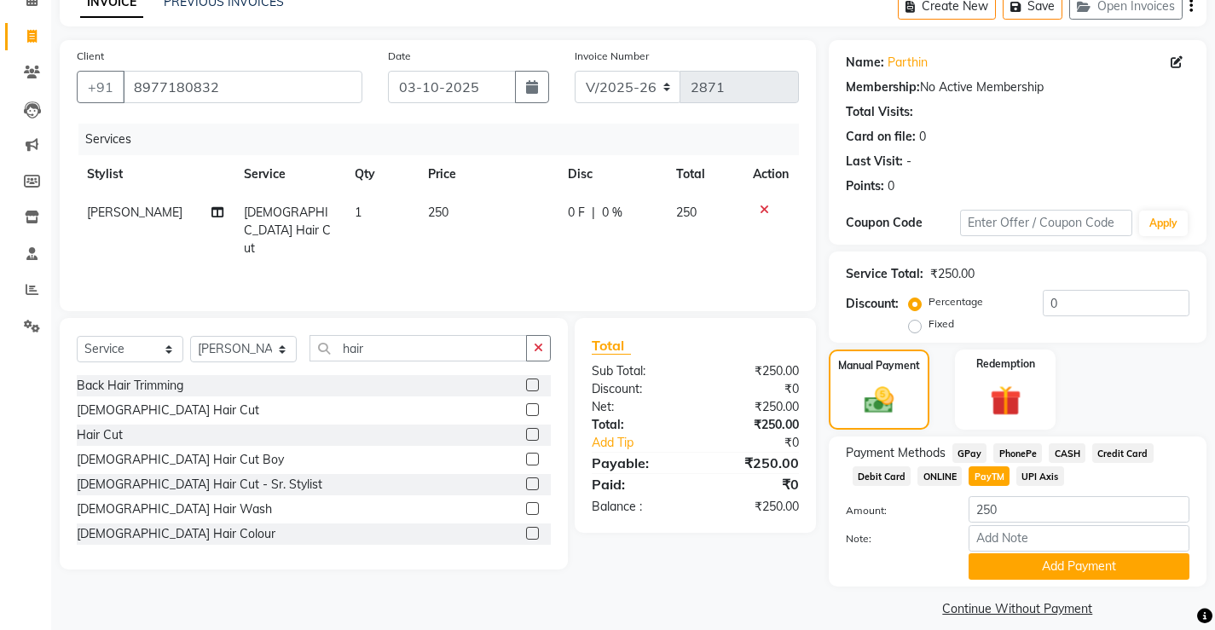
scroll to position [105, 0]
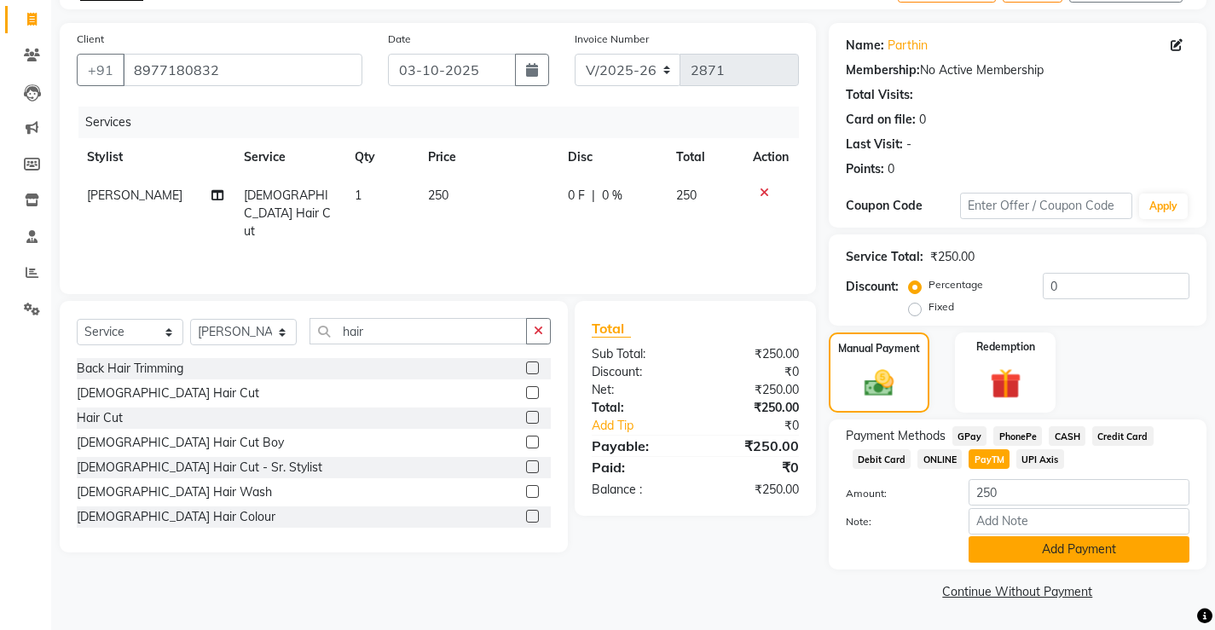
click at [989, 537] on button "Add Payment" at bounding box center [1078, 549] width 221 height 26
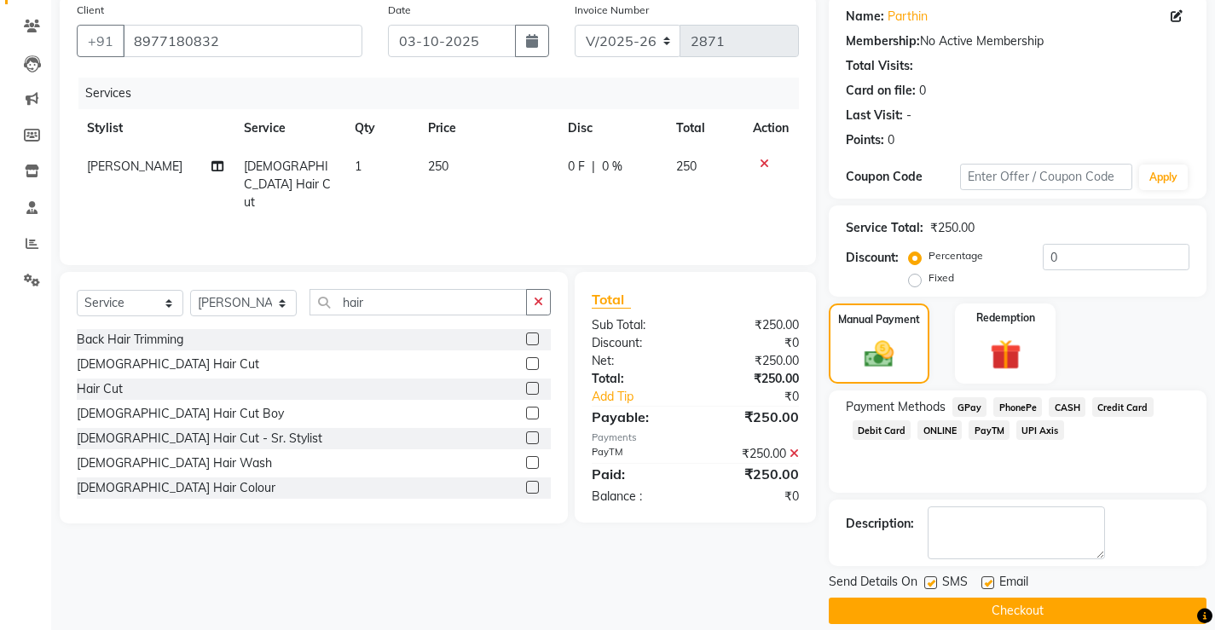
scroll to position [153, 0]
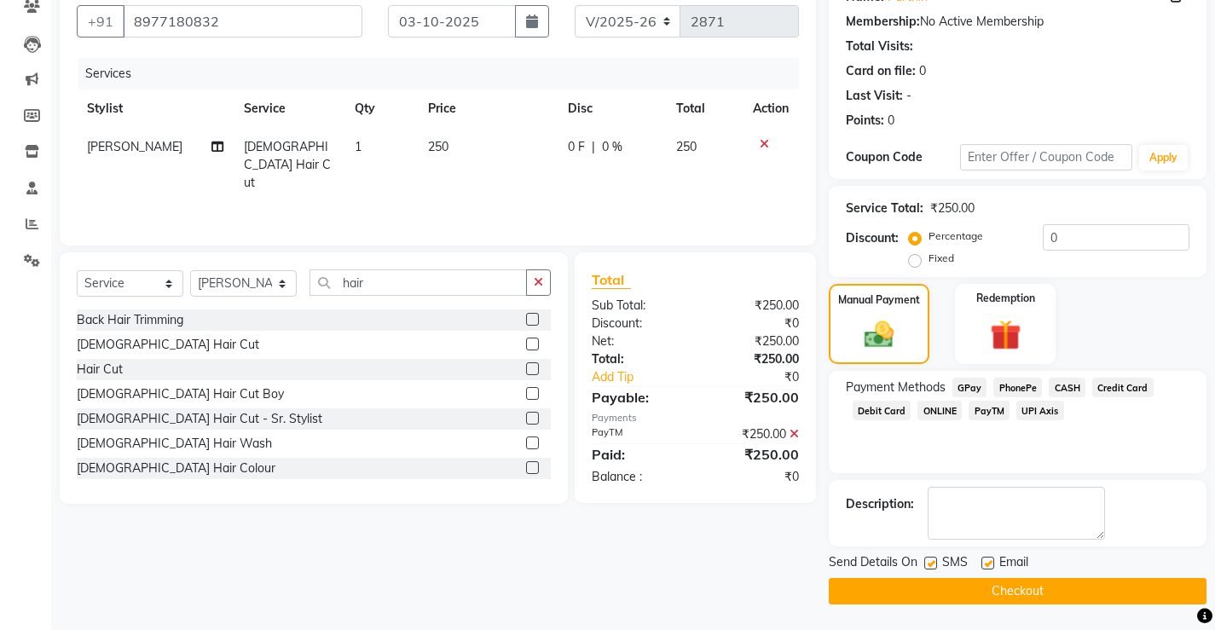
click at [966, 579] on button "Checkout" at bounding box center [1018, 591] width 378 height 26
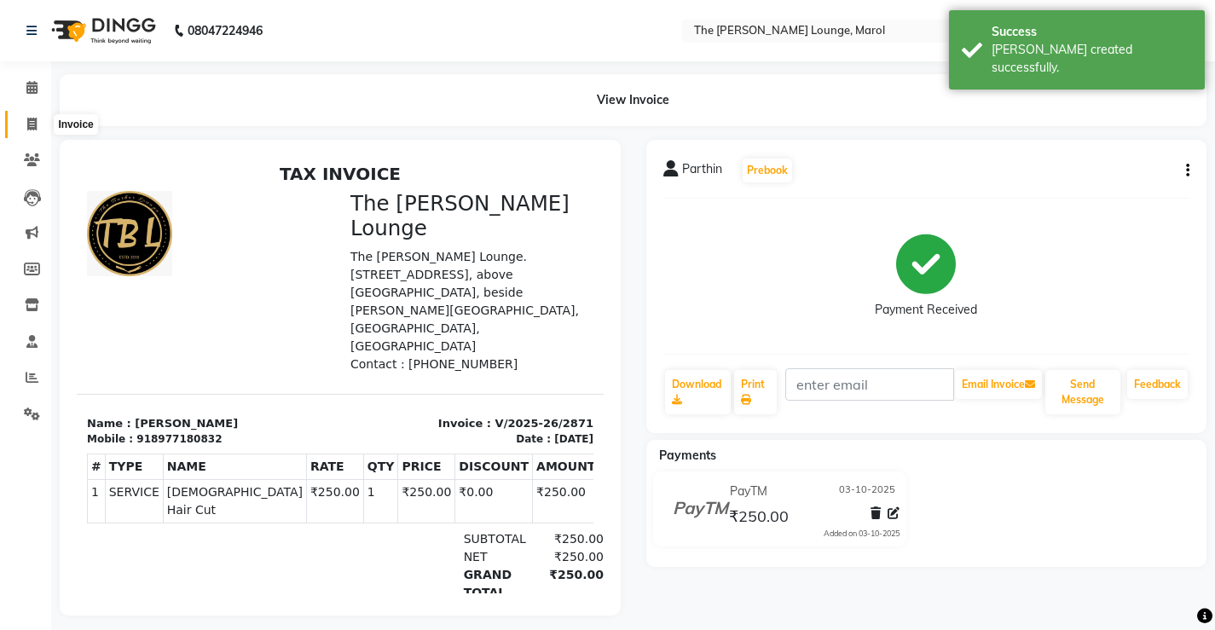
click at [32, 124] on icon at bounding box center [31, 124] width 9 height 13
select select "service"
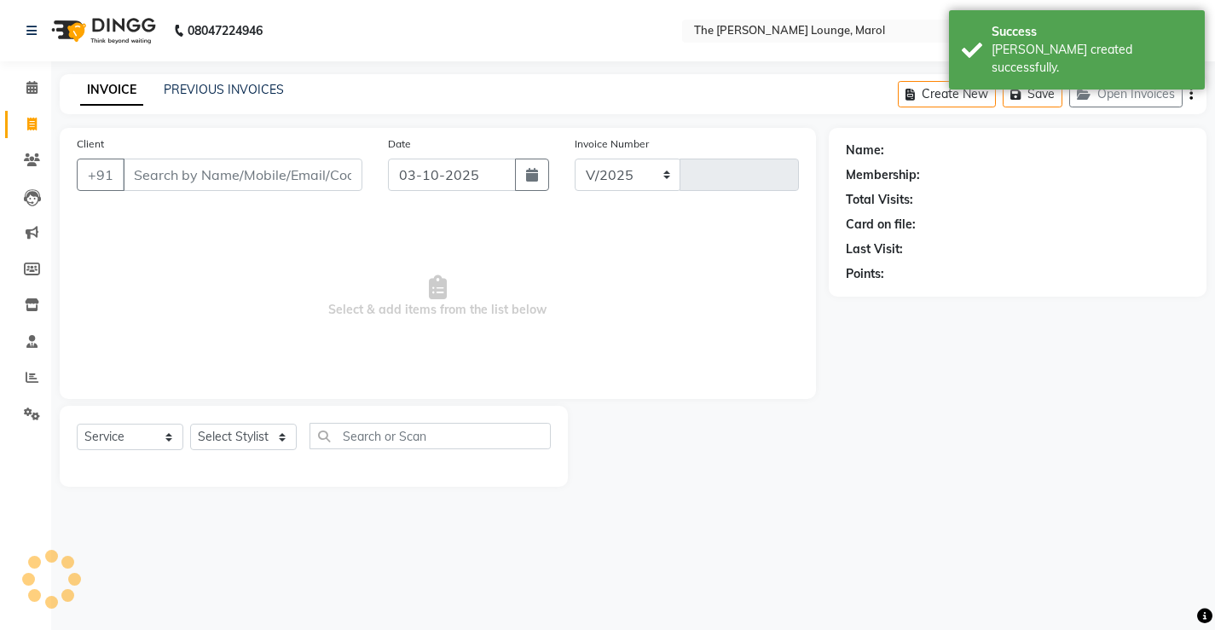
select select "7188"
type input "2872"
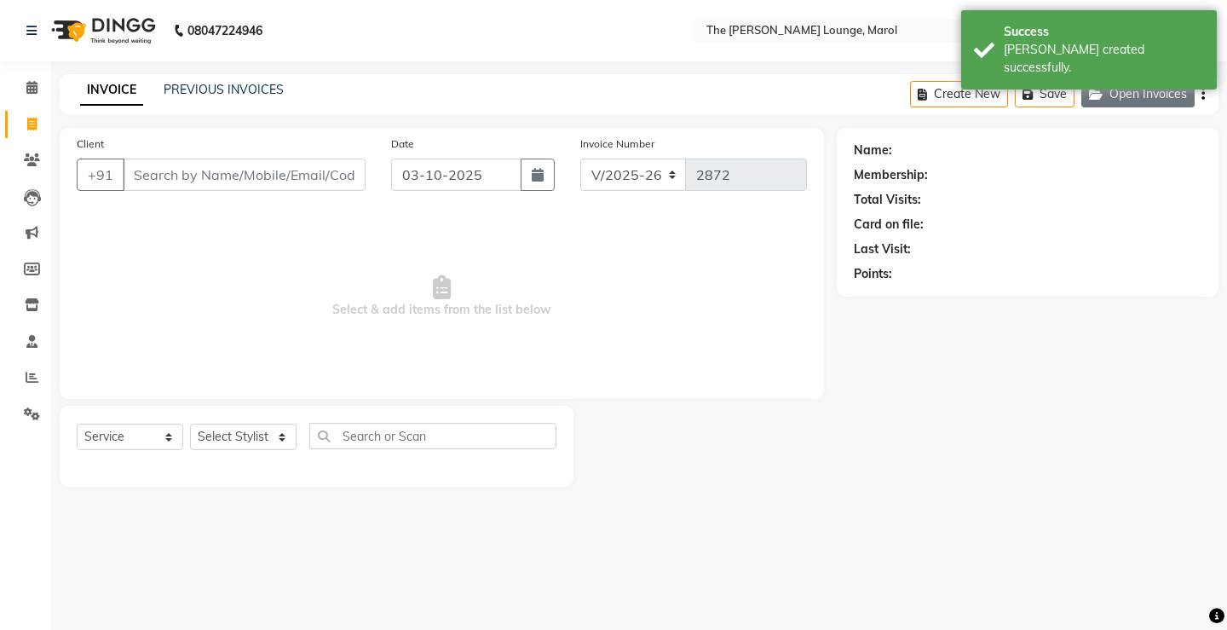
click at [1100, 91] on icon "button" at bounding box center [1099, 95] width 20 height 12
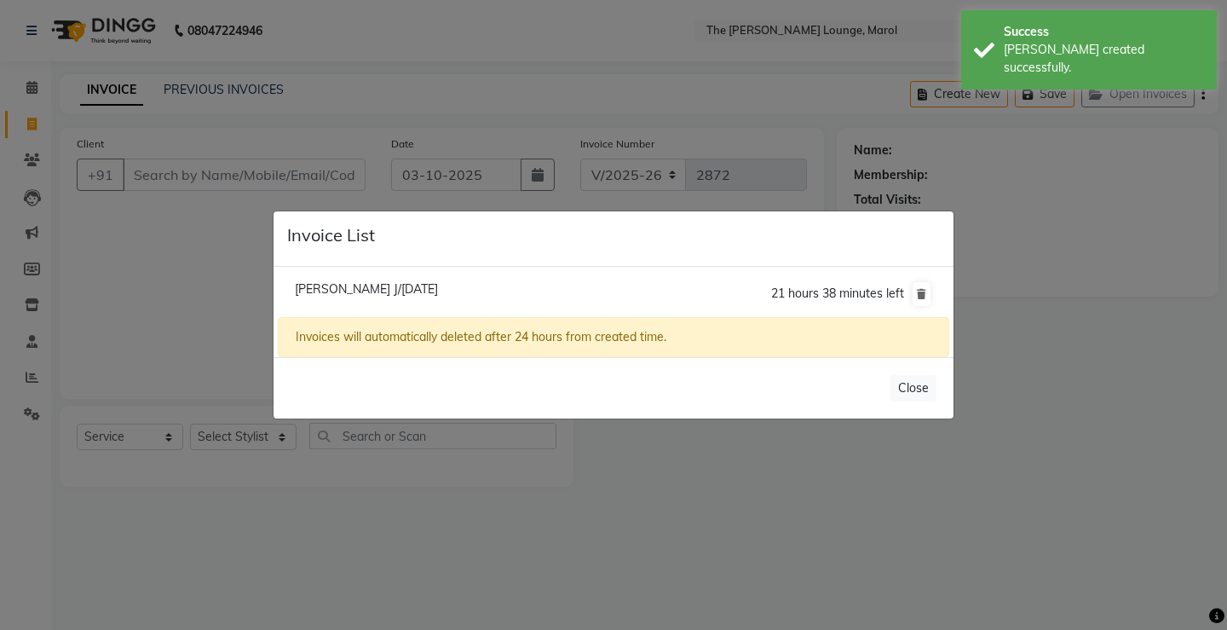
click at [868, 295] on span "21 hours 38 minutes left" at bounding box center [837, 293] width 133 height 15
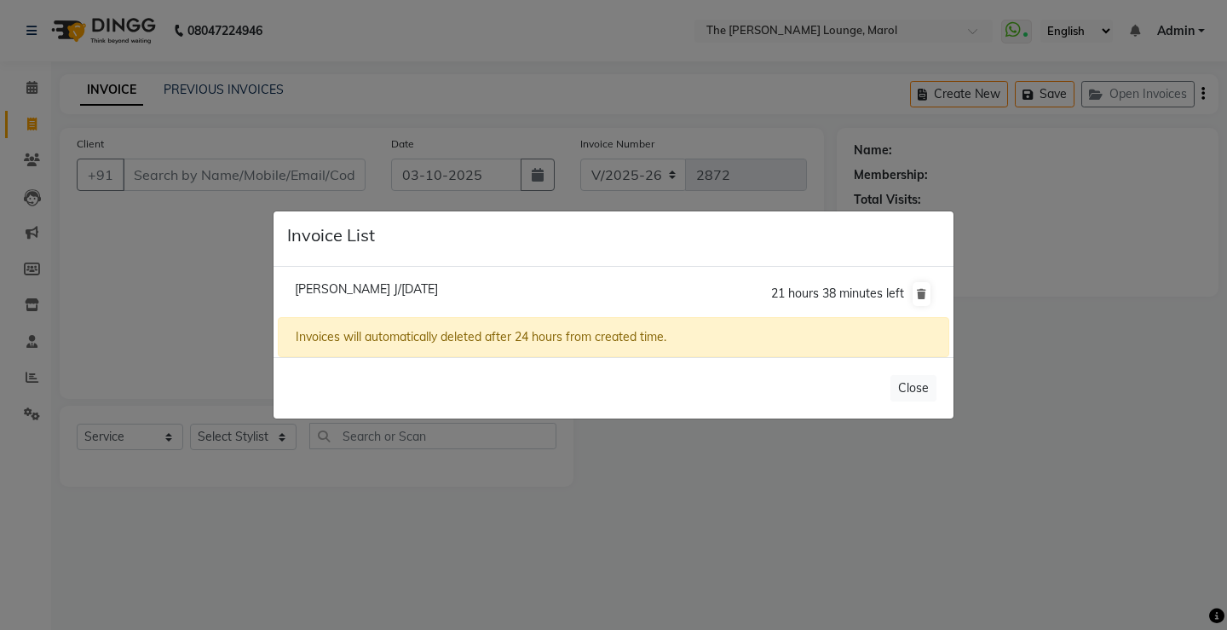
click at [401, 285] on span "[PERSON_NAME] J/[DATE]" at bounding box center [366, 288] width 143 height 15
type input "9833510387"
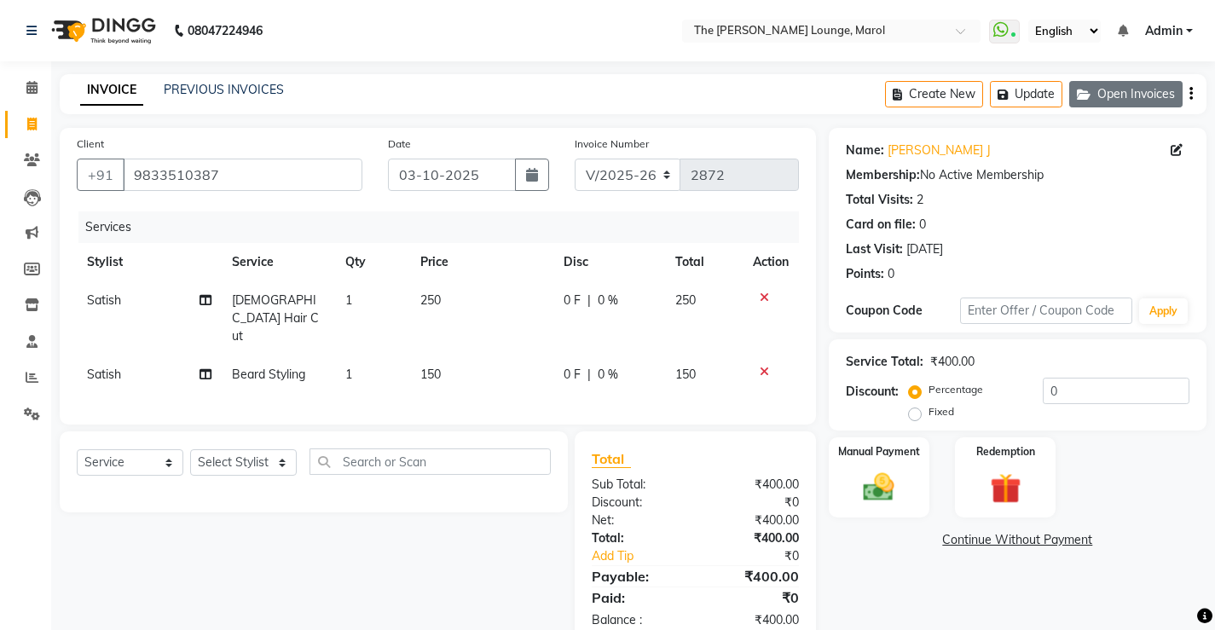
click at [1099, 90] on button "Open Invoices" at bounding box center [1125, 94] width 113 height 26
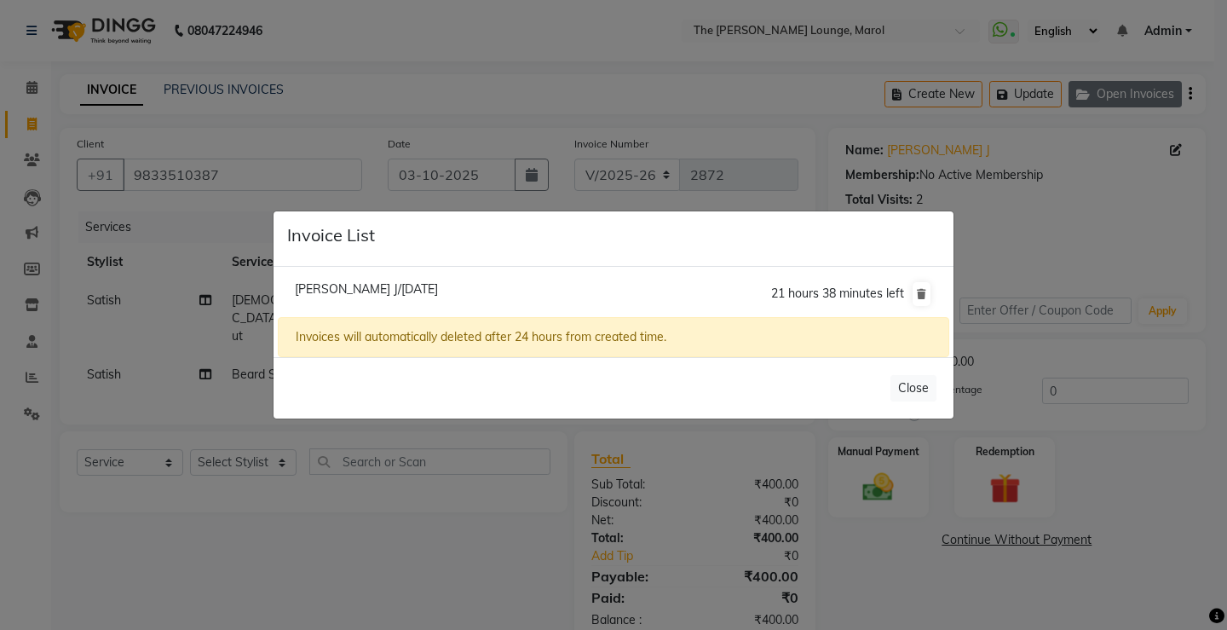
click at [1099, 90] on ngb-modal-window "Invoice List Sarvesh J/03 October 2025 21 hours 38 minutes left Invoices will a…" at bounding box center [613, 315] width 1227 height 630
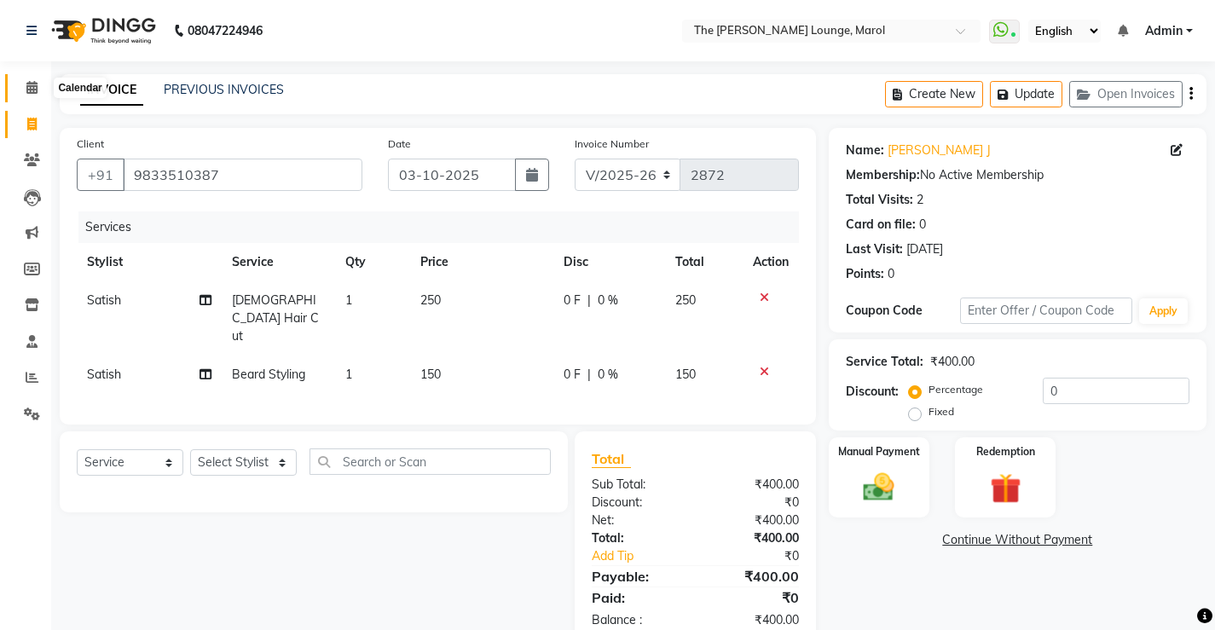
click at [38, 88] on icon at bounding box center [31, 87] width 11 height 13
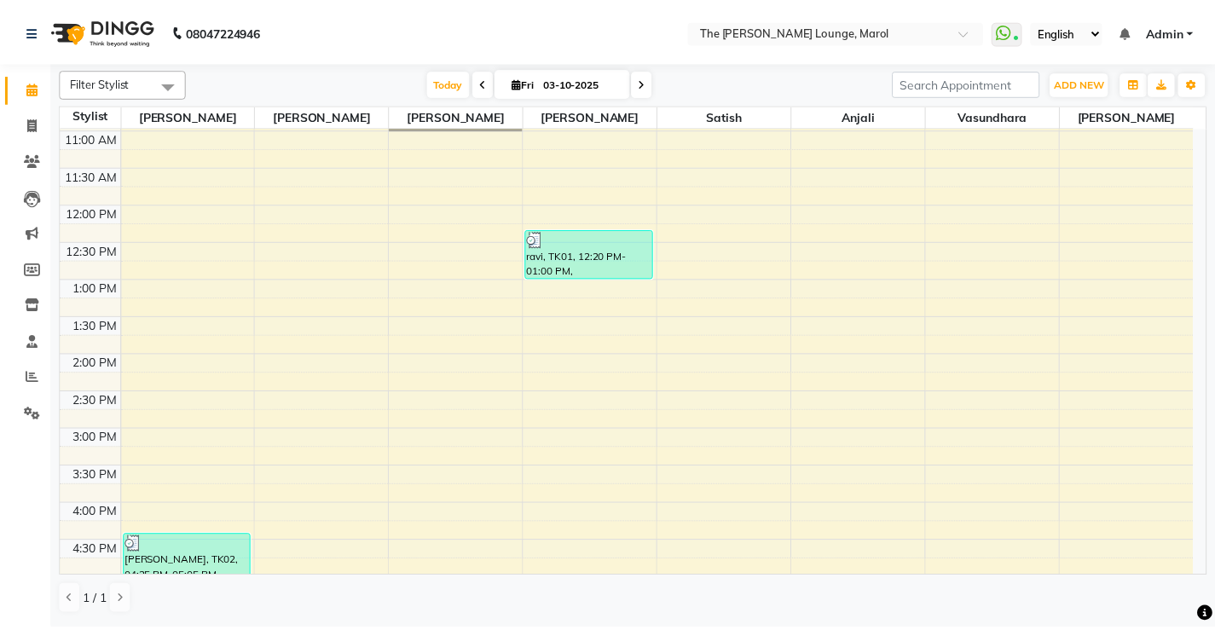
scroll to position [170, 0]
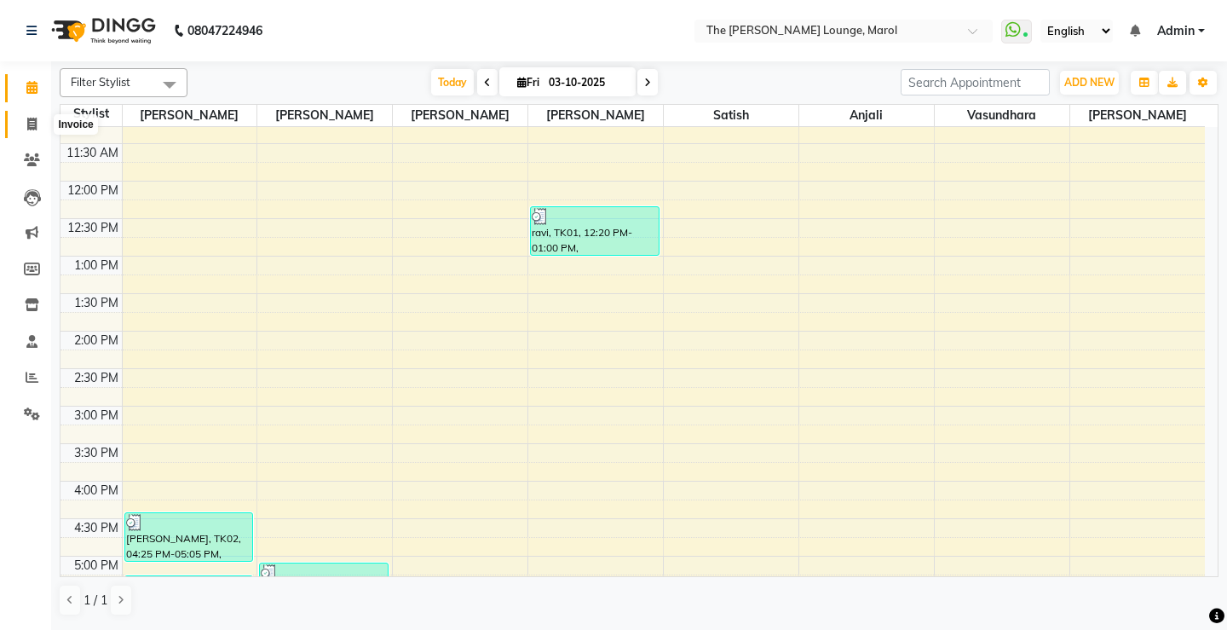
click at [34, 124] on icon at bounding box center [31, 124] width 9 height 13
select select "service"
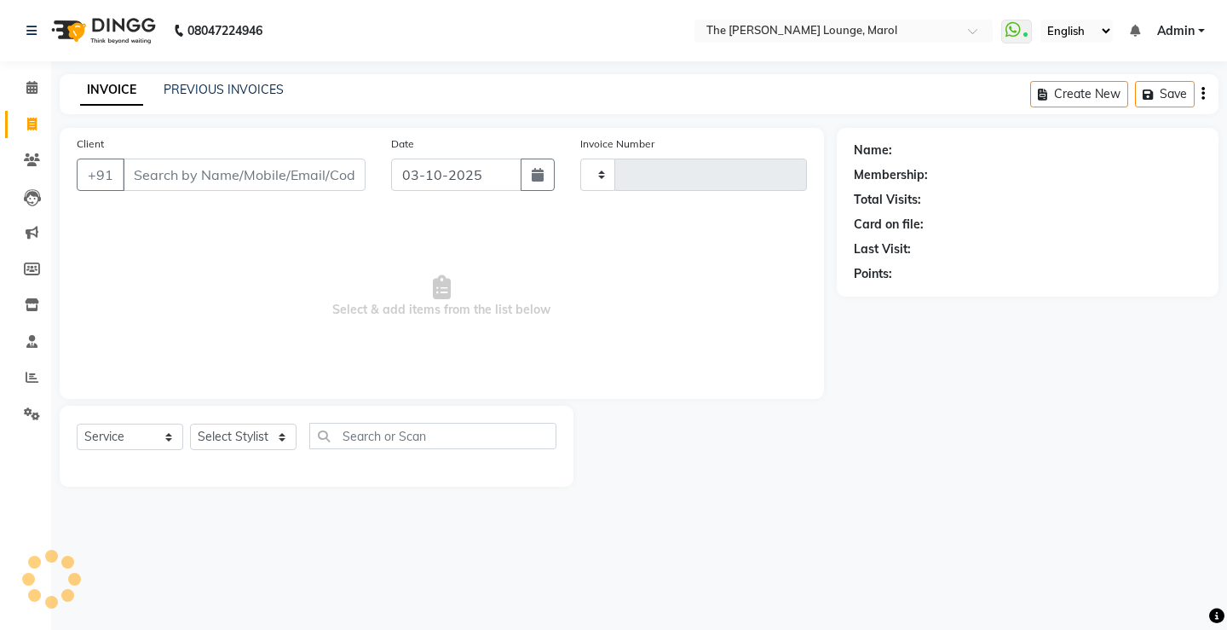
type input "2872"
select select "7188"
click at [153, 167] on input "Client" at bounding box center [244, 175] width 243 height 32
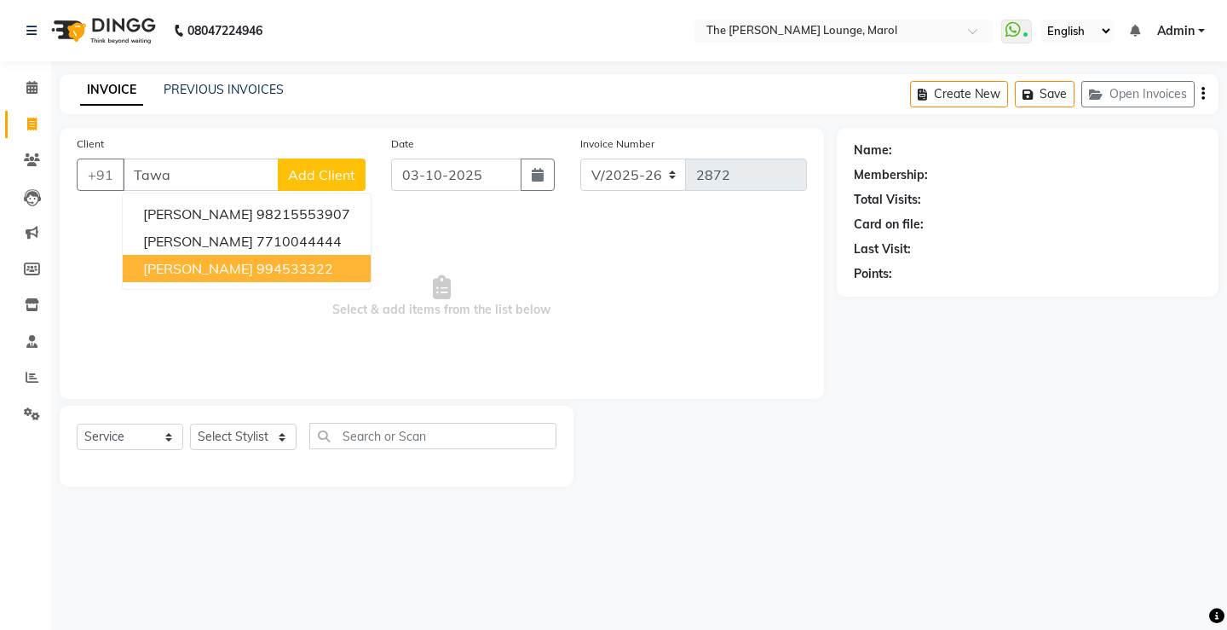
click at [238, 277] on button "Sheetal Tawate 994533322" at bounding box center [247, 268] width 248 height 27
type input "994533322"
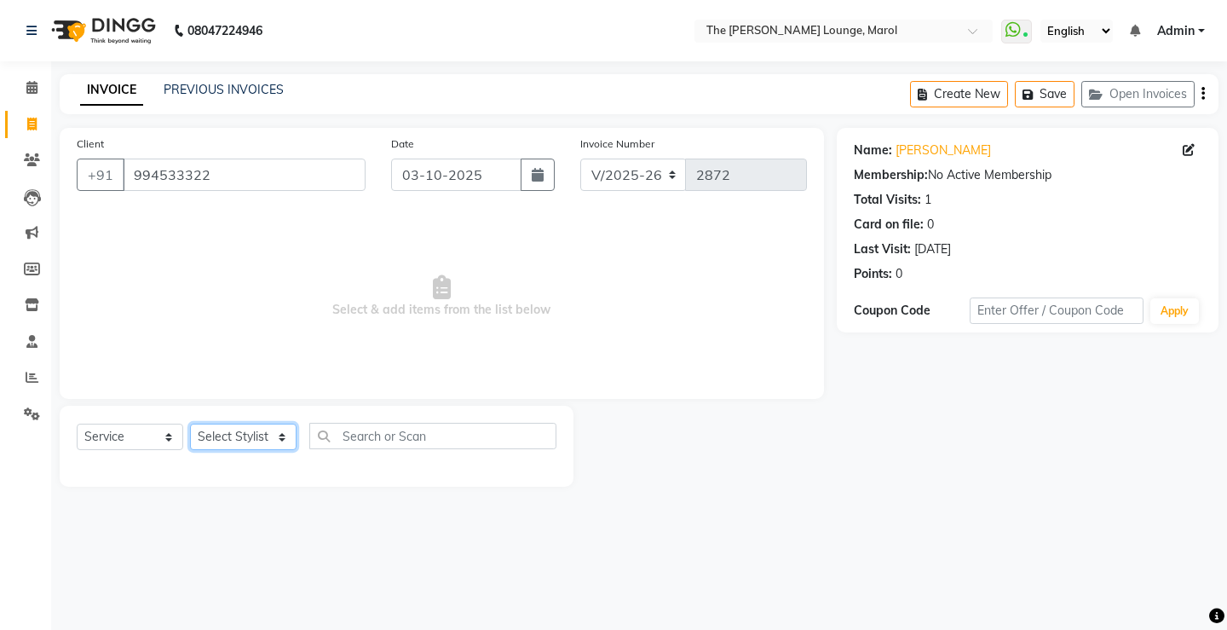
click at [263, 440] on select "Select Stylist [PERSON_NAME] [PERSON_NAME] [PERSON_NAME] [PERSON_NAME] [PERSON_…" at bounding box center [243, 437] width 107 height 26
select select "60183"
click at [190, 424] on select "Select Stylist [PERSON_NAME] [PERSON_NAME] [PERSON_NAME] [PERSON_NAME] [PERSON_…" at bounding box center [243, 437] width 107 height 26
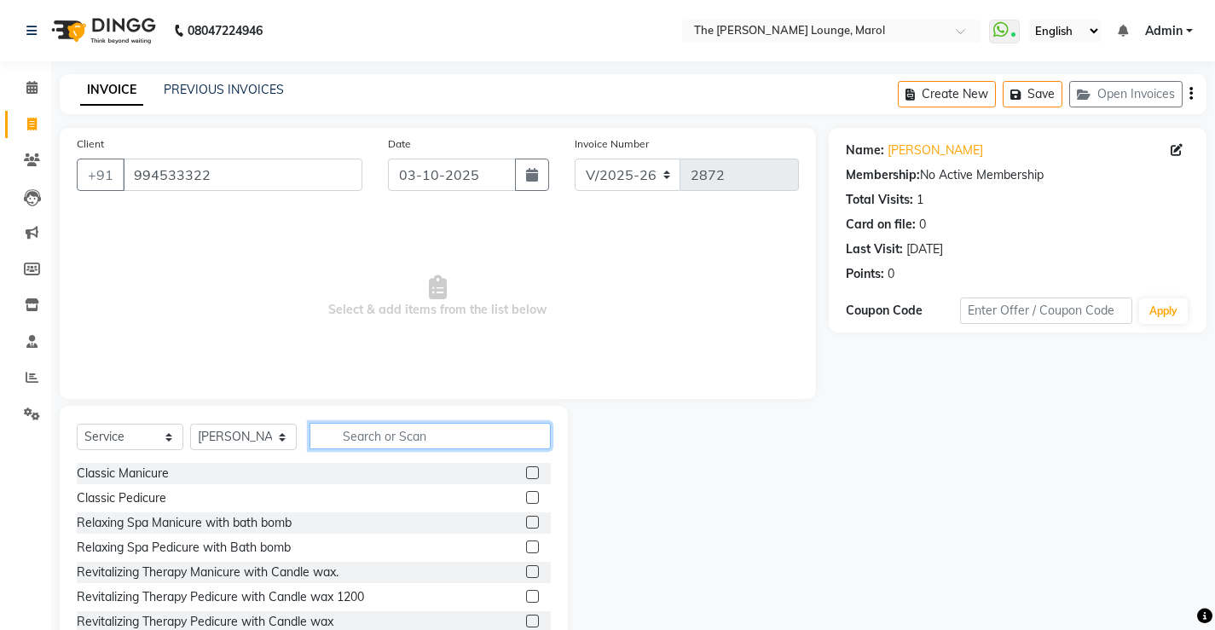
click at [355, 439] on input "text" at bounding box center [429, 436] width 241 height 26
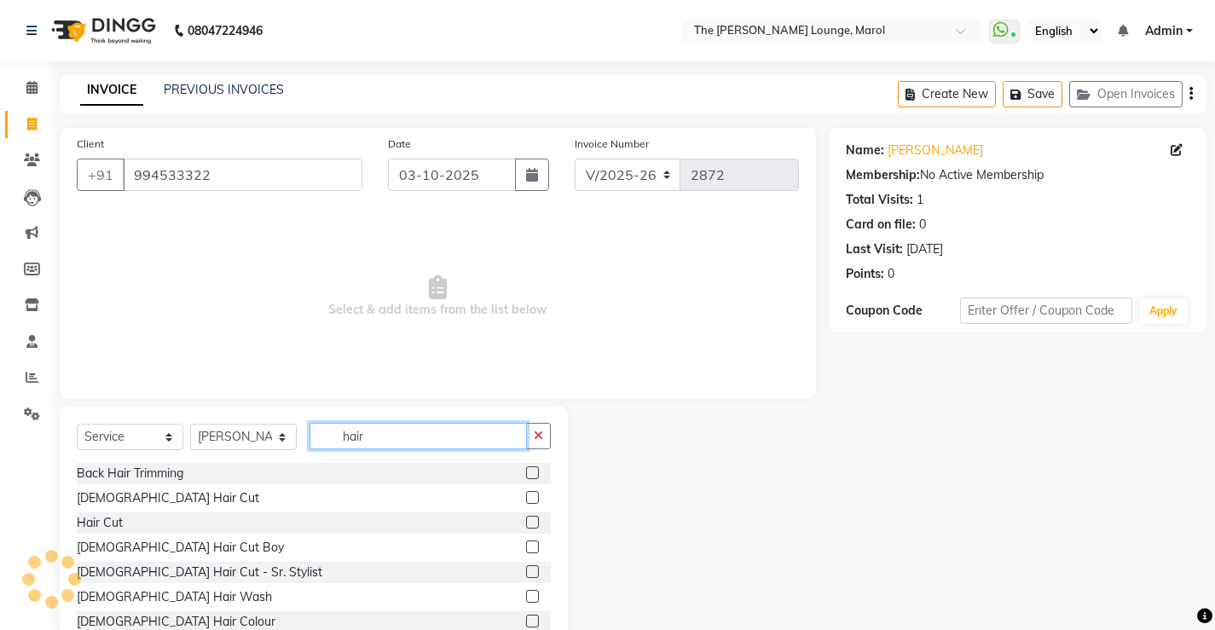
type input "hair"
click at [526, 499] on label at bounding box center [532, 497] width 13 height 13
click at [526, 499] on input "checkbox" at bounding box center [531, 498] width 11 height 11
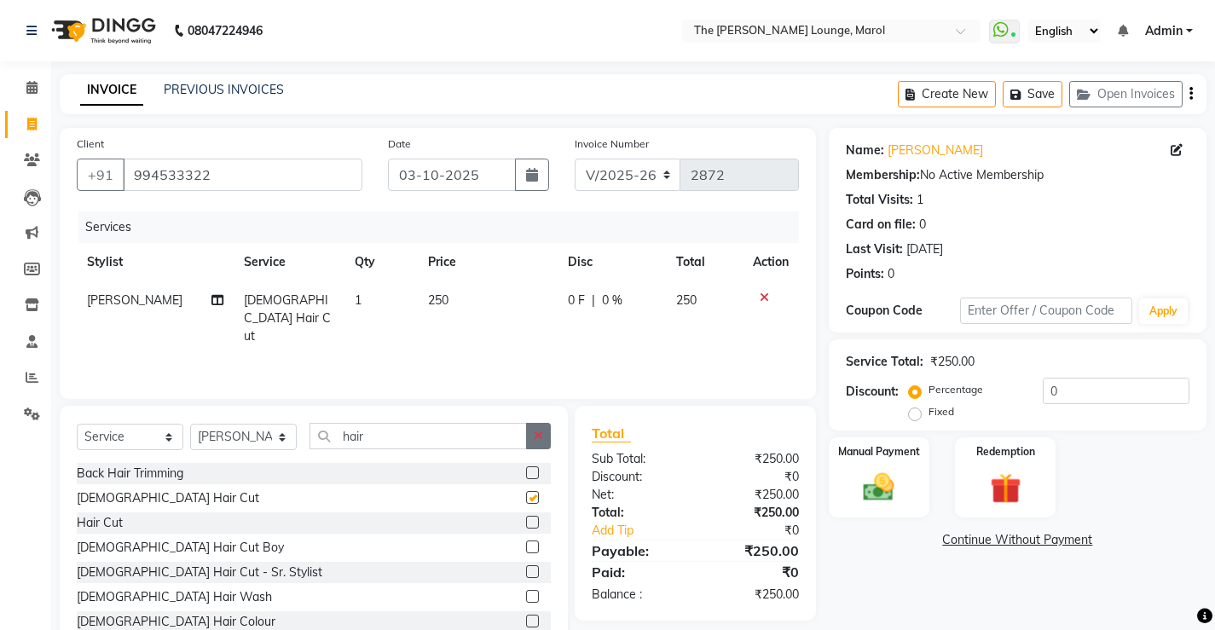
checkbox input "false"
click at [535, 442] on button "button" at bounding box center [538, 436] width 25 height 26
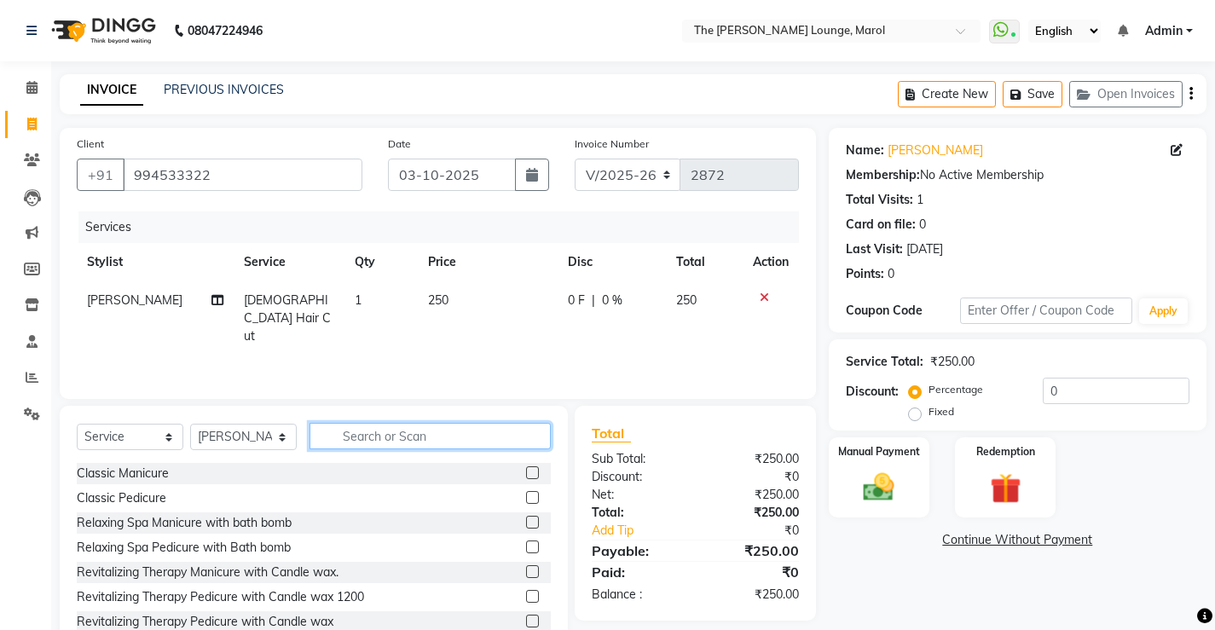
click at [503, 445] on input "text" at bounding box center [429, 436] width 241 height 26
click at [836, 500] on div "Manual Payment" at bounding box center [878, 478] width 105 height 84
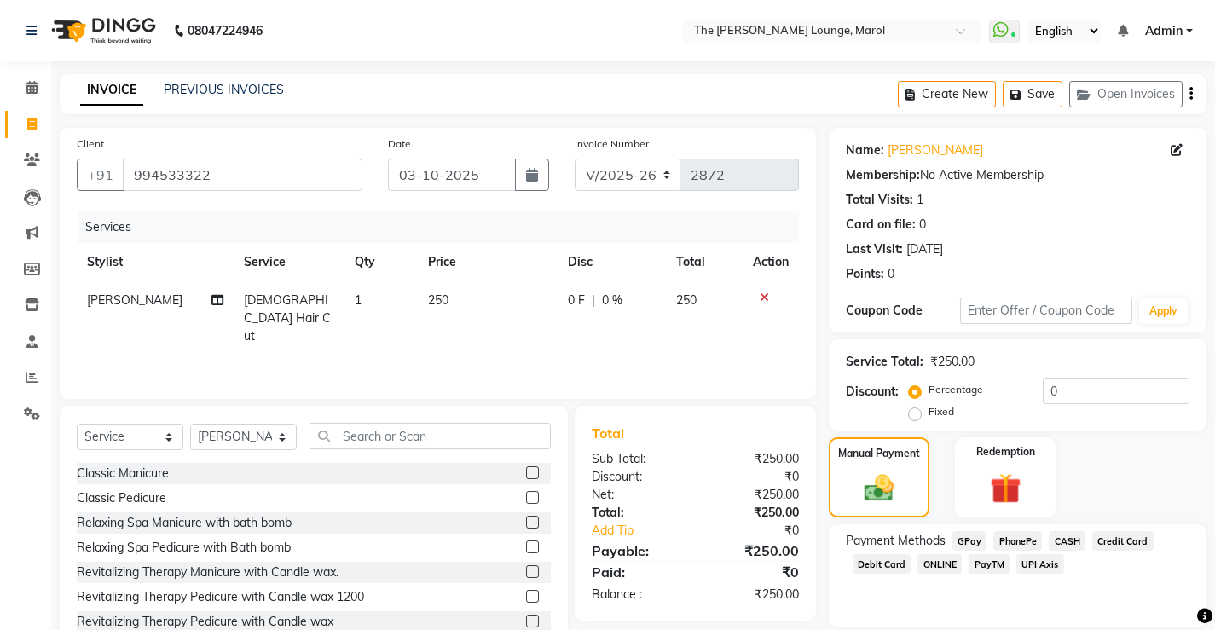
click at [976, 558] on span "PayTM" at bounding box center [988, 564] width 41 height 20
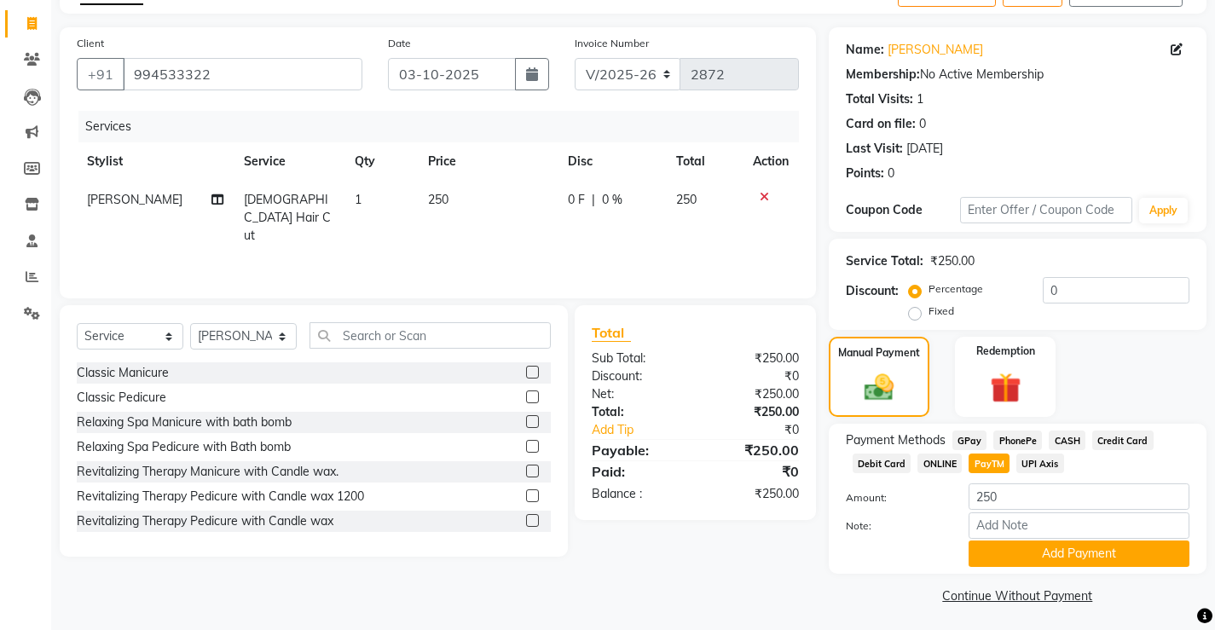
scroll to position [105, 0]
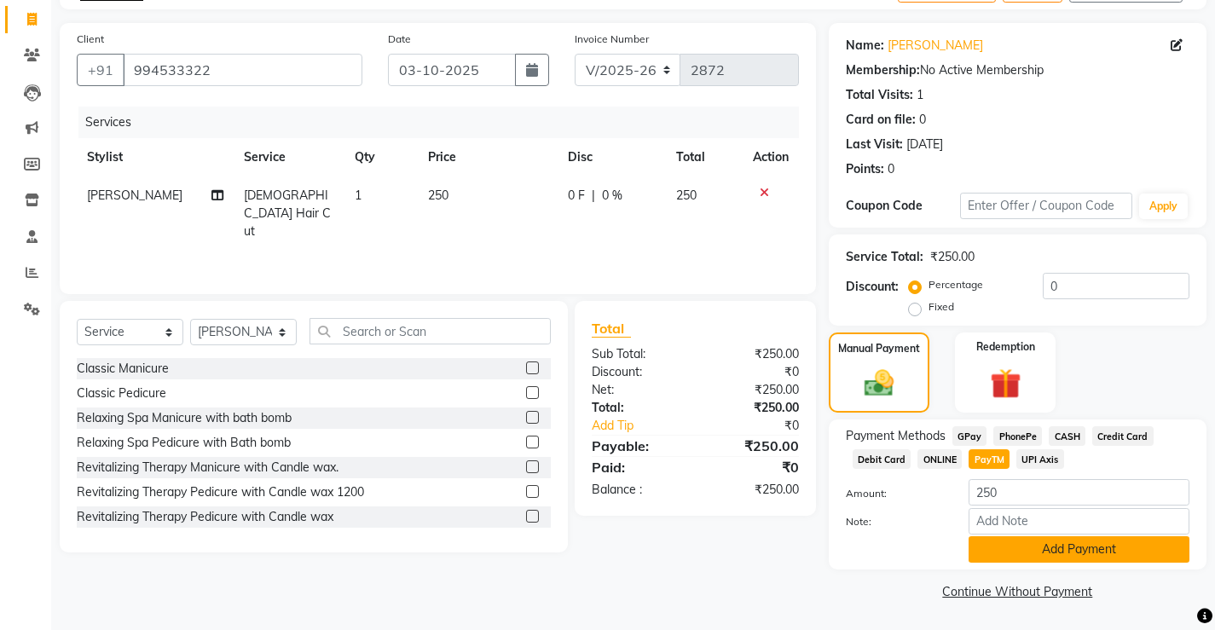
click at [985, 558] on button "Add Payment" at bounding box center [1078, 549] width 221 height 26
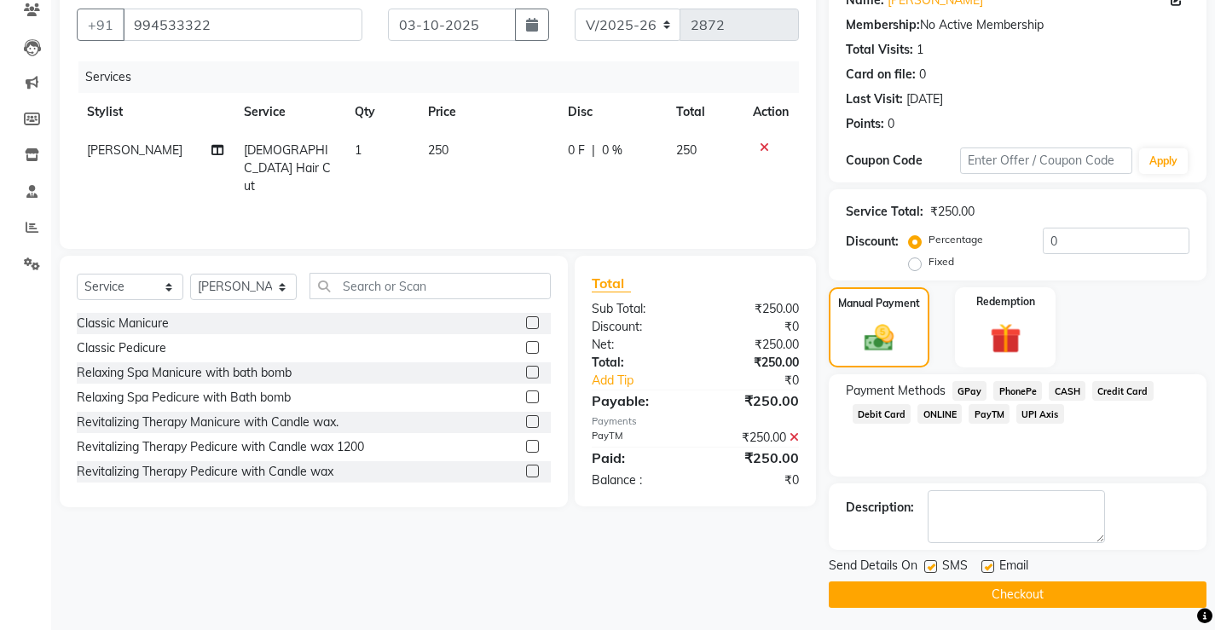
scroll to position [153, 0]
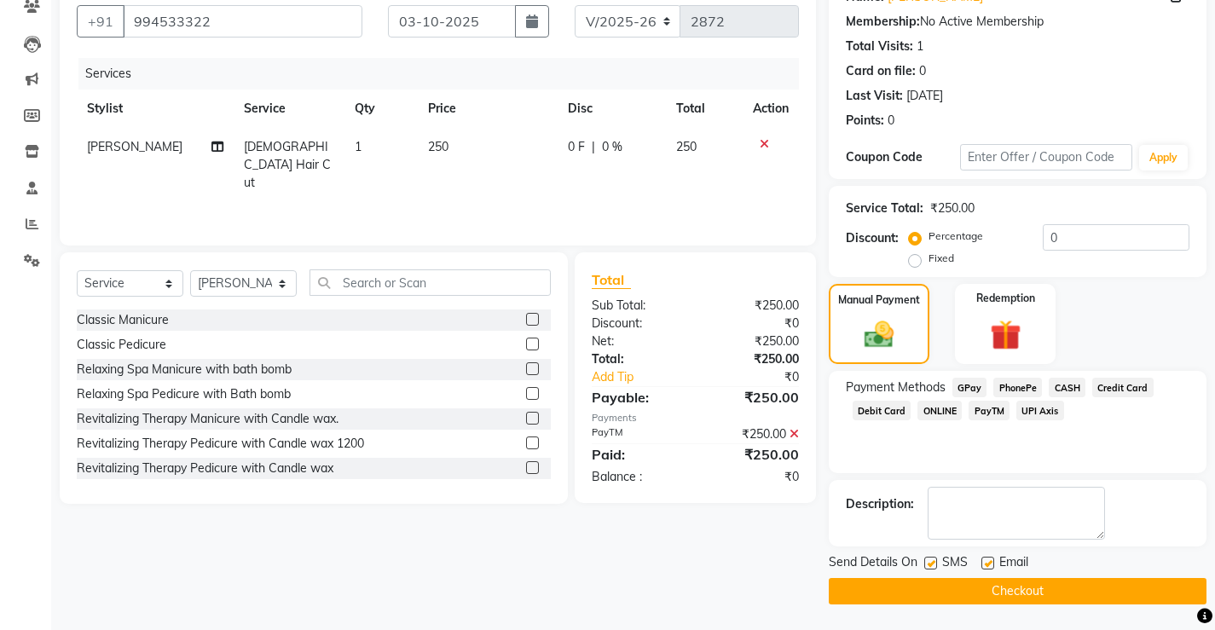
click at [927, 566] on label at bounding box center [930, 563] width 13 height 13
click at [927, 566] on input "checkbox" at bounding box center [929, 563] width 11 height 11
checkbox input "false"
click at [985, 564] on label at bounding box center [987, 563] width 13 height 13
click at [985, 564] on input "checkbox" at bounding box center [986, 563] width 11 height 11
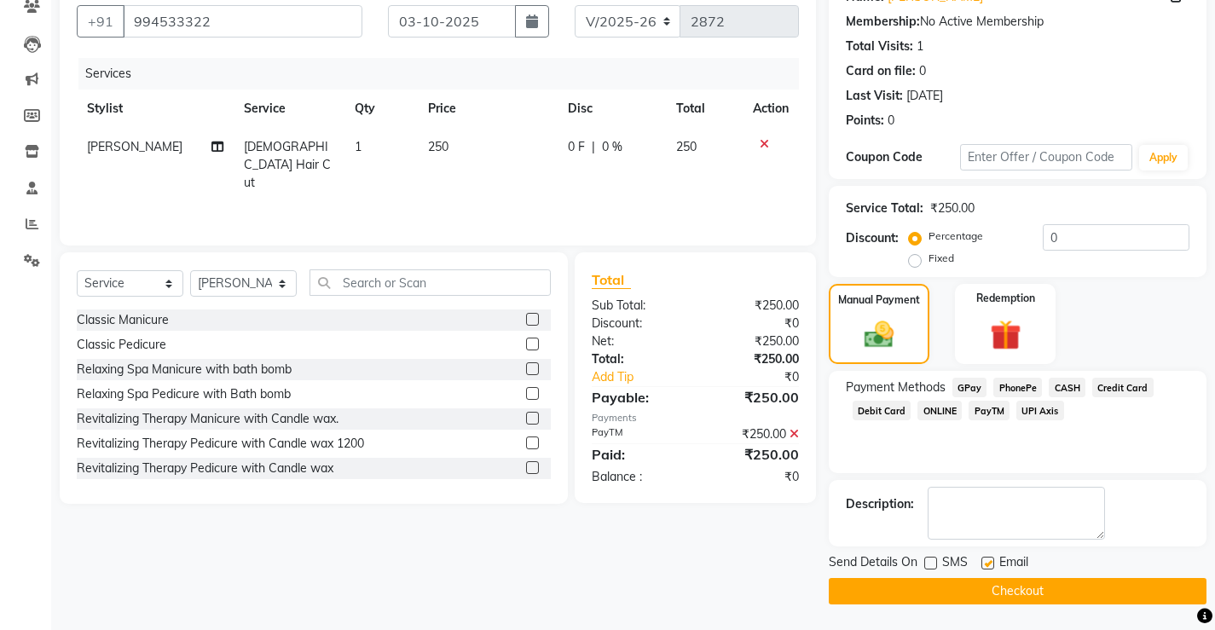
checkbox input "false"
click at [985, 580] on button "Checkout" at bounding box center [1018, 591] width 378 height 26
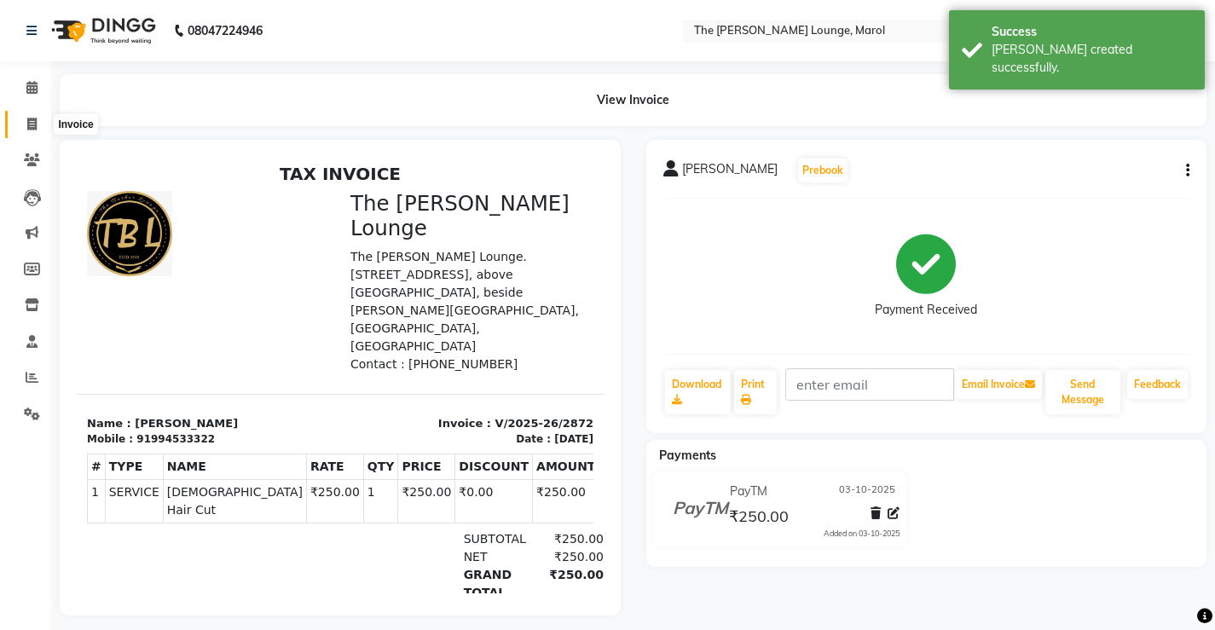
click at [25, 119] on span at bounding box center [32, 125] width 30 height 20
select select "service"
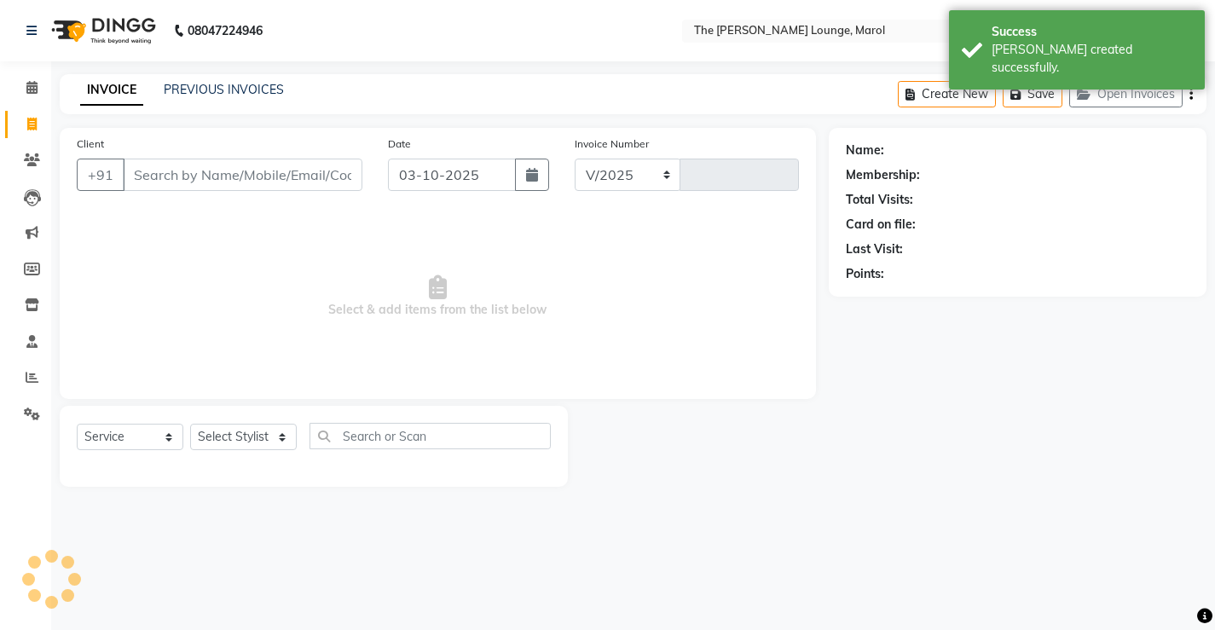
select select "7188"
type input "2873"
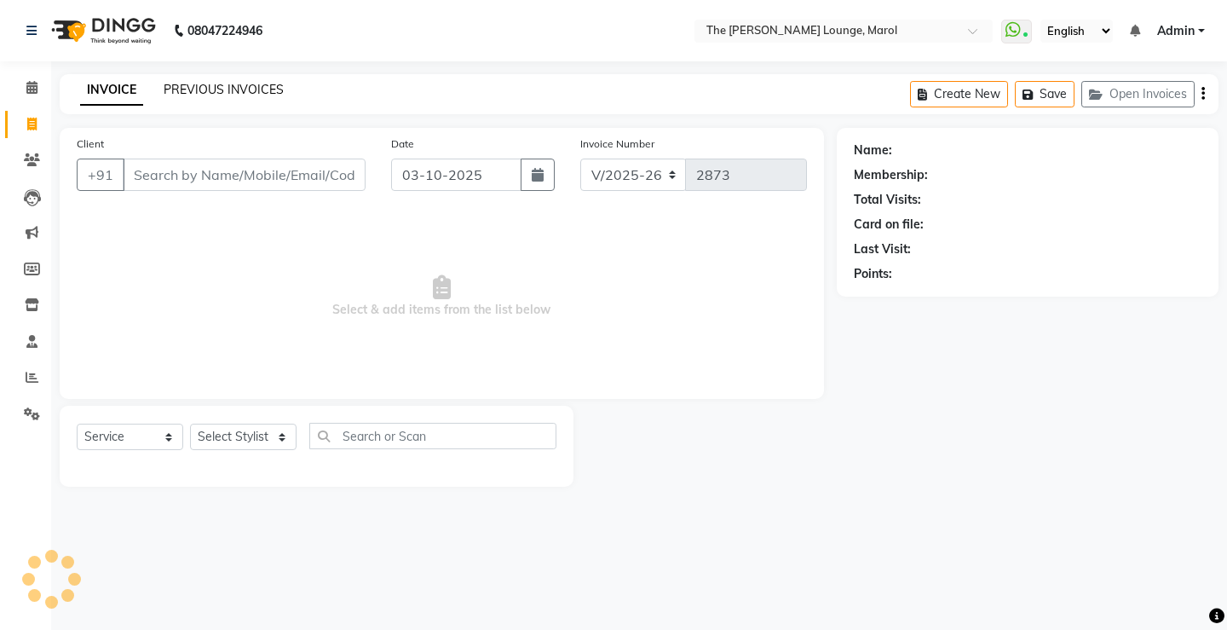
click at [188, 84] on link "PREVIOUS INVOICES" at bounding box center [224, 89] width 120 height 15
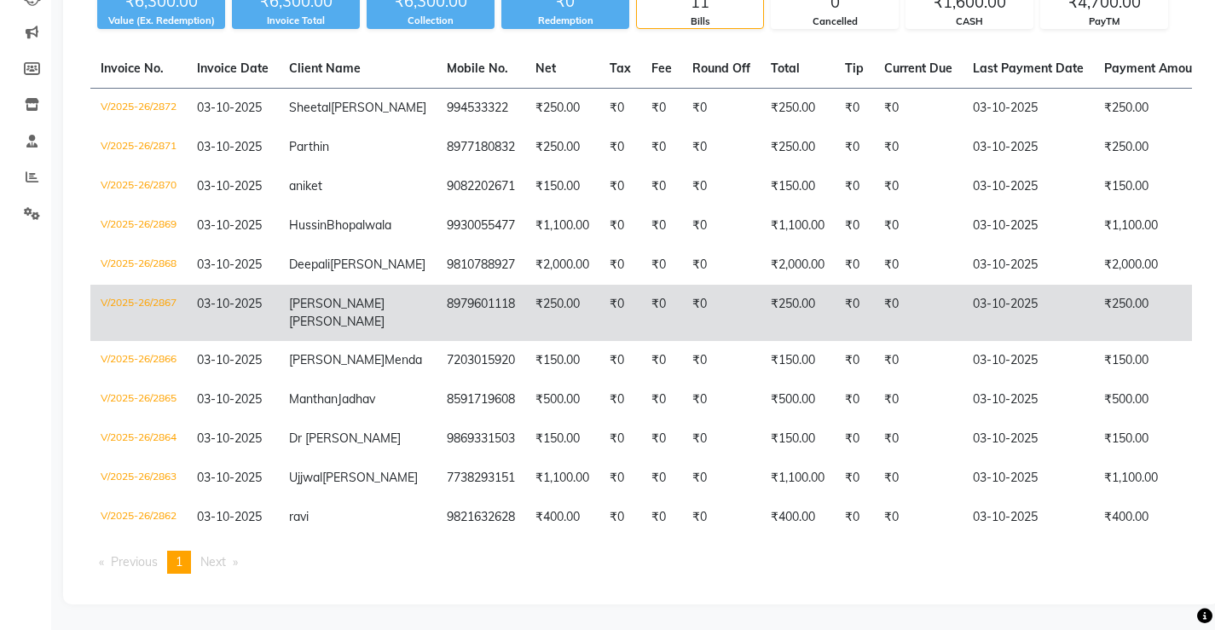
scroll to position [256, 0]
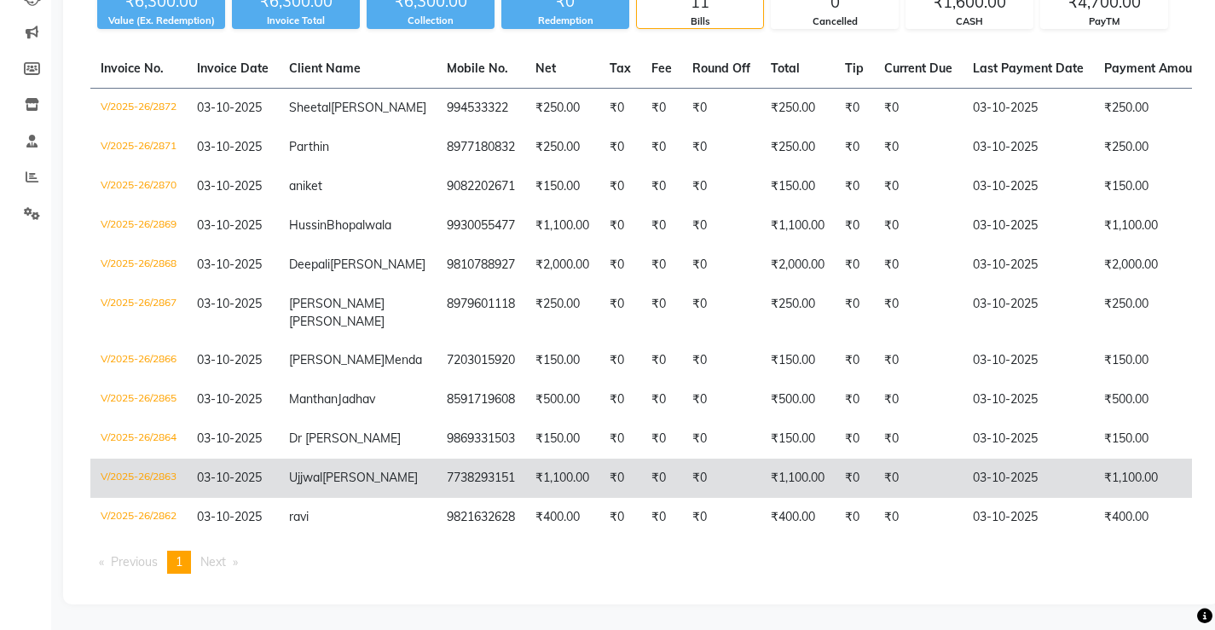
click at [322, 485] on span "[PERSON_NAME]" at bounding box center [369, 477] width 95 height 15
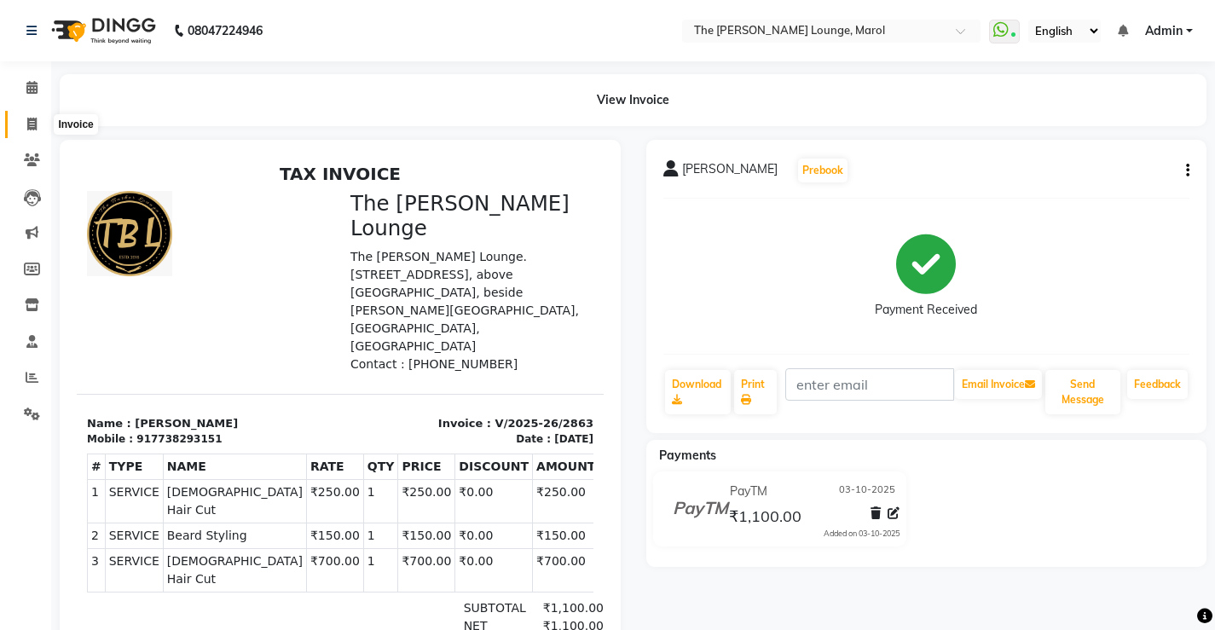
click at [31, 121] on icon at bounding box center [31, 124] width 9 height 13
select select "service"
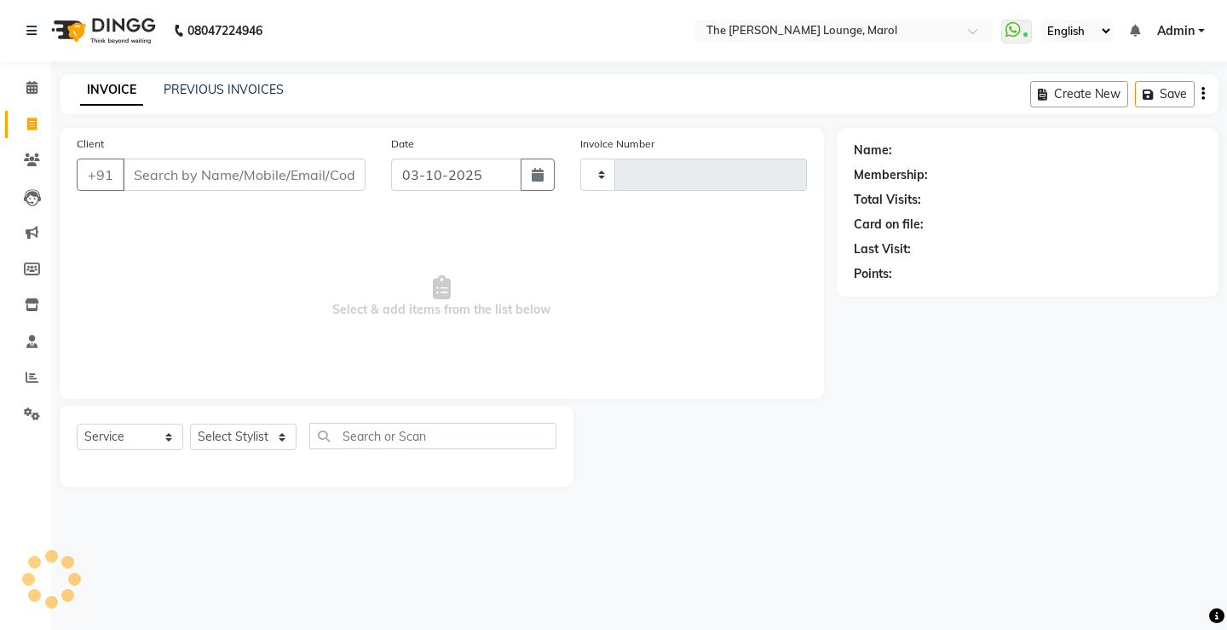
type input "2873"
select select "7188"
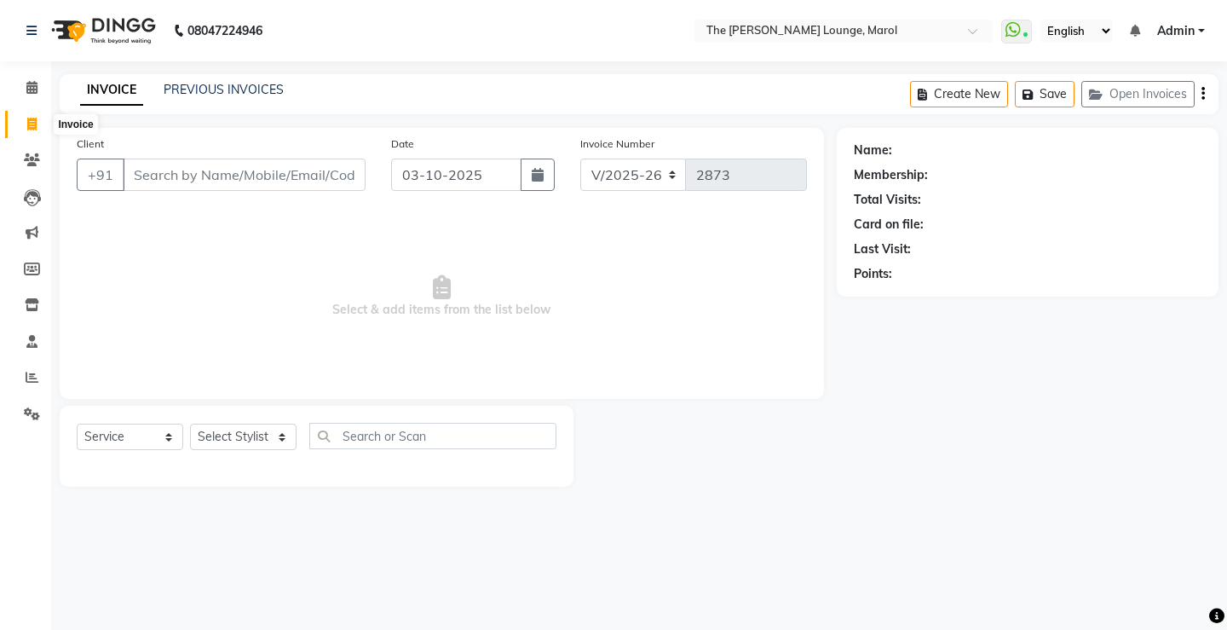
click at [36, 120] on icon at bounding box center [31, 124] width 9 height 13
select select "7188"
select select "service"
click at [240, 74] on div "INVOICE PREVIOUS INVOICES Create New Save Open Invoices" at bounding box center [639, 94] width 1159 height 40
click at [240, 85] on link "PREVIOUS INVOICES" at bounding box center [224, 89] width 120 height 15
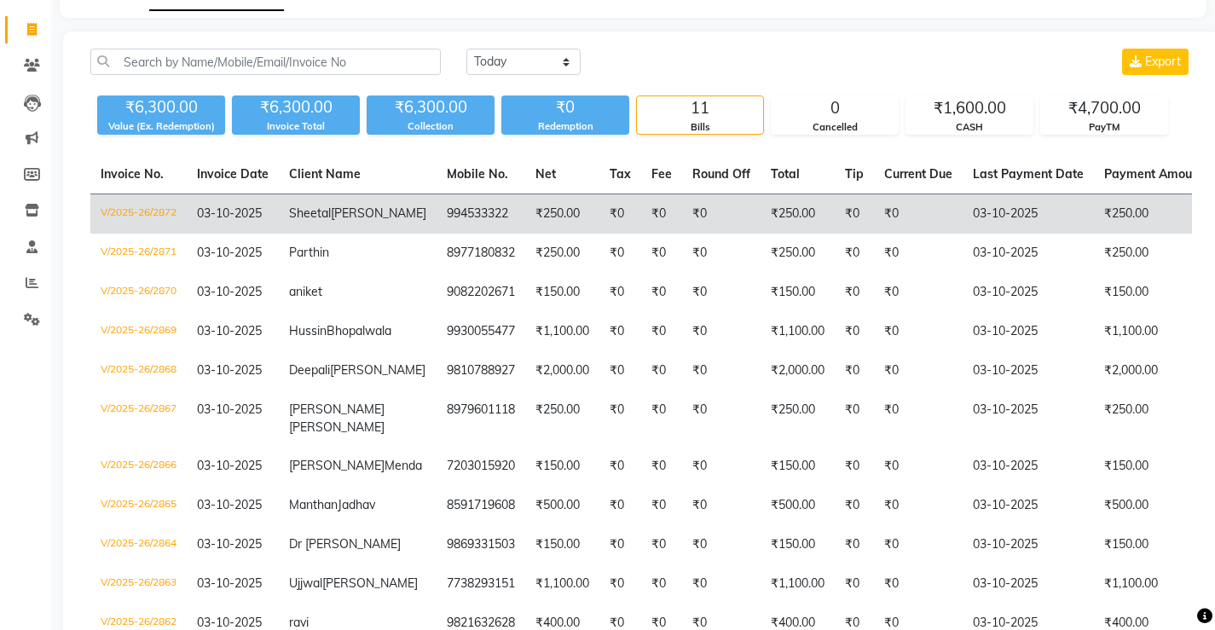
scroll to position [230, 0]
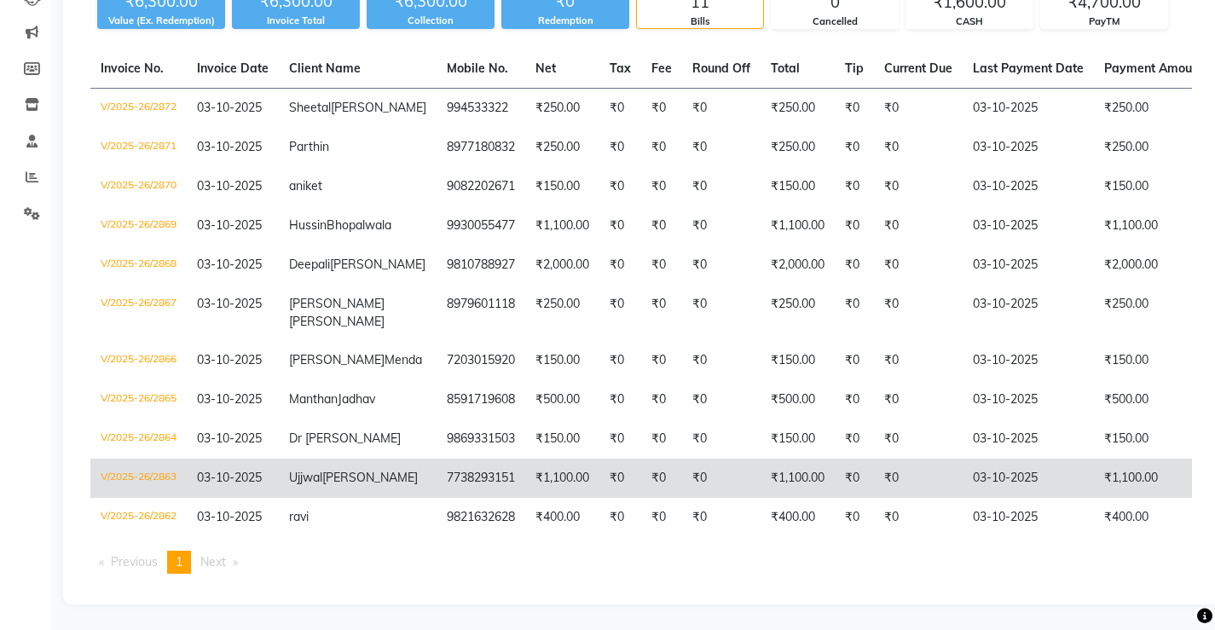
click at [276, 498] on td "03-10-2025" at bounding box center [233, 478] width 92 height 39
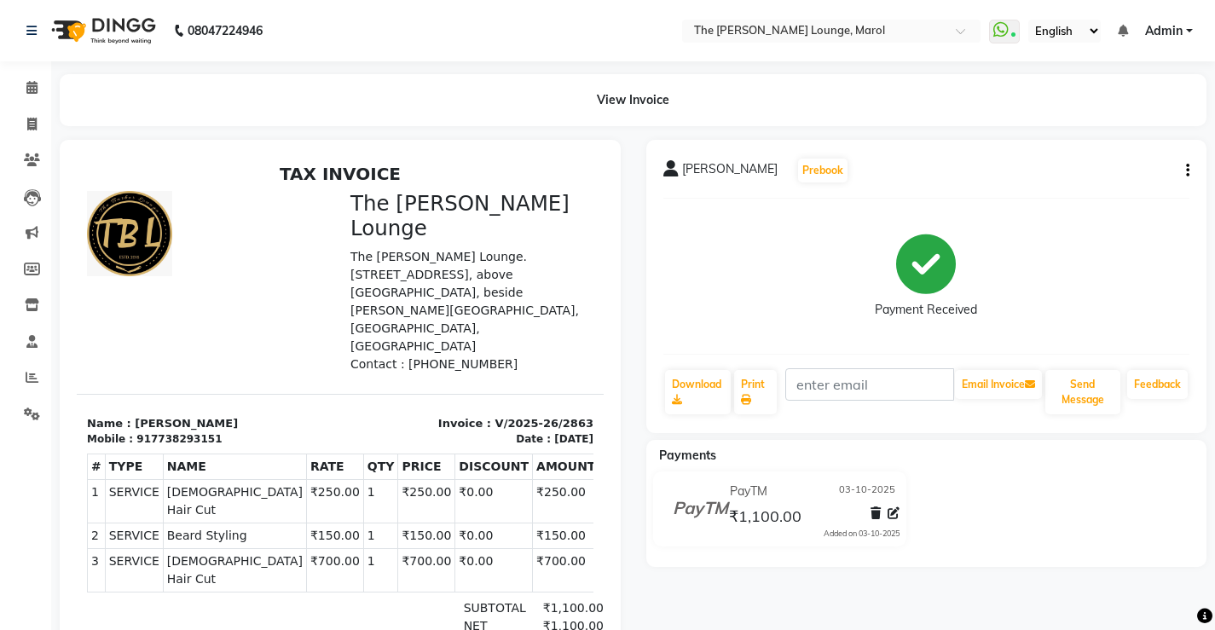
click at [1187, 171] on icon "button" at bounding box center [1187, 170] width 3 height 1
click at [1077, 176] on div "Edit Item Staff" at bounding box center [1102, 170] width 117 height 21
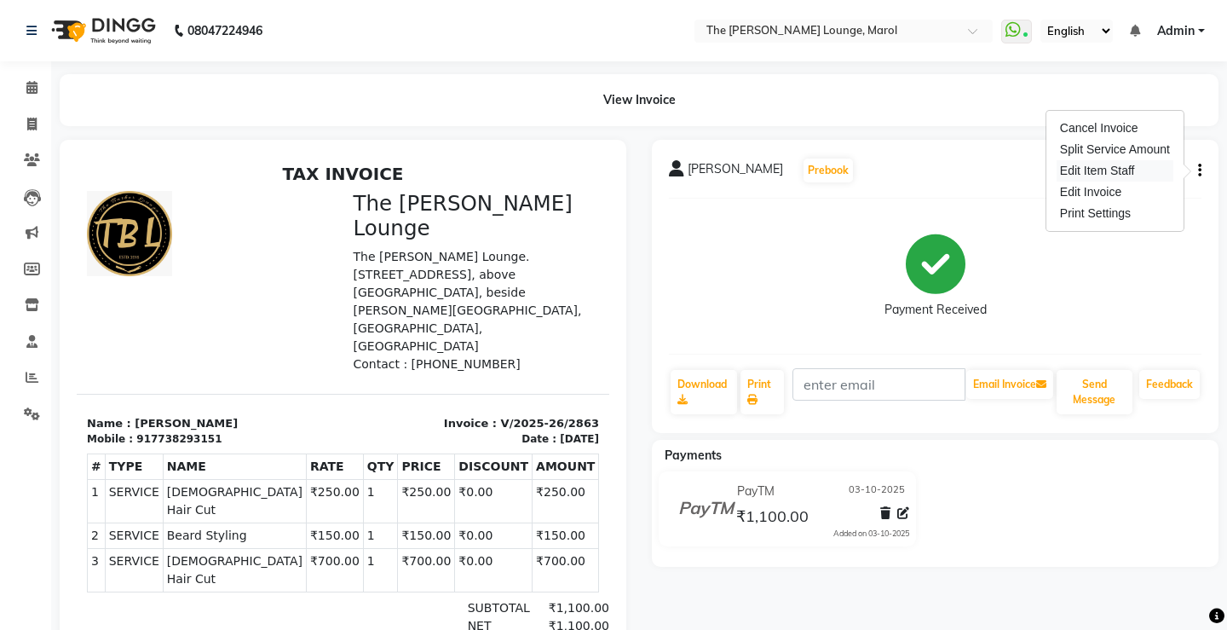
select select "60180"
select select "60183"
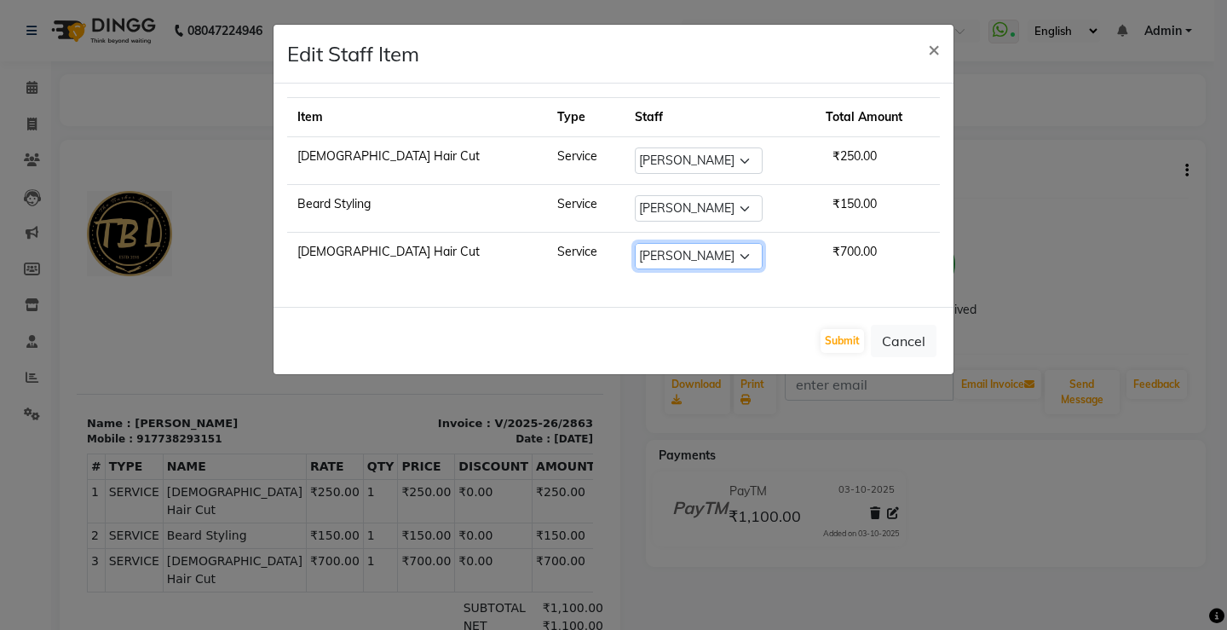
click at [635, 261] on select "Select [PERSON_NAME] Anjali [PERSON_NAME] [PERSON_NAME] [PERSON_NAME] [PERSON_N…" at bounding box center [699, 256] width 128 height 26
click at [826, 256] on span "₹700.00" at bounding box center [855, 251] width 58 height 29
click at [826, 255] on span "₹700.00" at bounding box center [855, 251] width 58 height 29
click at [846, 345] on button "Submit" at bounding box center [842, 341] width 43 height 24
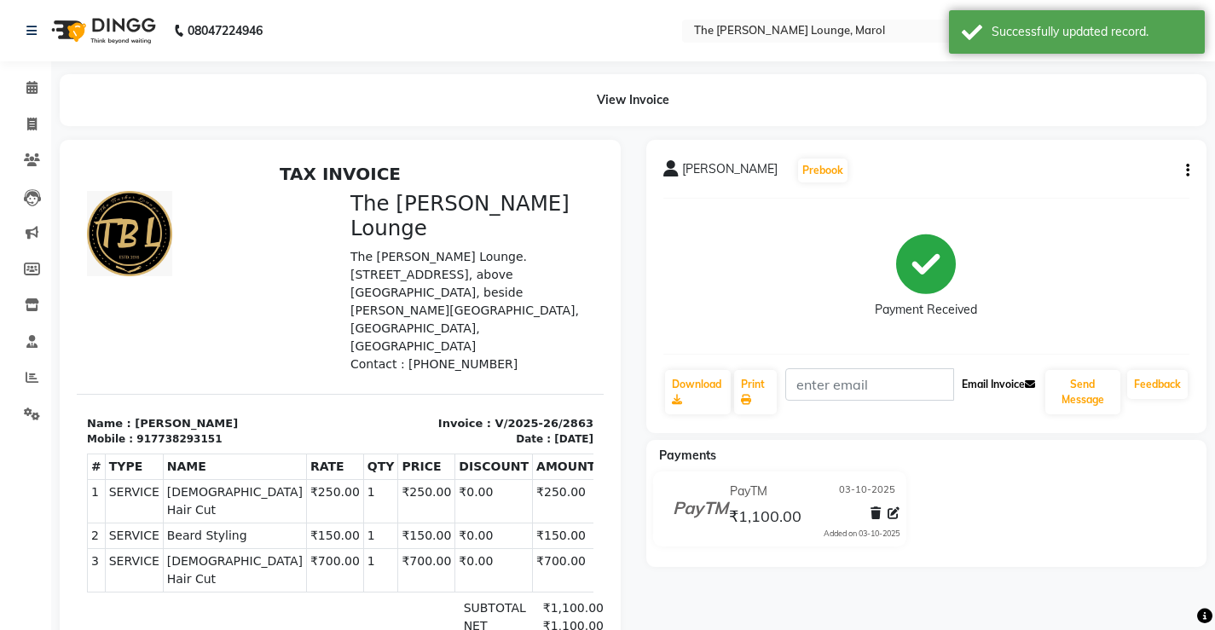
click at [988, 380] on button "Email Invoice" at bounding box center [998, 384] width 87 height 29
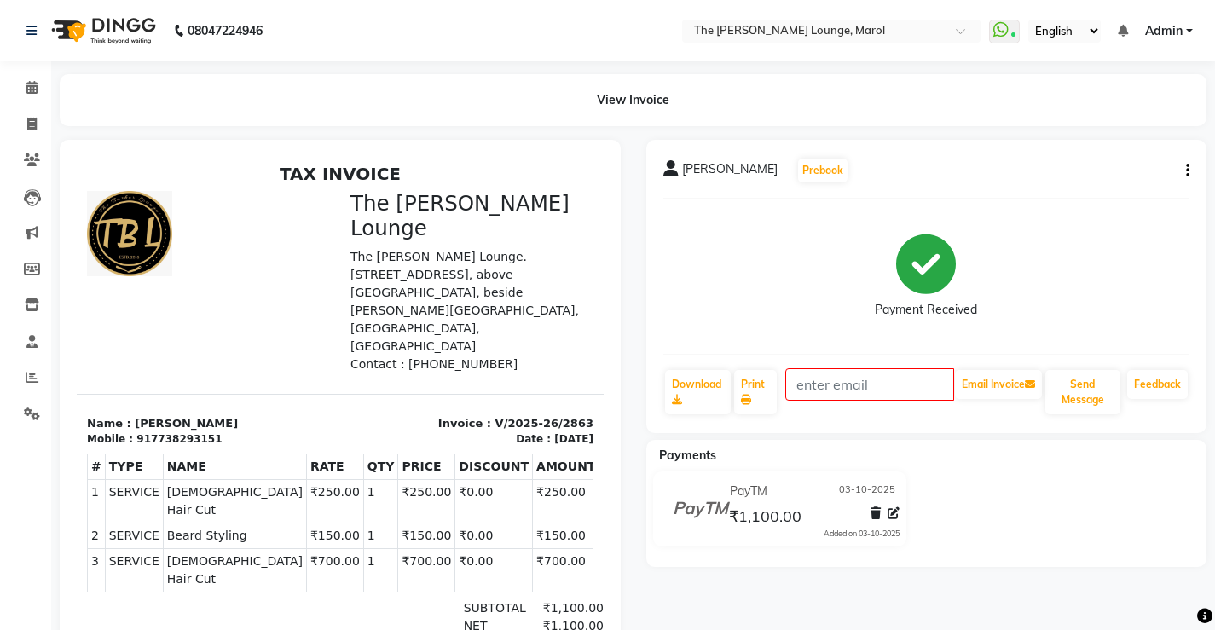
click at [1187, 171] on icon "button" at bounding box center [1187, 170] width 3 height 1
click at [1069, 157] on div "Split Service Amount" at bounding box center [1102, 149] width 117 height 21
select select "60180"
select select "60183"
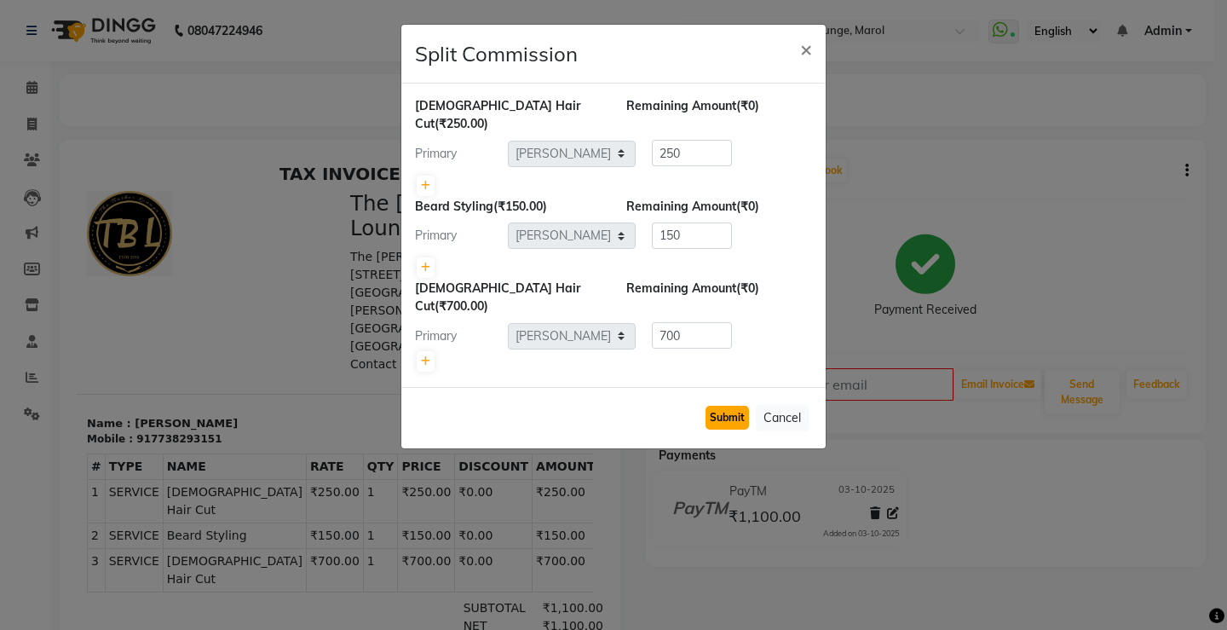
click at [736, 406] on button "Submit" at bounding box center [727, 418] width 43 height 24
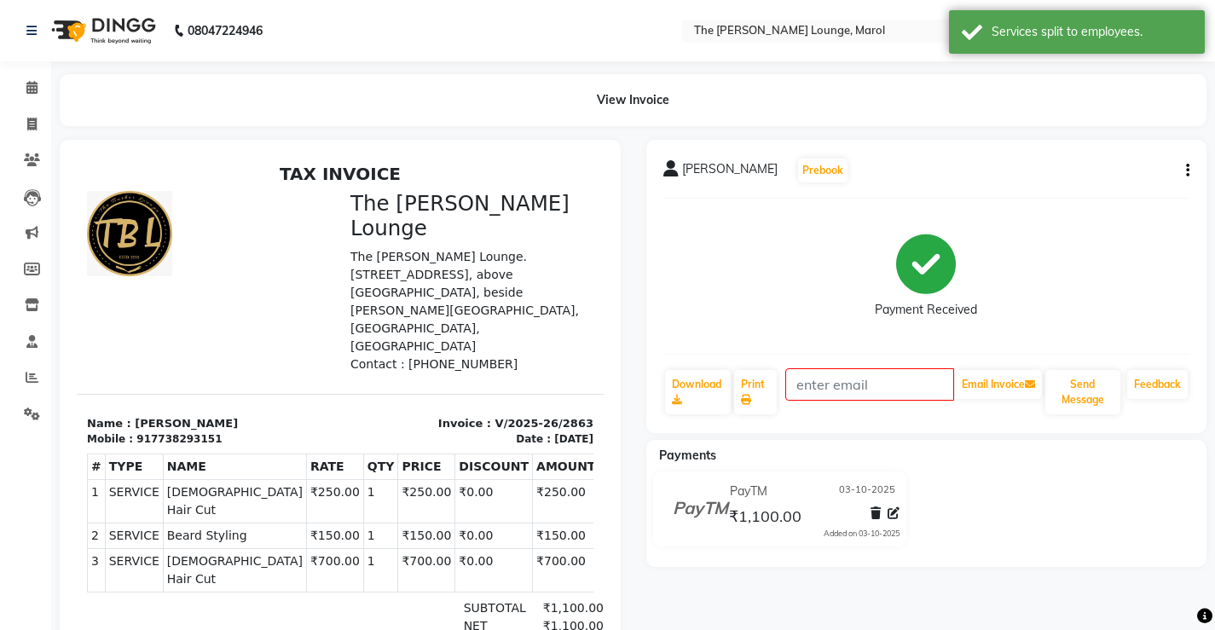
click at [1188, 170] on icon "button" at bounding box center [1187, 170] width 3 height 1
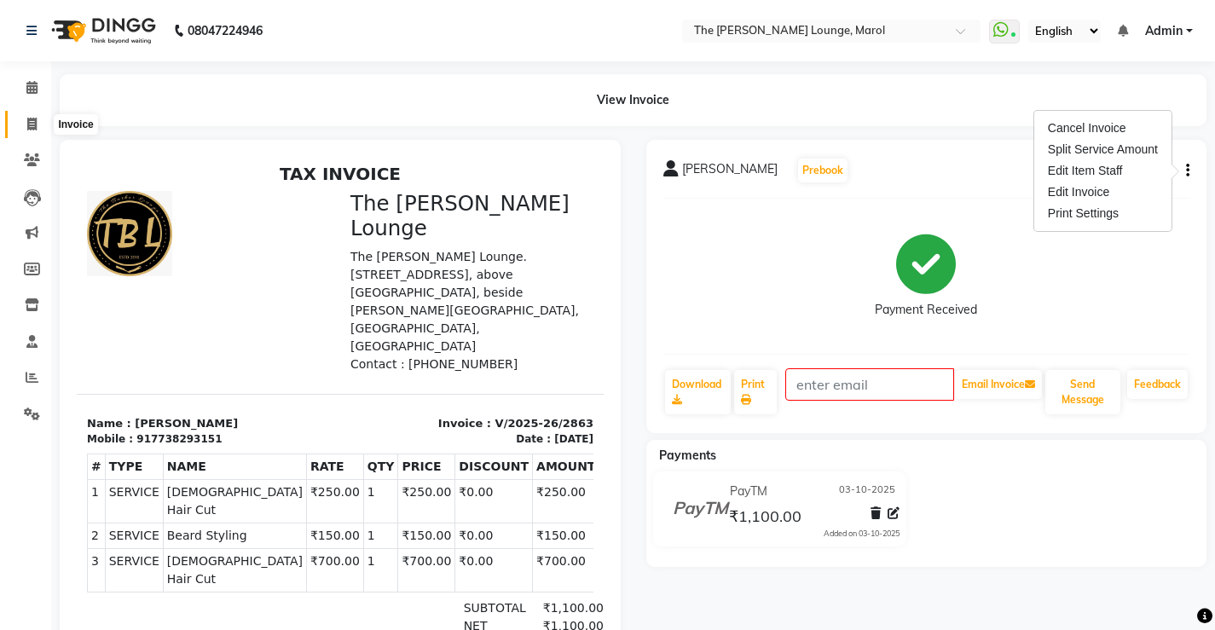
click at [29, 122] on icon at bounding box center [31, 124] width 9 height 13
select select "7188"
select select "service"
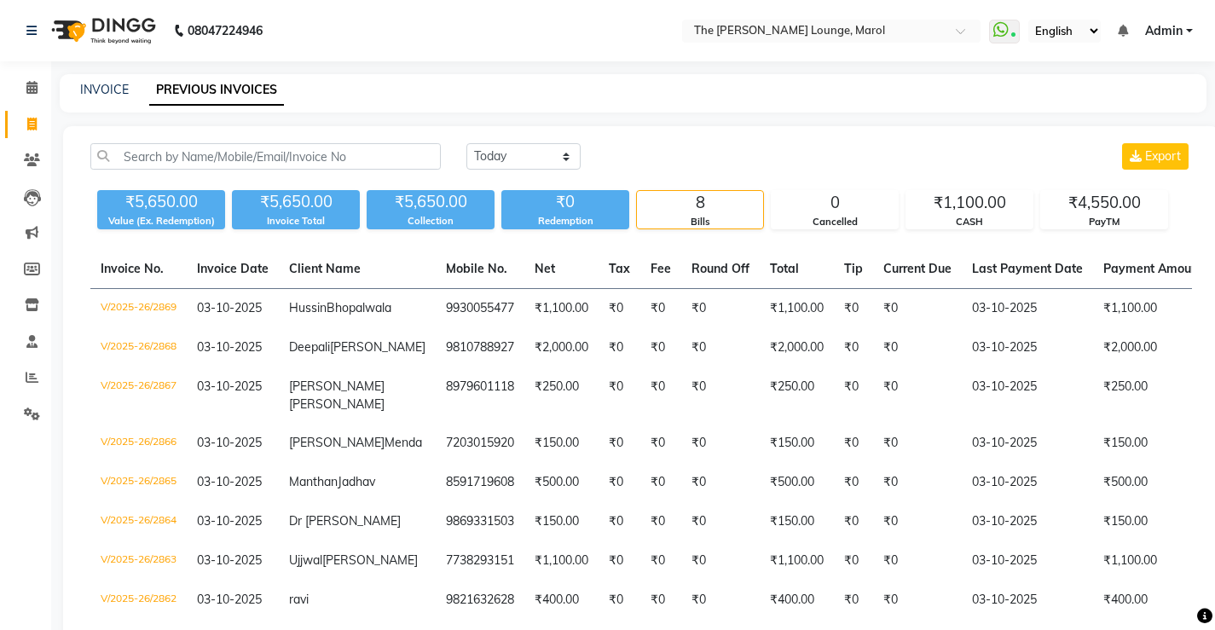
click at [111, 76] on div "INVOICE PREVIOUS INVOICES" at bounding box center [633, 93] width 1146 height 38
click at [119, 85] on link "INVOICE" at bounding box center [104, 89] width 49 height 15
select select "service"
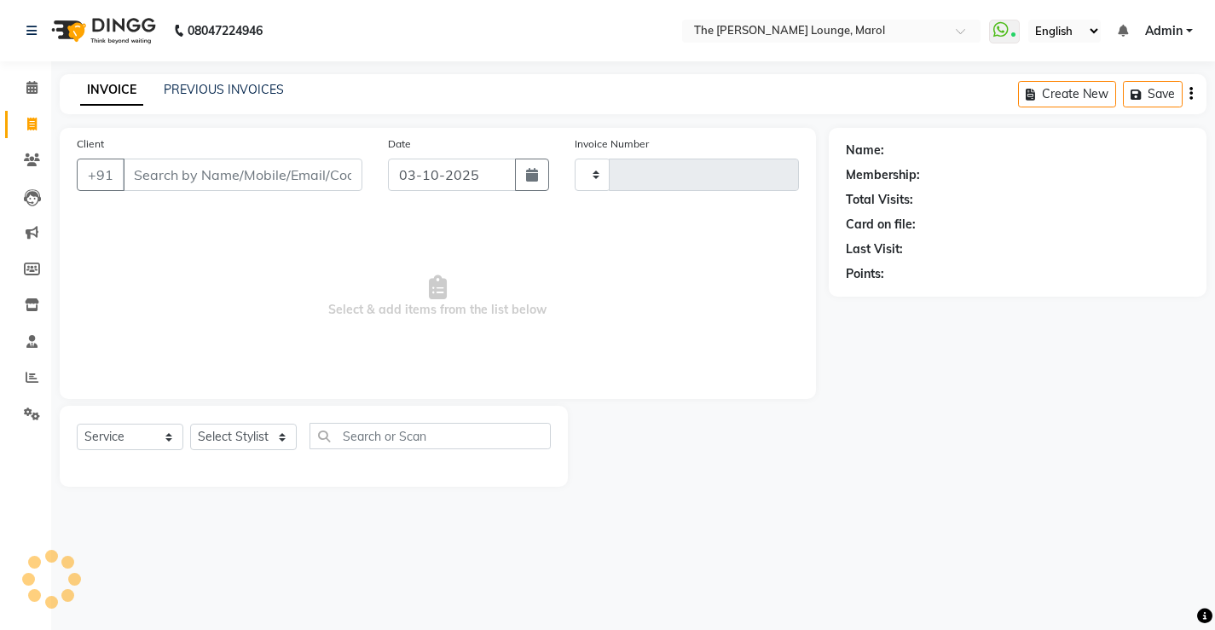
type input "2873"
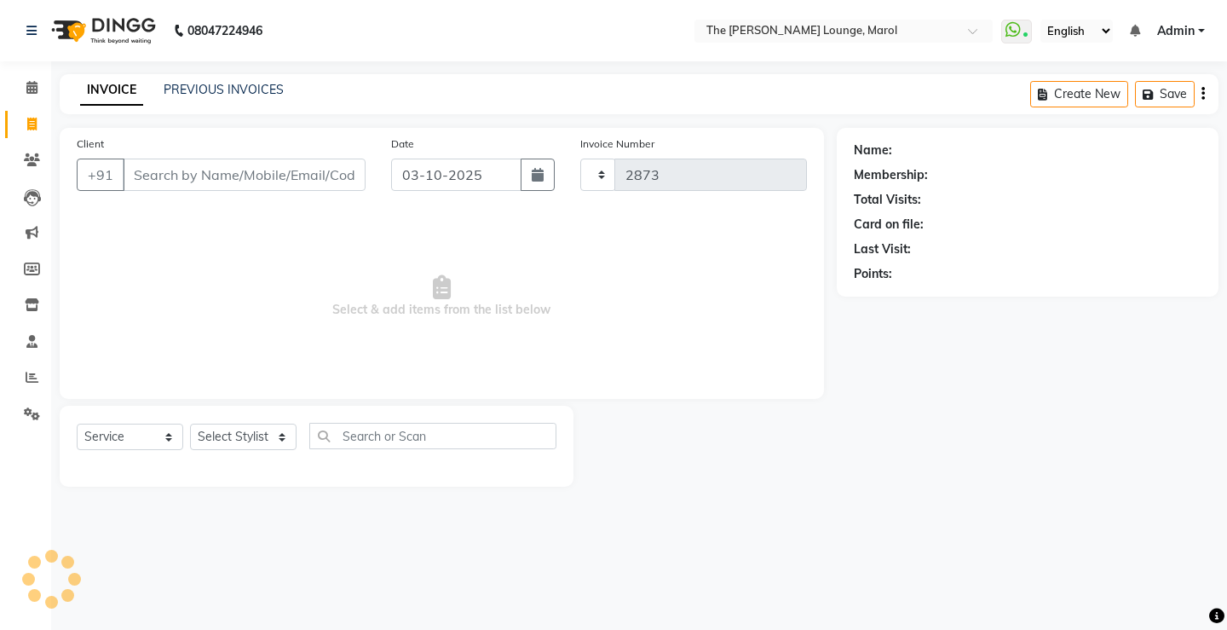
select select "7188"
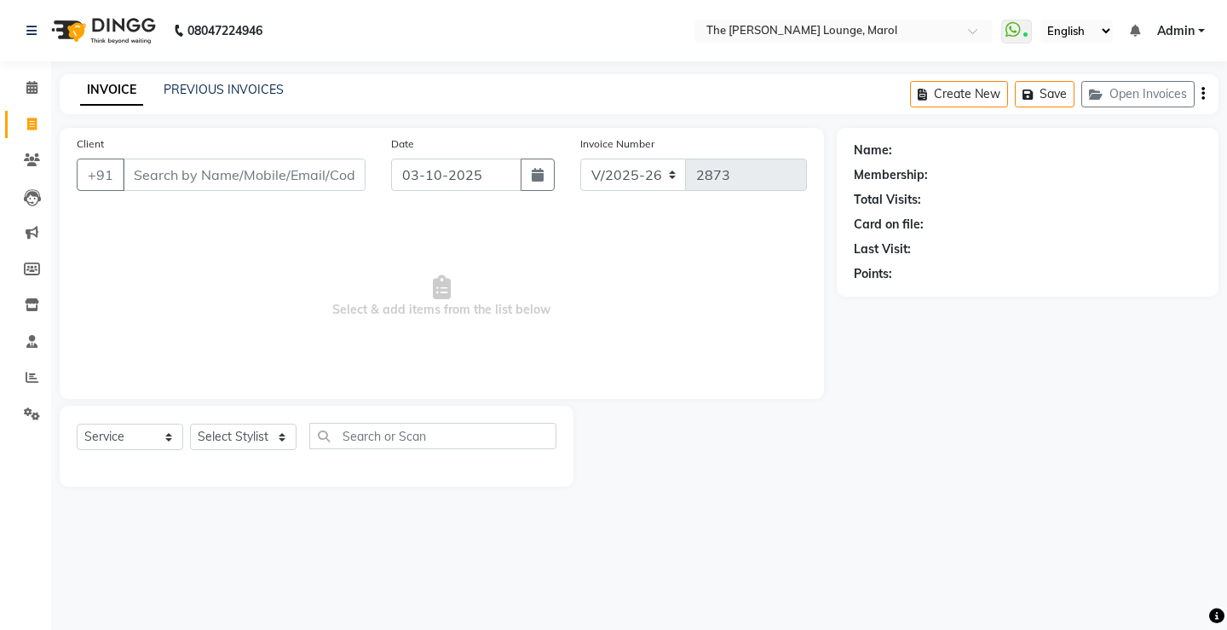
click at [155, 174] on input "Client" at bounding box center [244, 175] width 243 height 32
type input "7760678979"
click at [317, 180] on span "Add Client" at bounding box center [321, 174] width 67 height 17
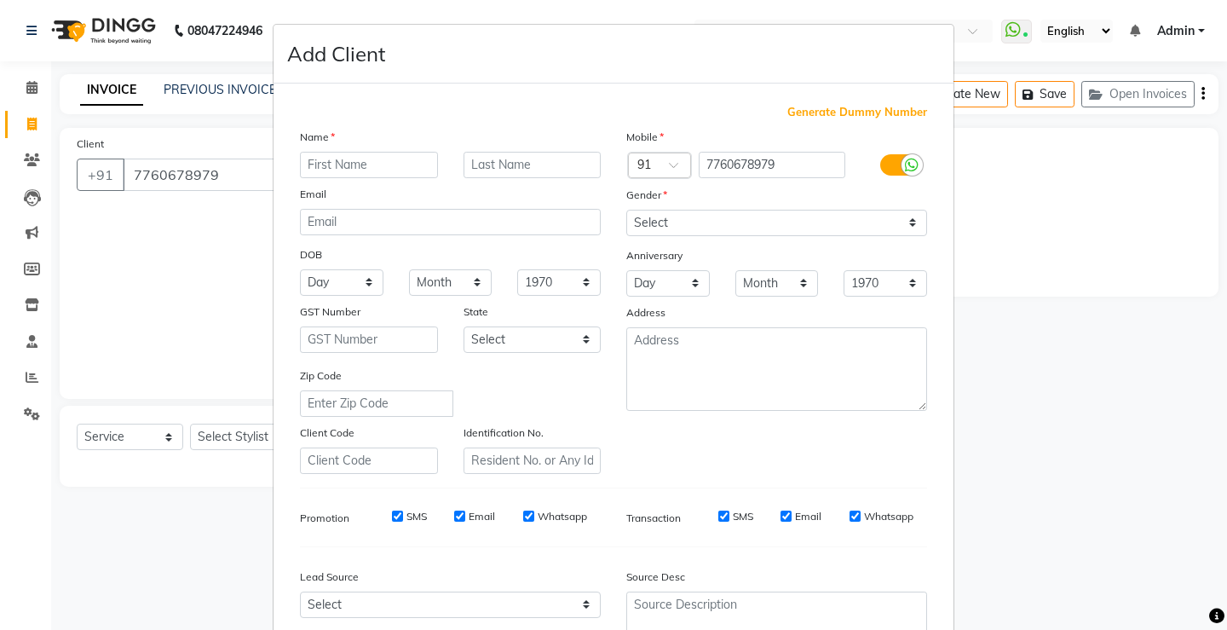
click at [340, 156] on input "text" at bounding box center [369, 165] width 138 height 26
type input "[PERSON_NAME]"
click at [475, 160] on input "text" at bounding box center [533, 165] width 138 height 26
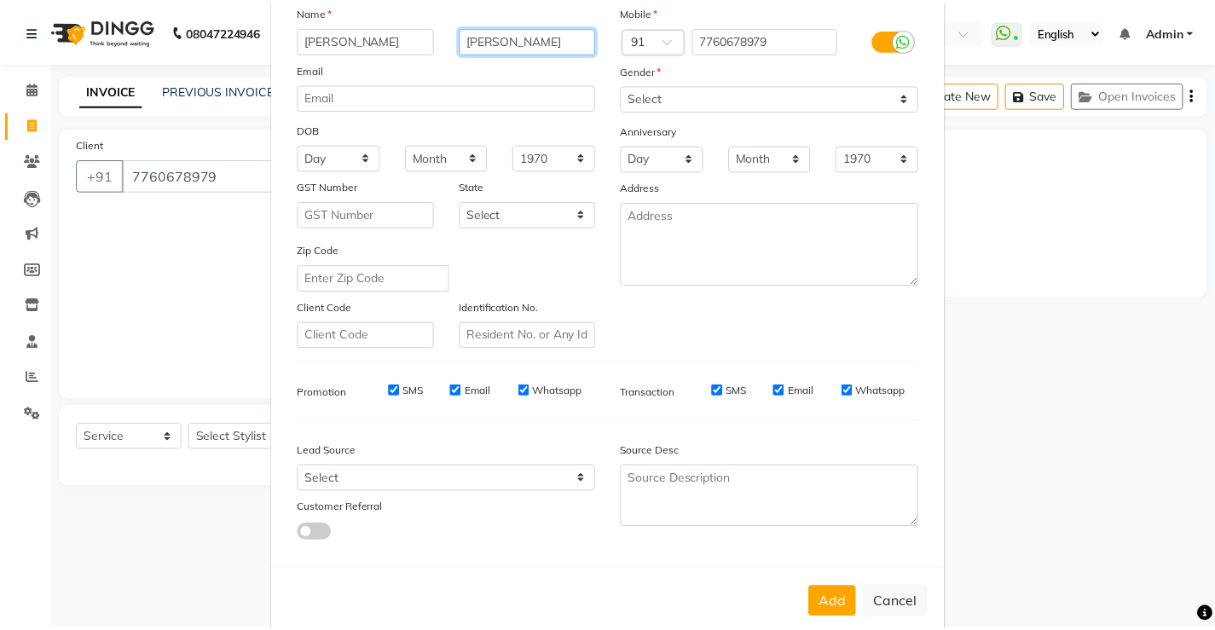
scroll to position [157, 0]
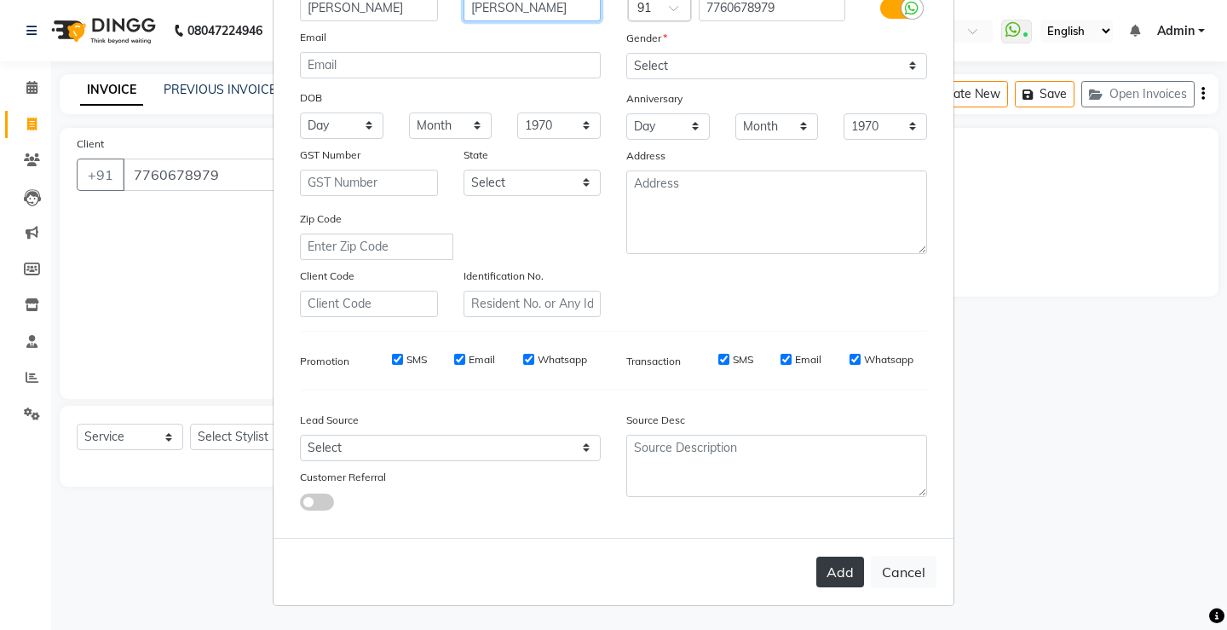
type input "[PERSON_NAME]"
click at [841, 569] on button "Add" at bounding box center [841, 572] width 48 height 31
click at [834, 579] on button "Add" at bounding box center [841, 572] width 48 height 31
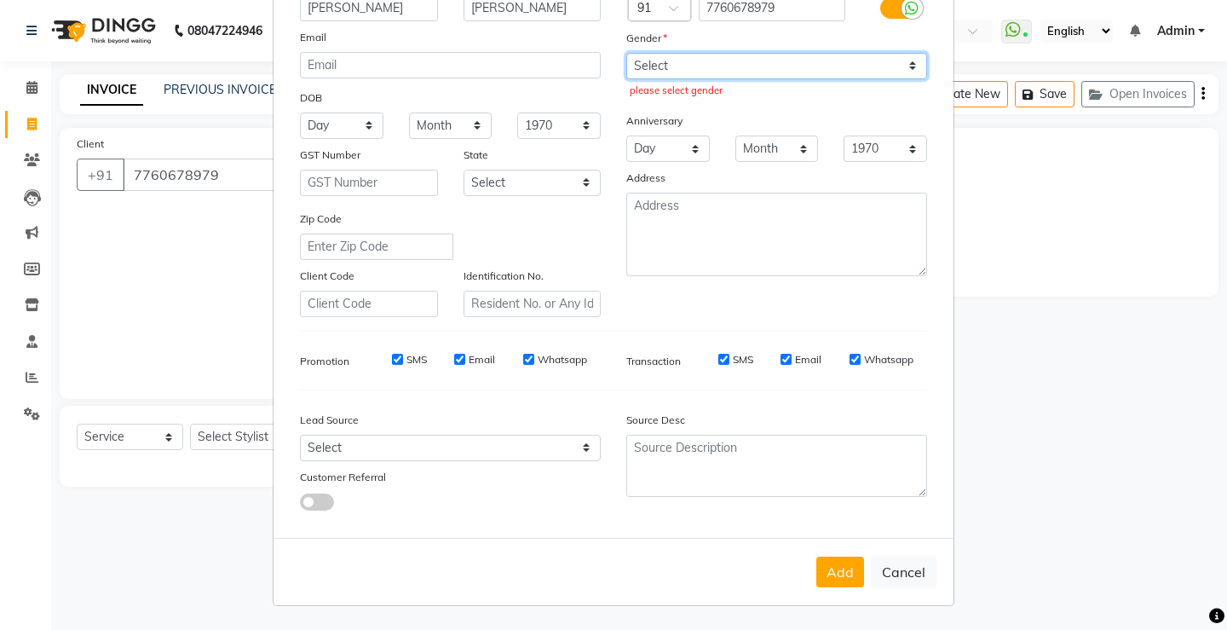
click at [672, 63] on select "Select [DEMOGRAPHIC_DATA] [DEMOGRAPHIC_DATA] Other Prefer Not To Say" at bounding box center [777, 66] width 301 height 26
select select "[DEMOGRAPHIC_DATA]"
click at [627, 53] on select "Select [DEMOGRAPHIC_DATA] [DEMOGRAPHIC_DATA] Other Prefer Not To Say" at bounding box center [777, 66] width 301 height 26
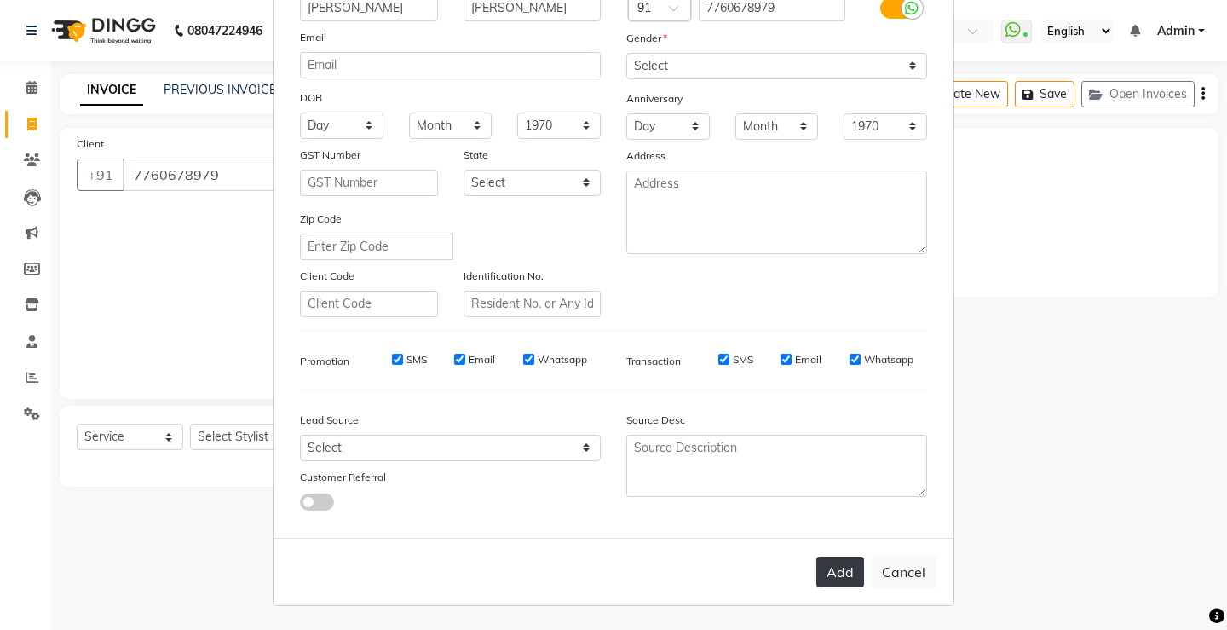
click at [845, 569] on button "Add" at bounding box center [841, 572] width 48 height 31
select select
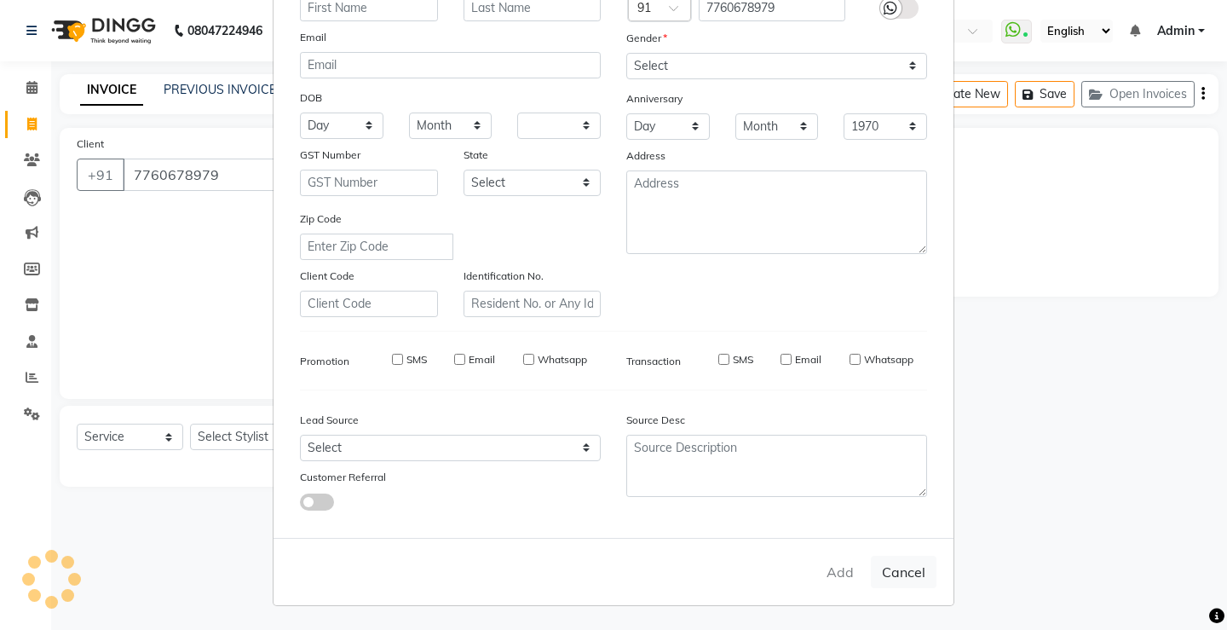
select select
checkbox input "false"
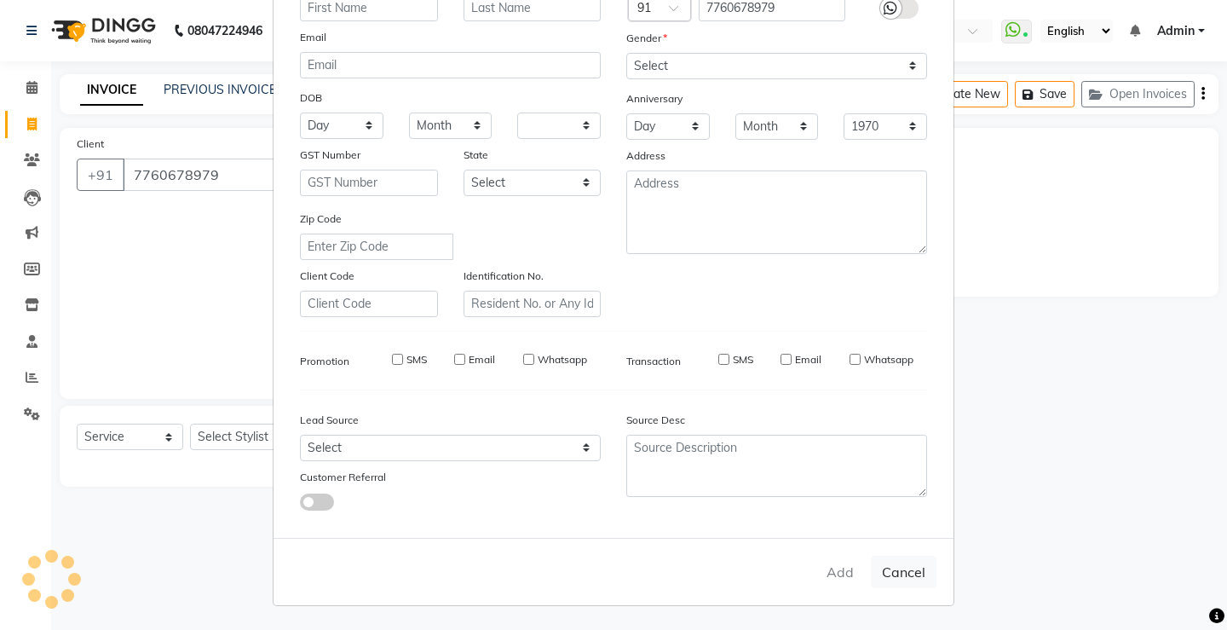
checkbox input "false"
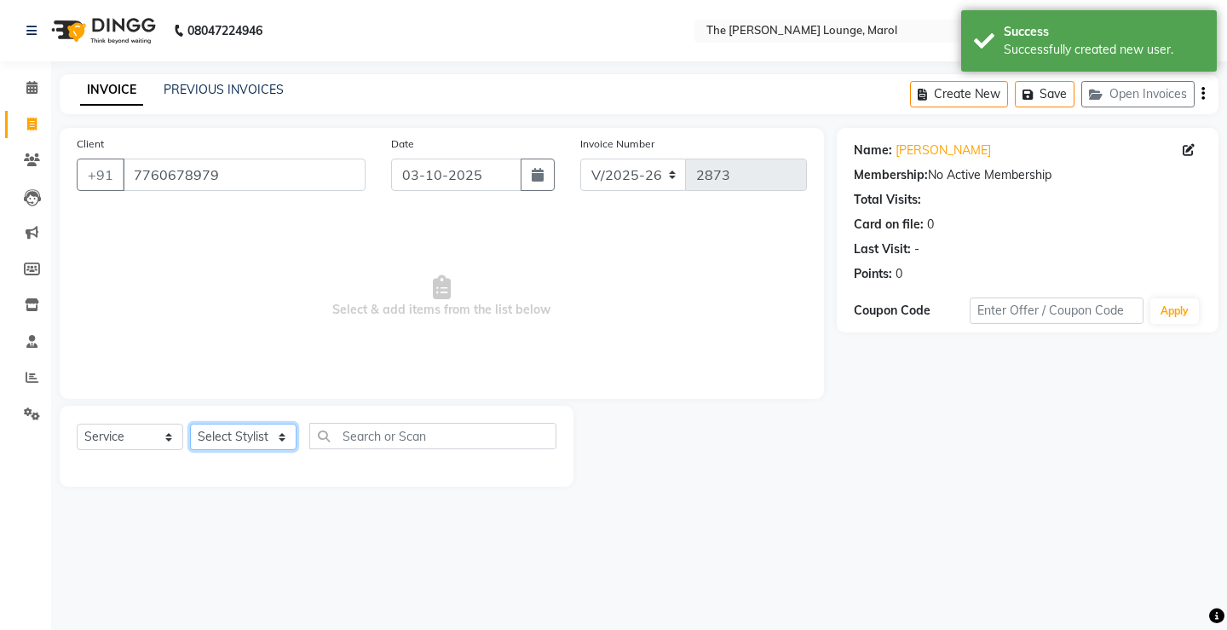
click at [263, 436] on select "Select Stylist [PERSON_NAME] [PERSON_NAME] [PERSON_NAME] [PERSON_NAME] [PERSON_…" at bounding box center [243, 437] width 107 height 26
select select "60180"
click at [190, 424] on select "Select Stylist [PERSON_NAME] [PERSON_NAME] [PERSON_NAME] [PERSON_NAME] [PERSON_…" at bounding box center [243, 437] width 107 height 26
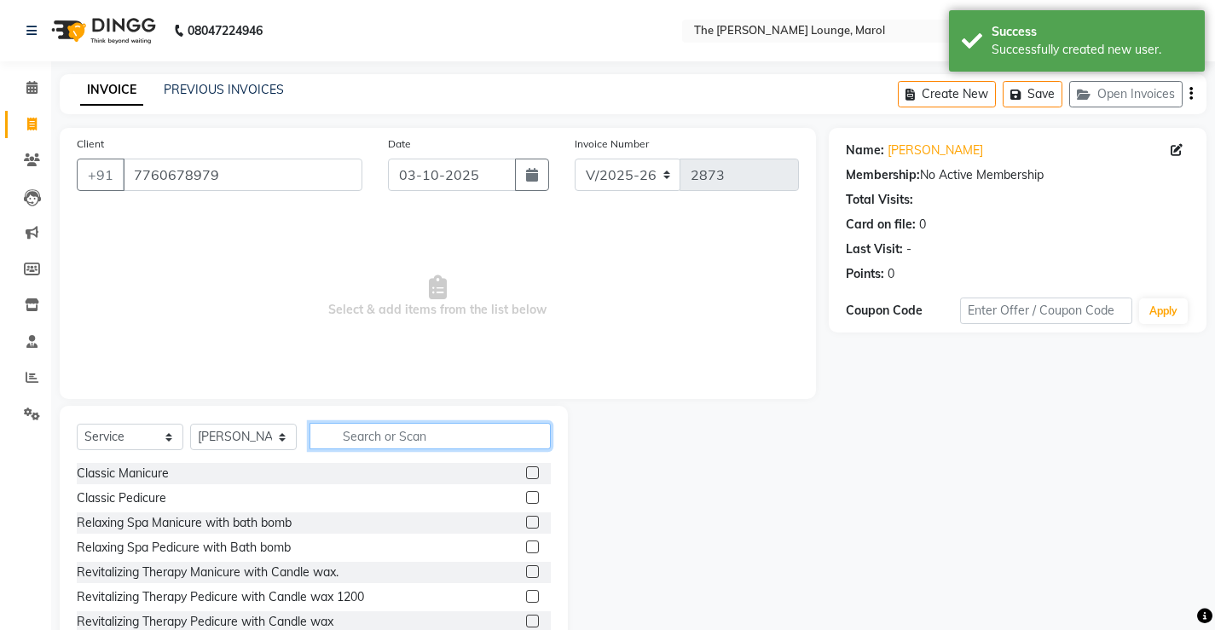
click at [366, 434] on input "text" at bounding box center [429, 436] width 241 height 26
type input "hair"
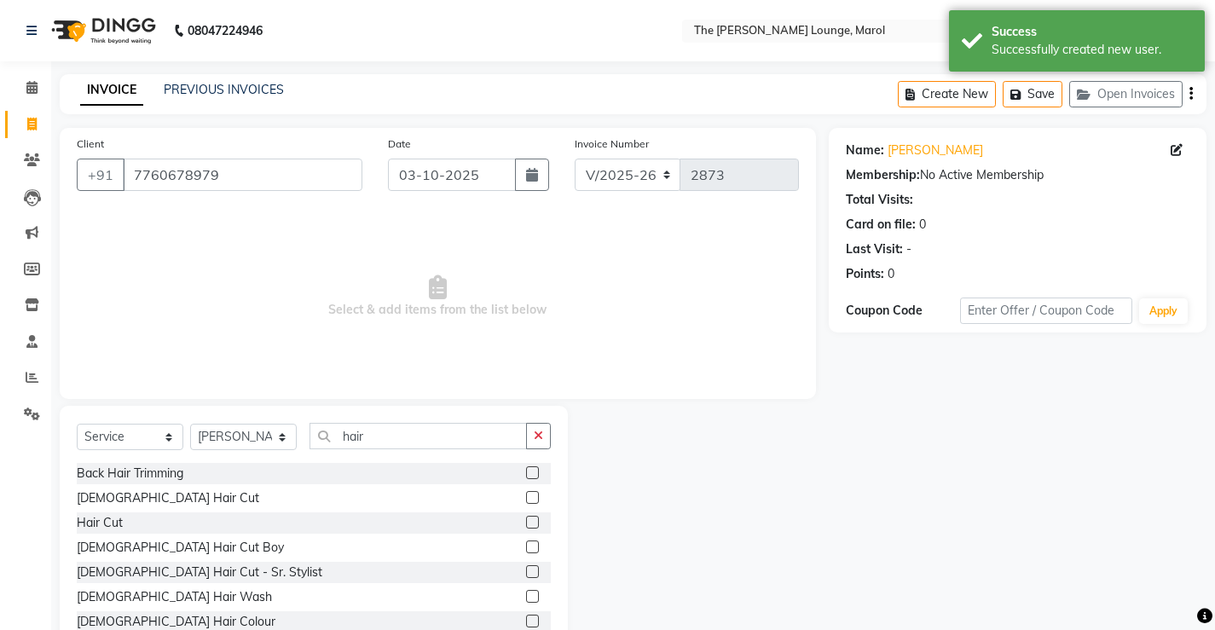
click at [526, 496] on label at bounding box center [532, 497] width 13 height 13
click at [526, 496] on input "checkbox" at bounding box center [531, 498] width 11 height 11
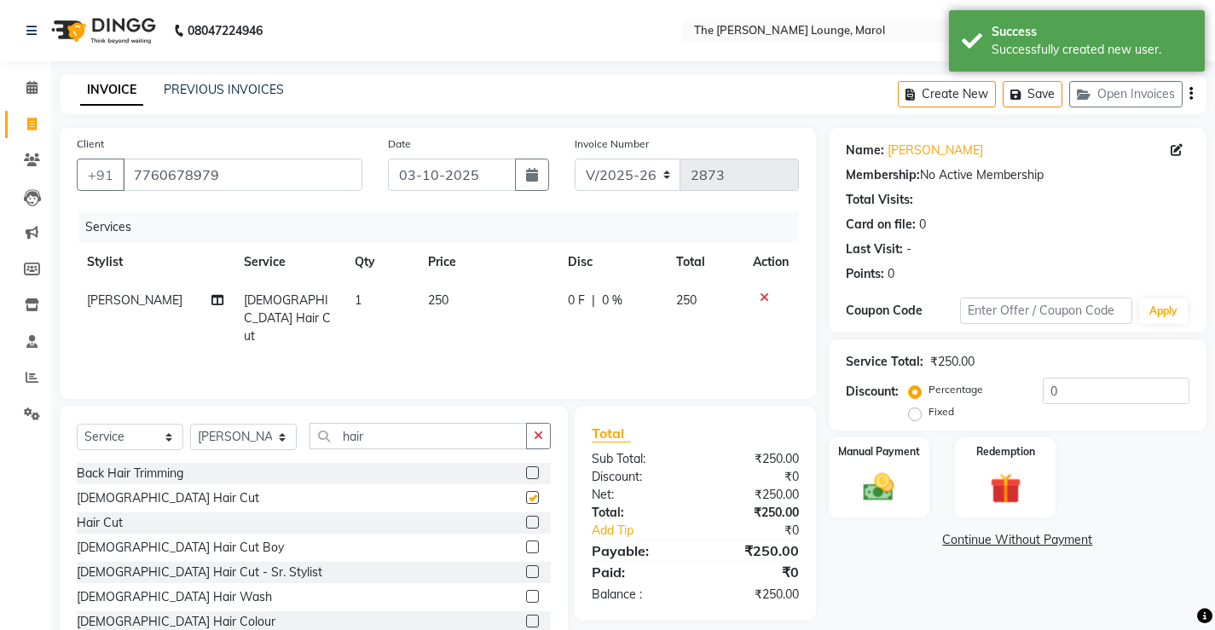
checkbox input "false"
click at [490, 448] on input "hair" at bounding box center [417, 436] width 217 height 26
type input "h"
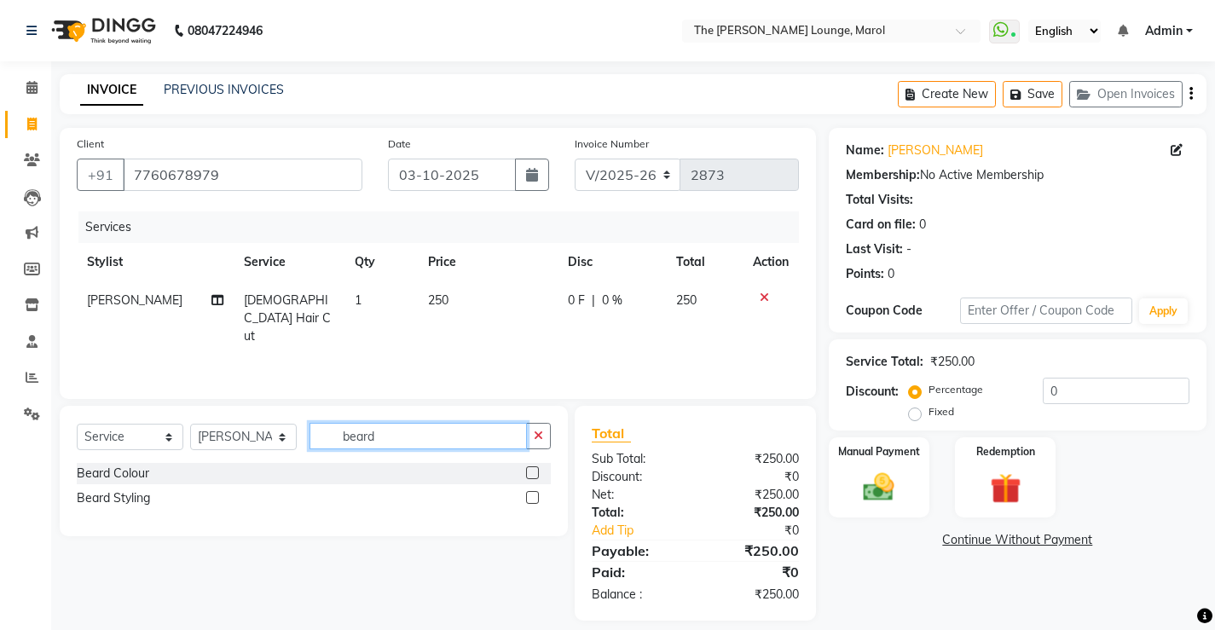
type input "beard"
click at [530, 500] on label at bounding box center [532, 497] width 13 height 13
click at [530, 500] on input "checkbox" at bounding box center [531, 498] width 11 height 11
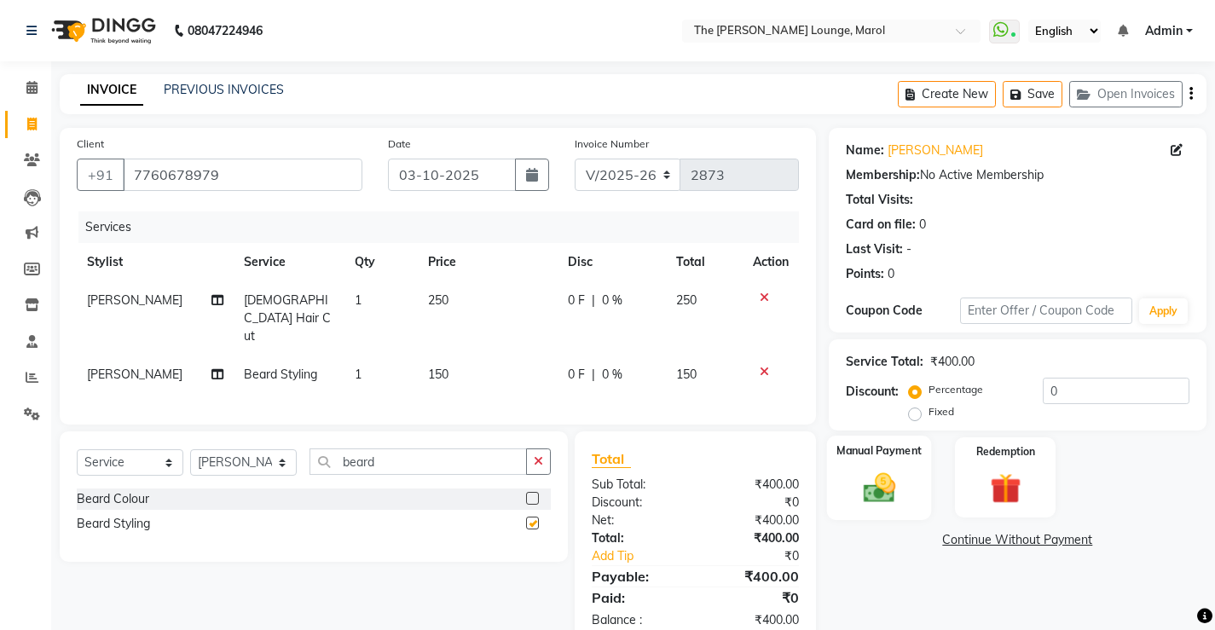
checkbox input "false"
click at [858, 465] on div "Manual Payment" at bounding box center [878, 478] width 105 height 84
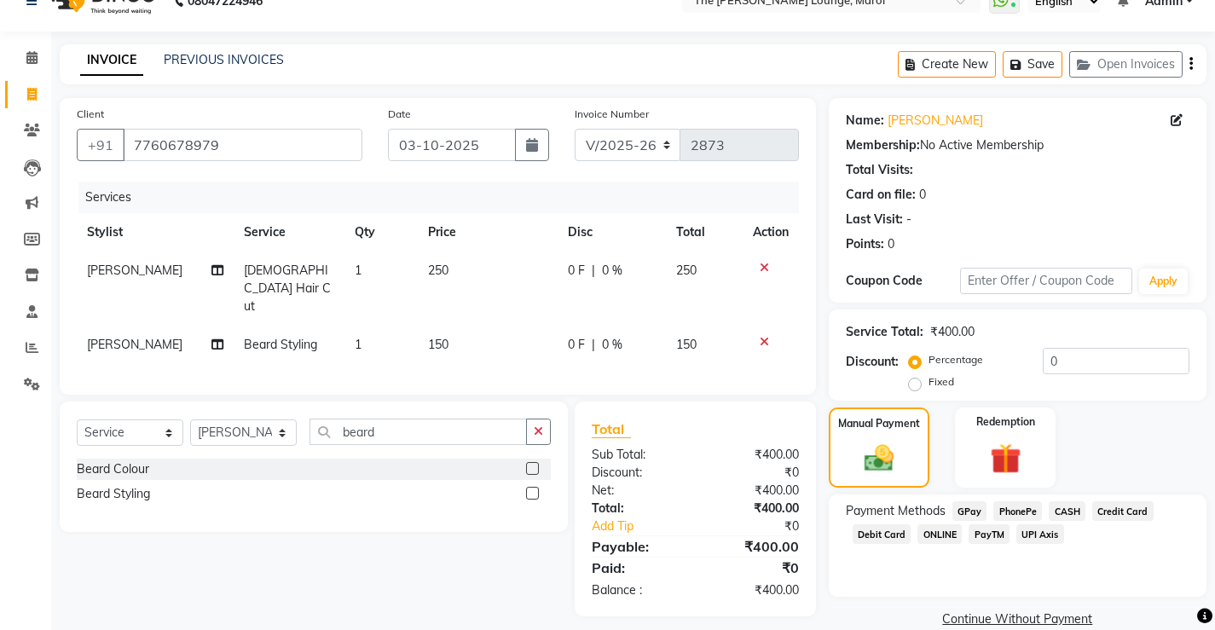
scroll to position [57, 0]
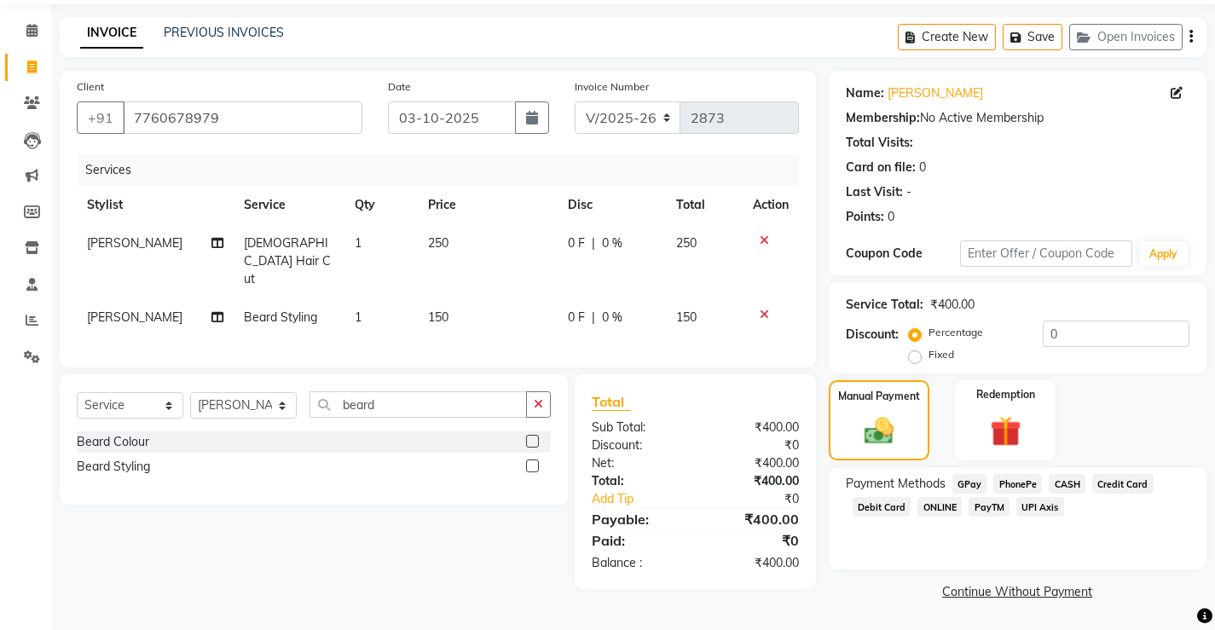
click at [984, 505] on span "PayTM" at bounding box center [988, 507] width 41 height 20
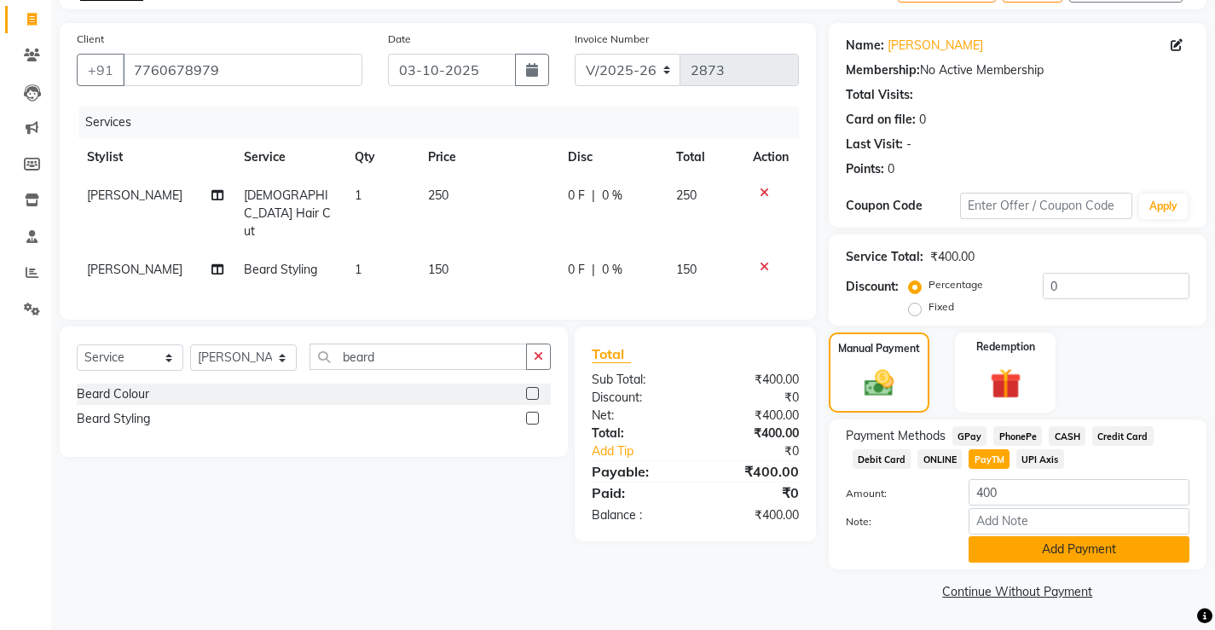
click at [1012, 546] on button "Add Payment" at bounding box center [1078, 549] width 221 height 26
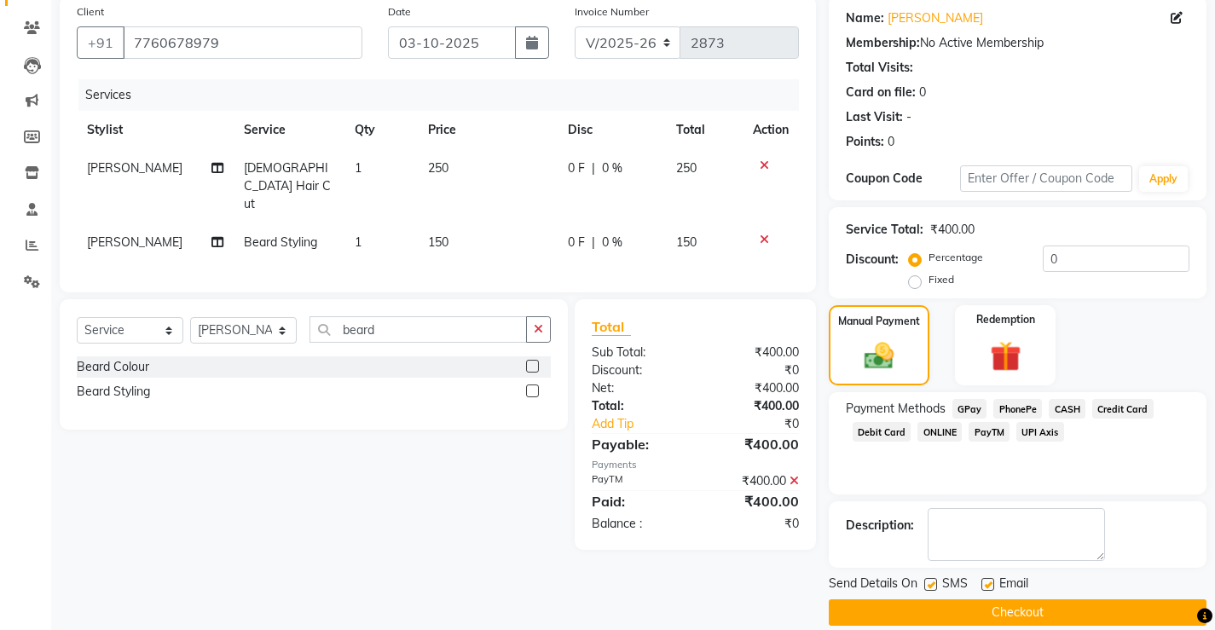
scroll to position [153, 0]
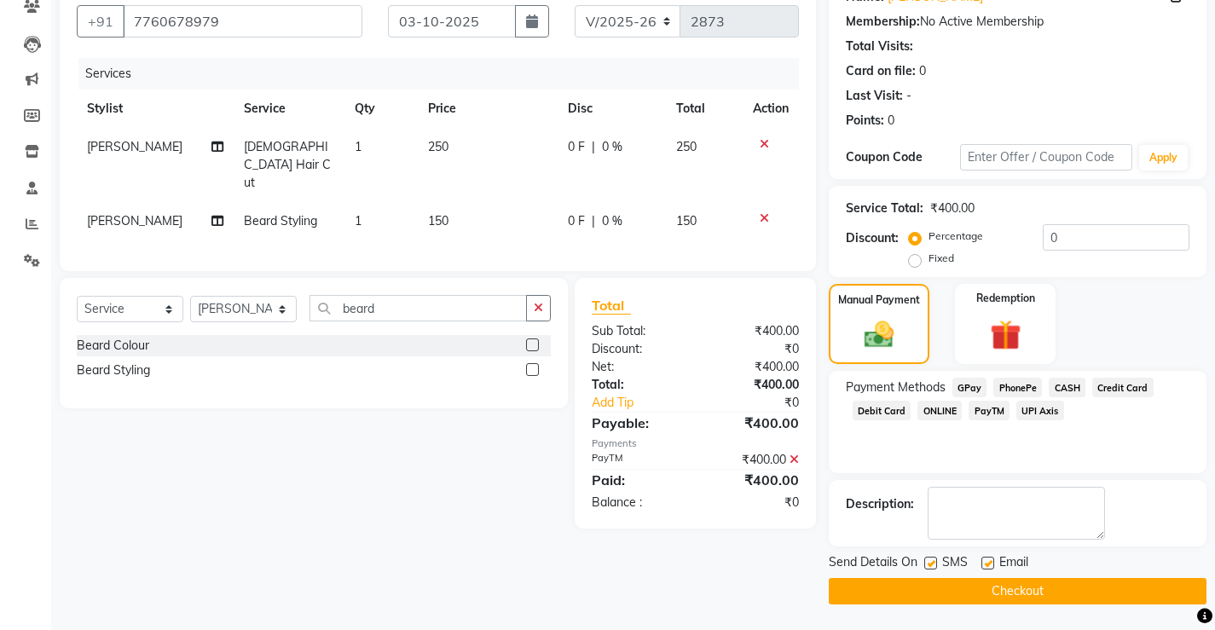
click at [1002, 592] on button "Checkout" at bounding box center [1018, 591] width 378 height 26
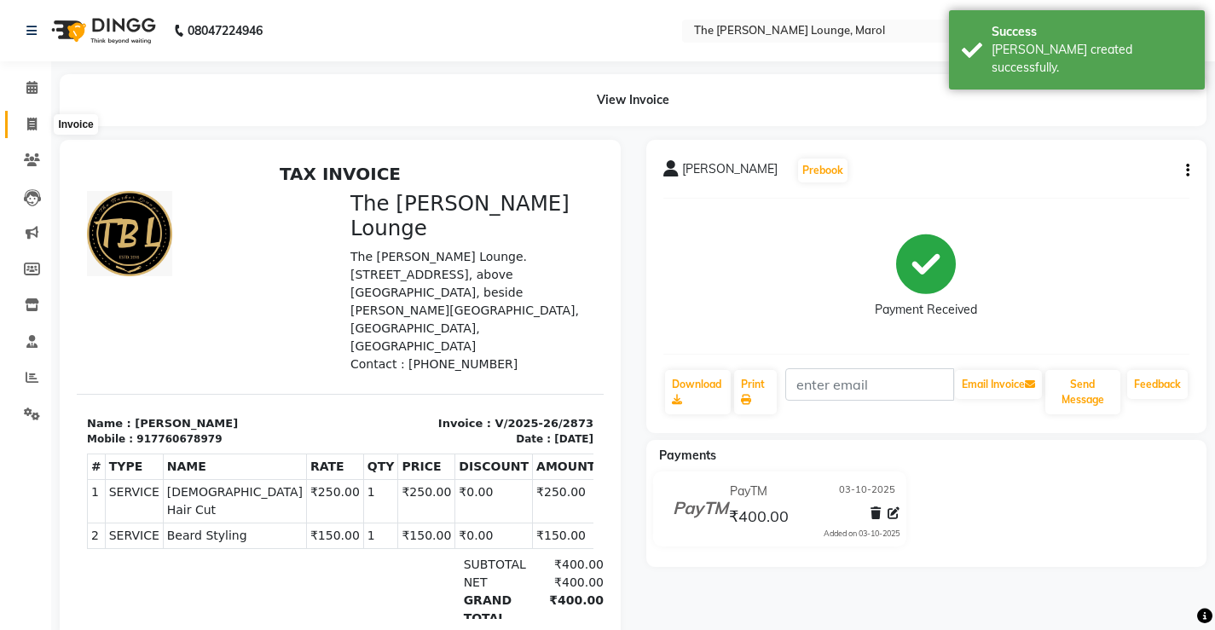
click at [28, 128] on icon at bounding box center [31, 124] width 9 height 13
select select "7188"
select select "service"
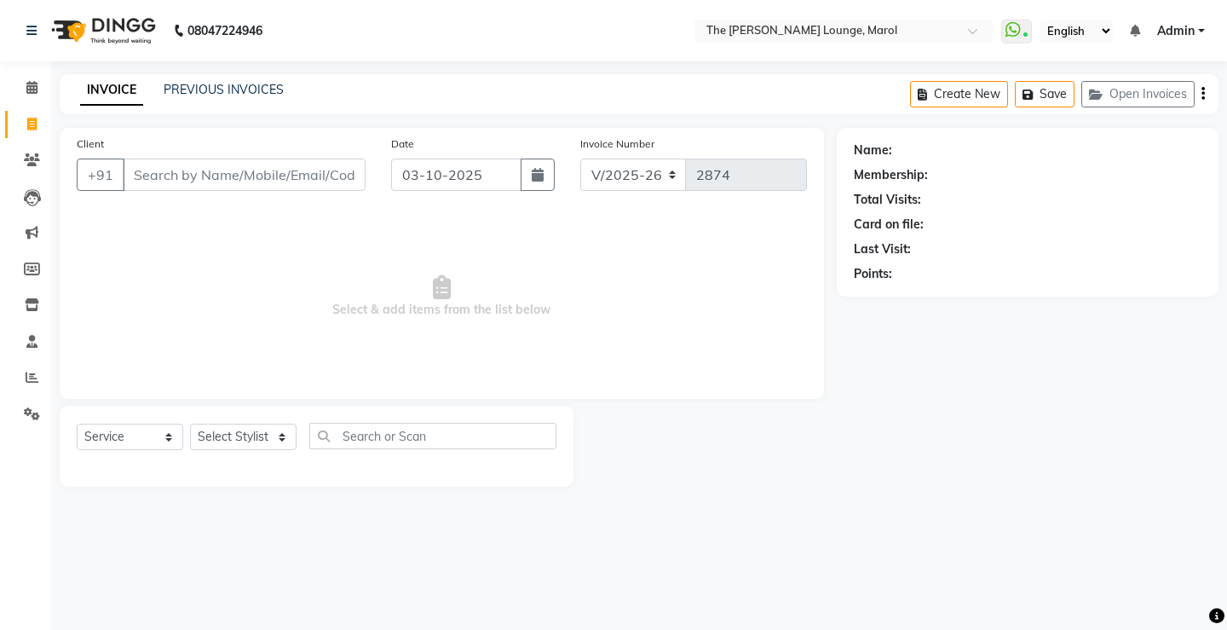
click at [183, 175] on input "Client" at bounding box center [244, 175] width 243 height 32
type input "99"
click at [234, 83] on link "PREVIOUS INVOICES" at bounding box center [224, 89] width 120 height 15
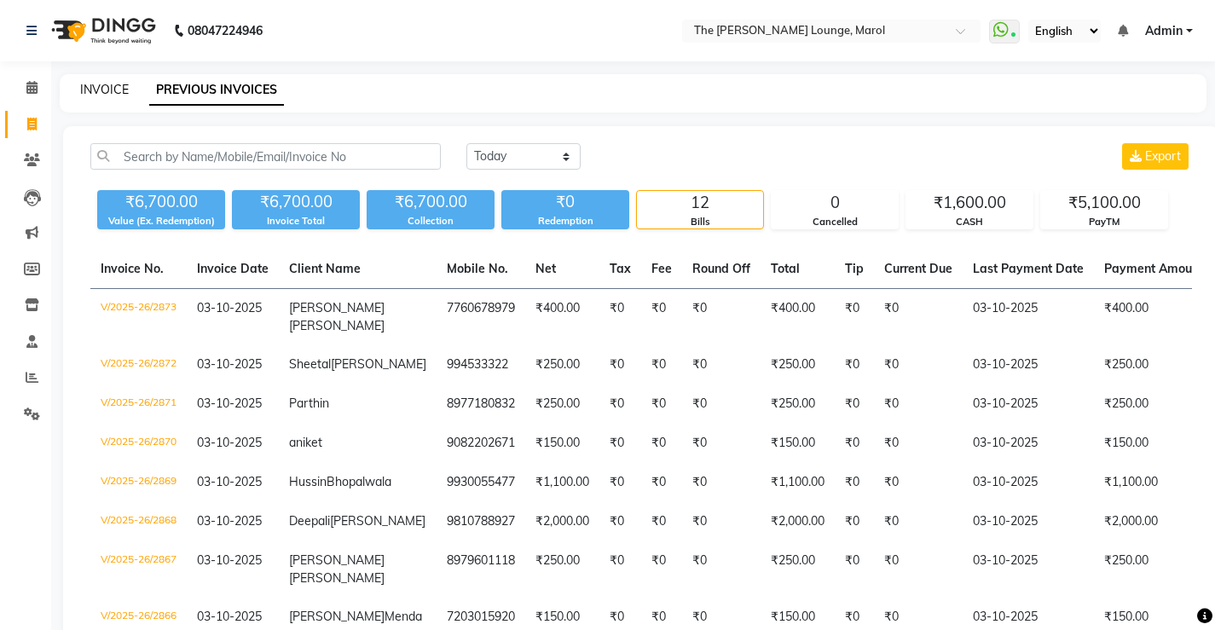
click at [110, 83] on link "INVOICE" at bounding box center [104, 89] width 49 height 15
select select "7188"
select select "service"
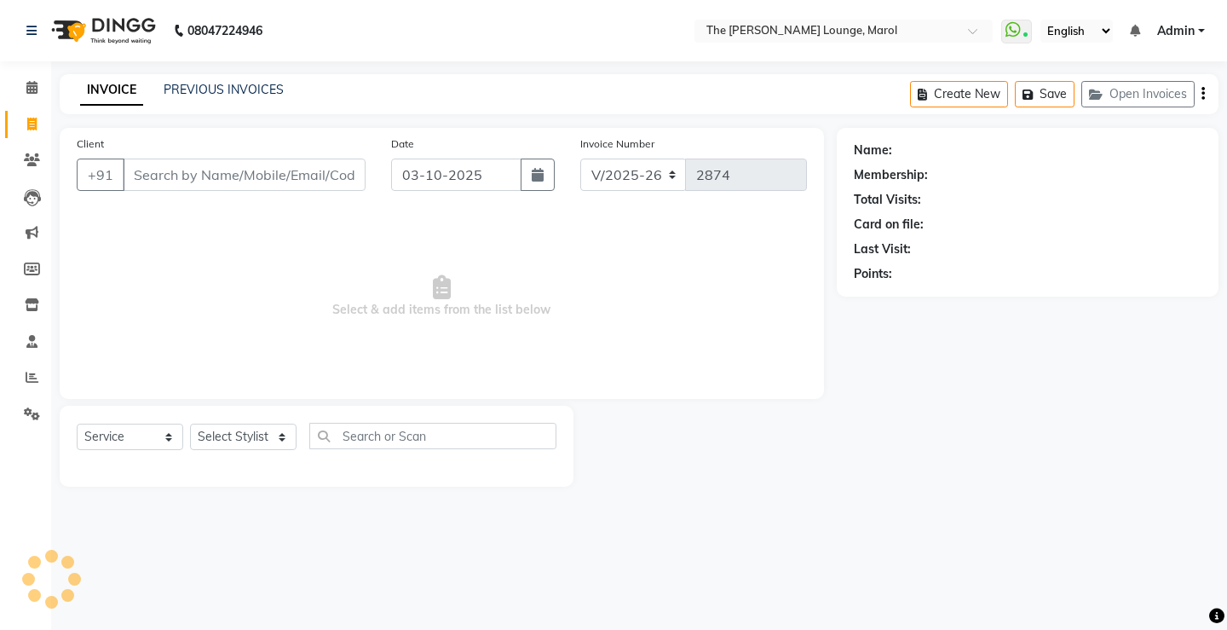
click at [175, 179] on input "Client" at bounding box center [244, 175] width 243 height 32
type input "9941872963"
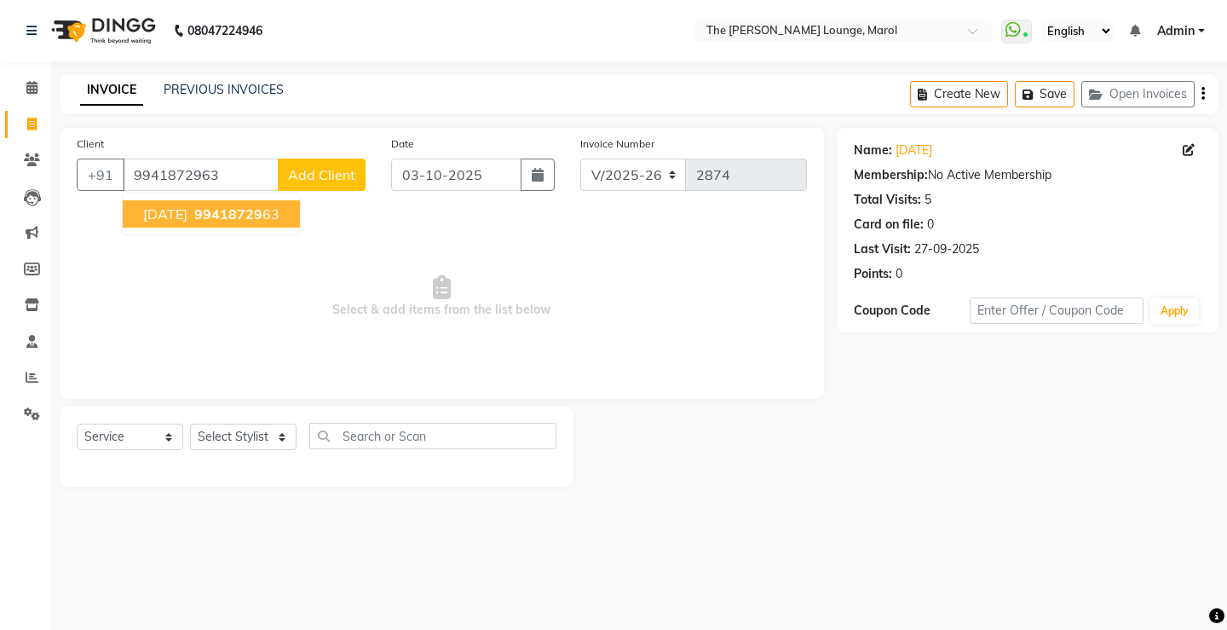
click at [194, 212] on span "99418729" at bounding box center [228, 213] width 68 height 17
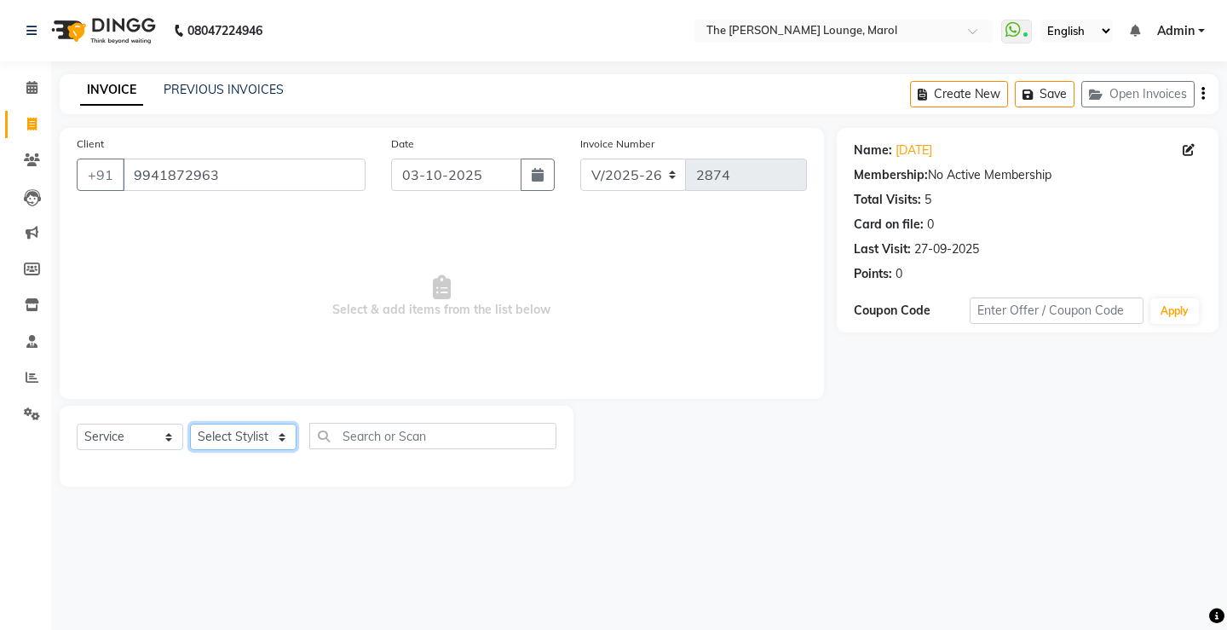
click at [250, 438] on select "Select Stylist [PERSON_NAME] [PERSON_NAME] [PERSON_NAME] [PERSON_NAME] [PERSON_…" at bounding box center [243, 437] width 107 height 26
select select "60187"
click at [190, 424] on select "Select Stylist [PERSON_NAME] [PERSON_NAME] [PERSON_NAME] [PERSON_NAME] [PERSON_…" at bounding box center [243, 437] width 107 height 26
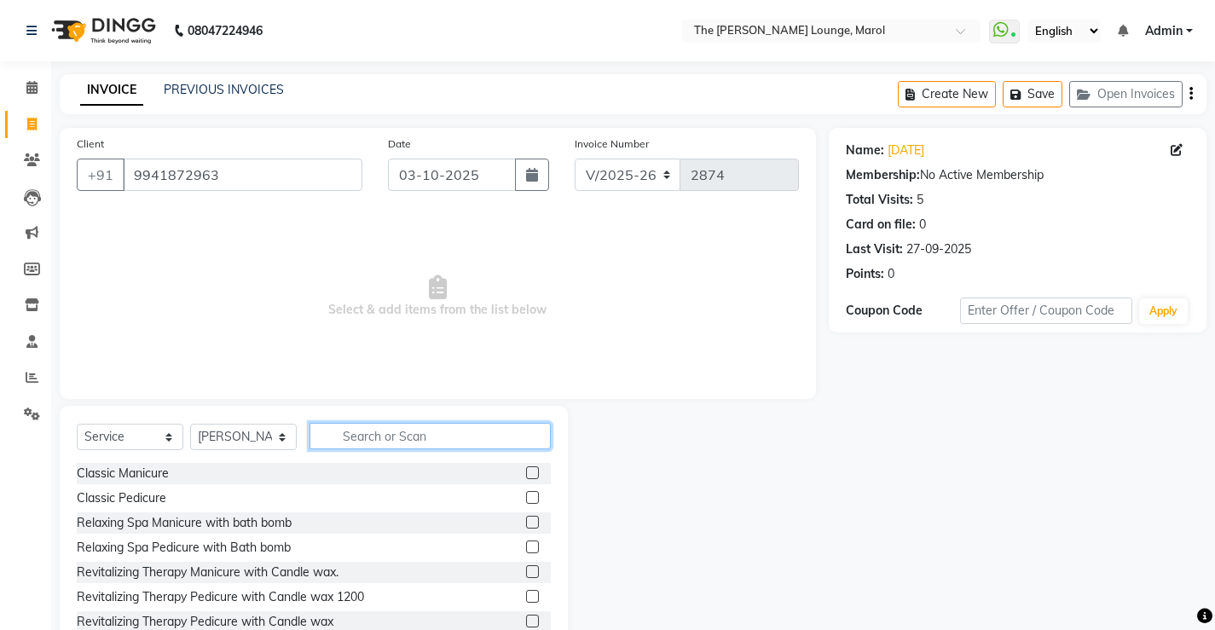
click at [334, 437] on input "text" at bounding box center [429, 436] width 241 height 26
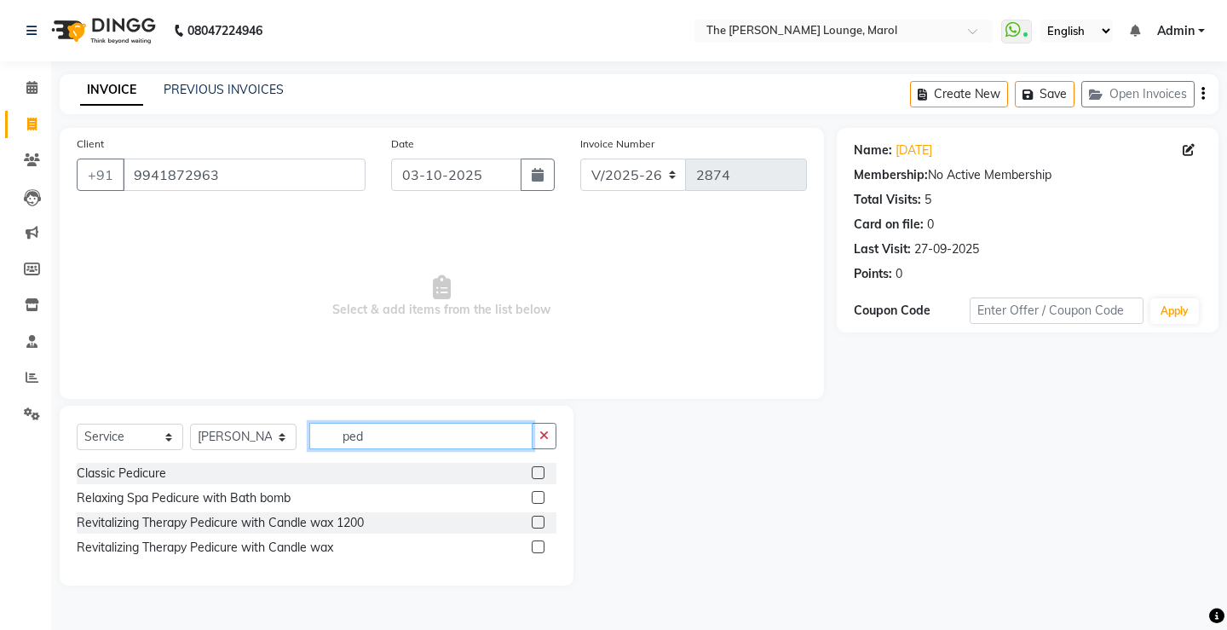
type input "ped"
click at [539, 517] on label at bounding box center [538, 522] width 13 height 13
click at [539, 517] on input "checkbox" at bounding box center [537, 522] width 11 height 11
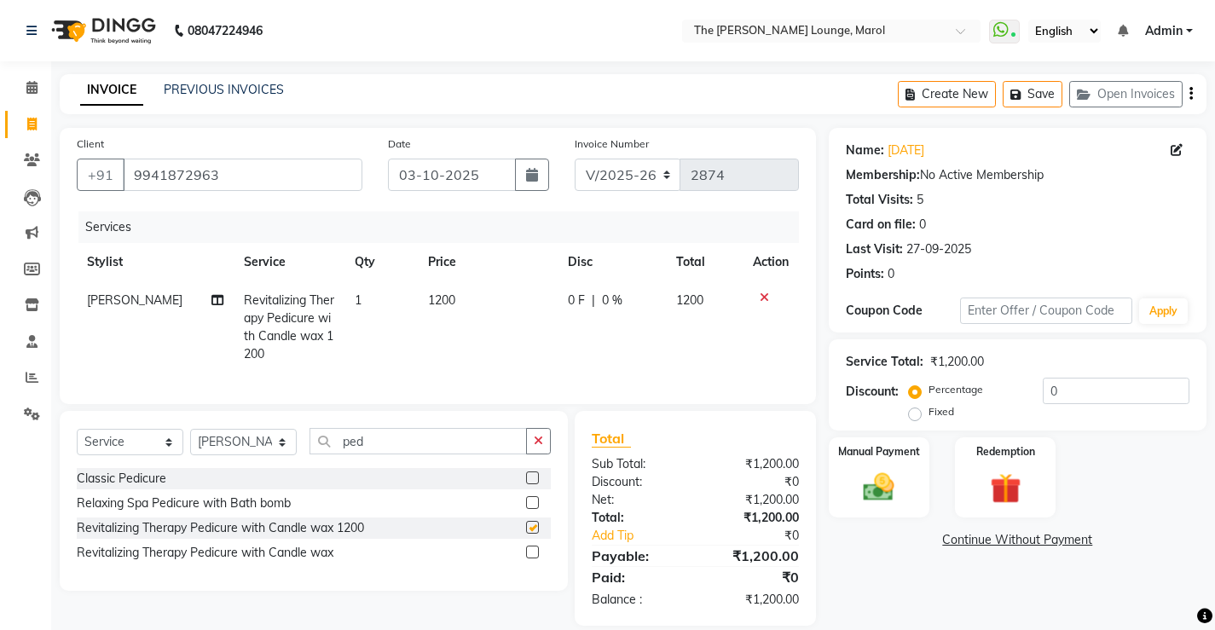
checkbox input "false"
click at [418, 454] on input "ped" at bounding box center [417, 441] width 217 height 26
click at [450, 297] on td "1200" at bounding box center [487, 327] width 139 height 92
select select "60187"
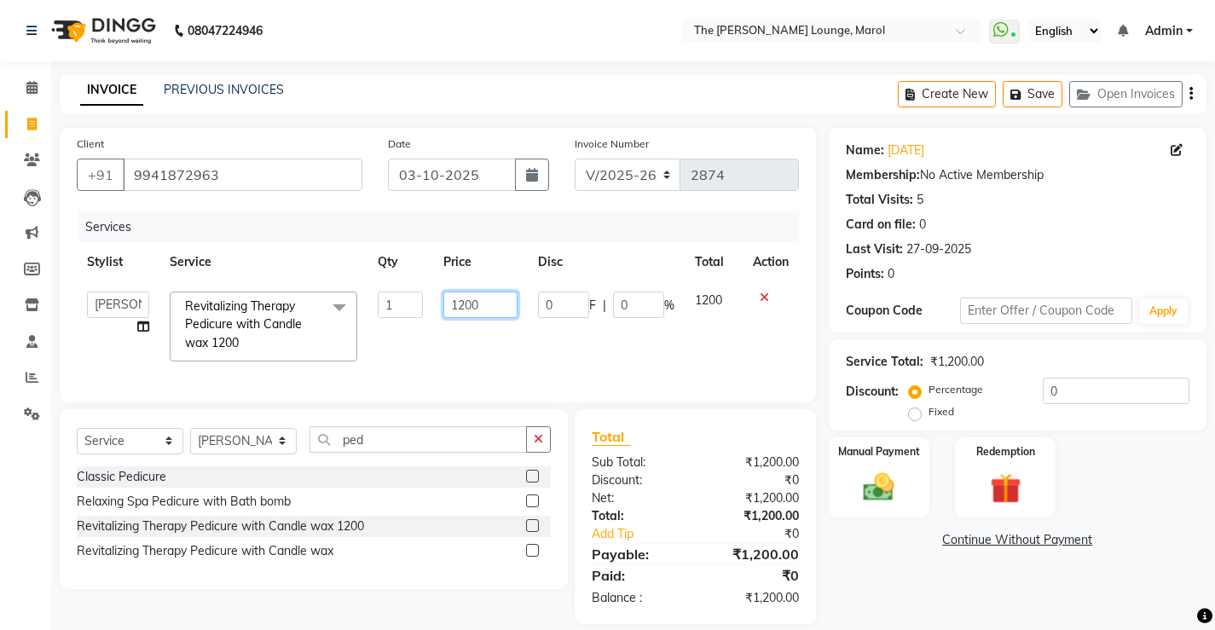
click at [488, 306] on input "1200" at bounding box center [480, 305] width 74 height 26
type input "1"
type input "1500"
click at [465, 360] on td "1500" at bounding box center [480, 326] width 95 height 90
select select "60187"
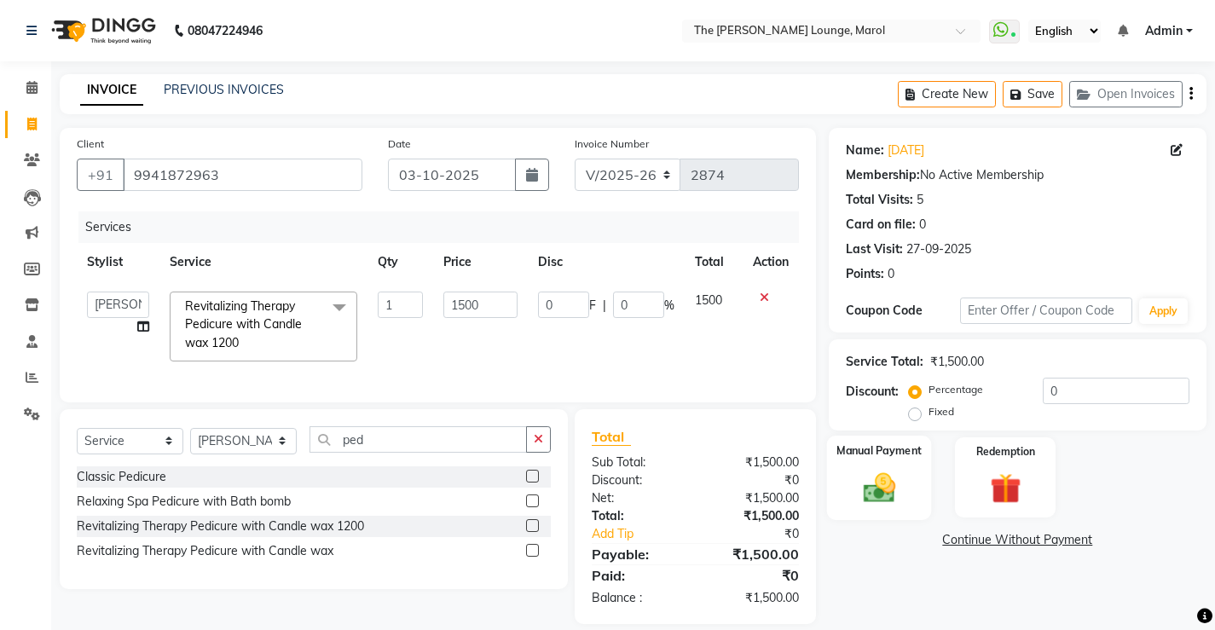
click at [886, 471] on img at bounding box center [878, 487] width 52 height 37
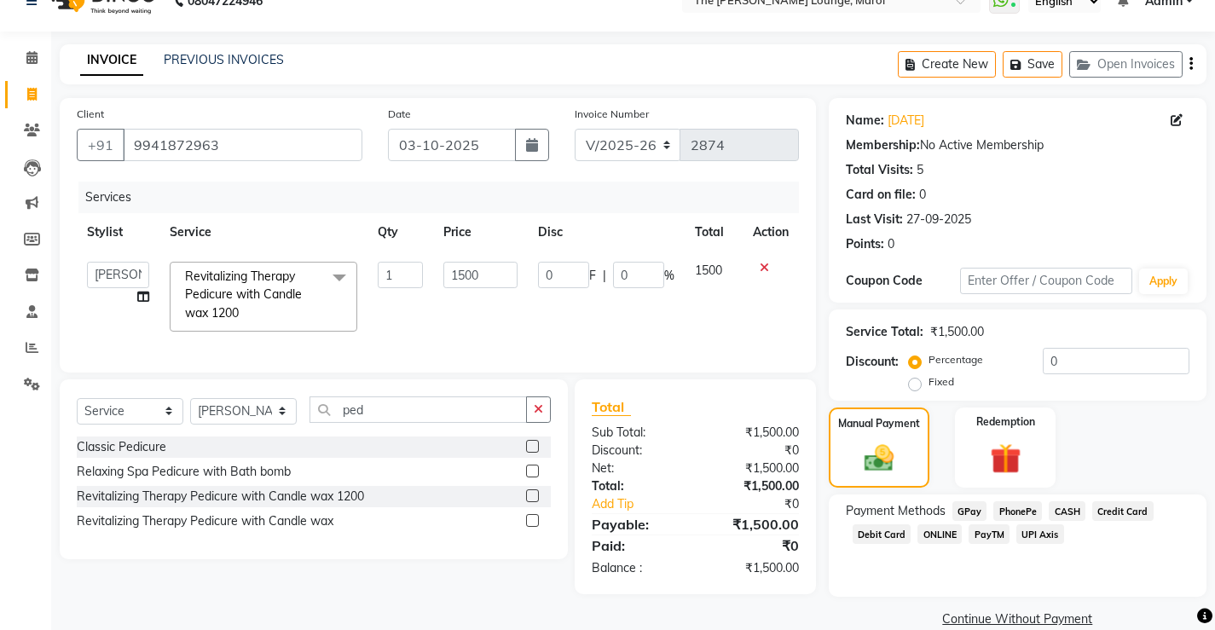
scroll to position [57, 0]
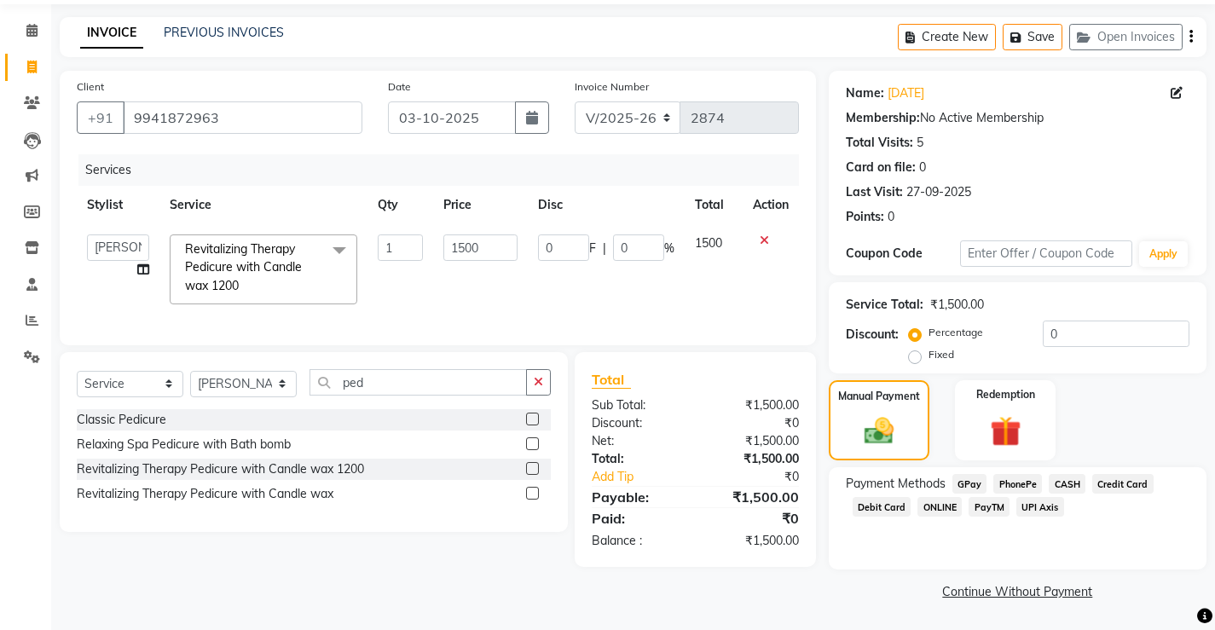
click at [1061, 479] on span "CASH" at bounding box center [1066, 484] width 37 height 20
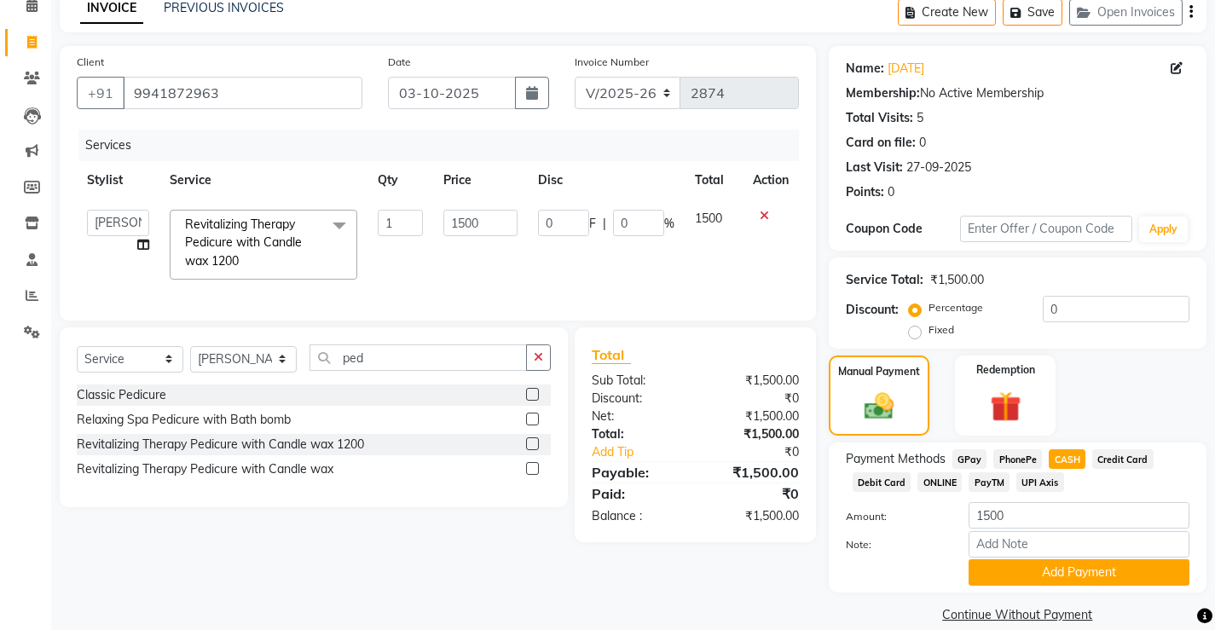
scroll to position [85, 0]
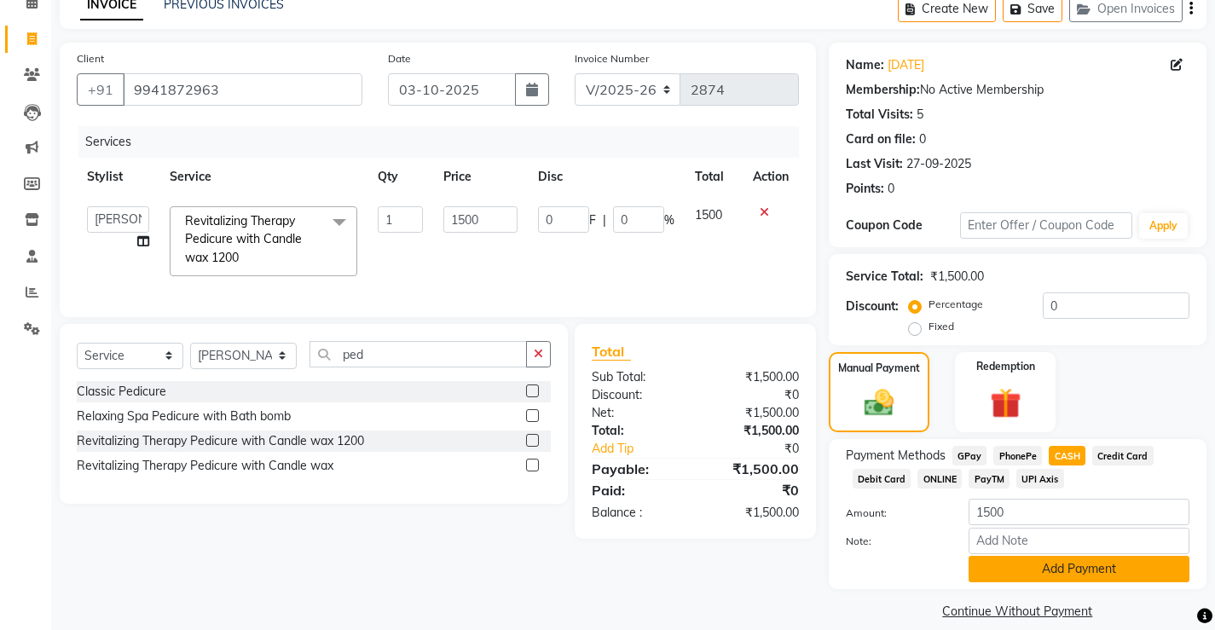
click at [1027, 560] on button "Add Payment" at bounding box center [1078, 569] width 221 height 26
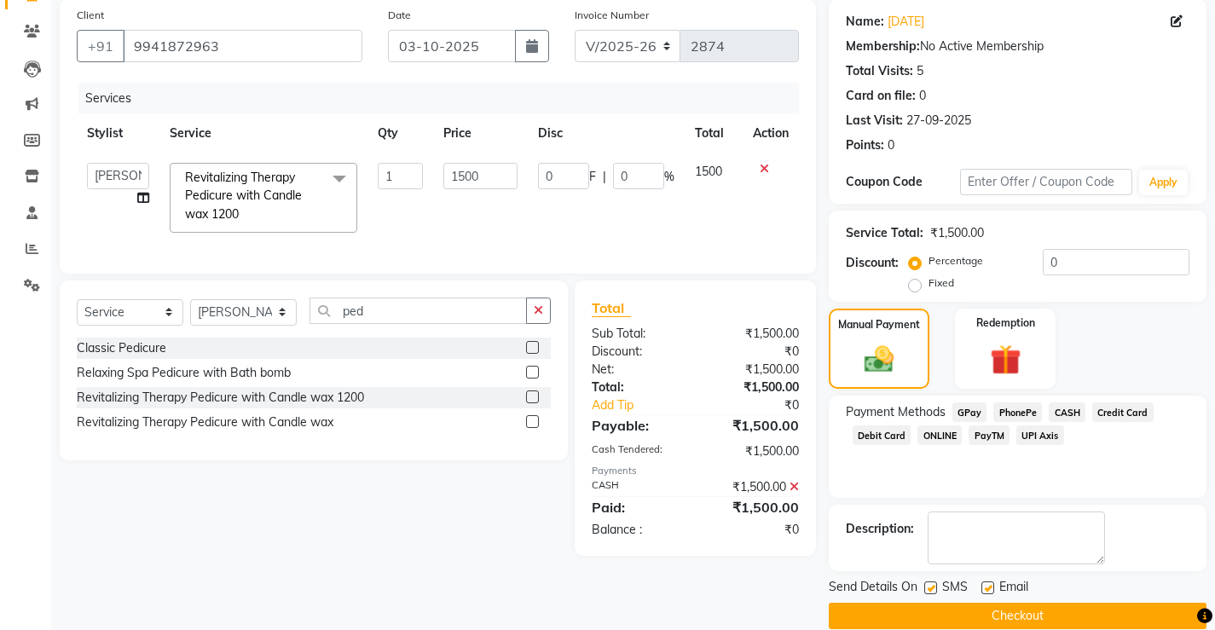
scroll to position [153, 0]
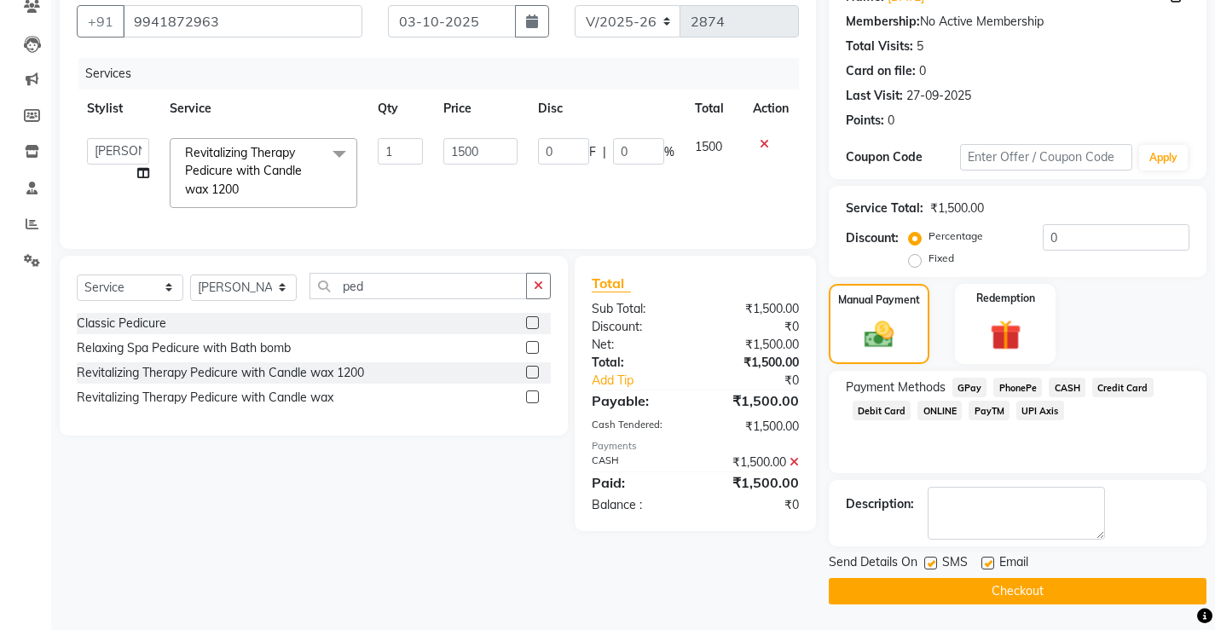
click at [931, 561] on label at bounding box center [930, 563] width 13 height 13
click at [931, 561] on input "checkbox" at bounding box center [929, 563] width 11 height 11
checkbox input "false"
click at [985, 558] on label at bounding box center [987, 563] width 13 height 13
click at [985, 558] on input "checkbox" at bounding box center [986, 563] width 11 height 11
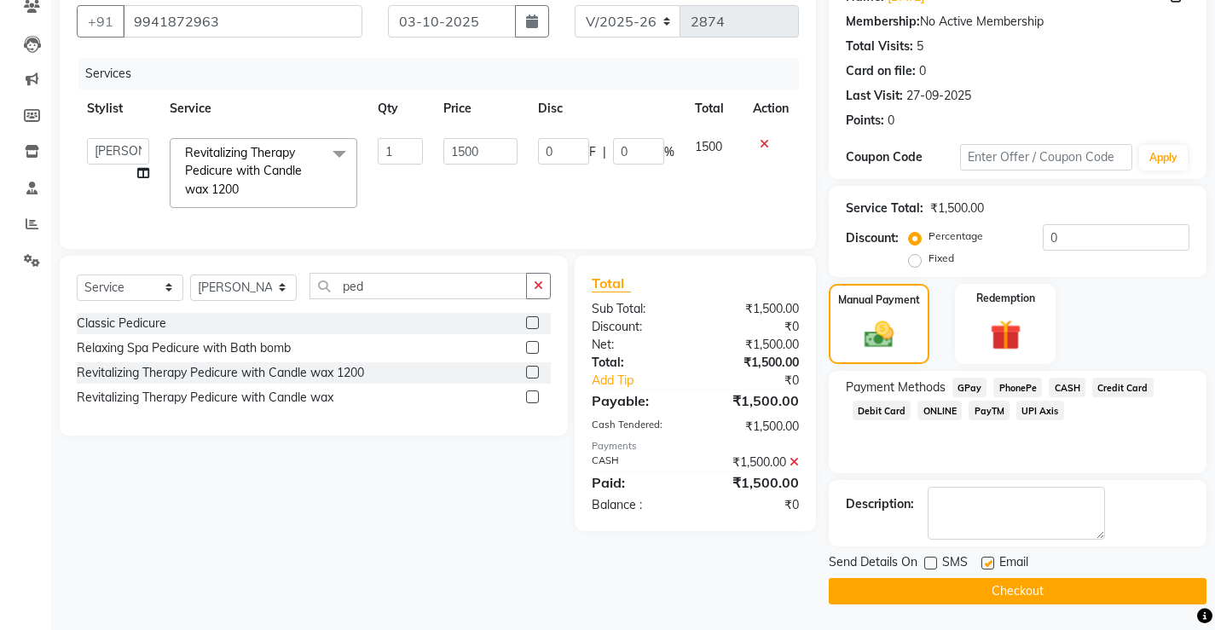
checkbox input "false"
click at [1015, 593] on button "Checkout" at bounding box center [1018, 591] width 378 height 26
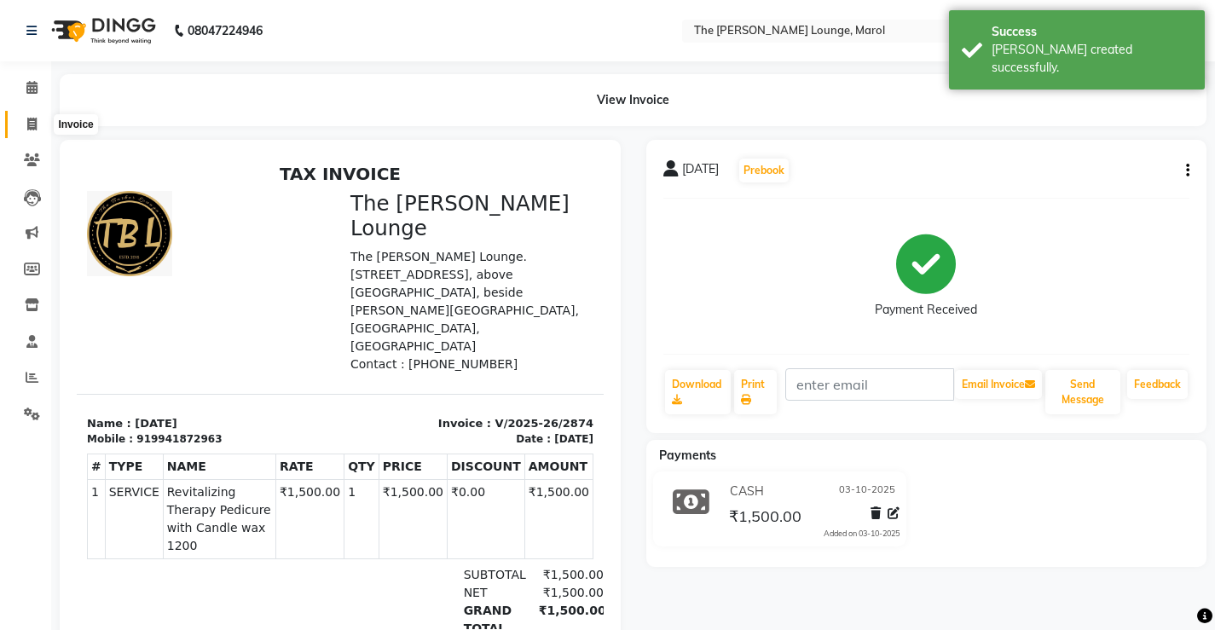
click at [32, 120] on icon at bounding box center [31, 124] width 9 height 13
select select "7188"
select select "service"
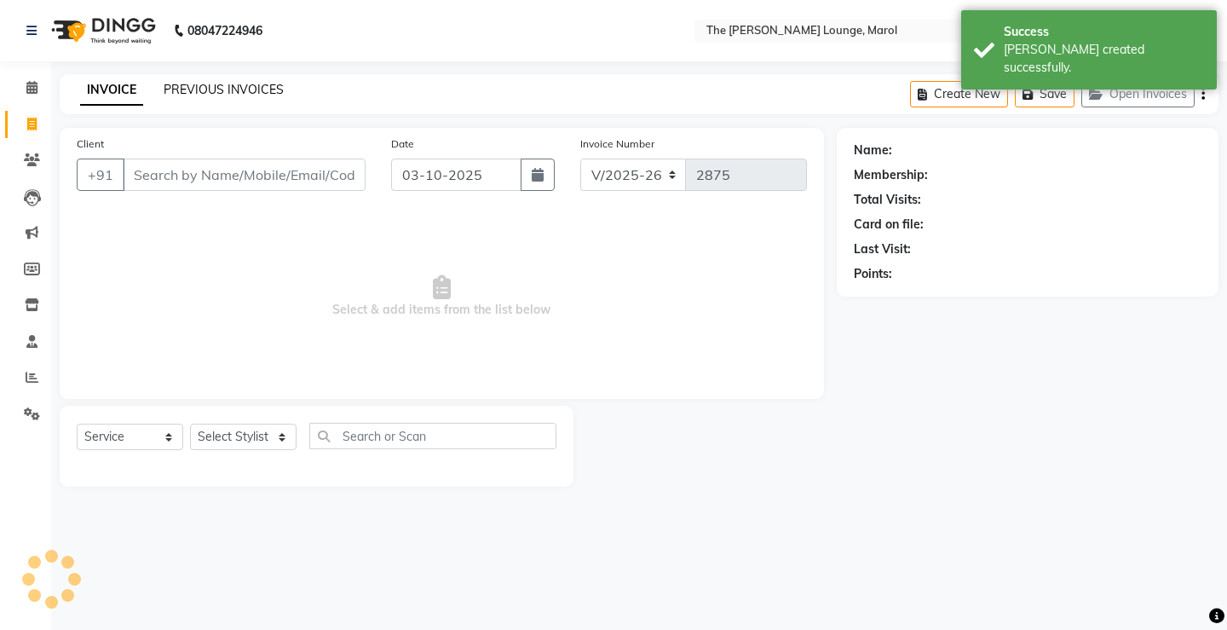
click at [218, 87] on link "PREVIOUS INVOICES" at bounding box center [224, 89] width 120 height 15
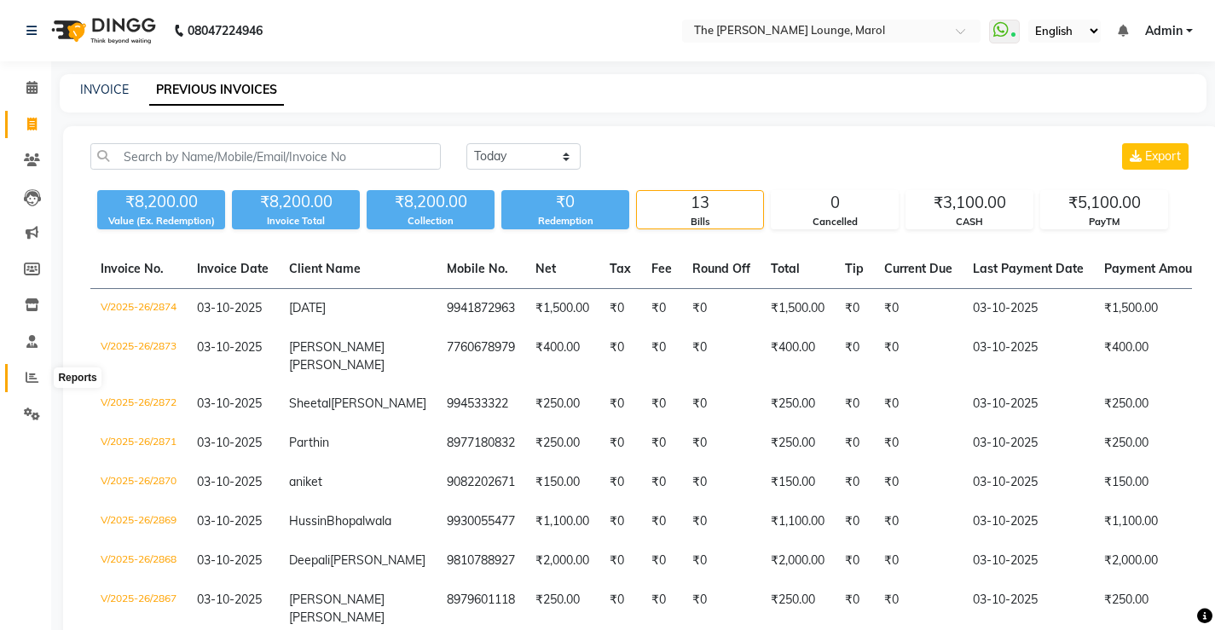
click at [28, 384] on span at bounding box center [32, 378] width 30 height 20
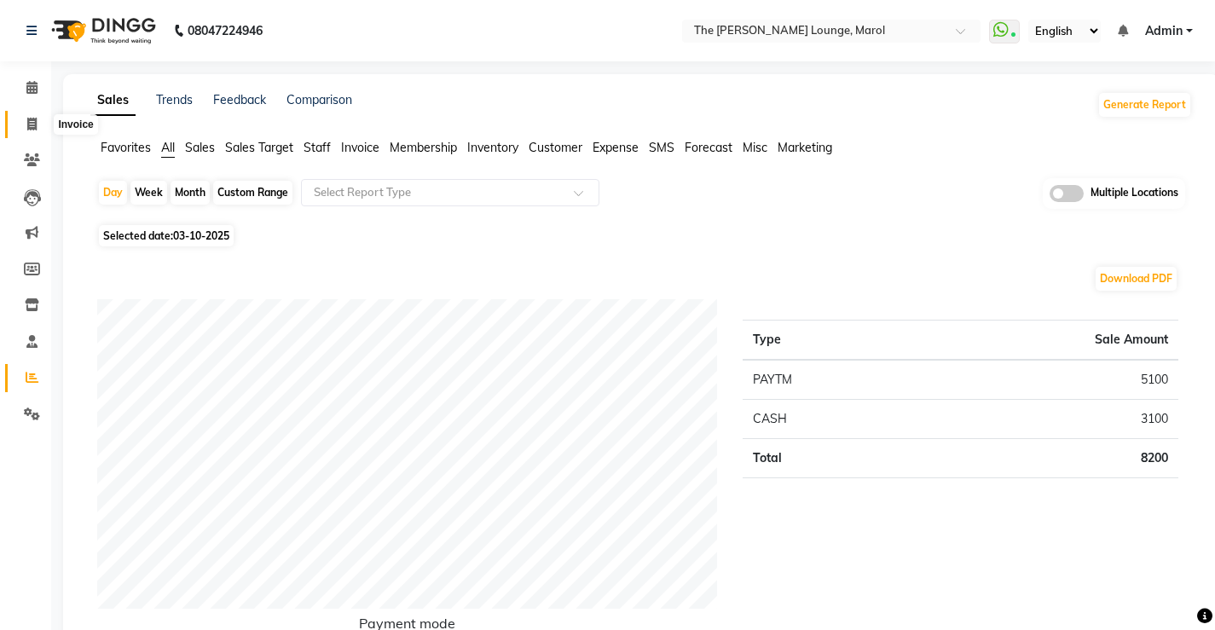
click at [27, 119] on icon at bounding box center [31, 124] width 9 height 13
select select "service"
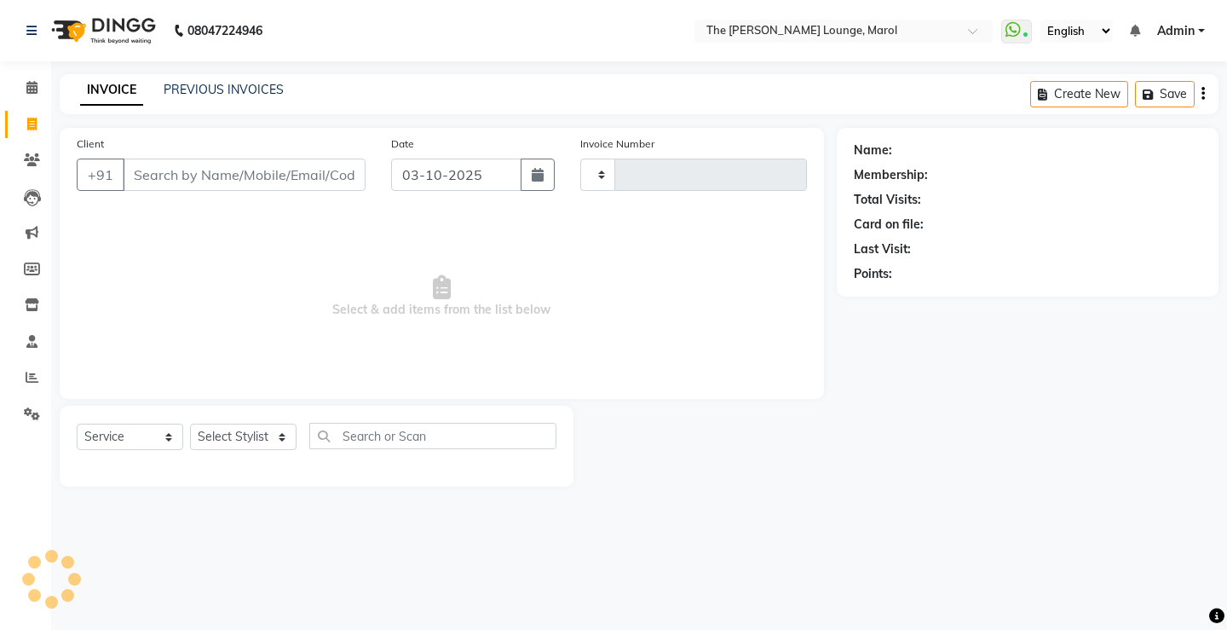
type input "2875"
select select "7188"
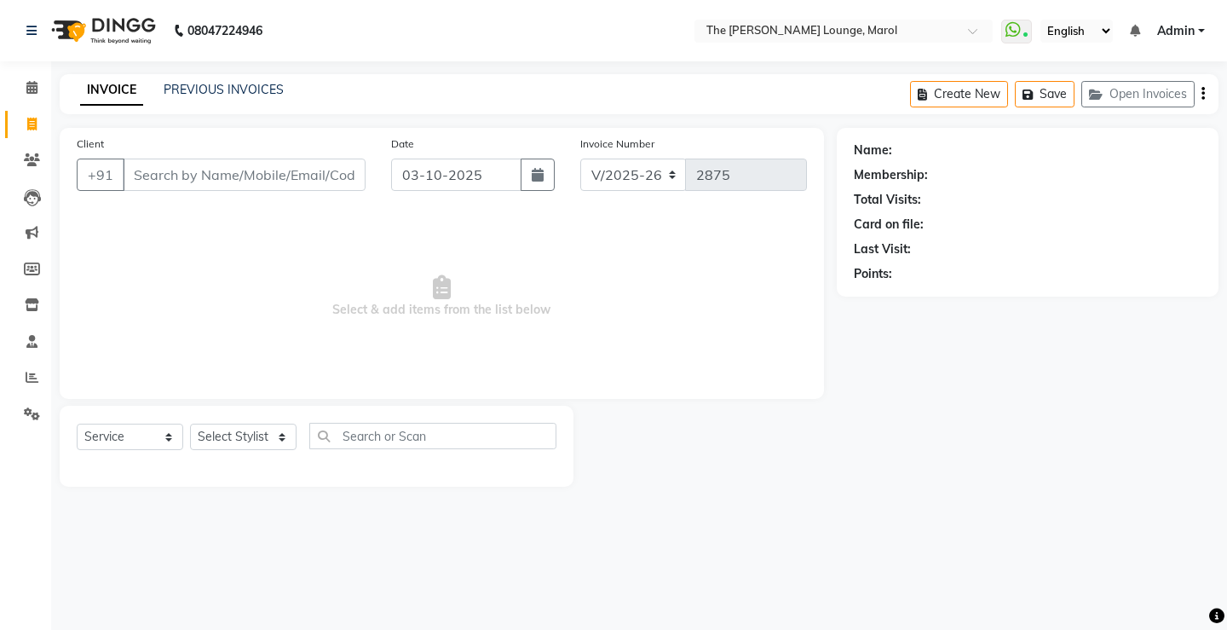
click at [195, 172] on input "Client" at bounding box center [244, 175] width 243 height 32
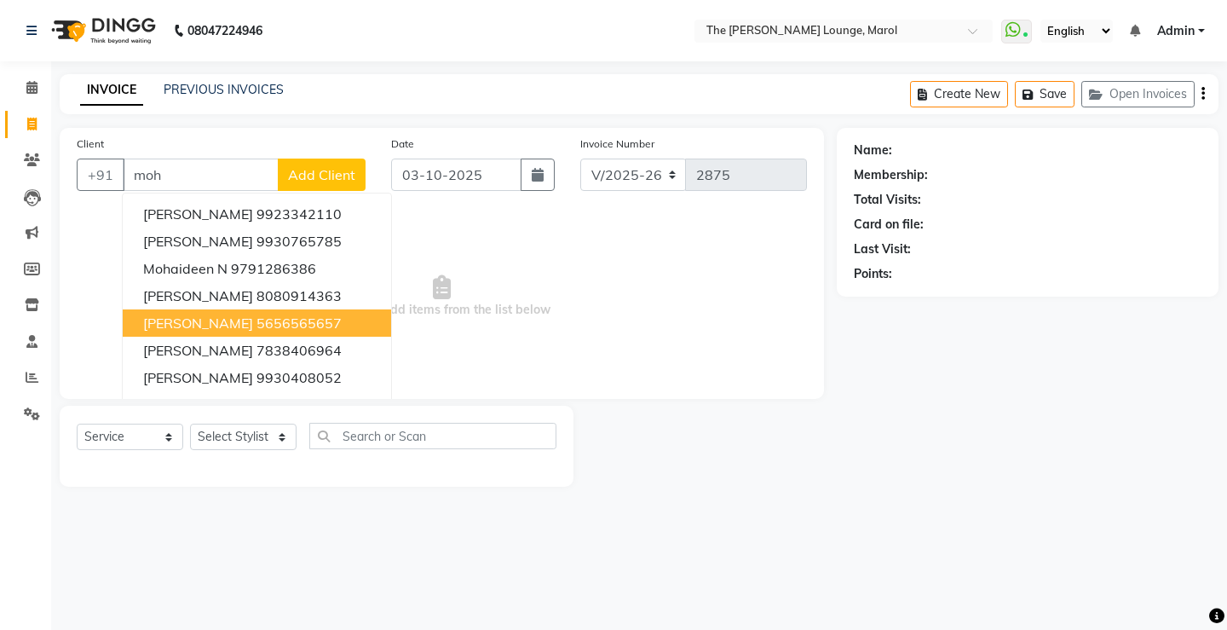
click at [211, 328] on span "[PERSON_NAME]" at bounding box center [198, 323] width 110 height 17
type input "5656565657"
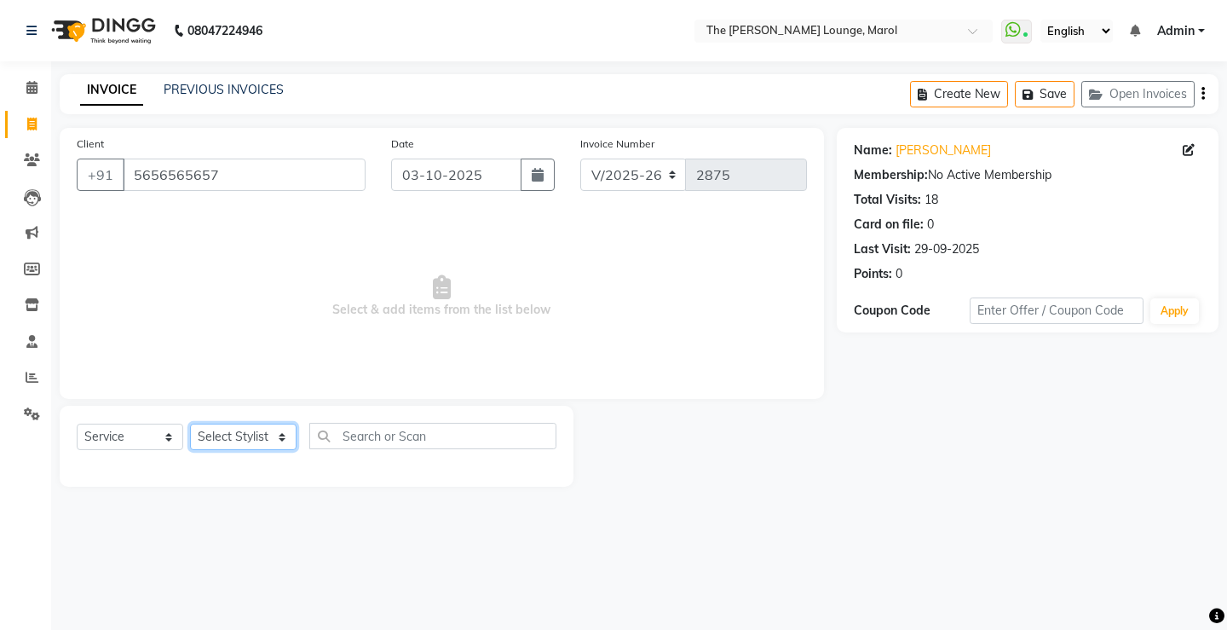
click at [265, 436] on select "Select Stylist [PERSON_NAME] [PERSON_NAME] [PERSON_NAME] [PERSON_NAME] [PERSON_…" at bounding box center [243, 437] width 107 height 26
select select "64222"
click at [190, 424] on select "Select Stylist [PERSON_NAME] [PERSON_NAME] [PERSON_NAME] [PERSON_NAME] [PERSON_…" at bounding box center [243, 437] width 107 height 26
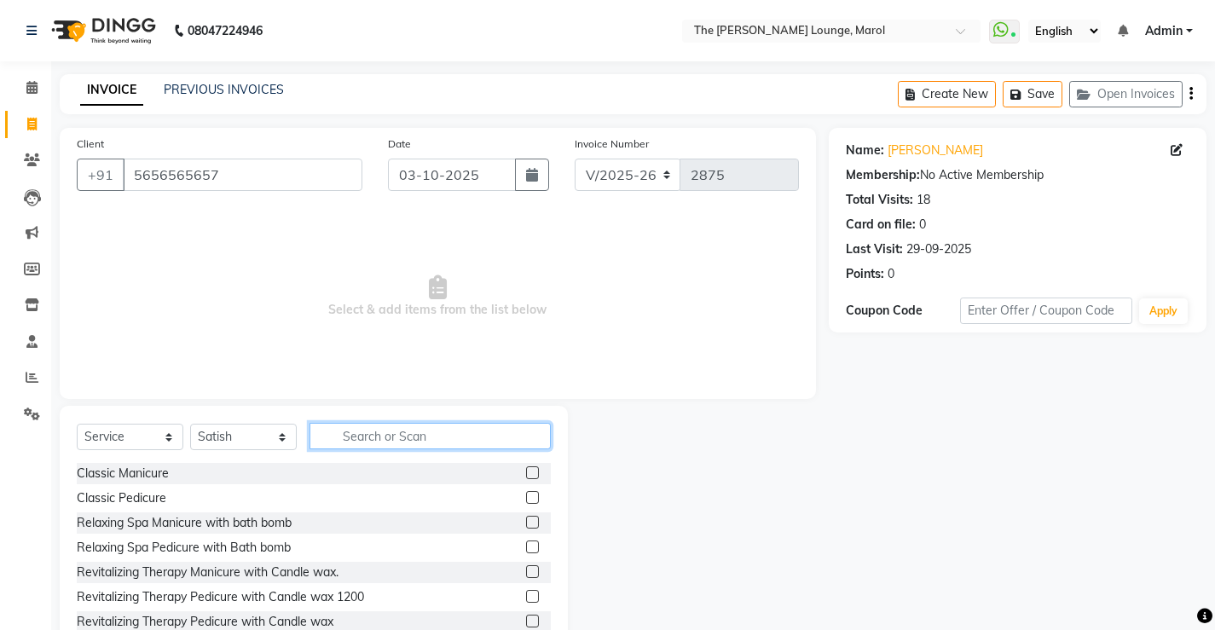
click at [353, 437] on input "text" at bounding box center [429, 436] width 241 height 26
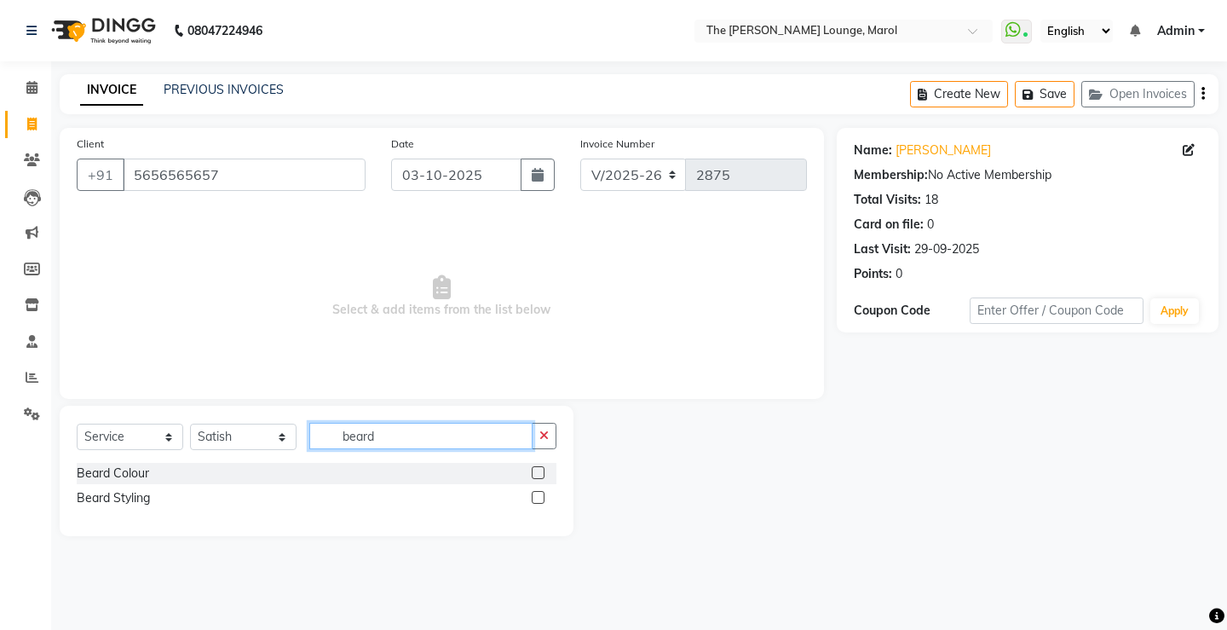
type input "beard"
click at [534, 496] on label at bounding box center [538, 497] width 13 height 13
click at [534, 496] on input "checkbox" at bounding box center [537, 498] width 11 height 11
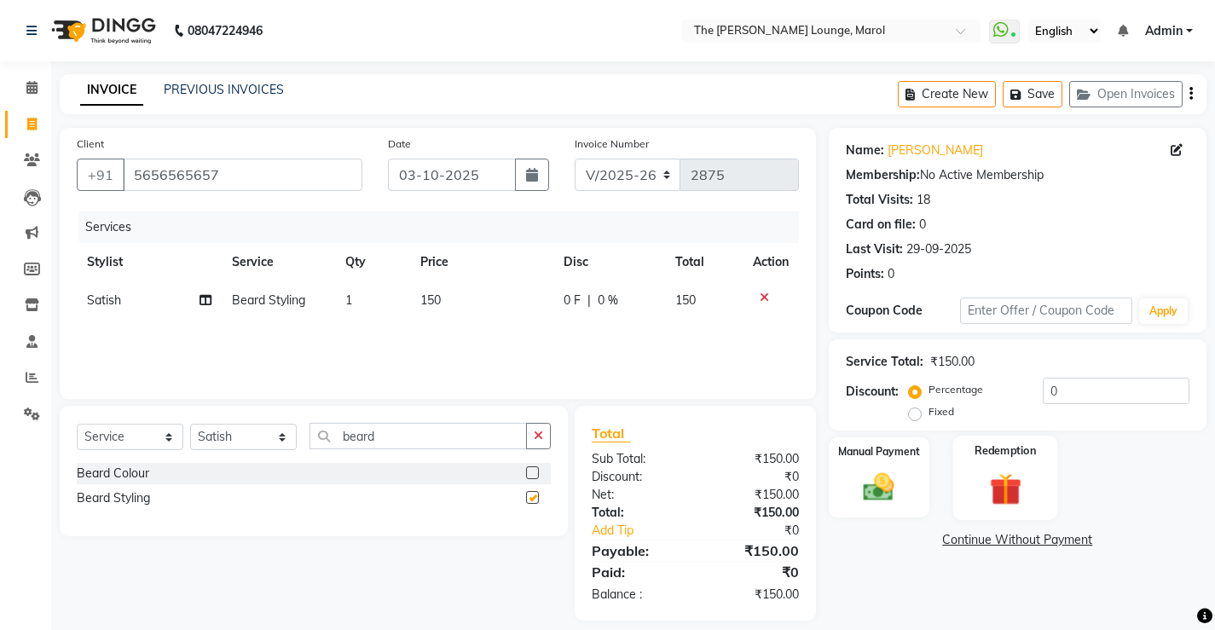
checkbox input "false"
click at [892, 469] on div "Manual Payment" at bounding box center [878, 478] width 105 height 84
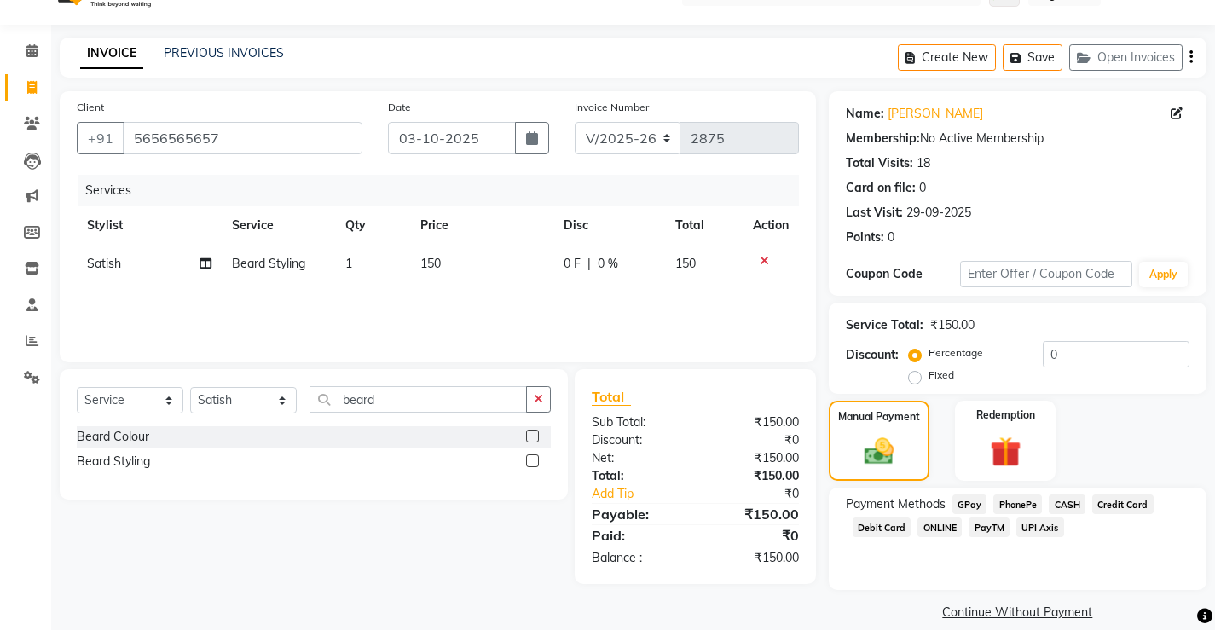
scroll to position [57, 0]
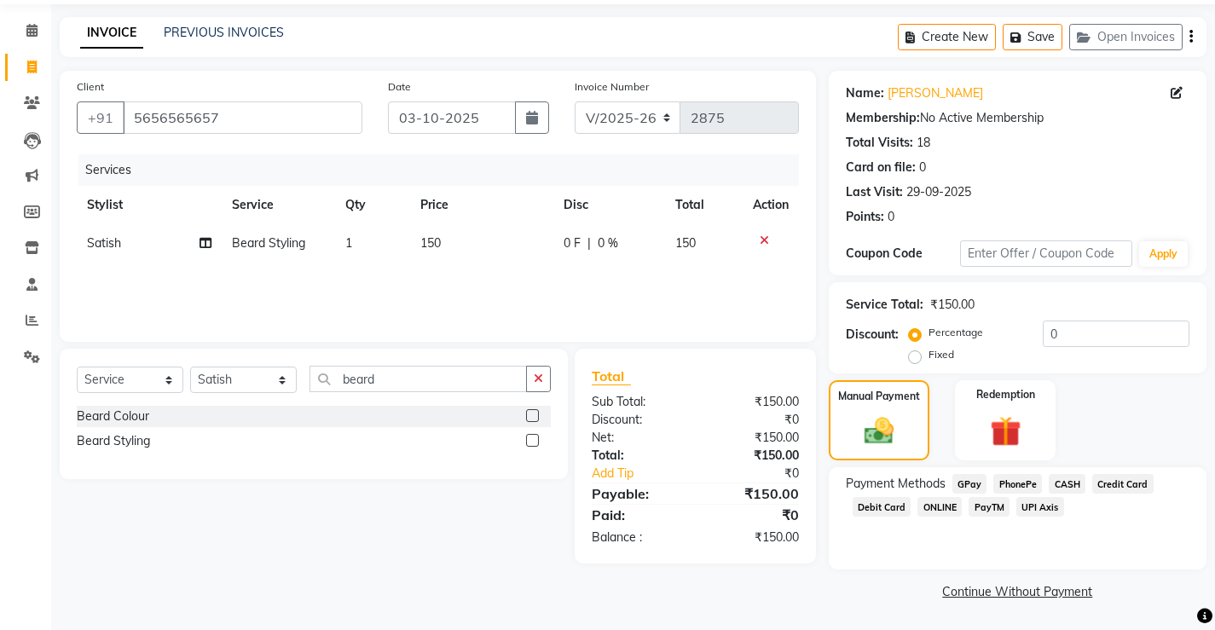
click at [975, 507] on span "PayTM" at bounding box center [988, 507] width 41 height 20
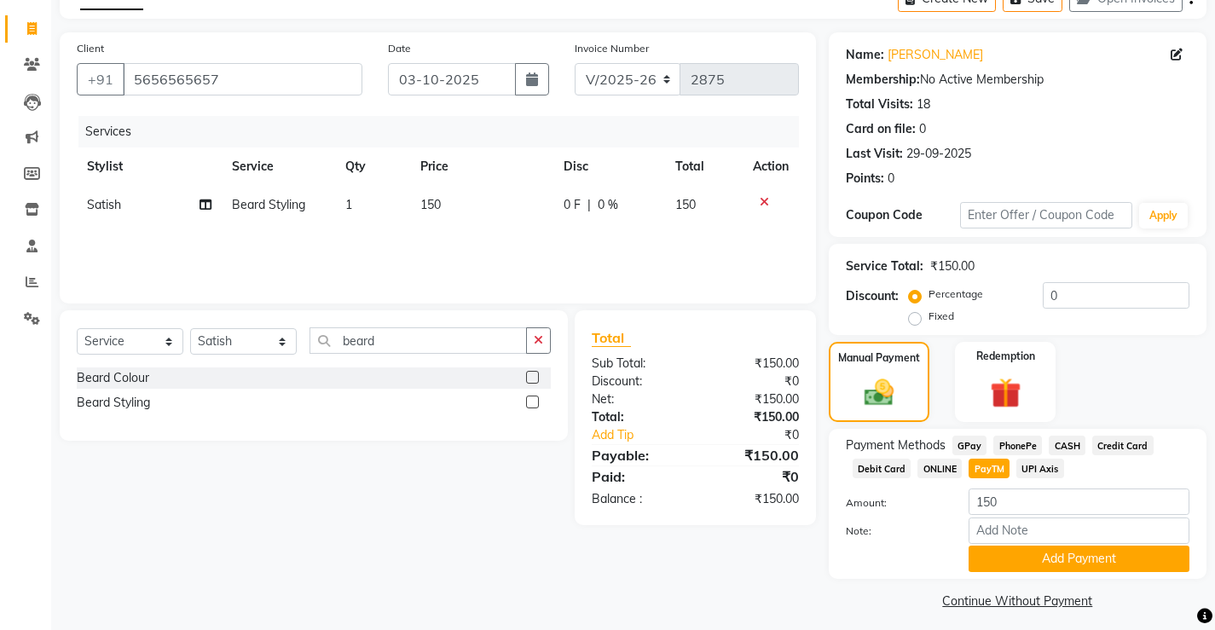
scroll to position [105, 0]
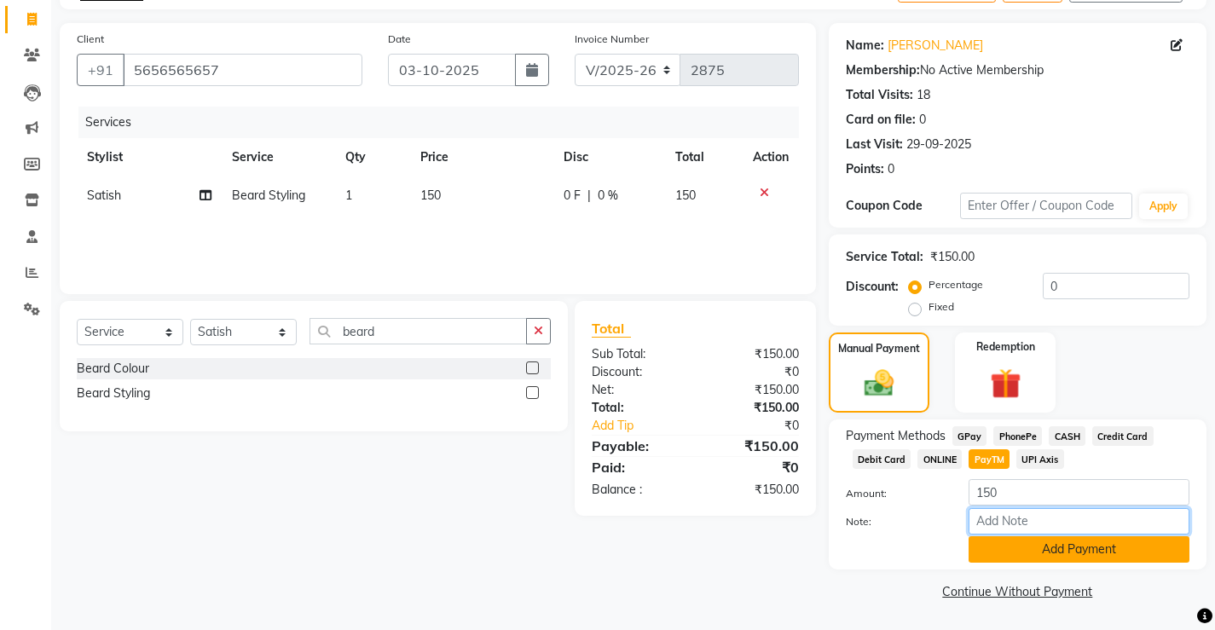
click at [1023, 535] on div "Note:" at bounding box center [1017, 522] width 369 height 29
click at [1029, 546] on button "Add Payment" at bounding box center [1078, 549] width 221 height 26
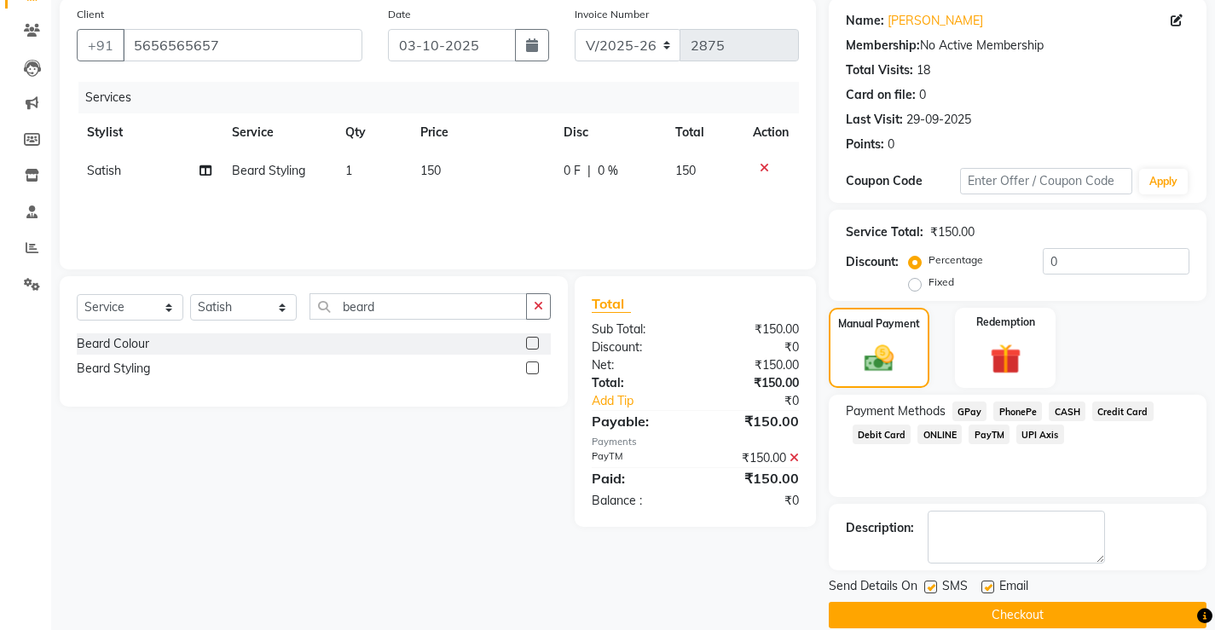
scroll to position [153, 0]
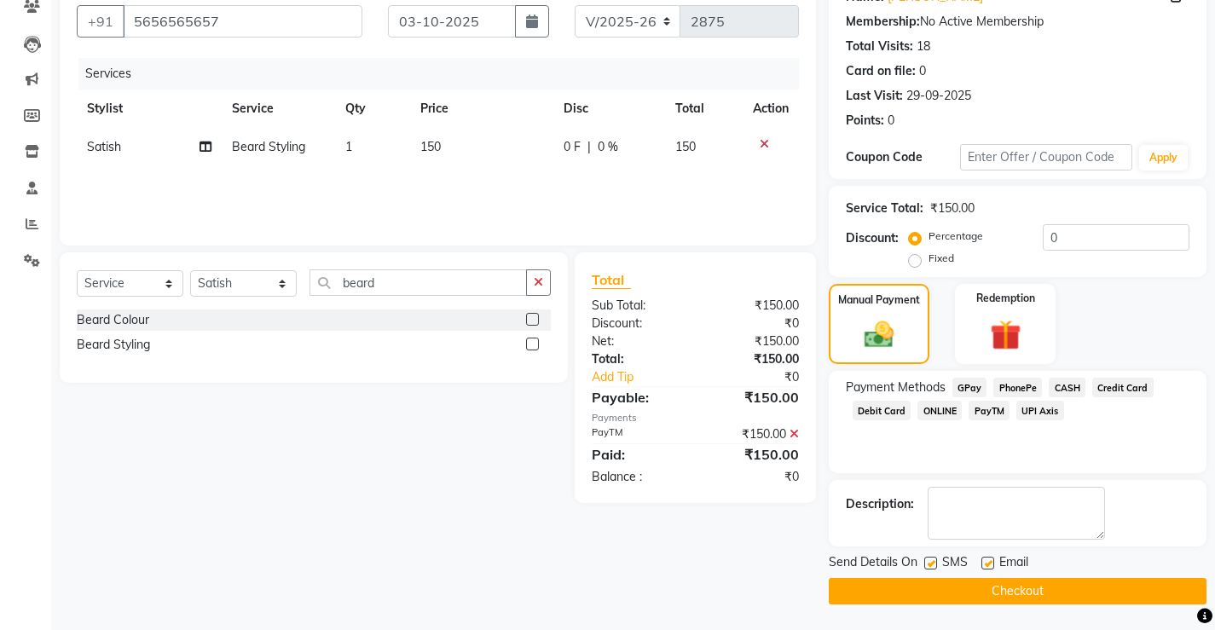
click at [1008, 592] on button "Checkout" at bounding box center [1018, 591] width 378 height 26
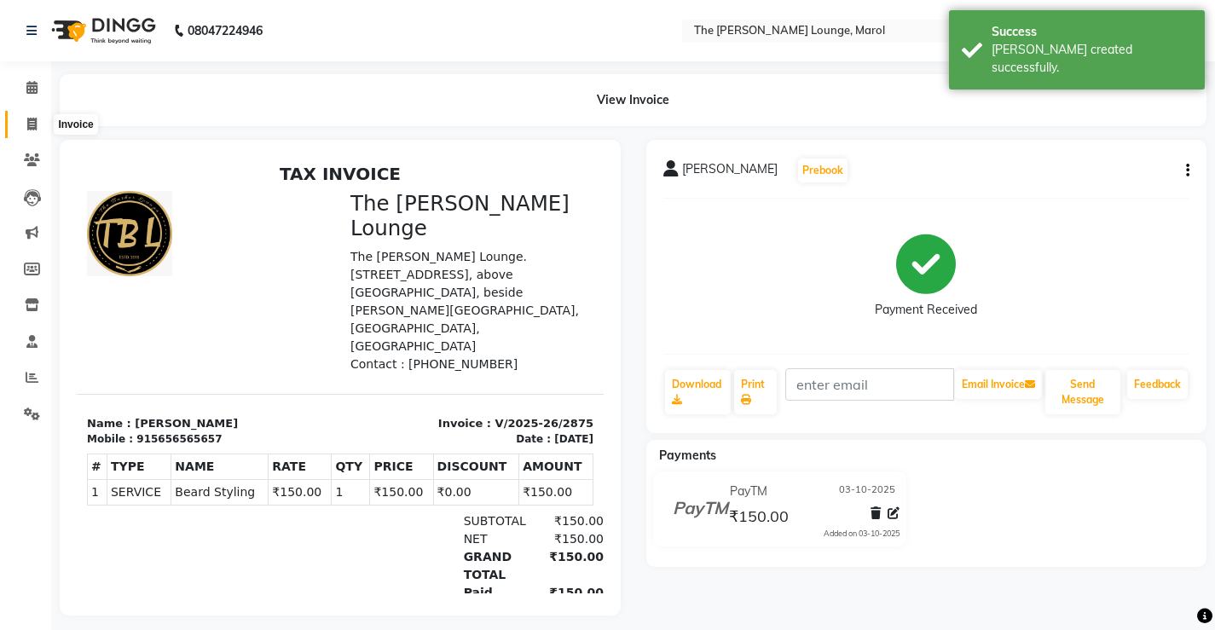
click at [32, 123] on icon at bounding box center [31, 124] width 9 height 13
select select "7188"
select select "service"
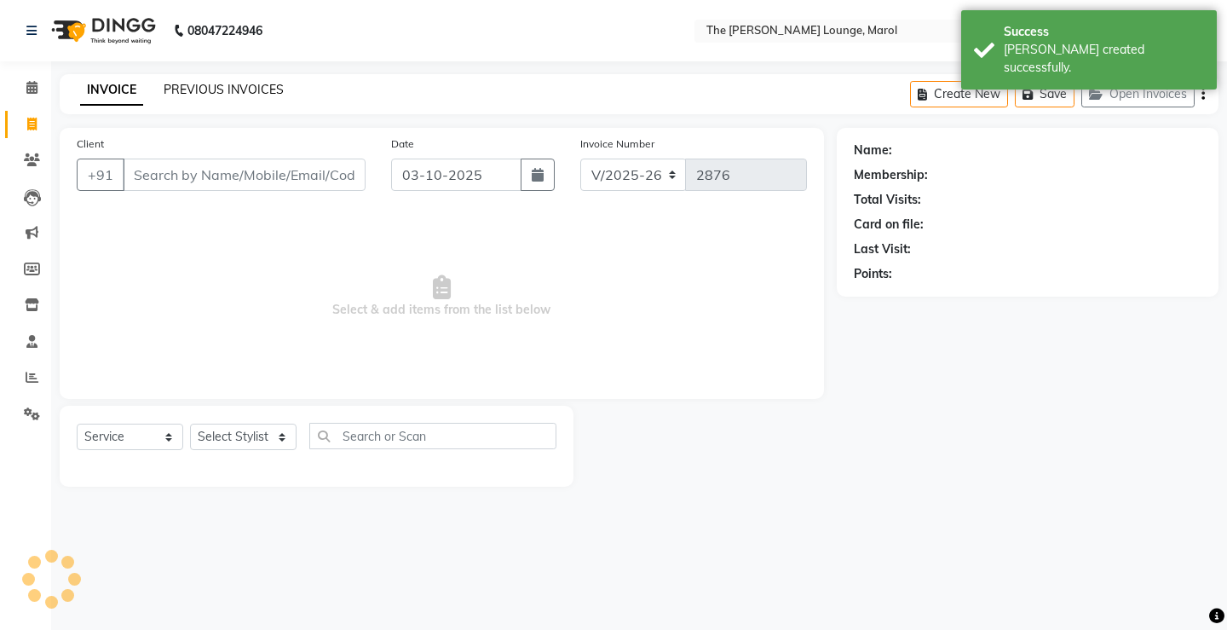
click at [235, 89] on link "PREVIOUS INVOICES" at bounding box center [224, 89] width 120 height 15
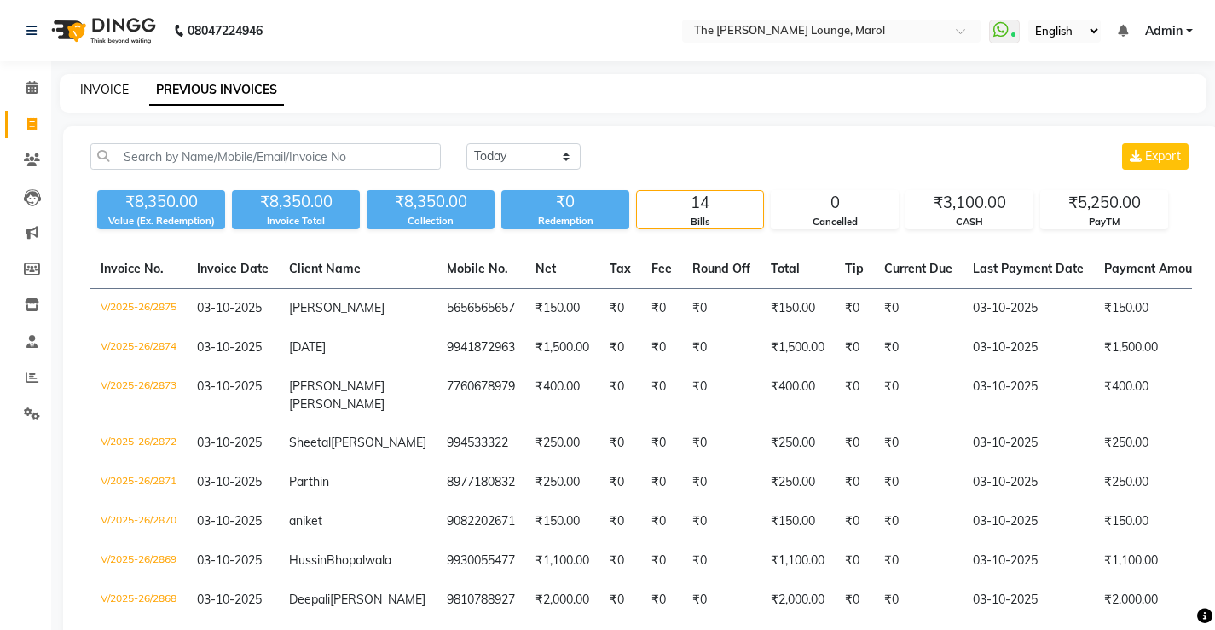
click at [86, 86] on link "INVOICE" at bounding box center [104, 89] width 49 height 15
select select "service"
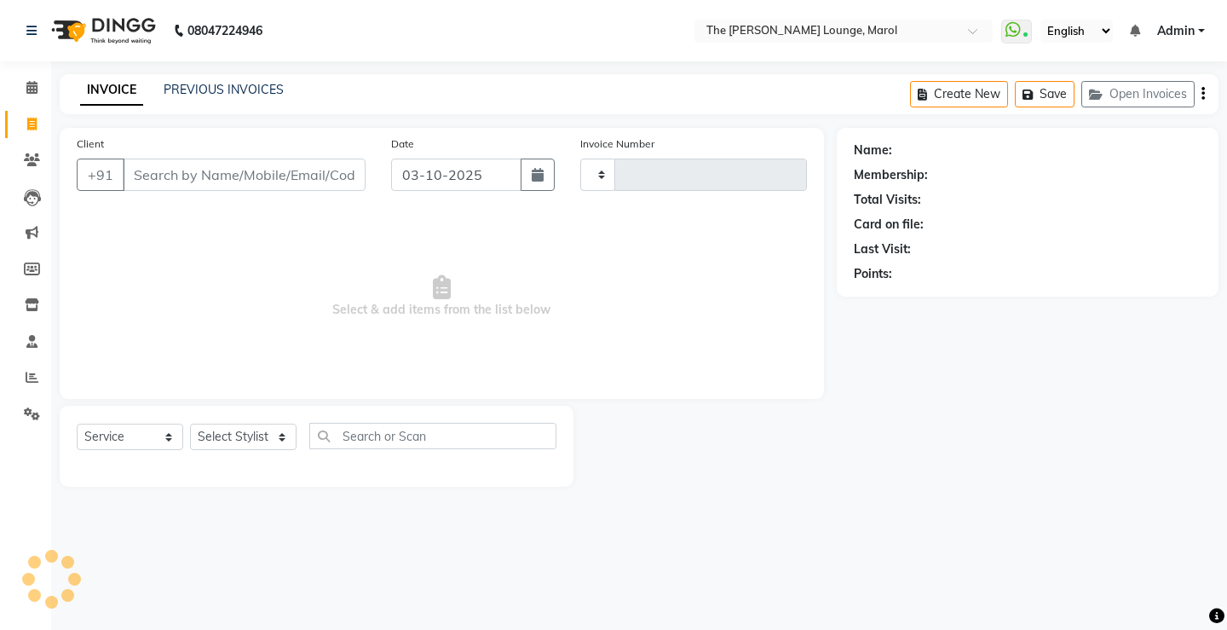
type input "2876"
select select "7188"
click at [196, 180] on input "Client" at bounding box center [244, 175] width 243 height 32
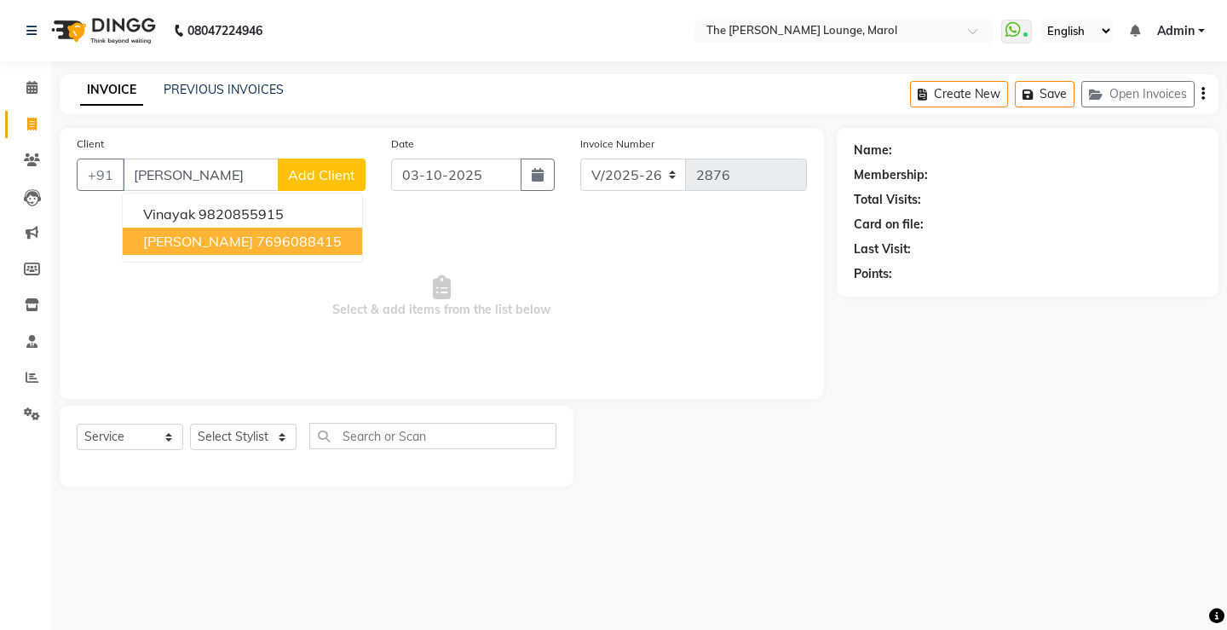
click at [207, 240] on span "[PERSON_NAME]" at bounding box center [198, 241] width 110 height 17
type input "7696088415"
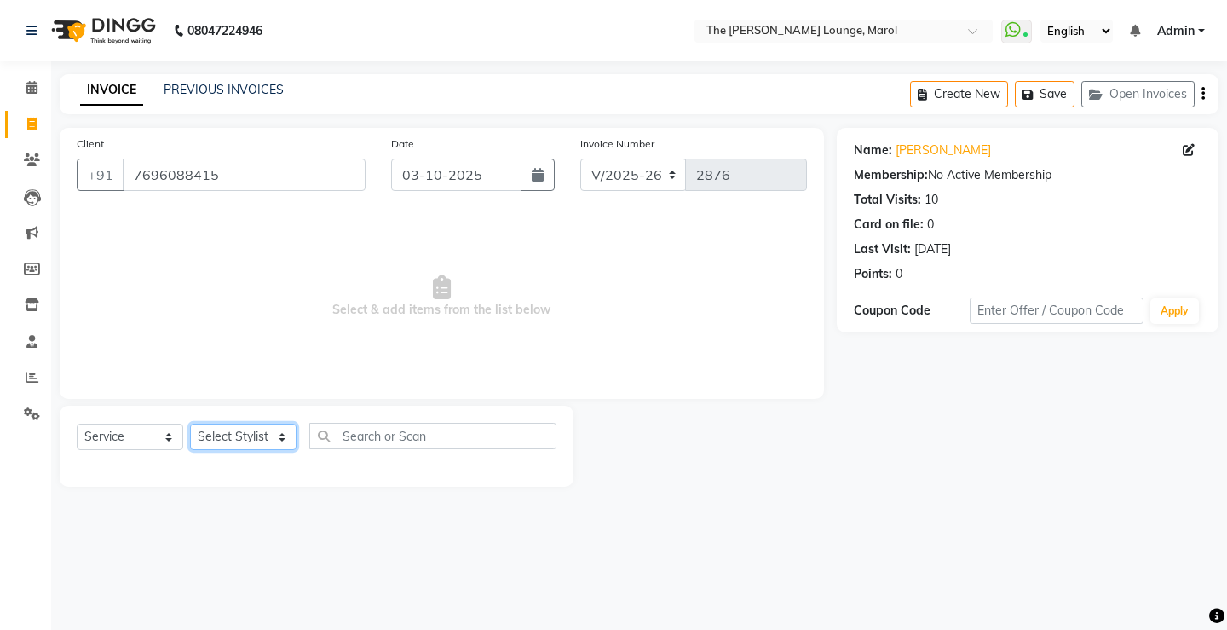
click at [284, 439] on select "Select Stylist [PERSON_NAME] [PERSON_NAME] [PERSON_NAME] [PERSON_NAME] [PERSON_…" at bounding box center [243, 437] width 107 height 26
select select "64222"
click at [190, 424] on select "Select Stylist [PERSON_NAME] [PERSON_NAME] [PERSON_NAME] [PERSON_NAME] [PERSON_…" at bounding box center [243, 437] width 107 height 26
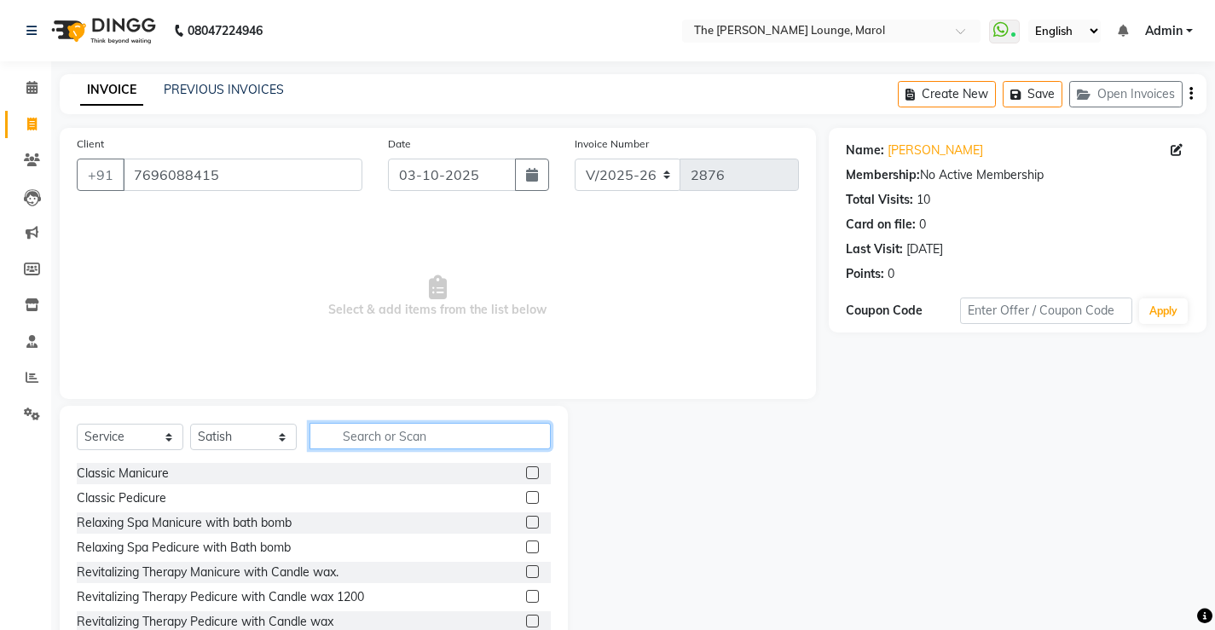
click at [396, 442] on input "text" at bounding box center [429, 436] width 241 height 26
type input "hair"
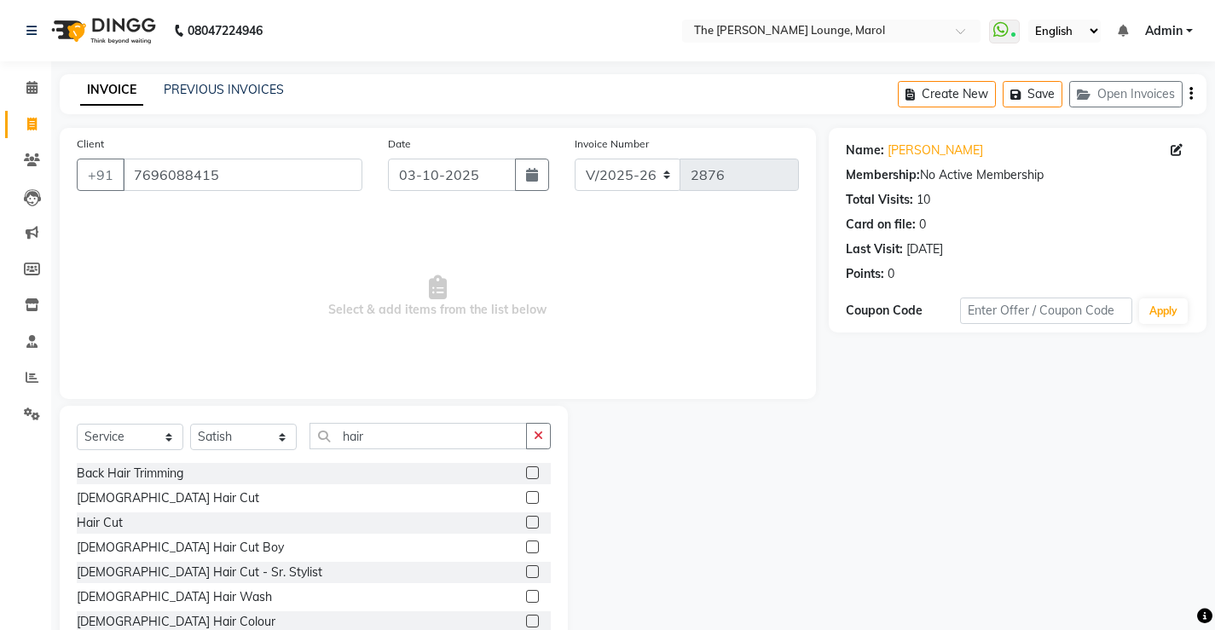
click at [526, 500] on label at bounding box center [532, 497] width 13 height 13
click at [526, 500] on input "checkbox" at bounding box center [531, 498] width 11 height 11
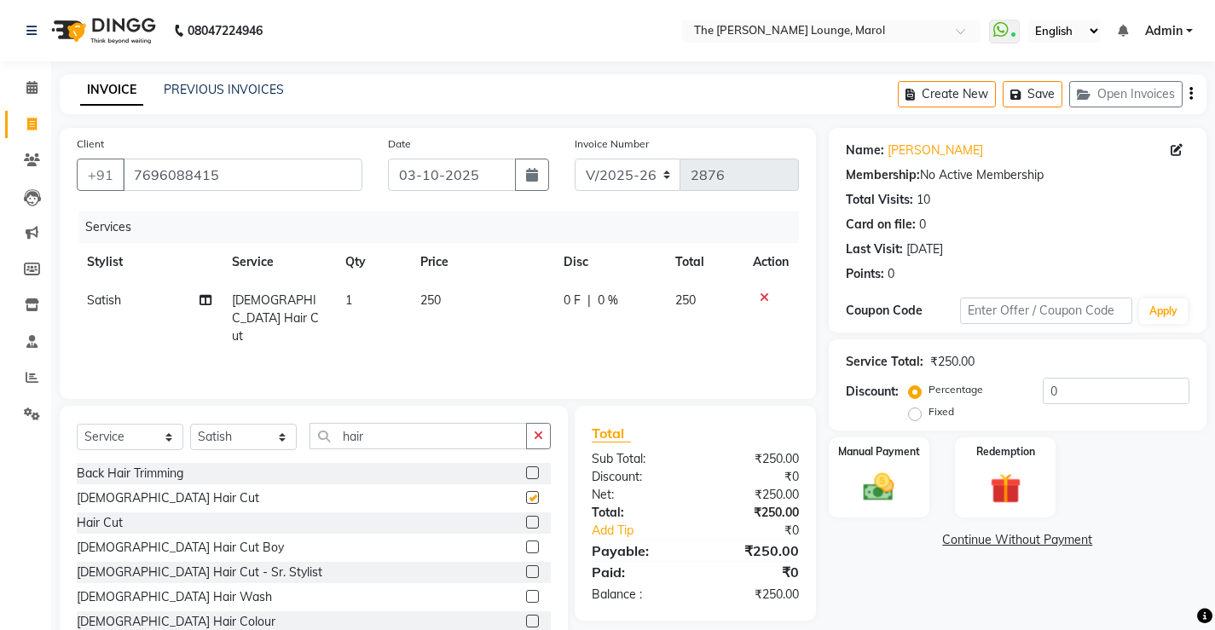
checkbox input "false"
click at [521, 430] on input "hair" at bounding box center [417, 436] width 217 height 26
click at [535, 430] on icon "button" at bounding box center [538, 436] width 9 height 12
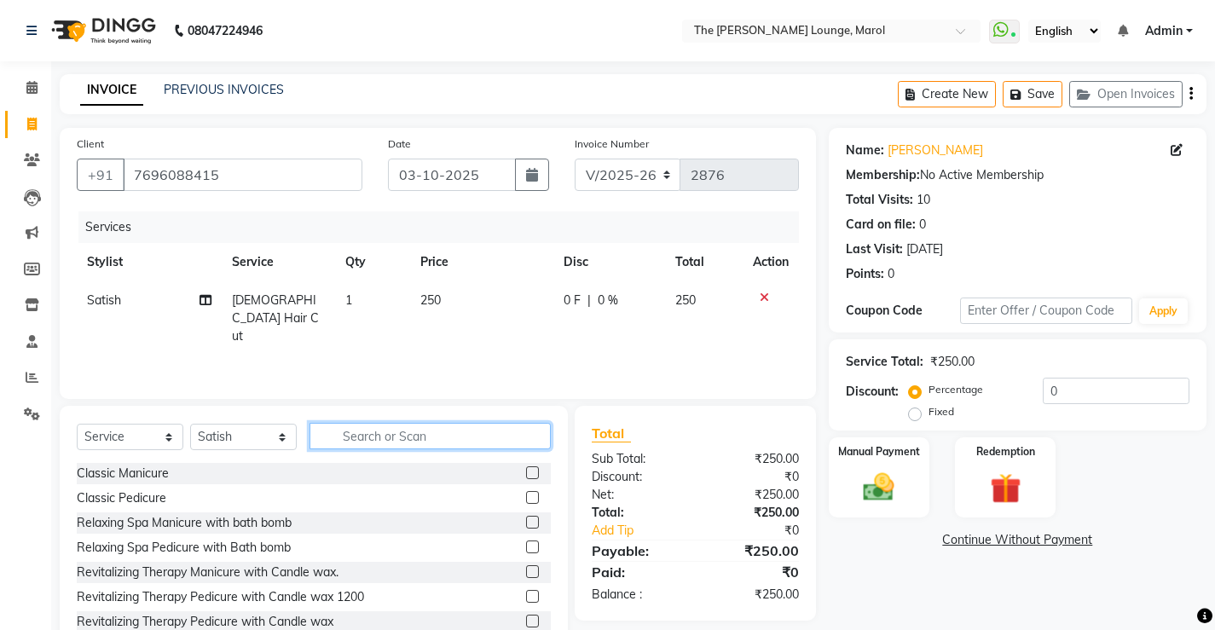
click at [485, 425] on input "text" at bounding box center [429, 436] width 241 height 26
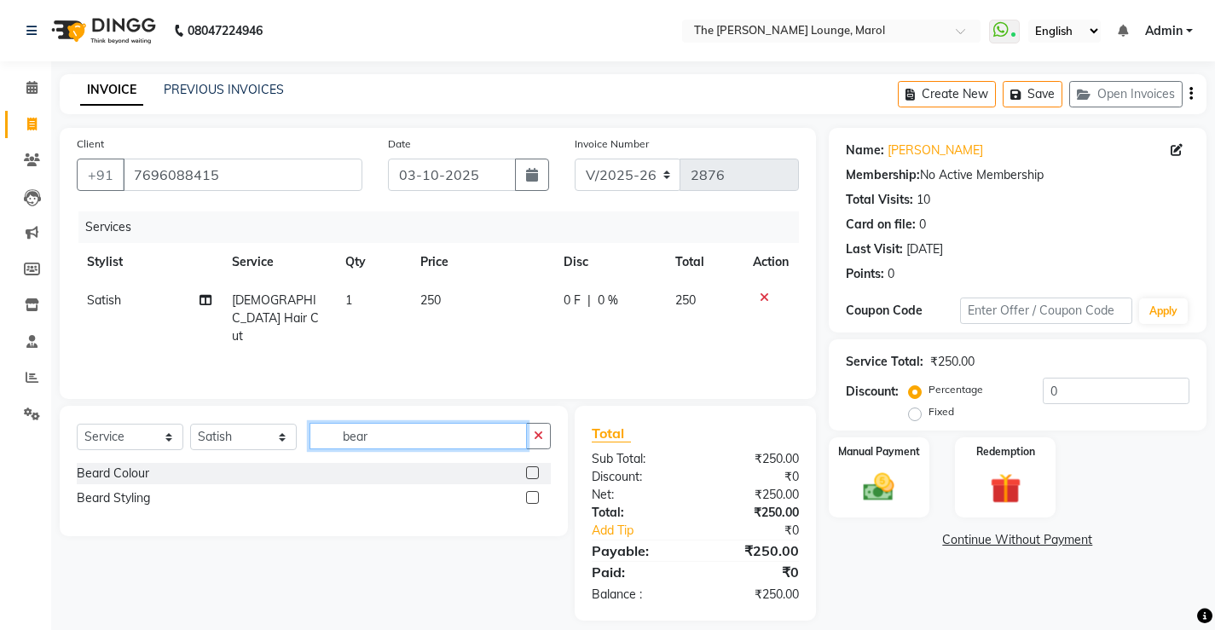
type input "bear"
click at [534, 494] on label at bounding box center [532, 497] width 13 height 13
click at [534, 494] on input "checkbox" at bounding box center [531, 498] width 11 height 11
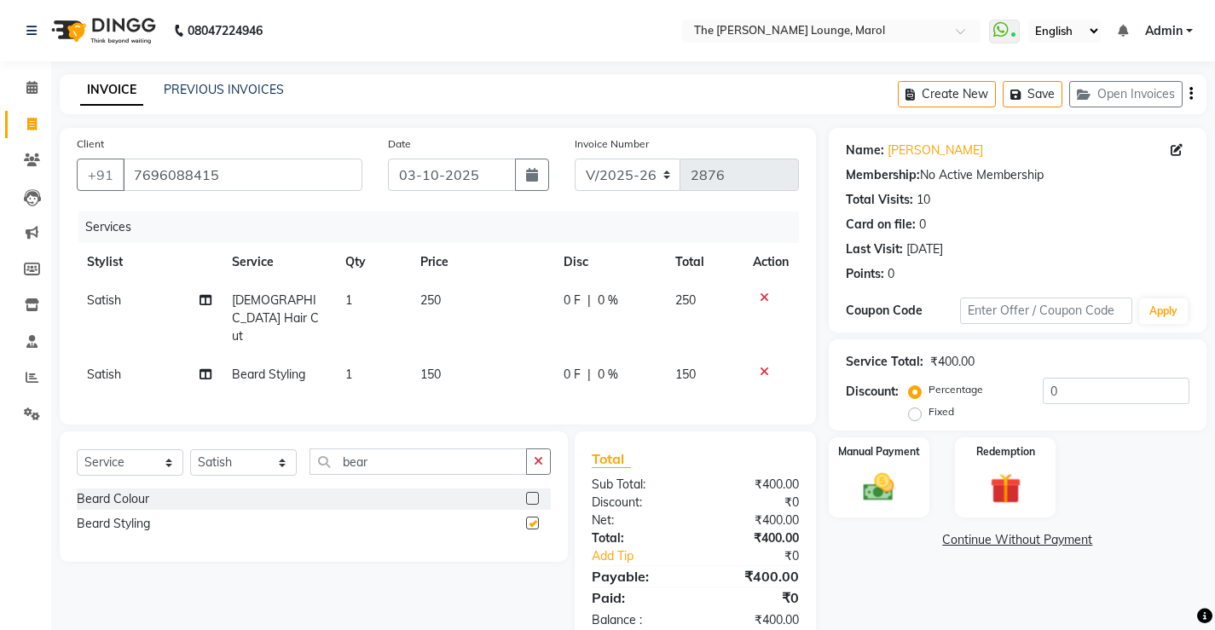
checkbox input "false"
click at [907, 490] on div "Manual Payment" at bounding box center [878, 478] width 105 height 84
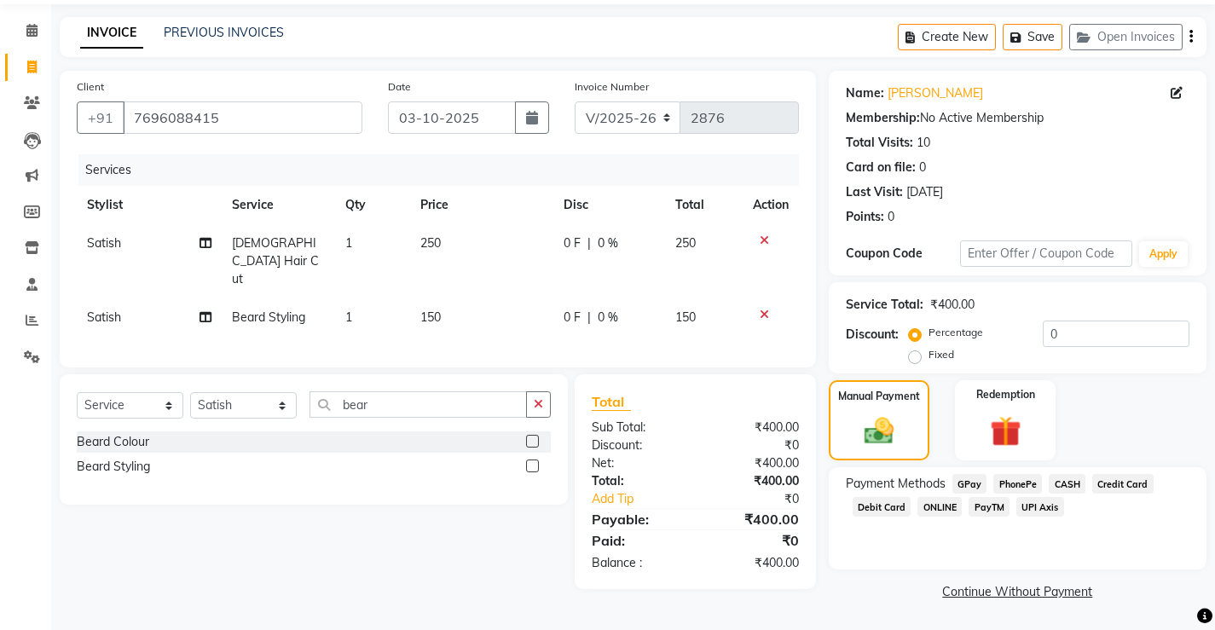
click at [974, 504] on span "PayTM" at bounding box center [988, 507] width 41 height 20
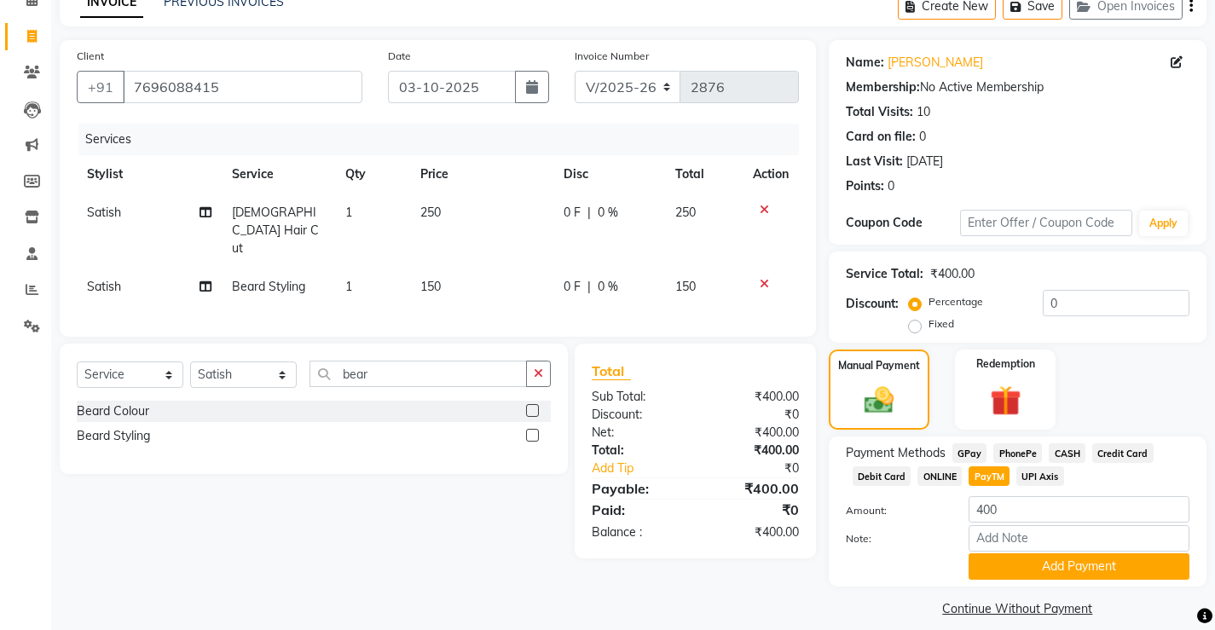
scroll to position [105, 0]
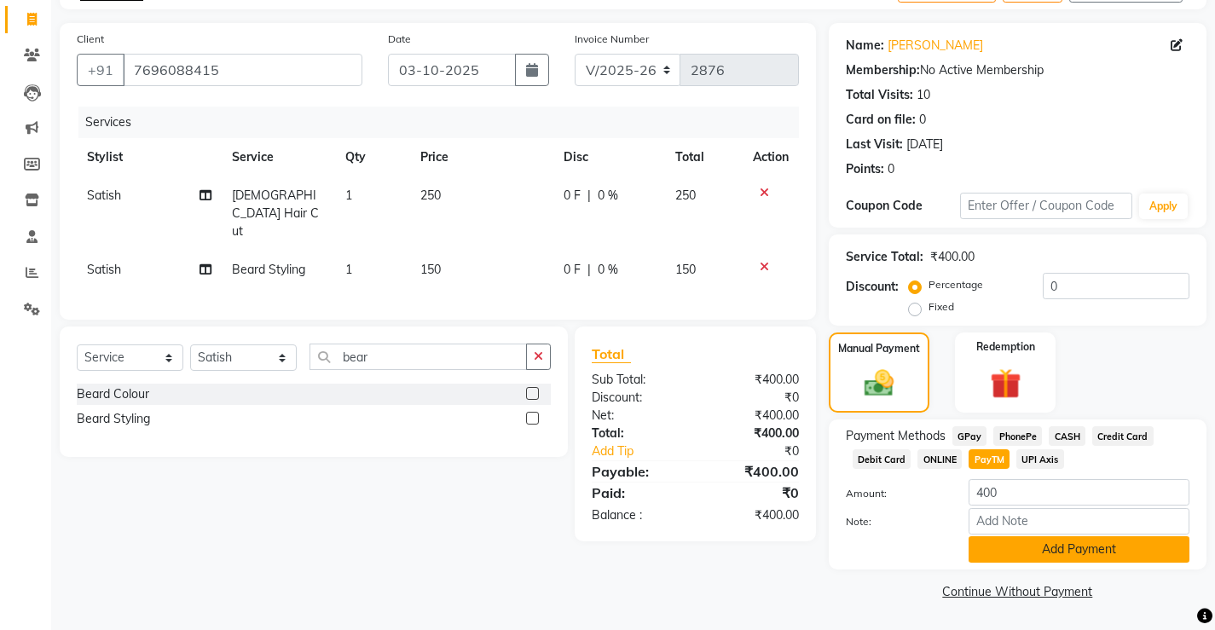
click at [984, 542] on button "Add Payment" at bounding box center [1078, 549] width 221 height 26
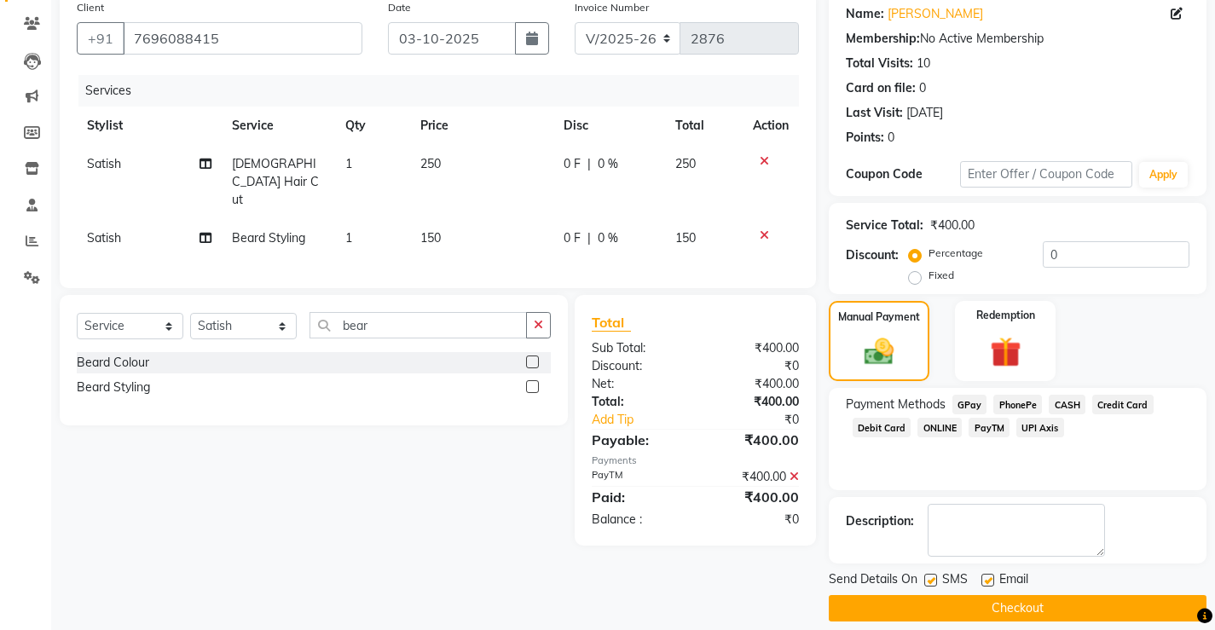
scroll to position [153, 0]
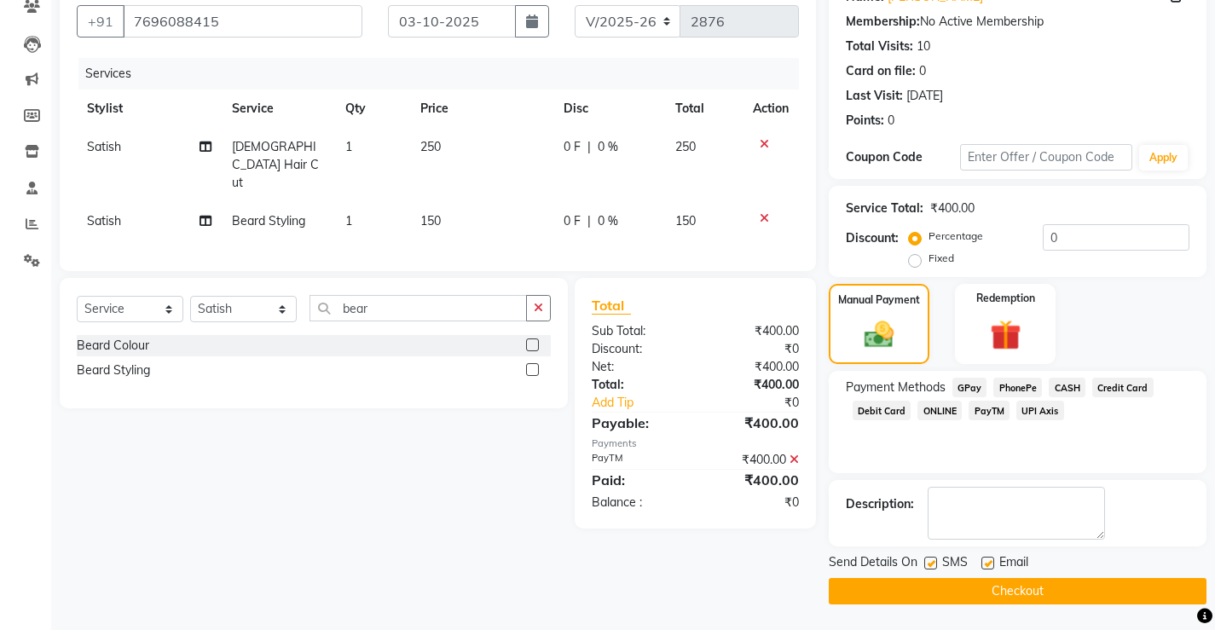
click at [1000, 598] on button "Checkout" at bounding box center [1018, 591] width 378 height 26
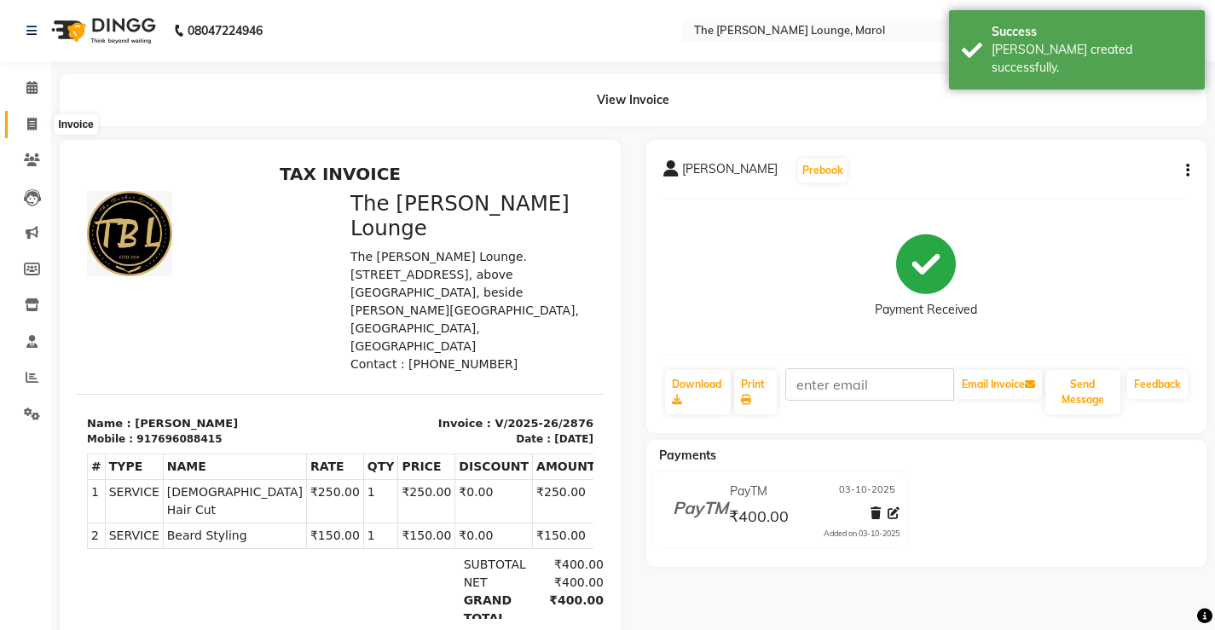
click at [34, 123] on icon at bounding box center [31, 124] width 9 height 13
select select "7188"
select select "service"
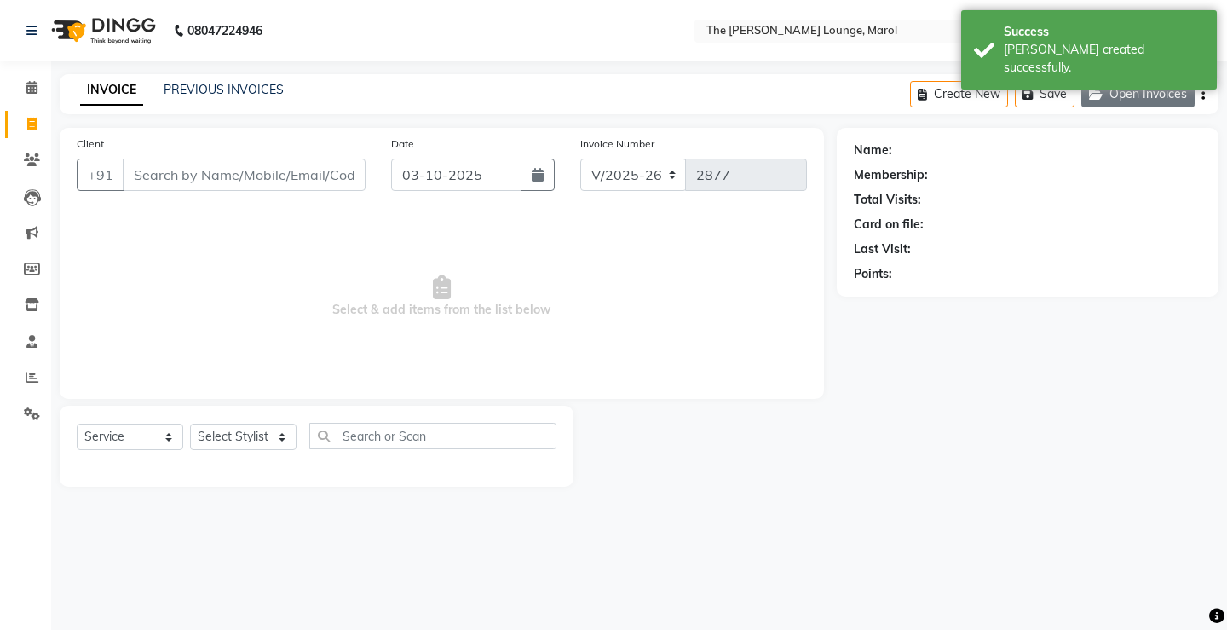
click at [1097, 95] on icon "button" at bounding box center [1099, 95] width 20 height 12
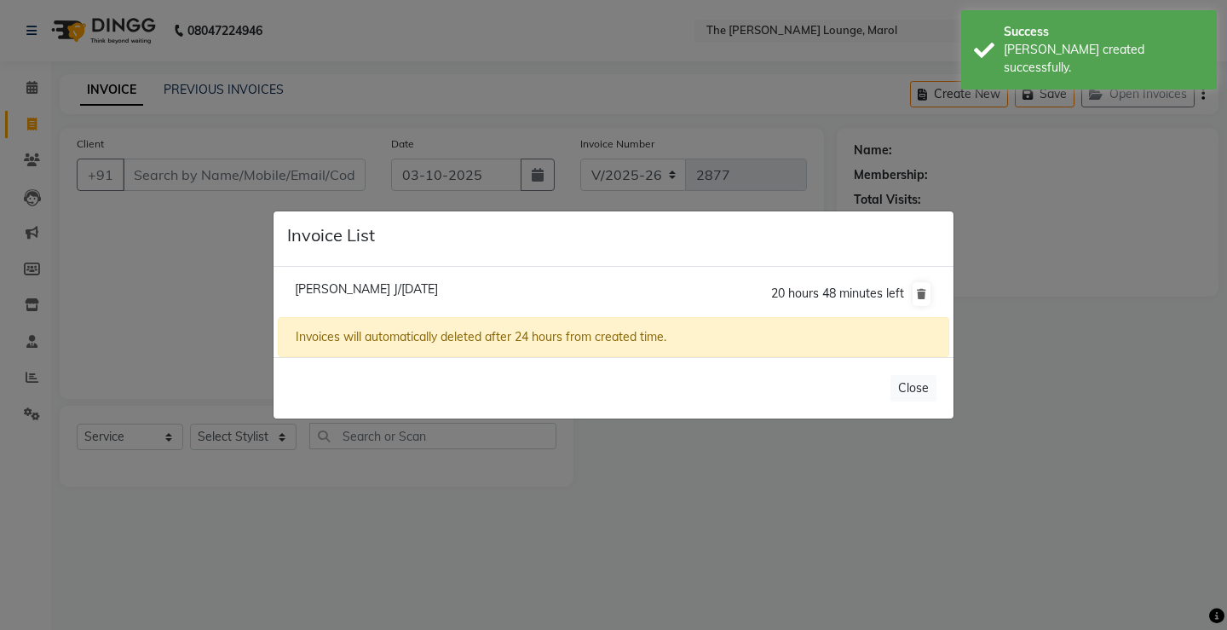
click at [564, 274] on li "[PERSON_NAME] J/[DATE] 20 hours 48 minutes left" at bounding box center [614, 294] width 672 height 48
click at [411, 288] on span "[PERSON_NAME] J/[DATE]" at bounding box center [366, 288] width 143 height 15
type input "9833510387"
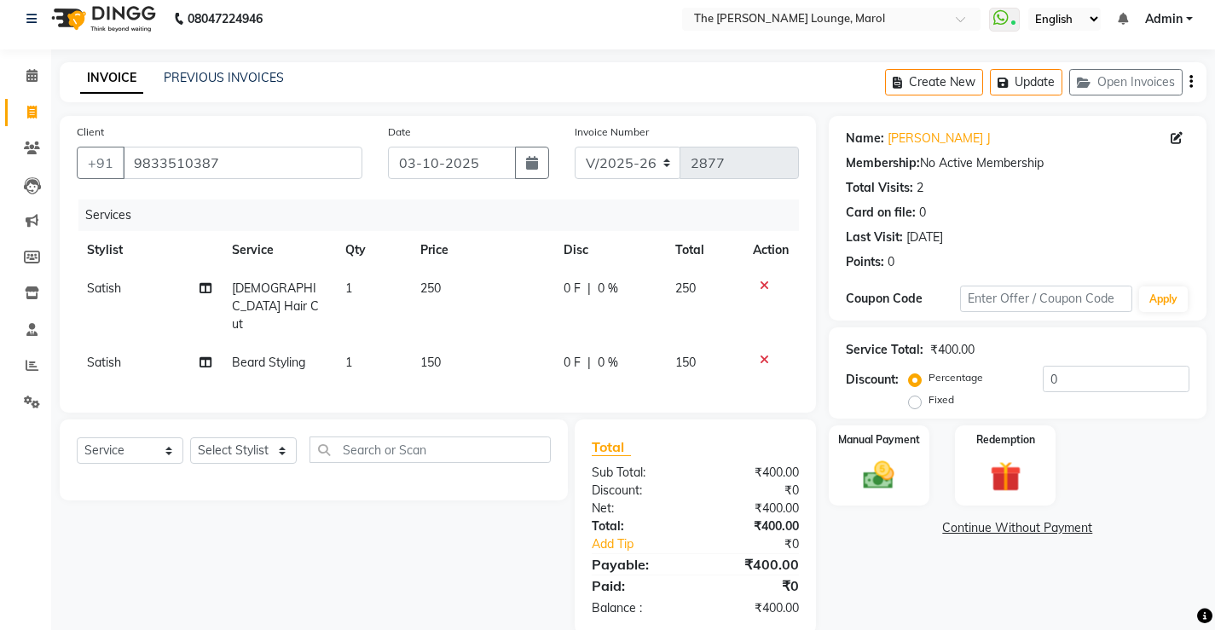
scroll to position [19, 0]
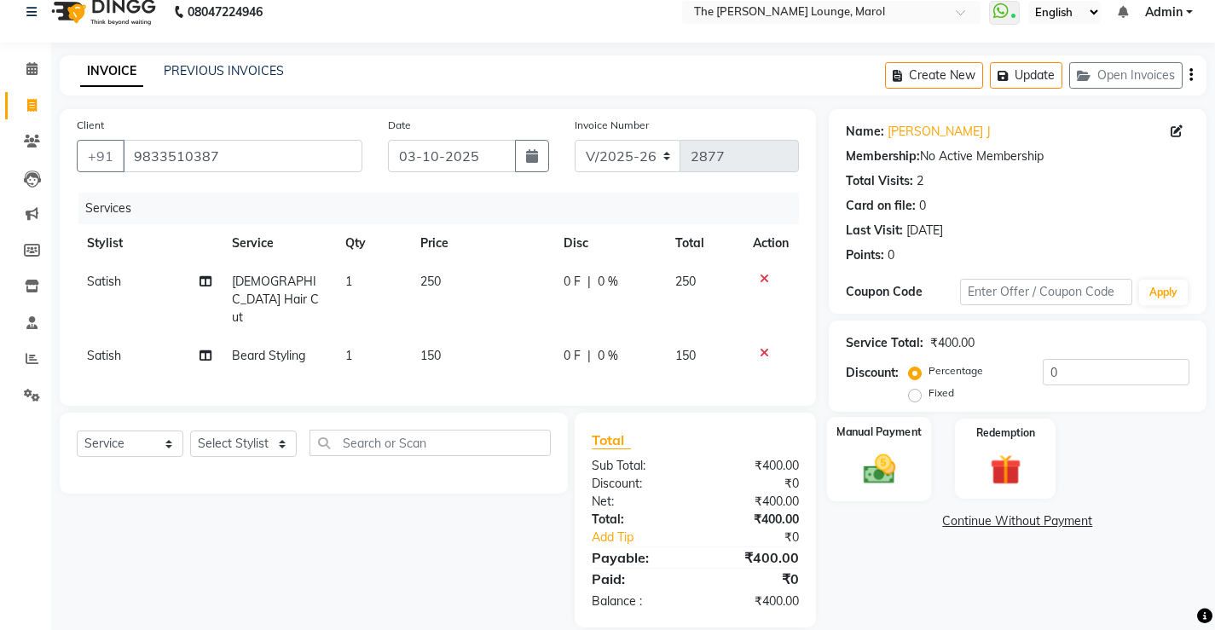
click at [885, 459] on img at bounding box center [878, 468] width 52 height 37
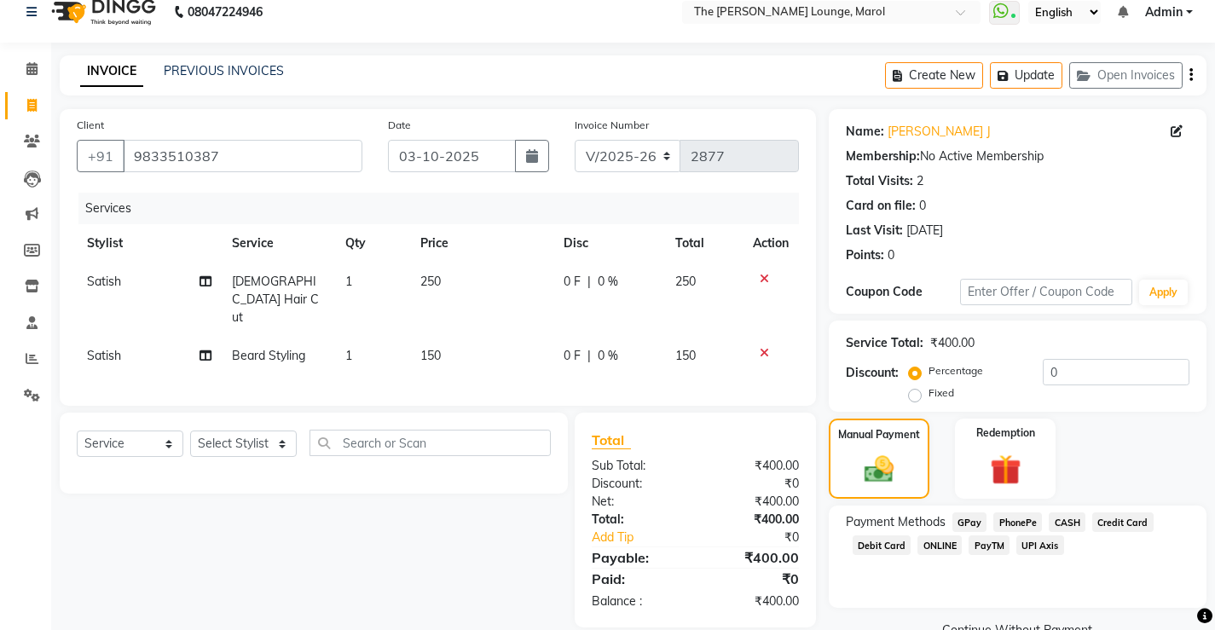
click at [996, 546] on span "PayTM" at bounding box center [988, 545] width 41 height 20
click at [207, 74] on link "PREVIOUS INVOICES" at bounding box center [224, 70] width 120 height 15
